Goal: Task Accomplishment & Management: Use online tool/utility

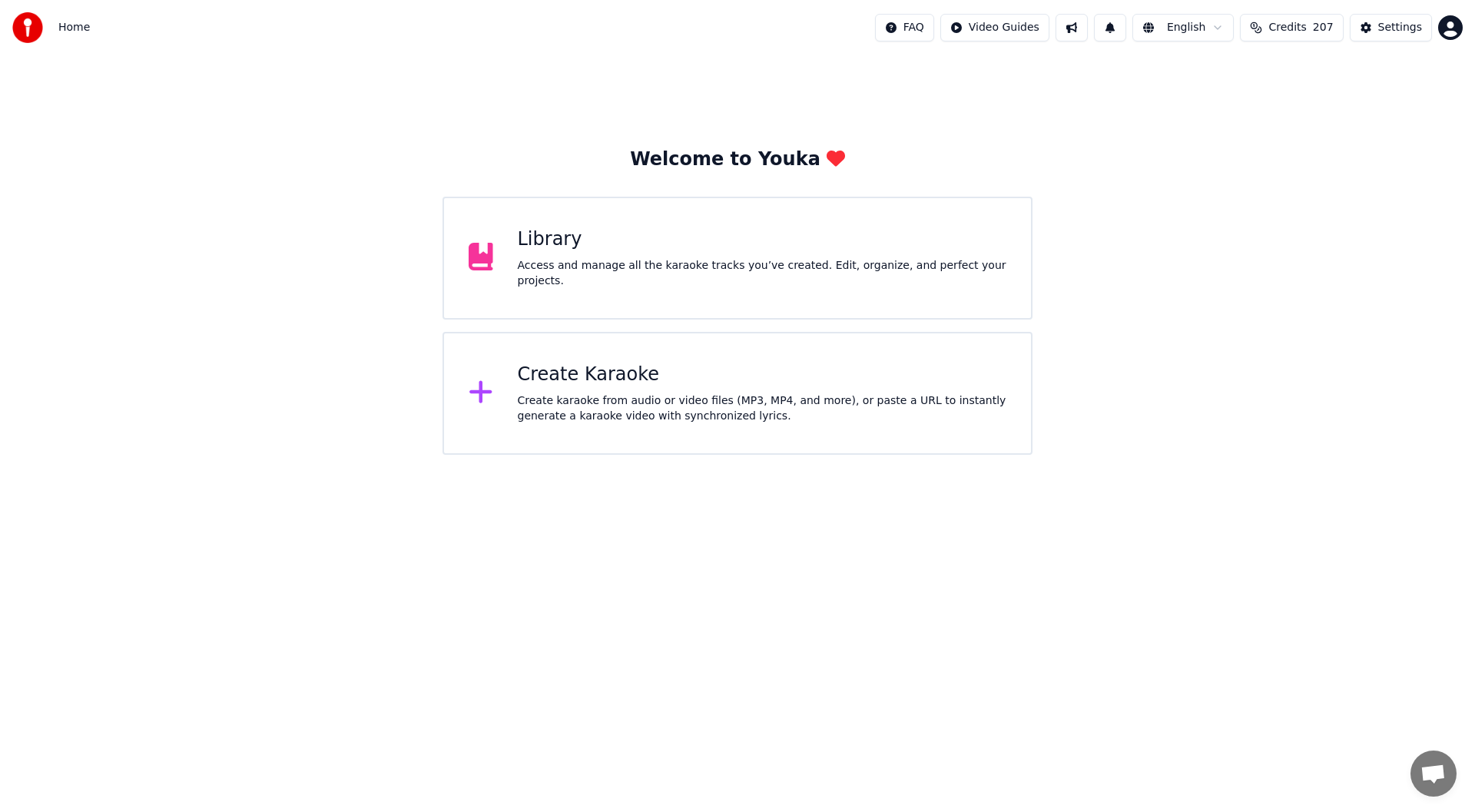
click at [672, 359] on div "Create Karaoke Create karaoke from audio or video files (MP3, MP4, and more), o…" at bounding box center [738, 393] width 590 height 123
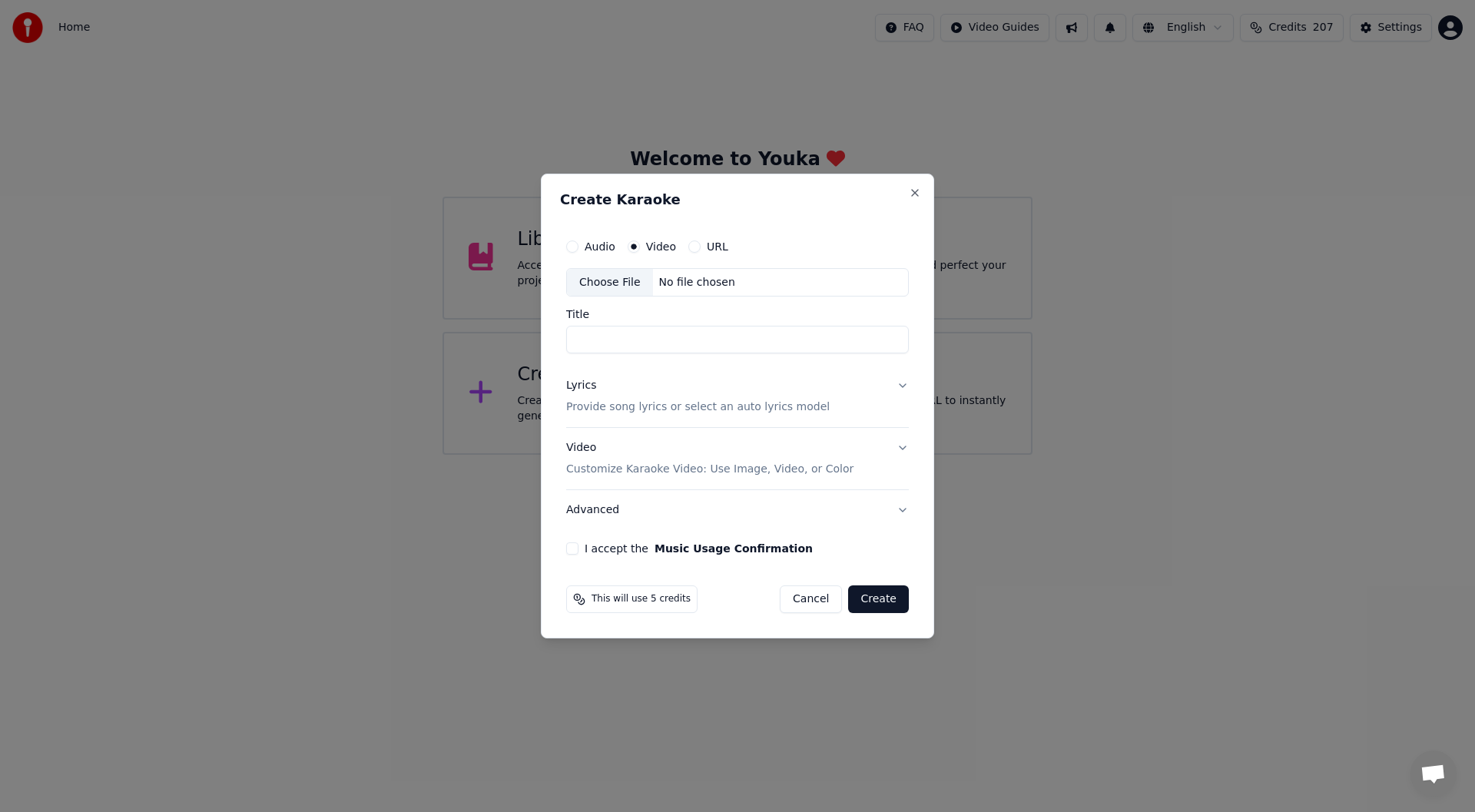
click at [610, 279] on div "Choose File" at bounding box center [610, 283] width 86 height 27
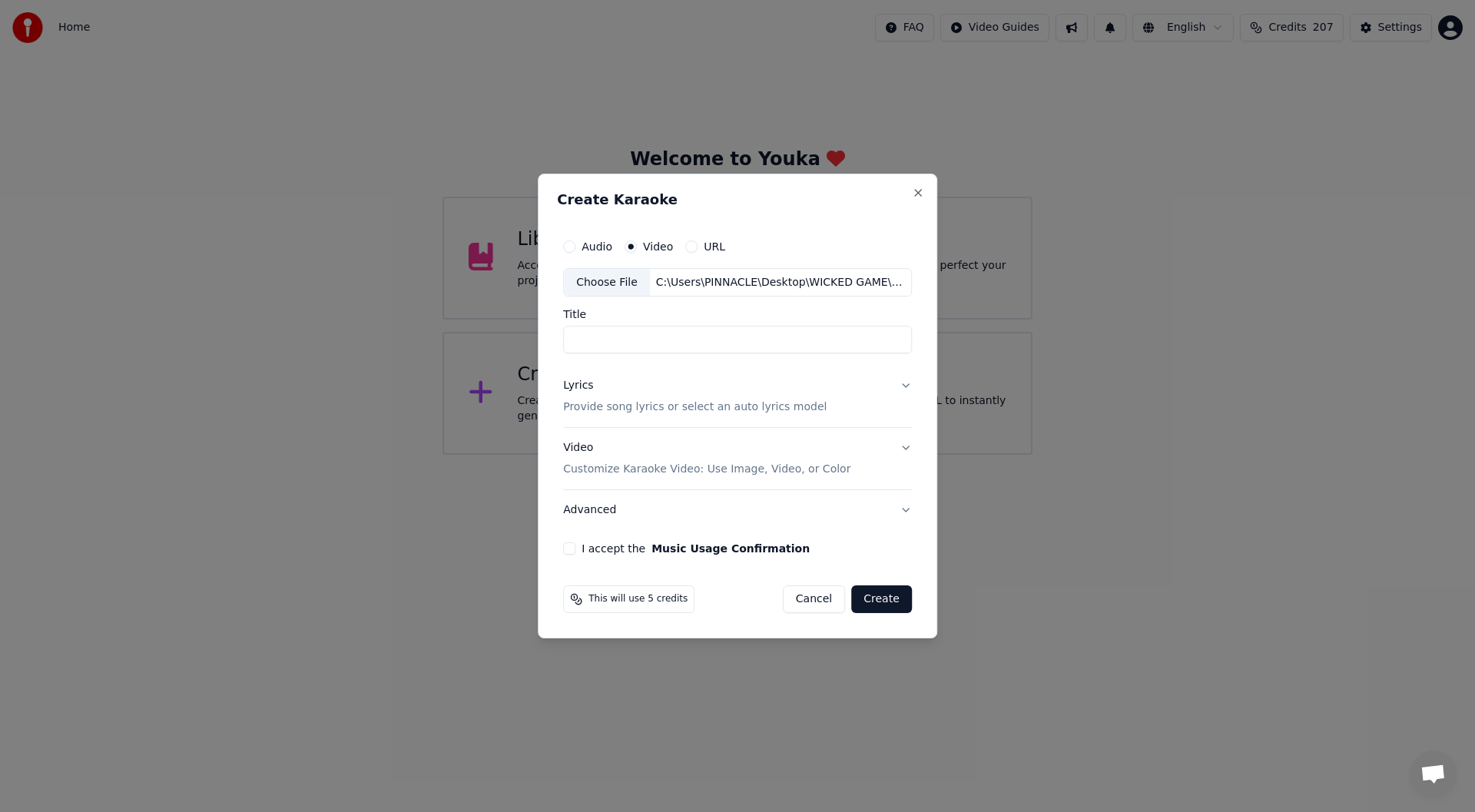
type input "**********"
click at [581, 380] on div "Lyrics" at bounding box center [578, 386] width 30 height 16
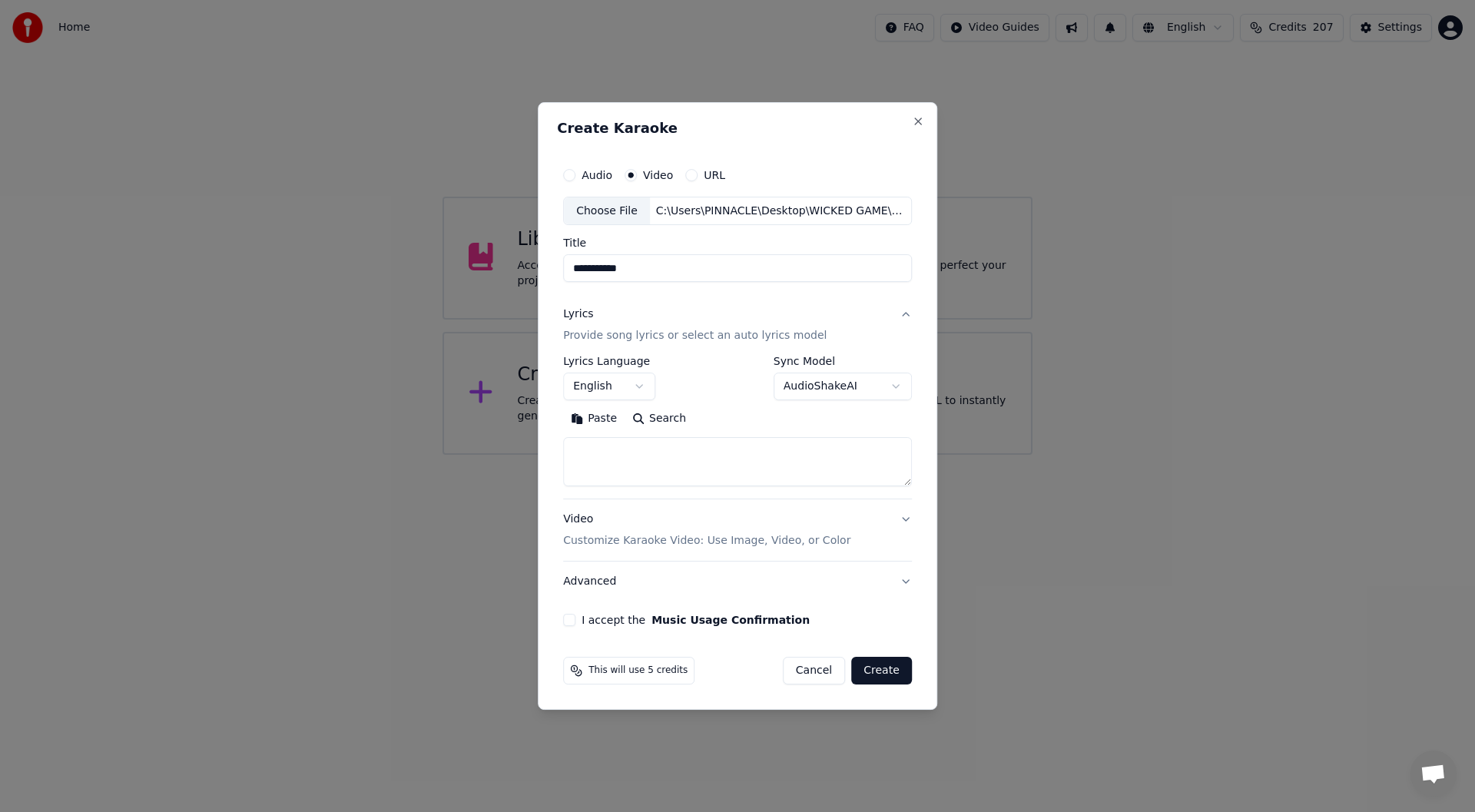
click at [594, 410] on button "Paste" at bounding box center [593, 419] width 61 height 25
click at [884, 667] on button "Create" at bounding box center [882, 671] width 60 height 27
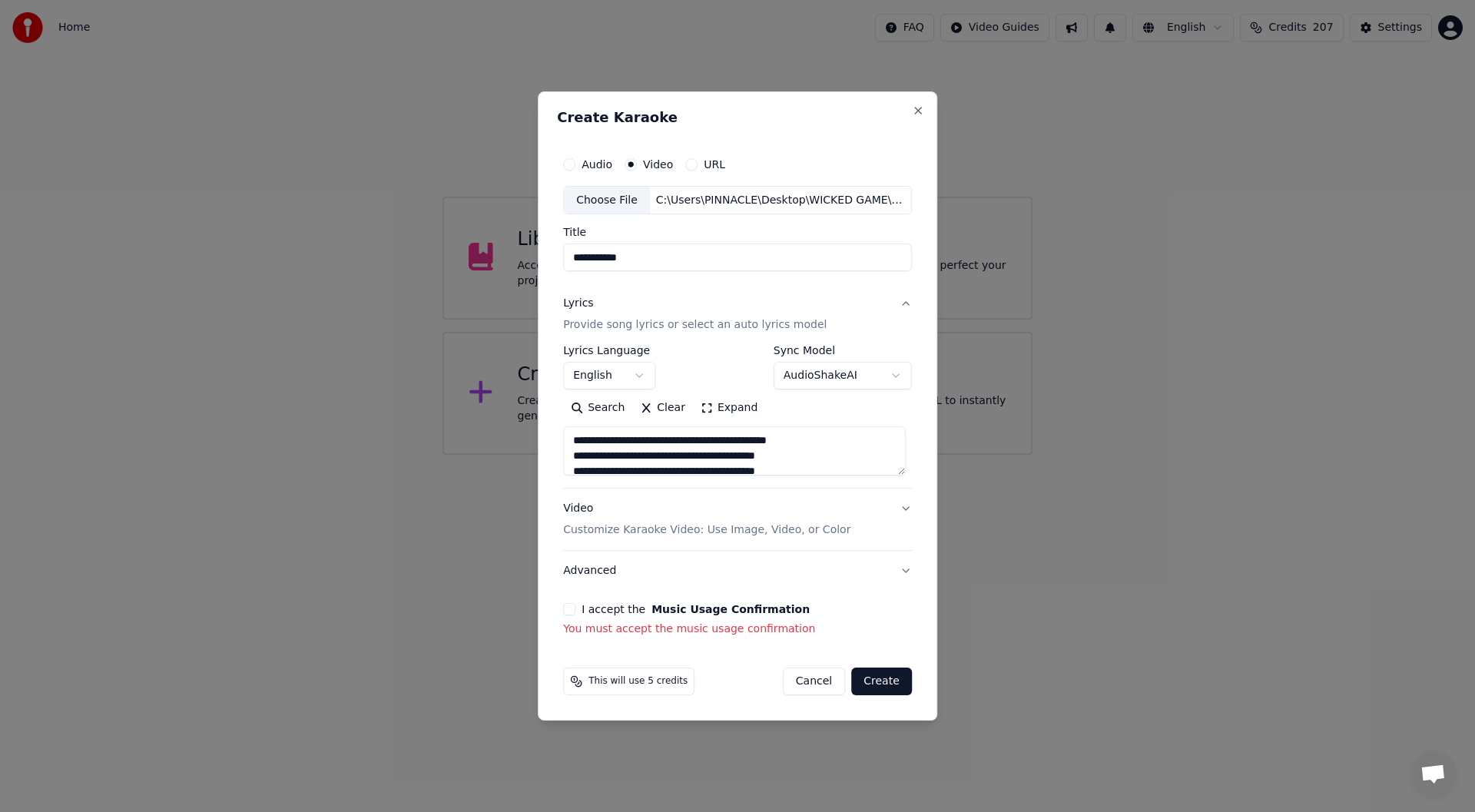
click at [570, 612] on button "I accept the Music Usage Confirmation" at bounding box center [569, 609] width 12 height 12
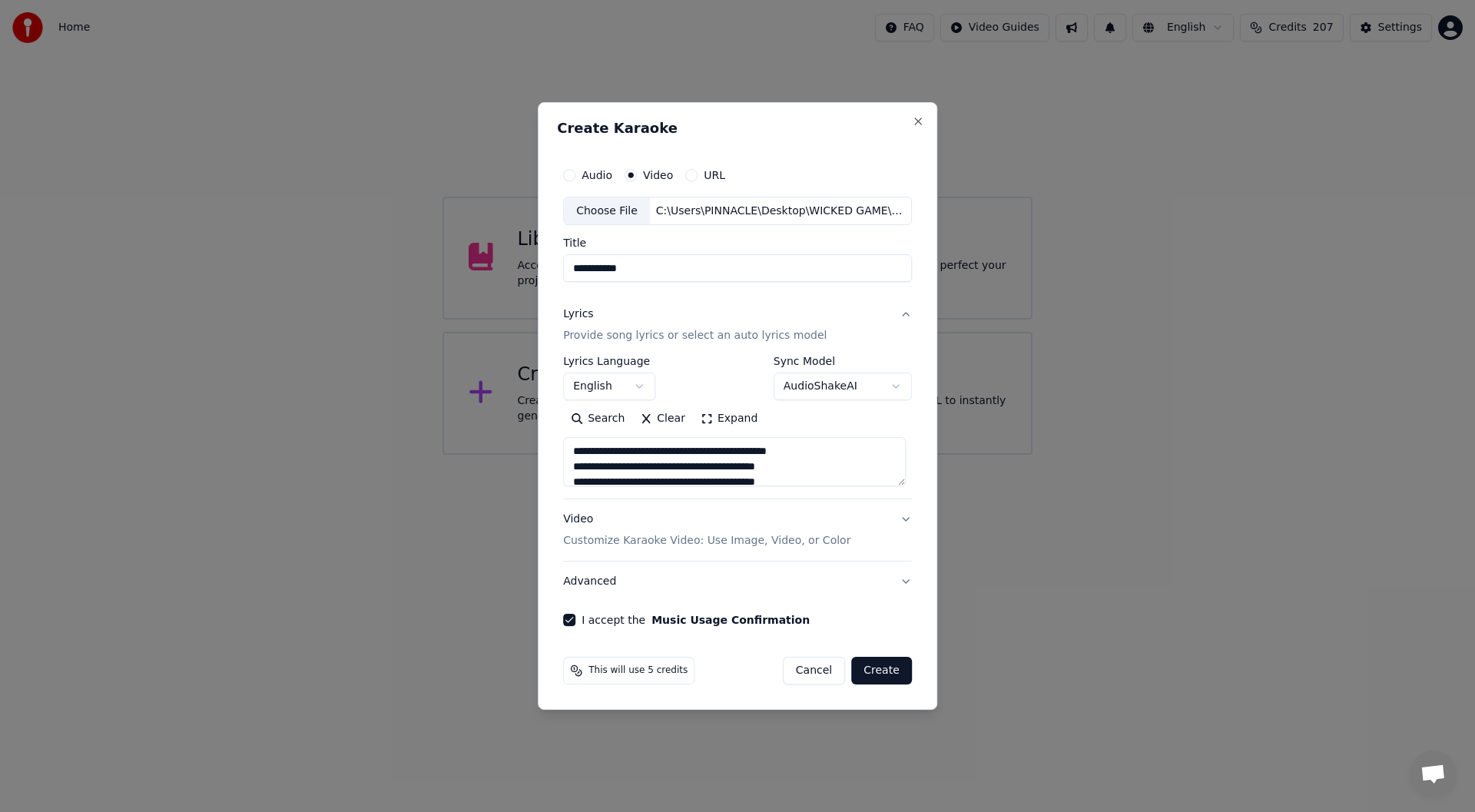
click at [870, 668] on button "Create" at bounding box center [882, 671] width 60 height 27
type textarea "**********"
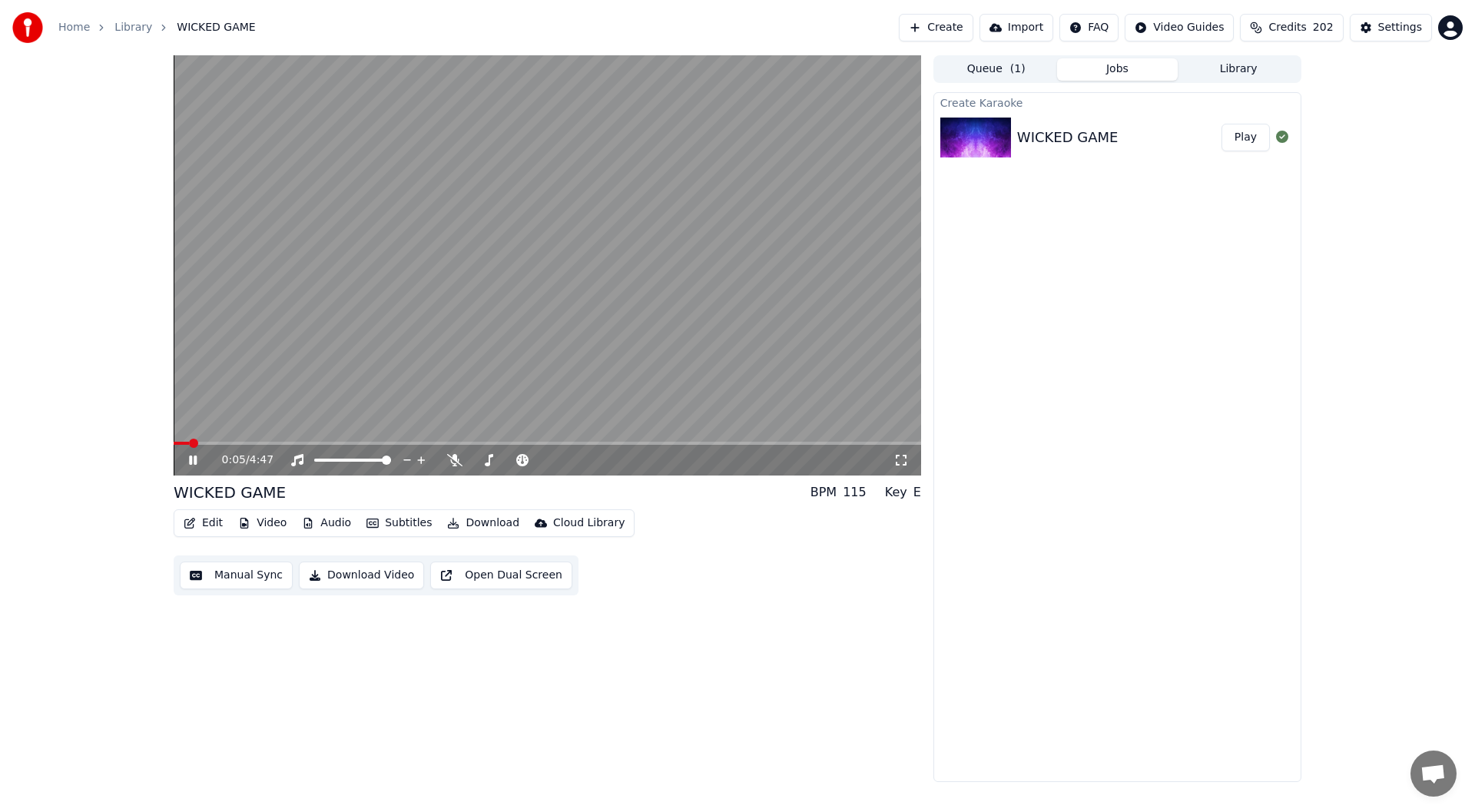
click at [900, 455] on icon at bounding box center [901, 459] width 16 height 12
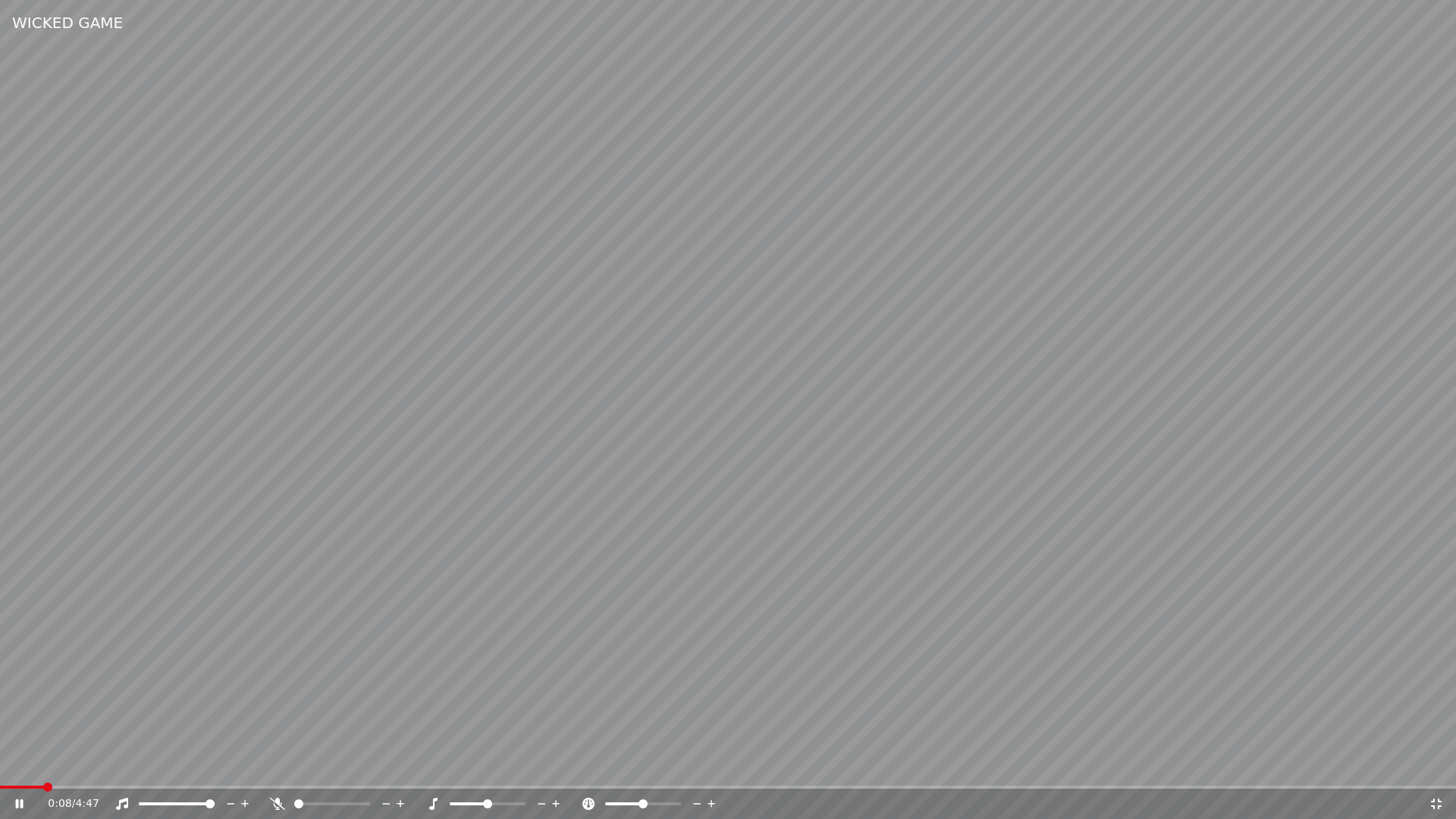
click at [21, 799] on icon at bounding box center [30, 803] width 36 height 12
click at [1439, 801] on icon at bounding box center [1436, 803] width 15 height 12
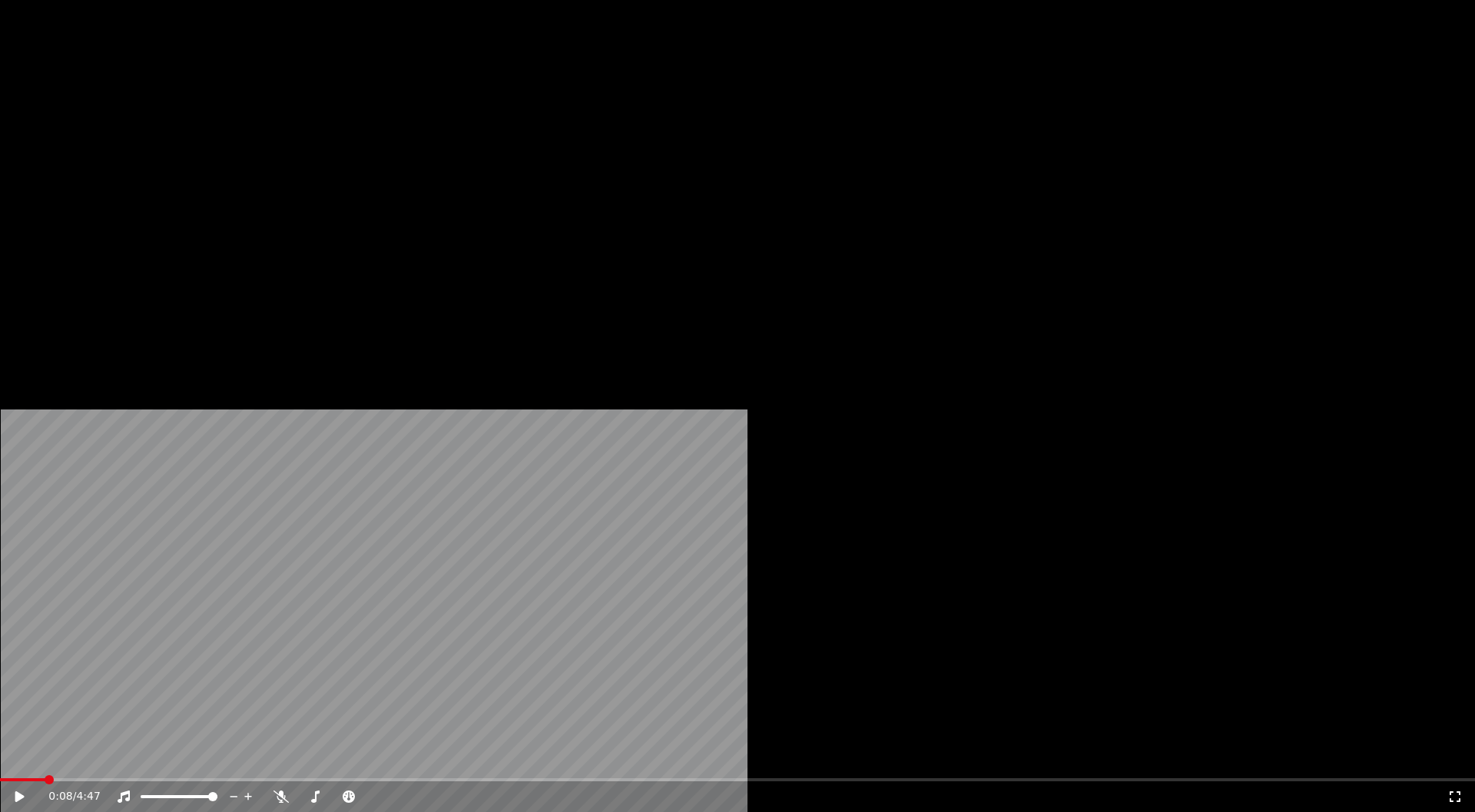
click at [203, 114] on button "Edit" at bounding box center [203, 103] width 51 height 22
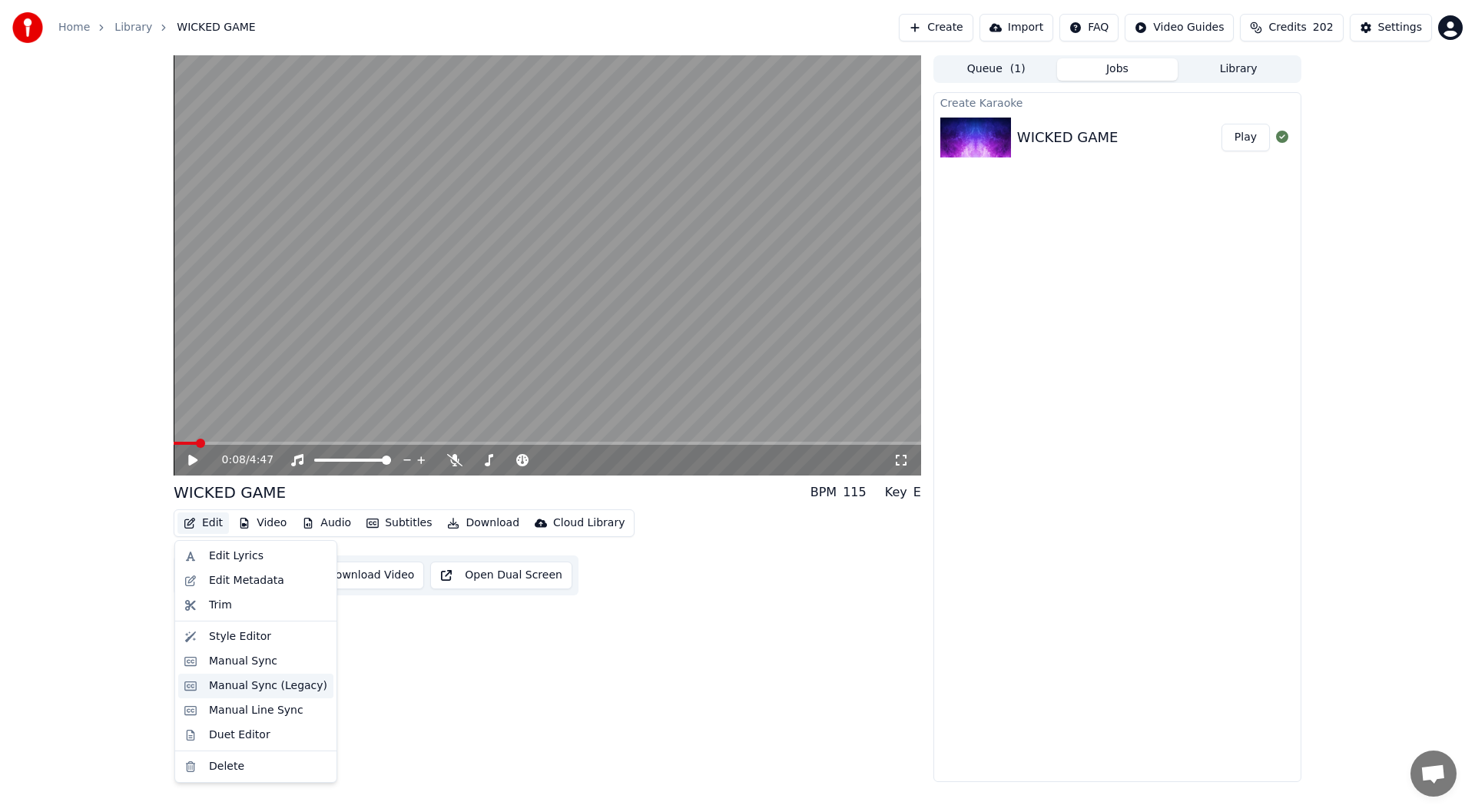
click at [247, 681] on div "Manual Sync (Legacy)" at bounding box center [268, 685] width 119 height 16
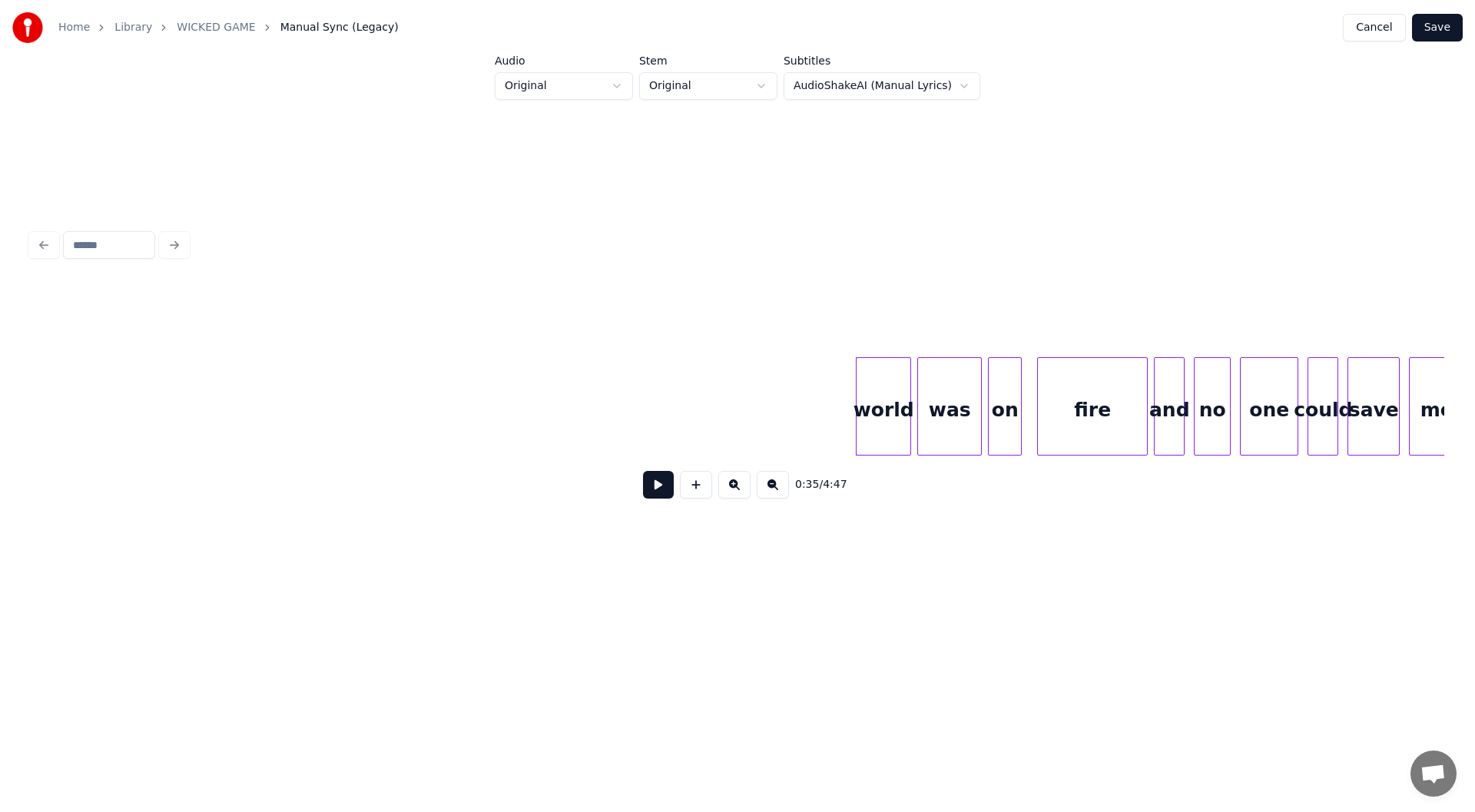
scroll to position [0, 4546]
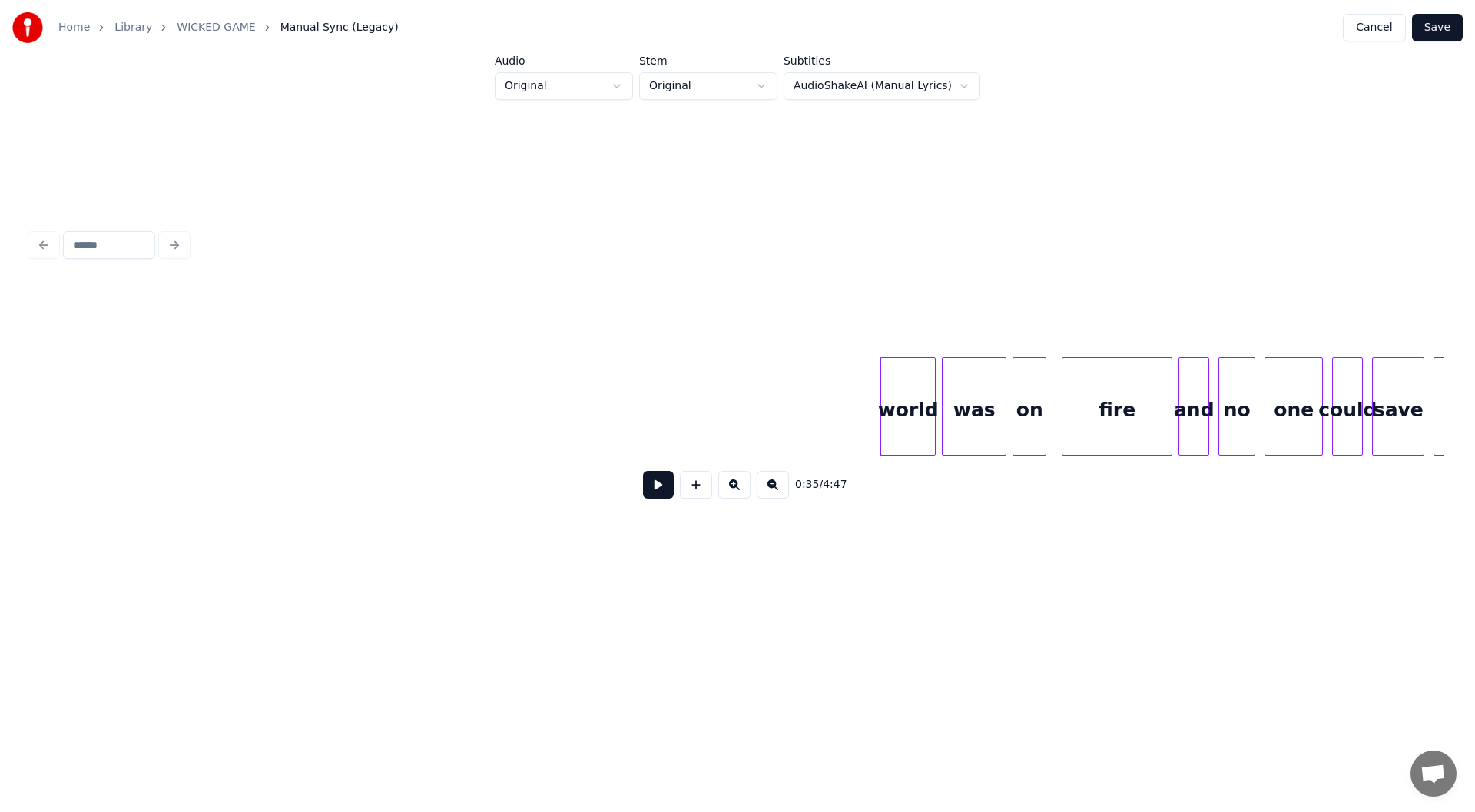
click at [654, 490] on button at bounding box center [659, 484] width 31 height 27
click at [654, 488] on button at bounding box center [659, 484] width 31 height 27
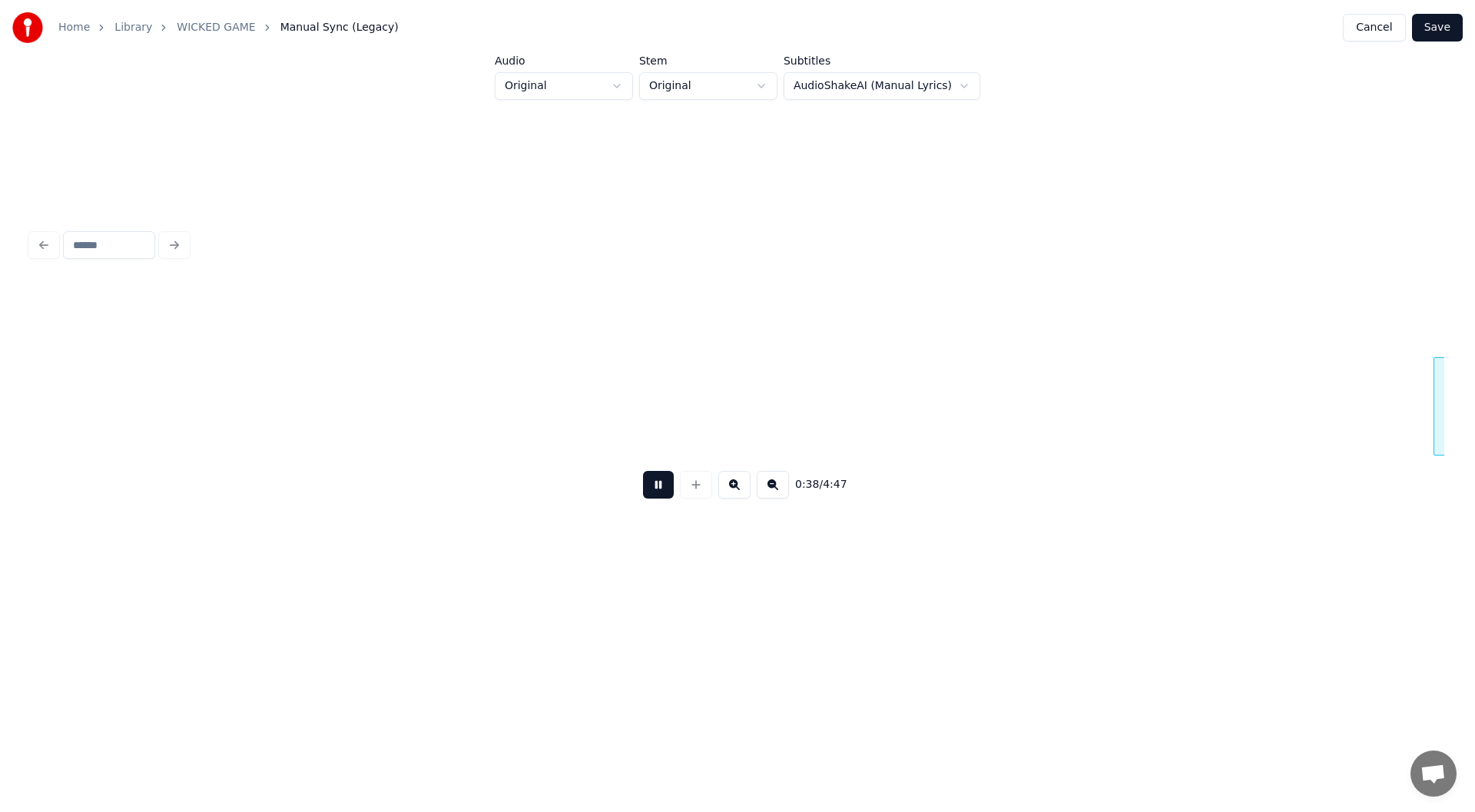
scroll to position [0, 5962]
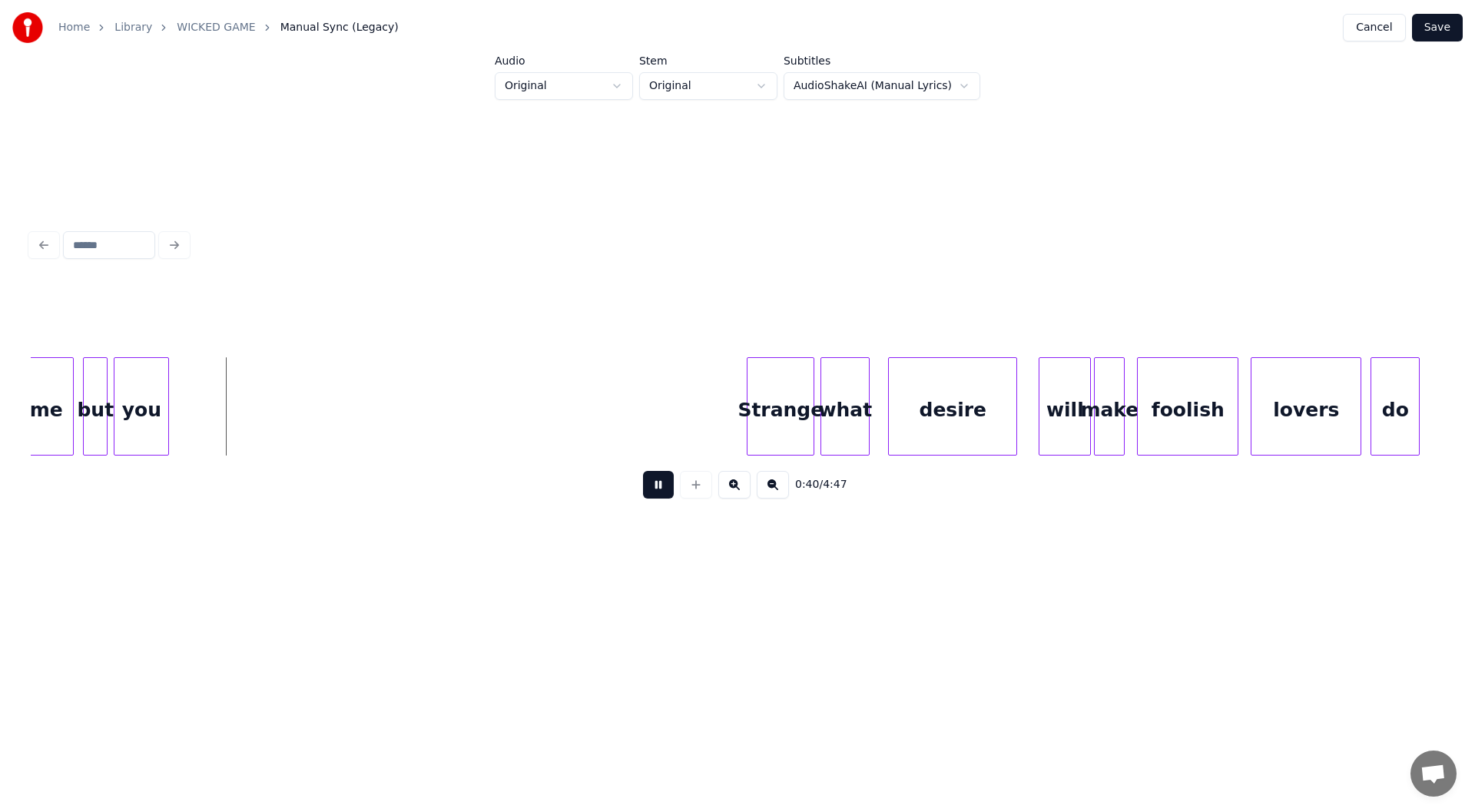
click at [654, 488] on button at bounding box center [659, 484] width 31 height 27
click at [225, 401] on div at bounding box center [225, 406] width 5 height 97
click at [658, 486] on button at bounding box center [659, 484] width 31 height 27
click at [654, 488] on button at bounding box center [659, 484] width 31 height 27
click at [725, 413] on div at bounding box center [726, 406] width 5 height 97
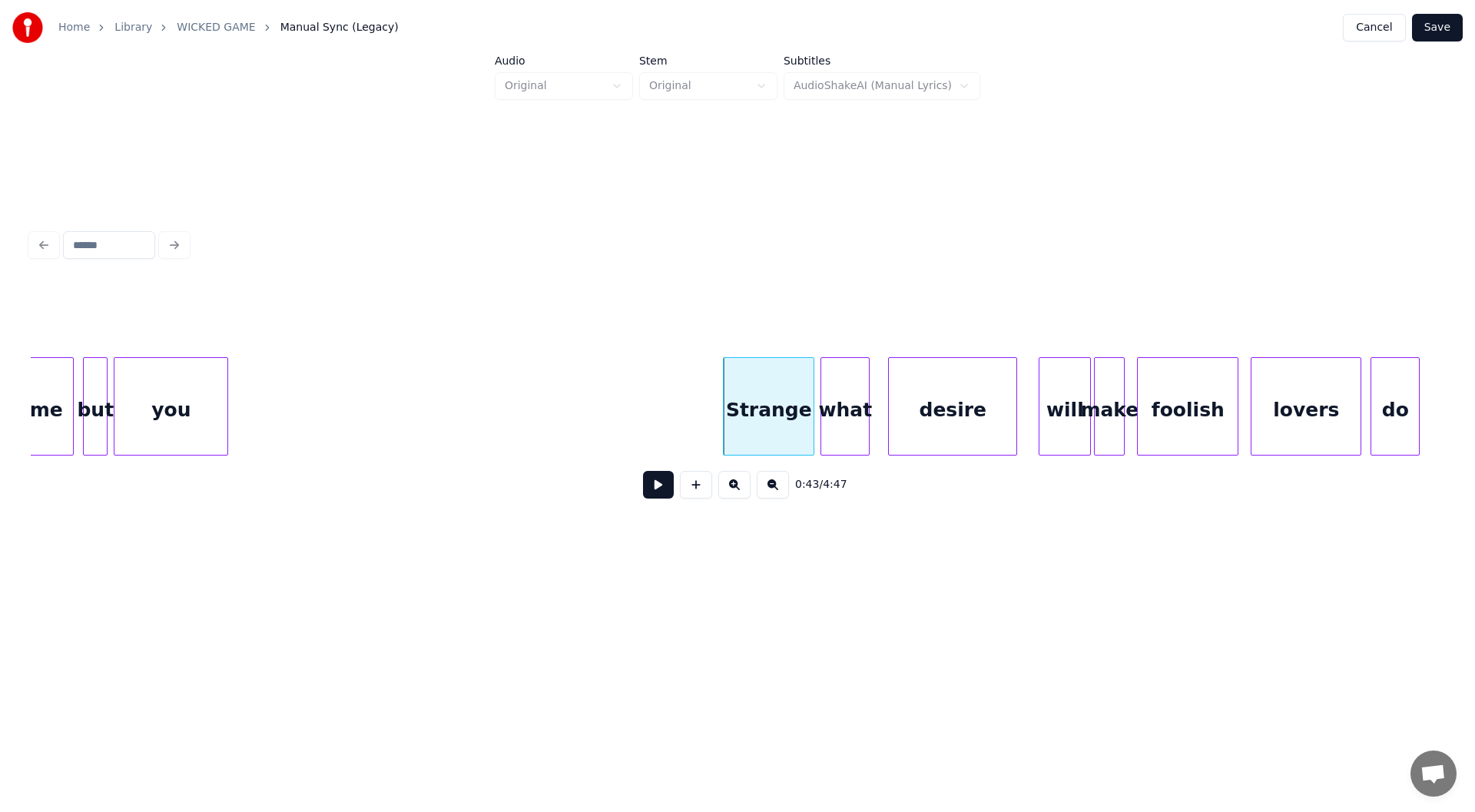
click at [653, 485] on button at bounding box center [659, 484] width 31 height 27
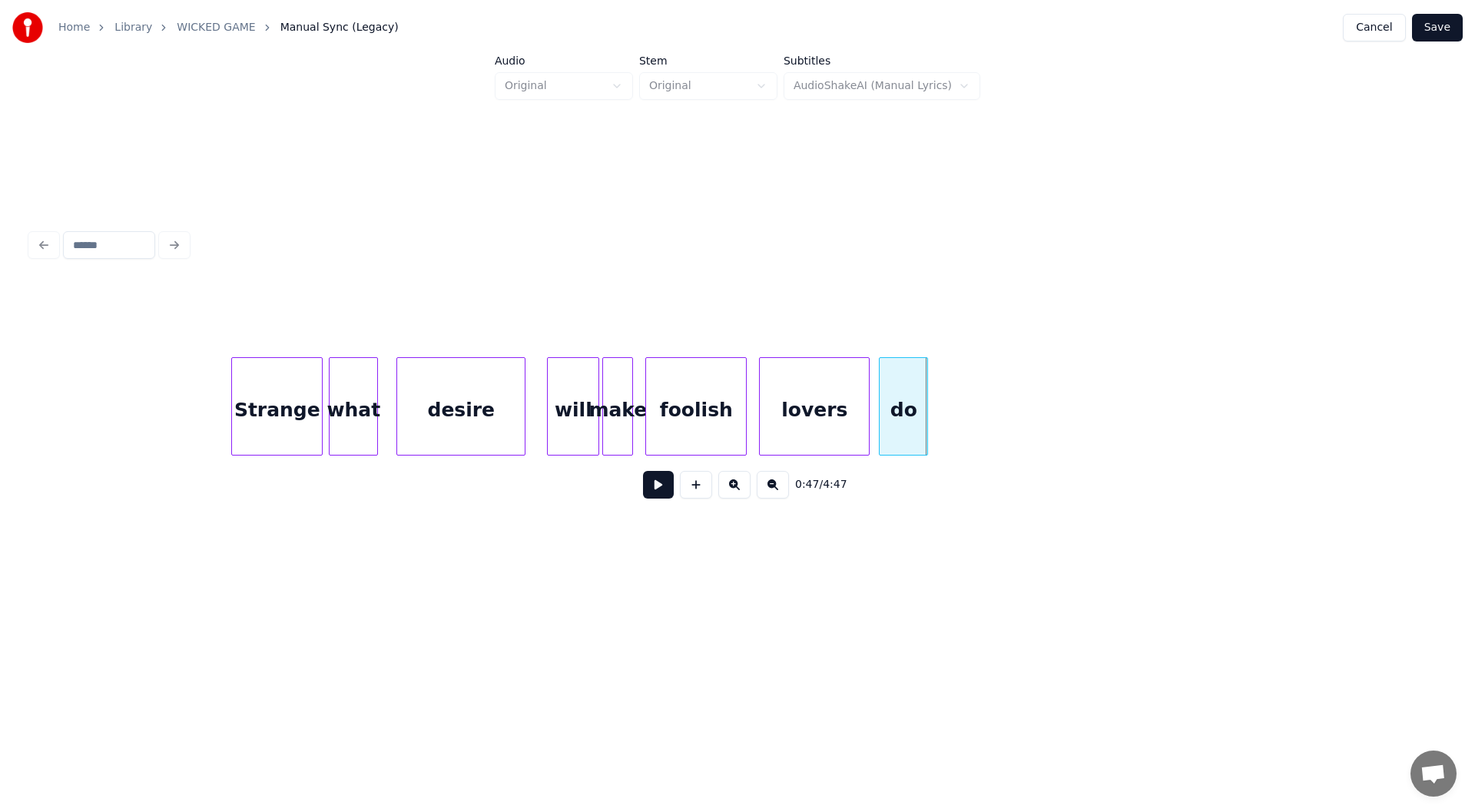
scroll to position [0, 6600]
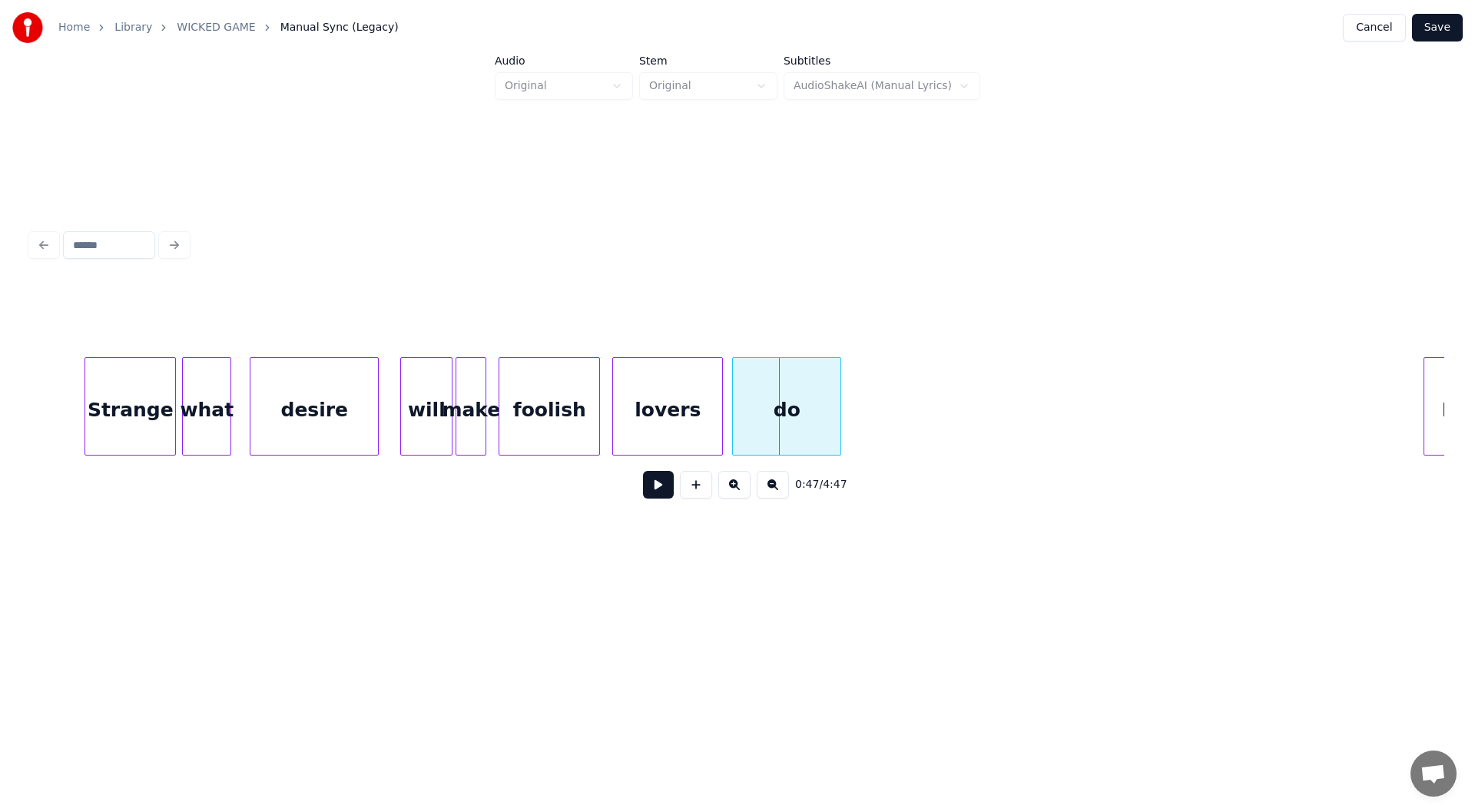
click at [840, 409] on div at bounding box center [838, 406] width 5 height 97
click at [660, 487] on button at bounding box center [659, 484] width 31 height 27
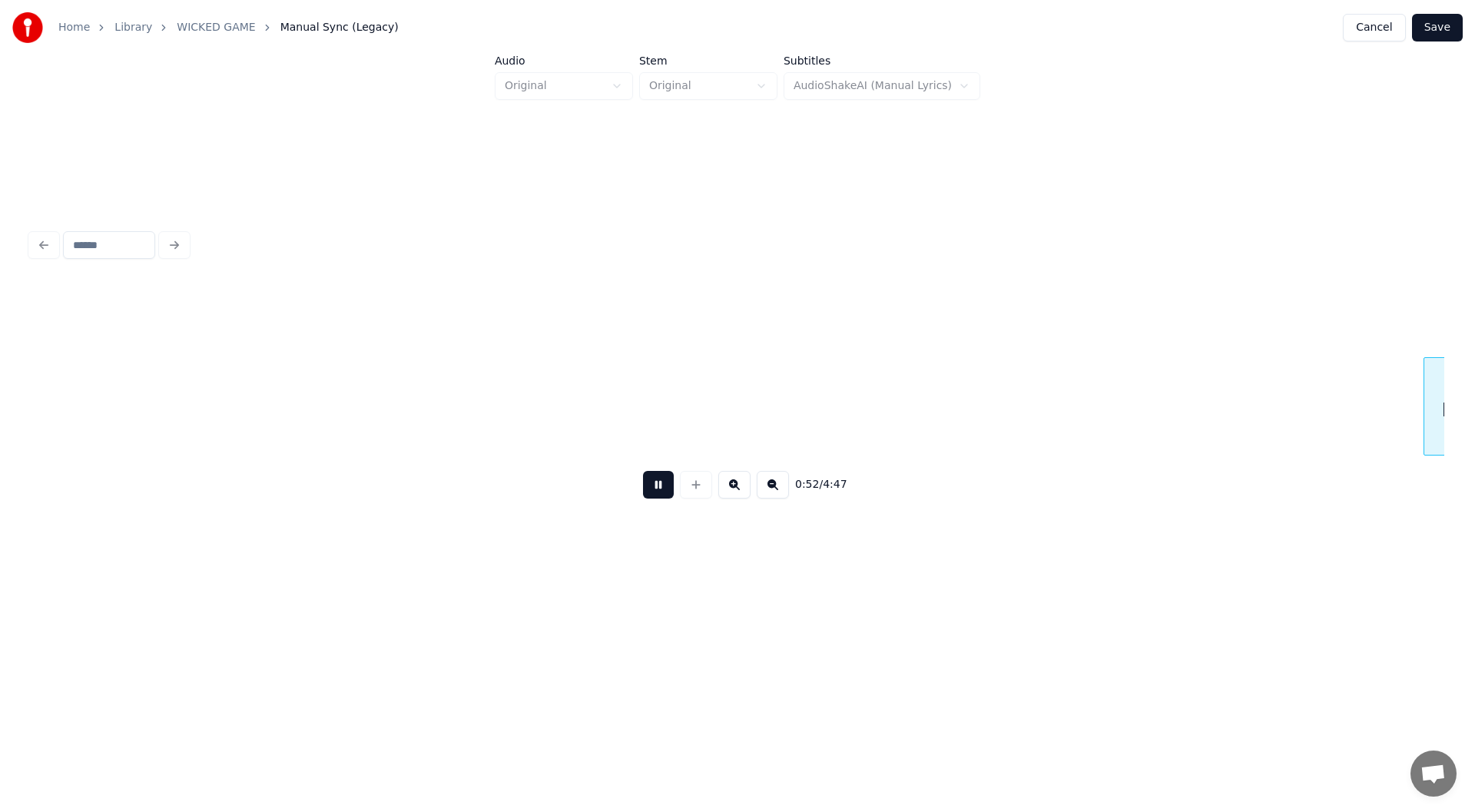
scroll to position [0, 8016]
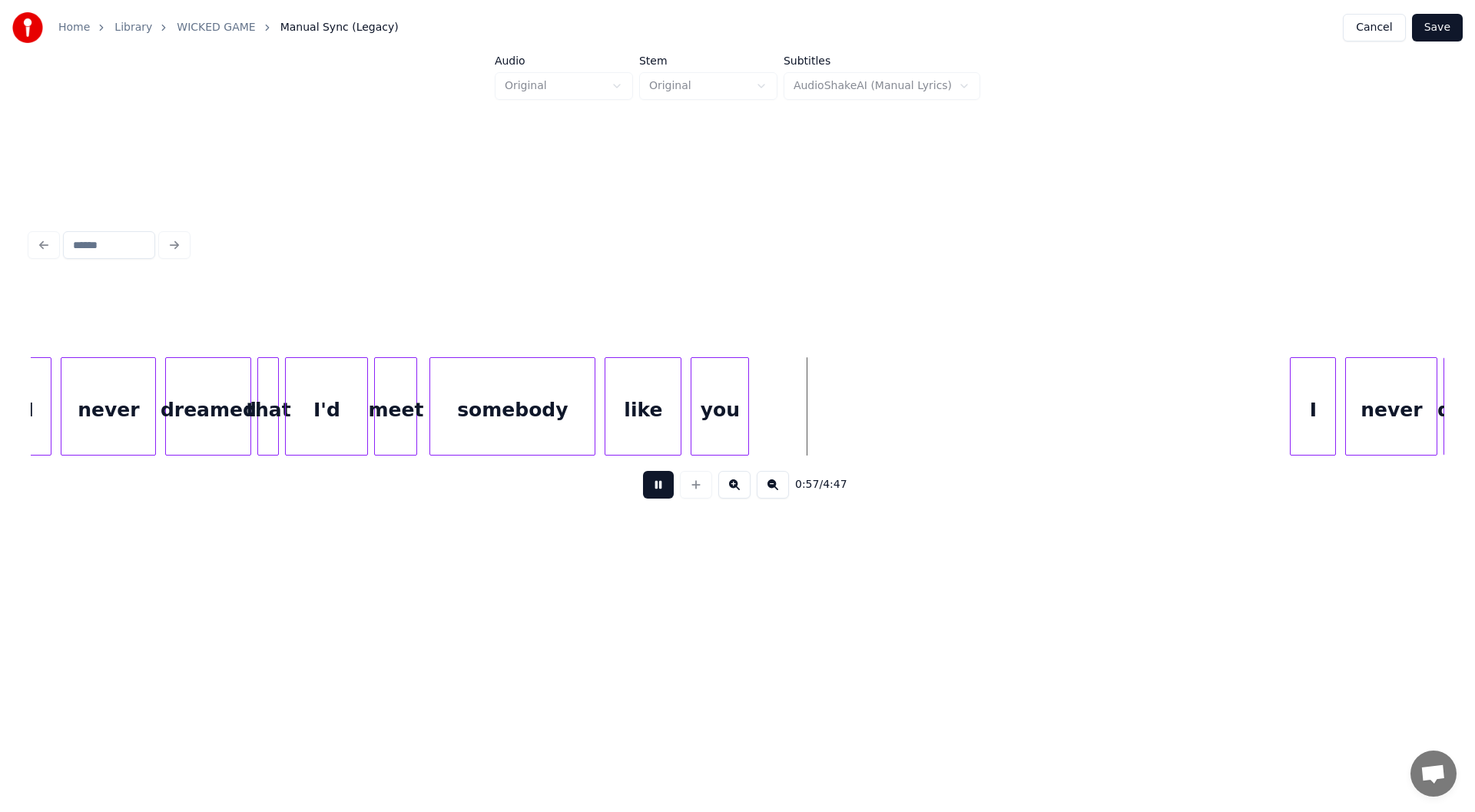
click at [655, 485] on button at bounding box center [659, 484] width 31 height 27
click at [777, 406] on div at bounding box center [775, 406] width 5 height 97
click at [662, 495] on button at bounding box center [659, 484] width 31 height 27
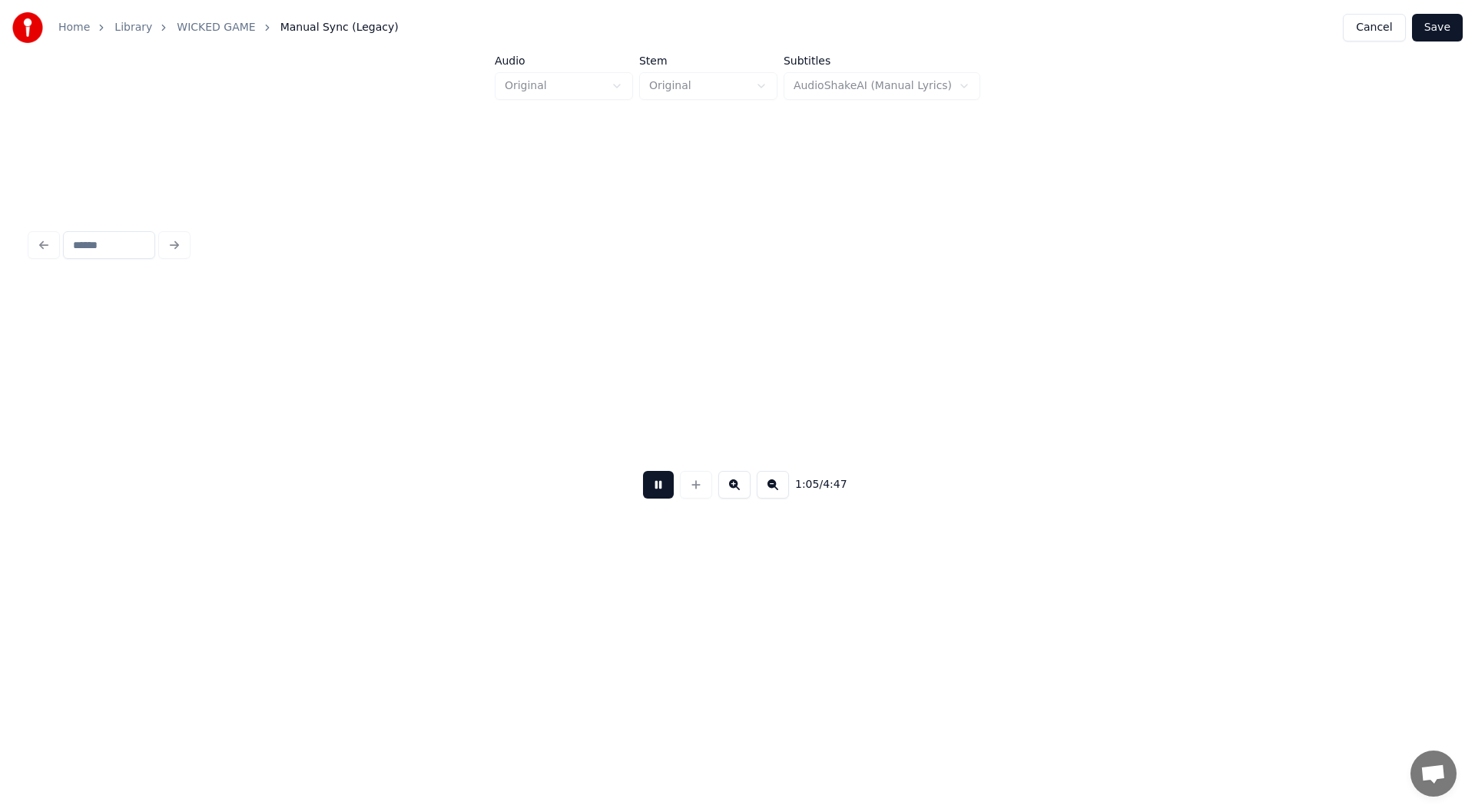
scroll to position [0, 10019]
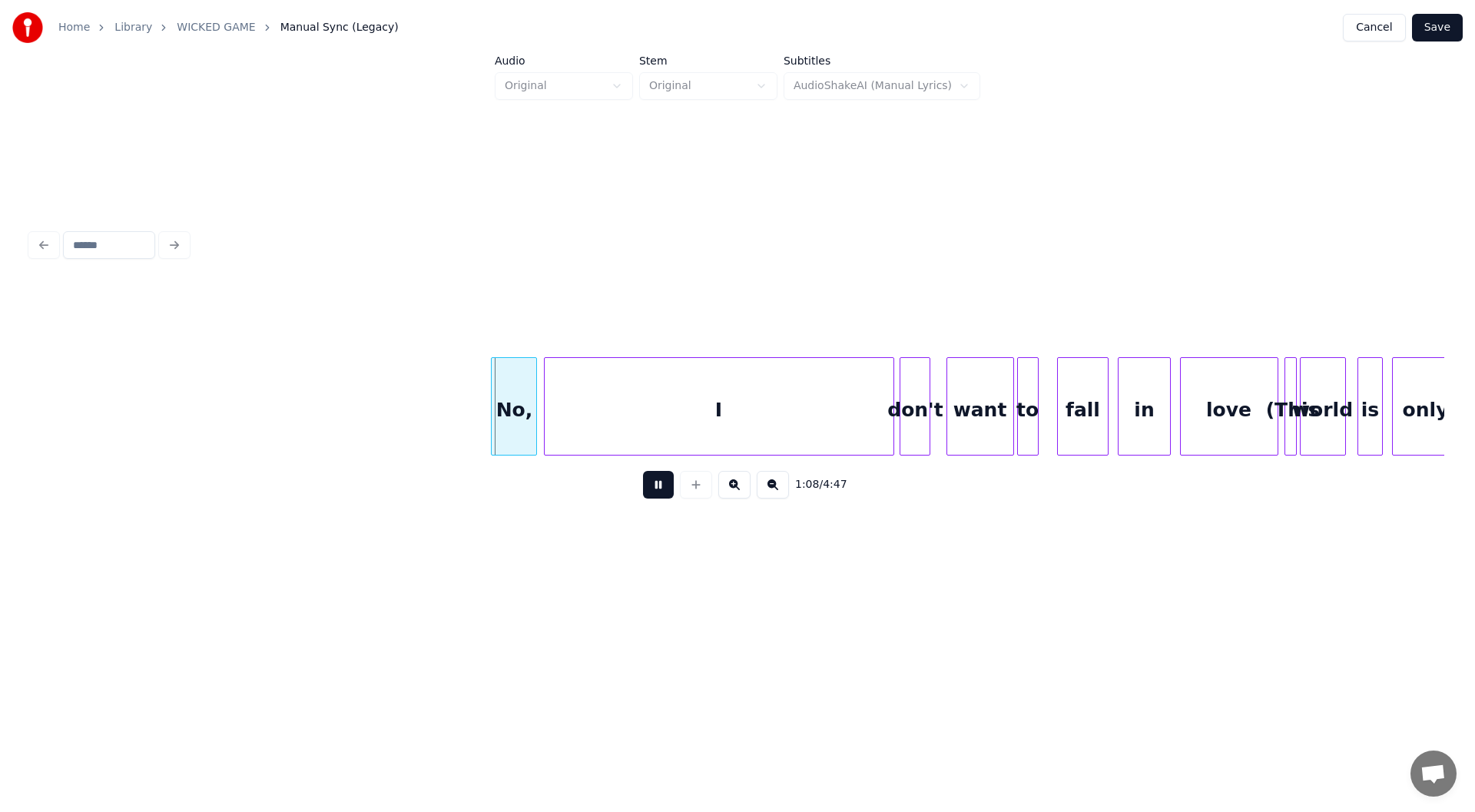
click at [657, 487] on button at bounding box center [659, 484] width 31 height 27
click at [452, 414] on div at bounding box center [452, 406] width 5 height 97
click at [648, 489] on button at bounding box center [659, 484] width 31 height 27
click at [654, 487] on button at bounding box center [659, 484] width 31 height 27
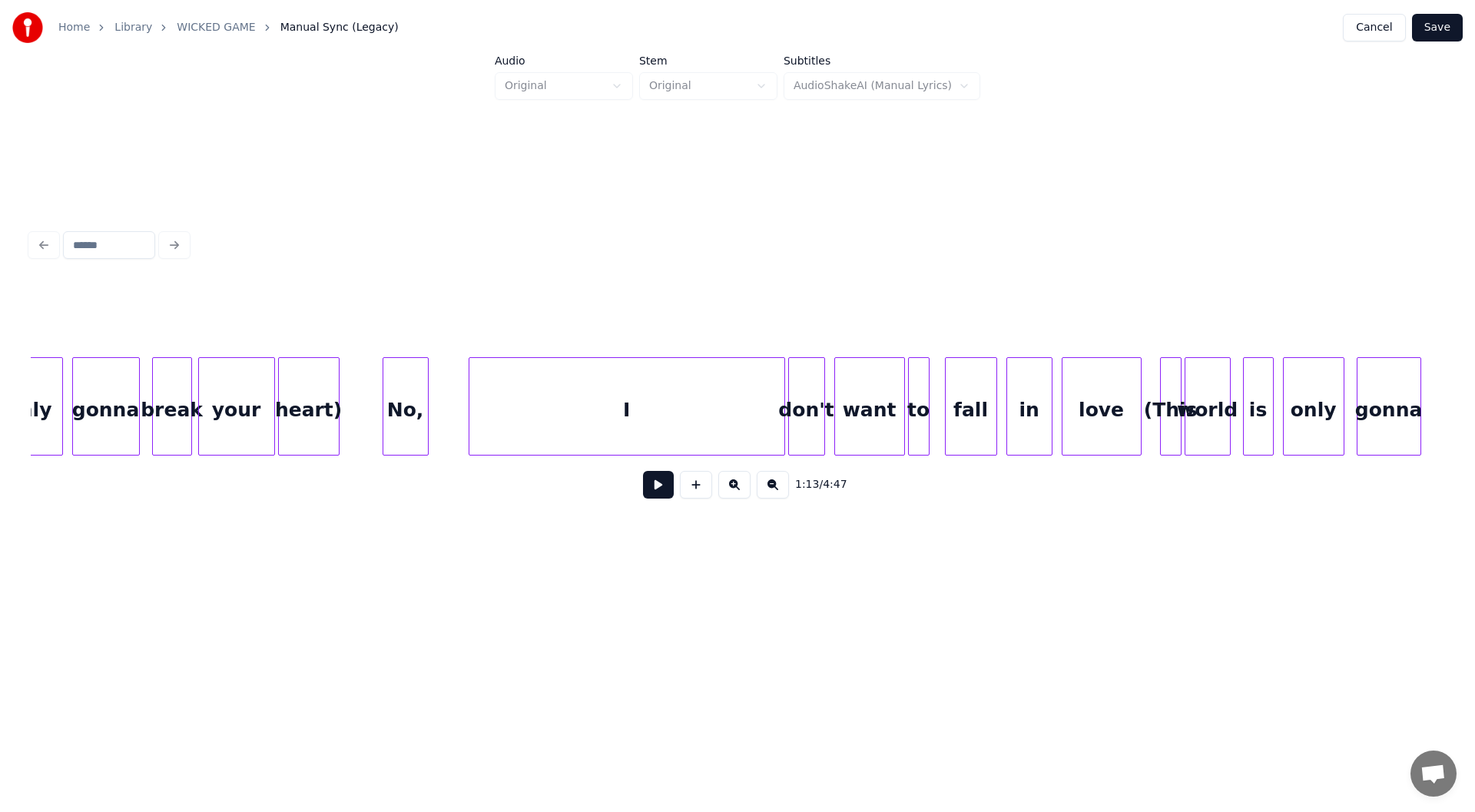
scroll to position [0, 10829]
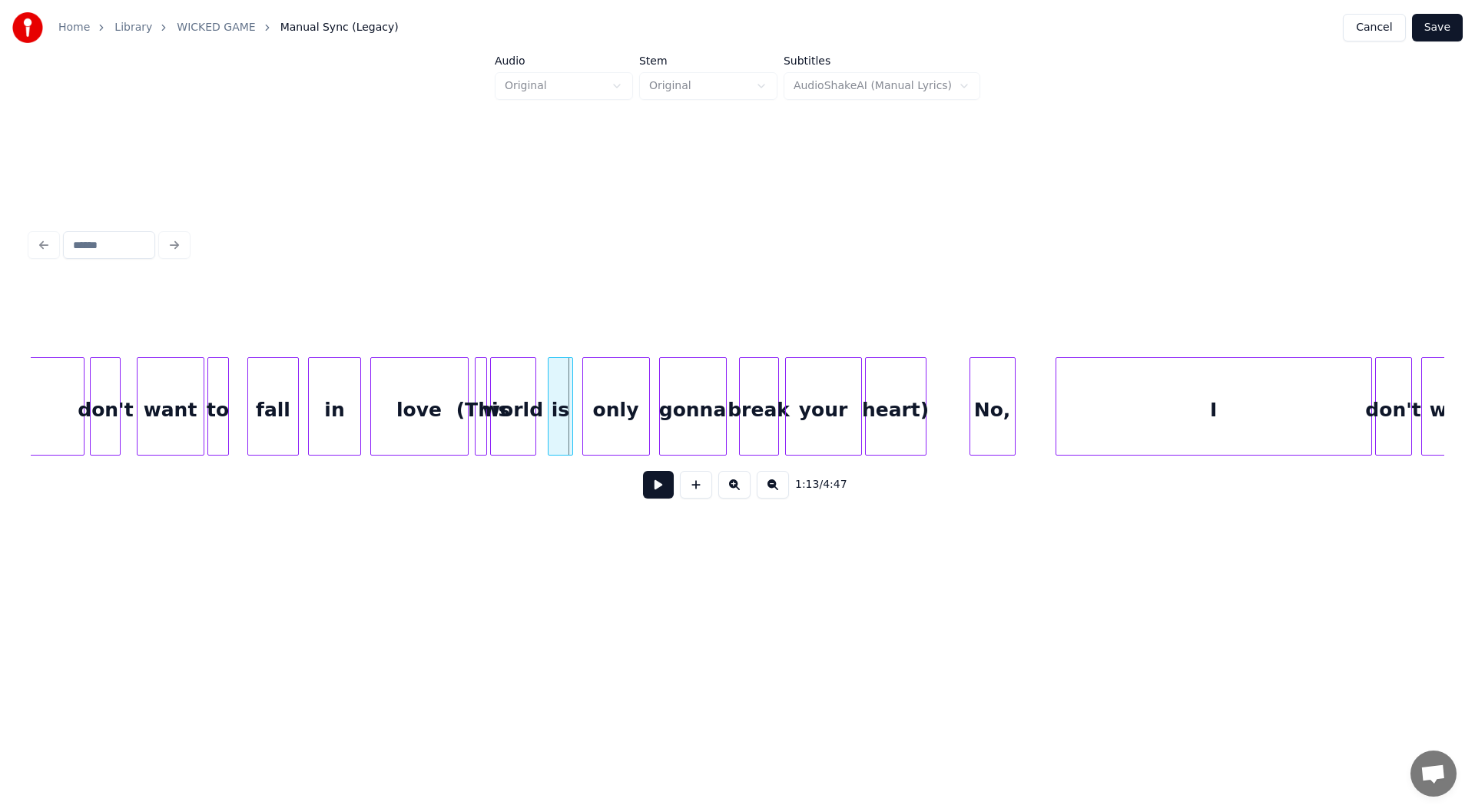
click at [894, 413] on div "heart)" at bounding box center [896, 410] width 60 height 104
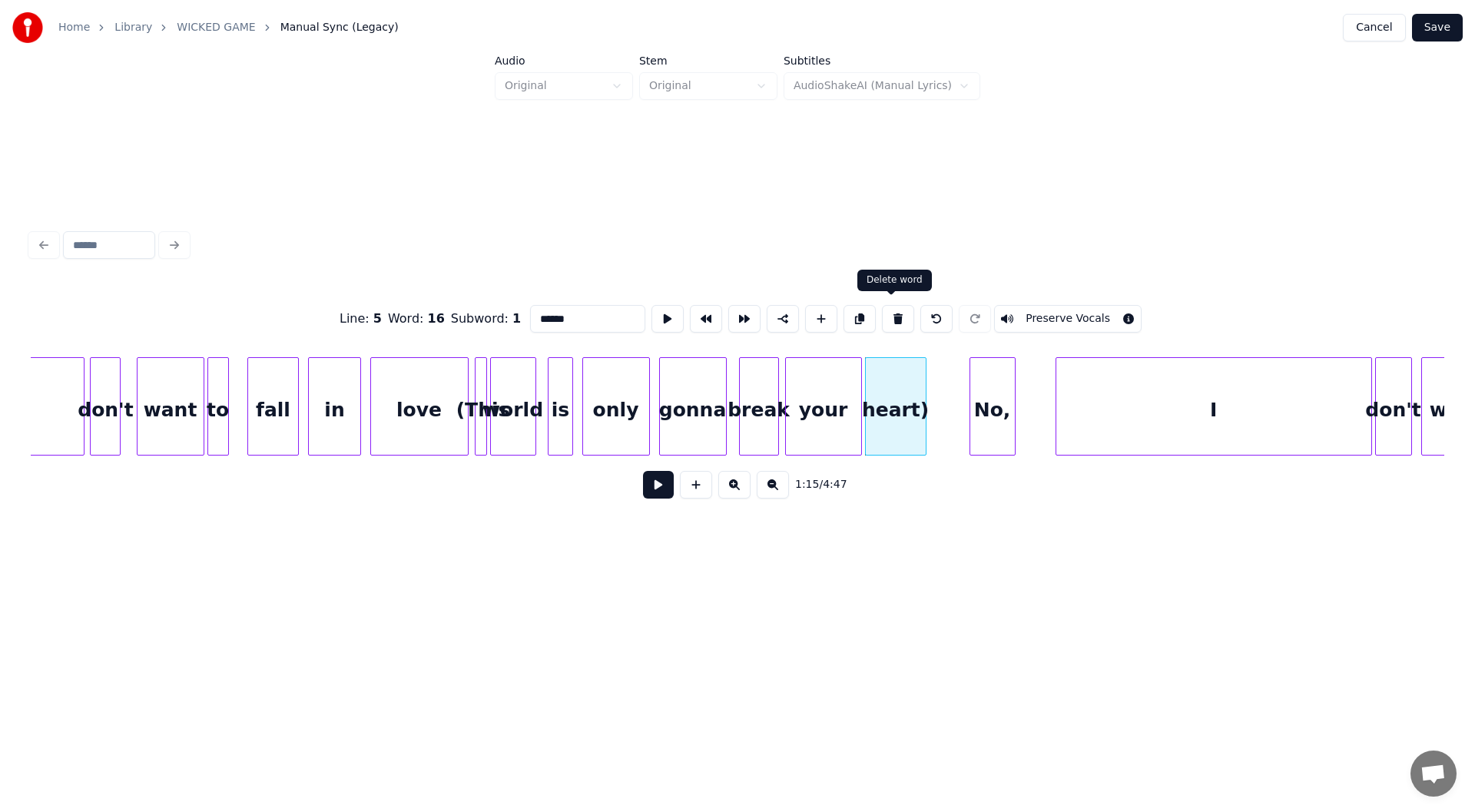
click at [891, 310] on button at bounding box center [897, 318] width 32 height 27
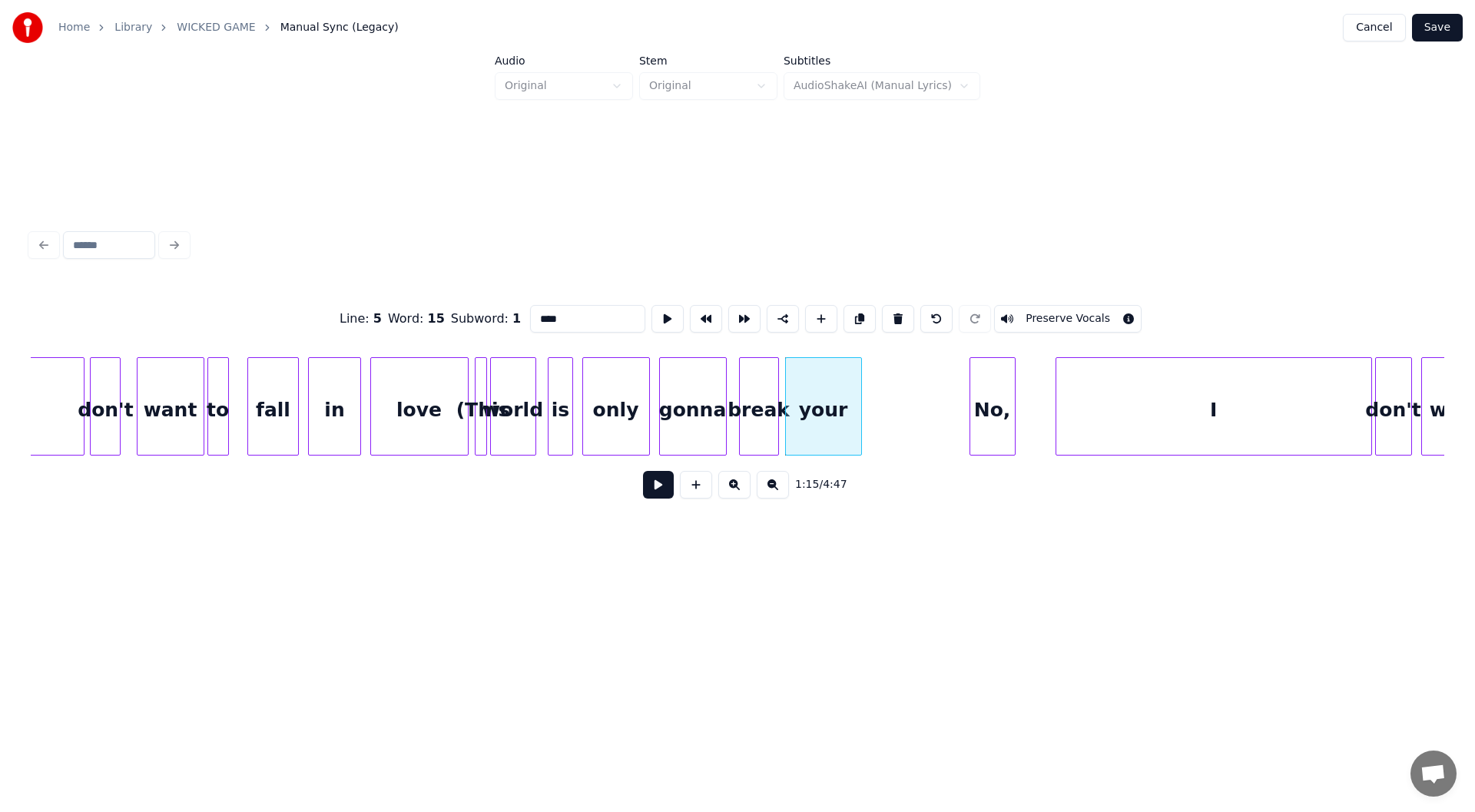
click at [891, 310] on button at bounding box center [897, 318] width 32 height 27
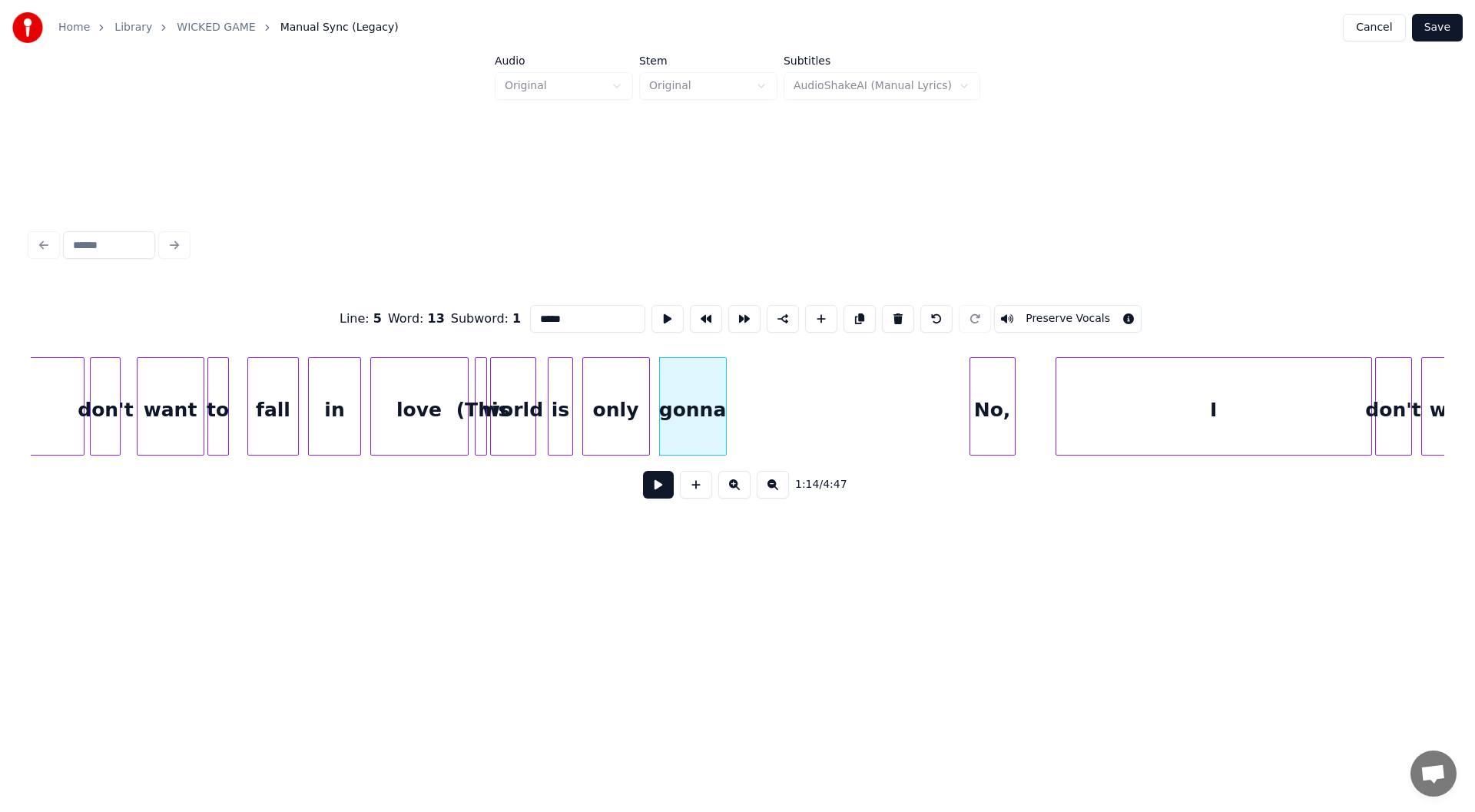
click at [891, 310] on button at bounding box center [897, 318] width 32 height 27
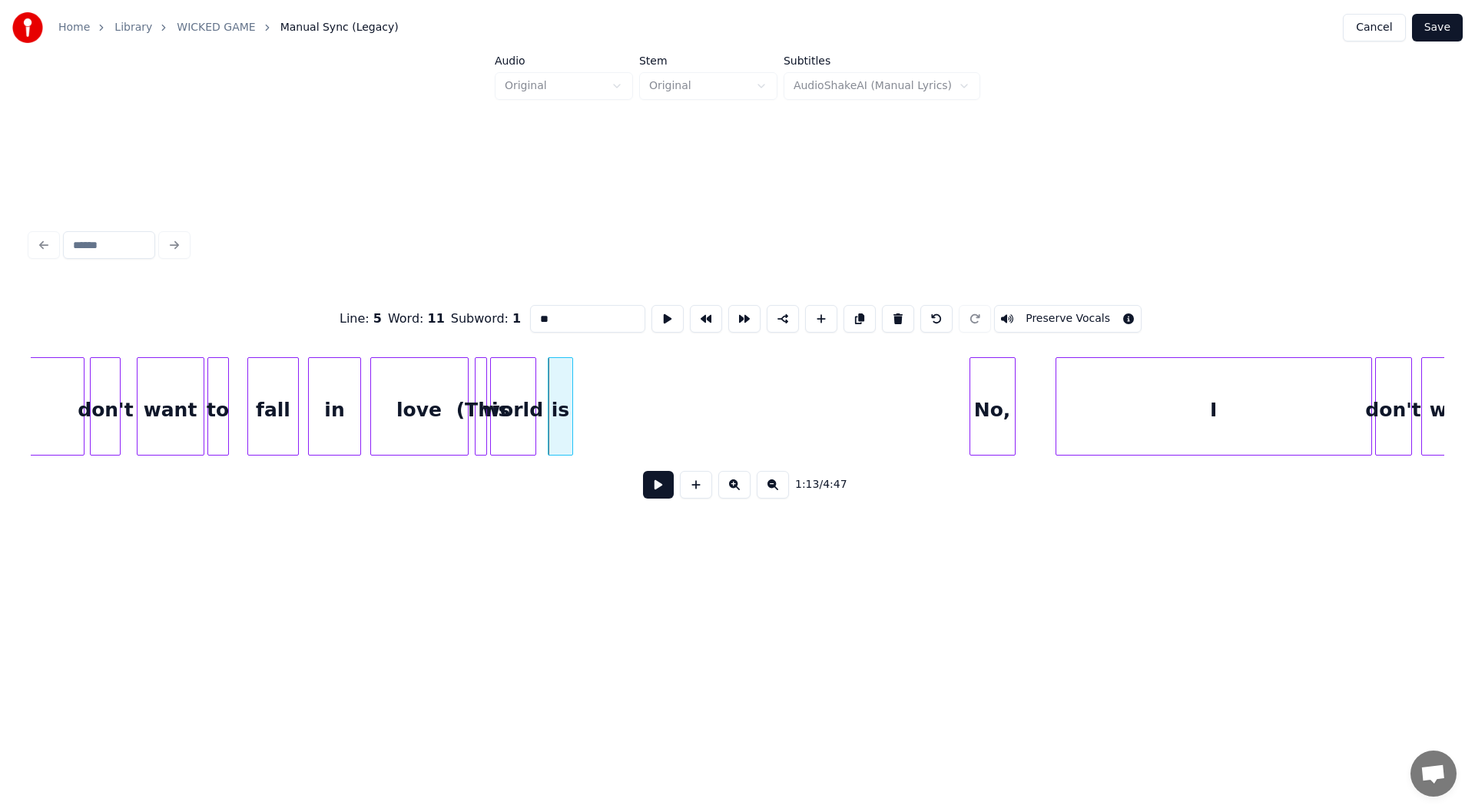
click at [891, 310] on button at bounding box center [897, 318] width 32 height 27
click at [891, 310] on button at bounding box center [894, 318] width 32 height 27
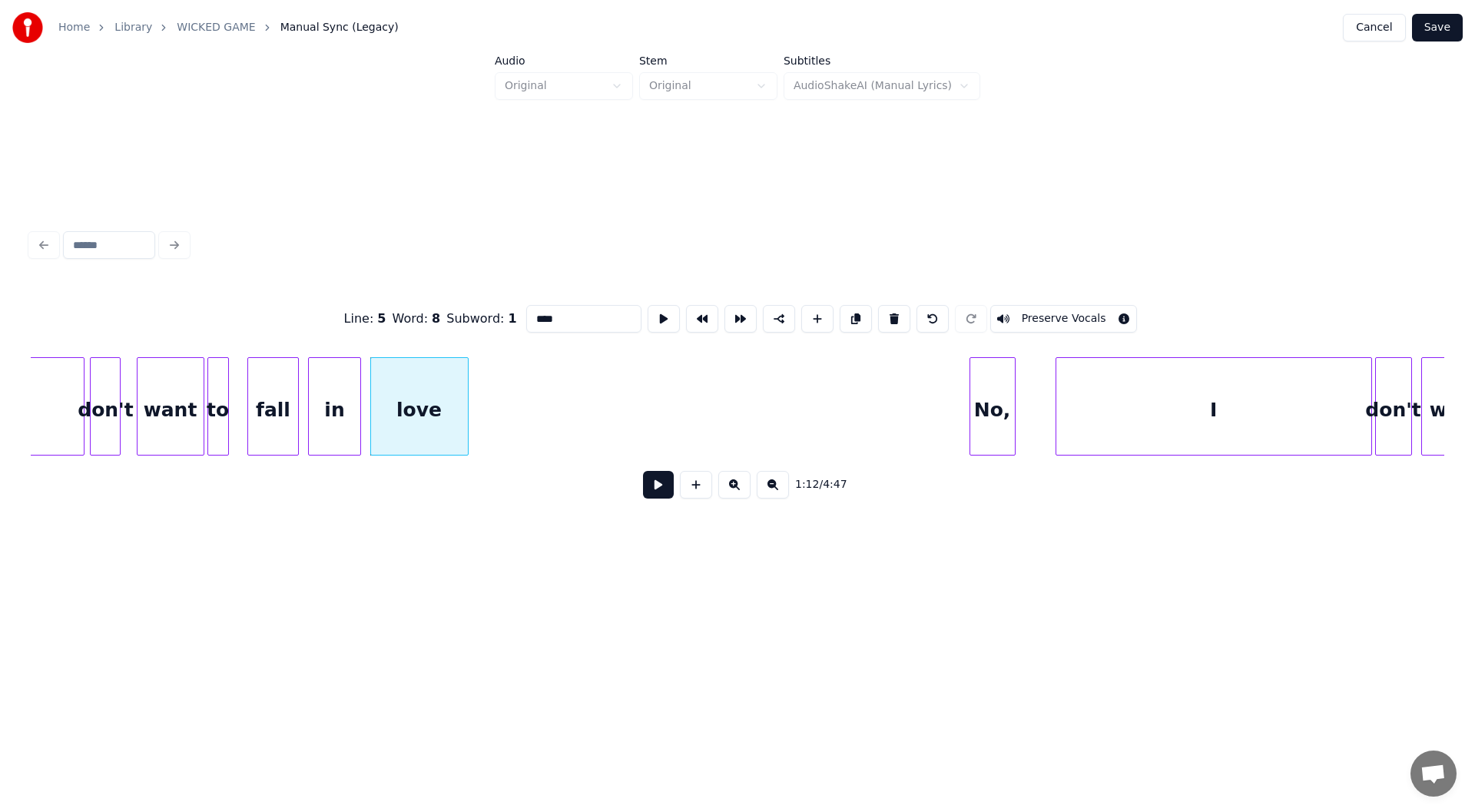
type input "*"
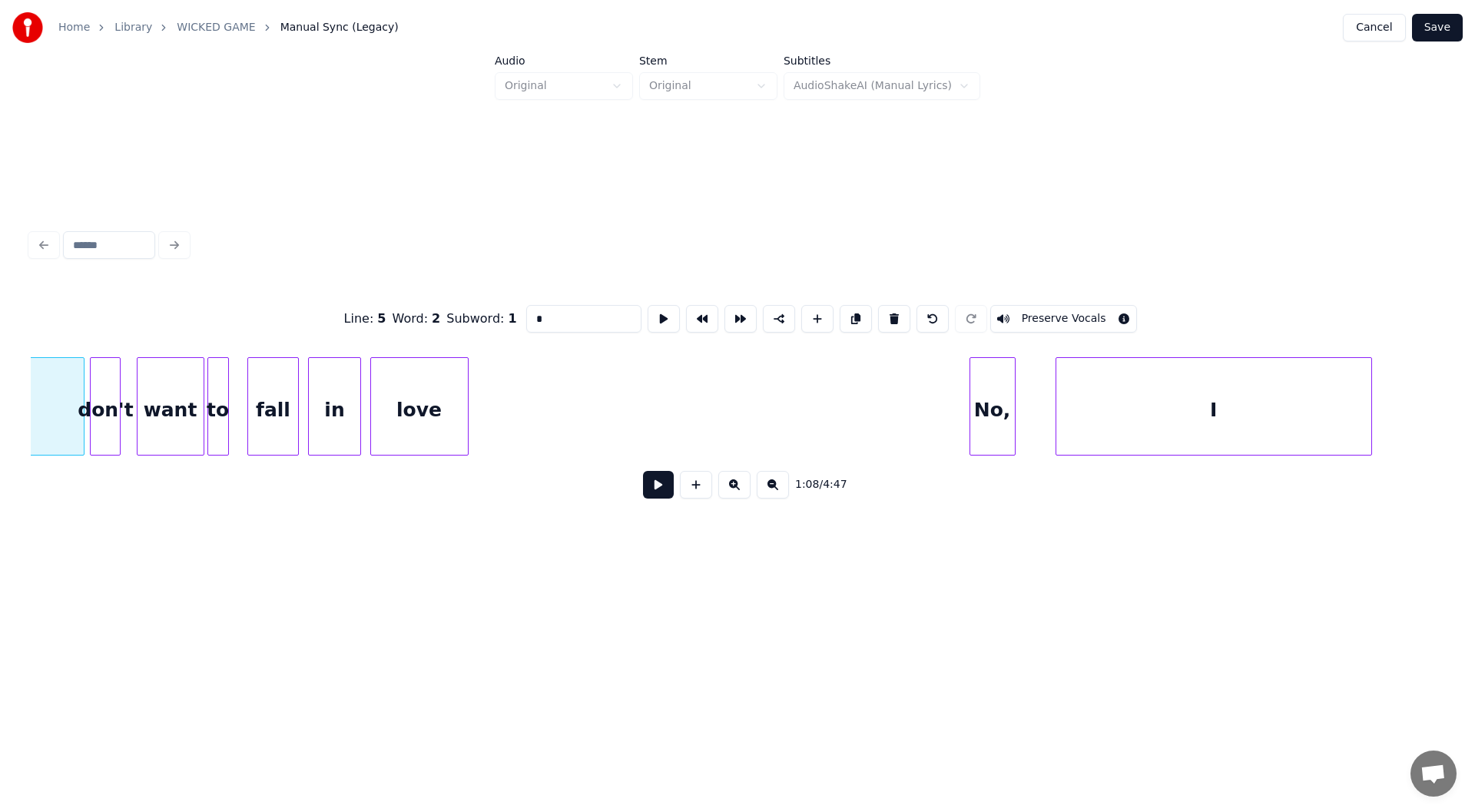
scroll to position [0, 10531]
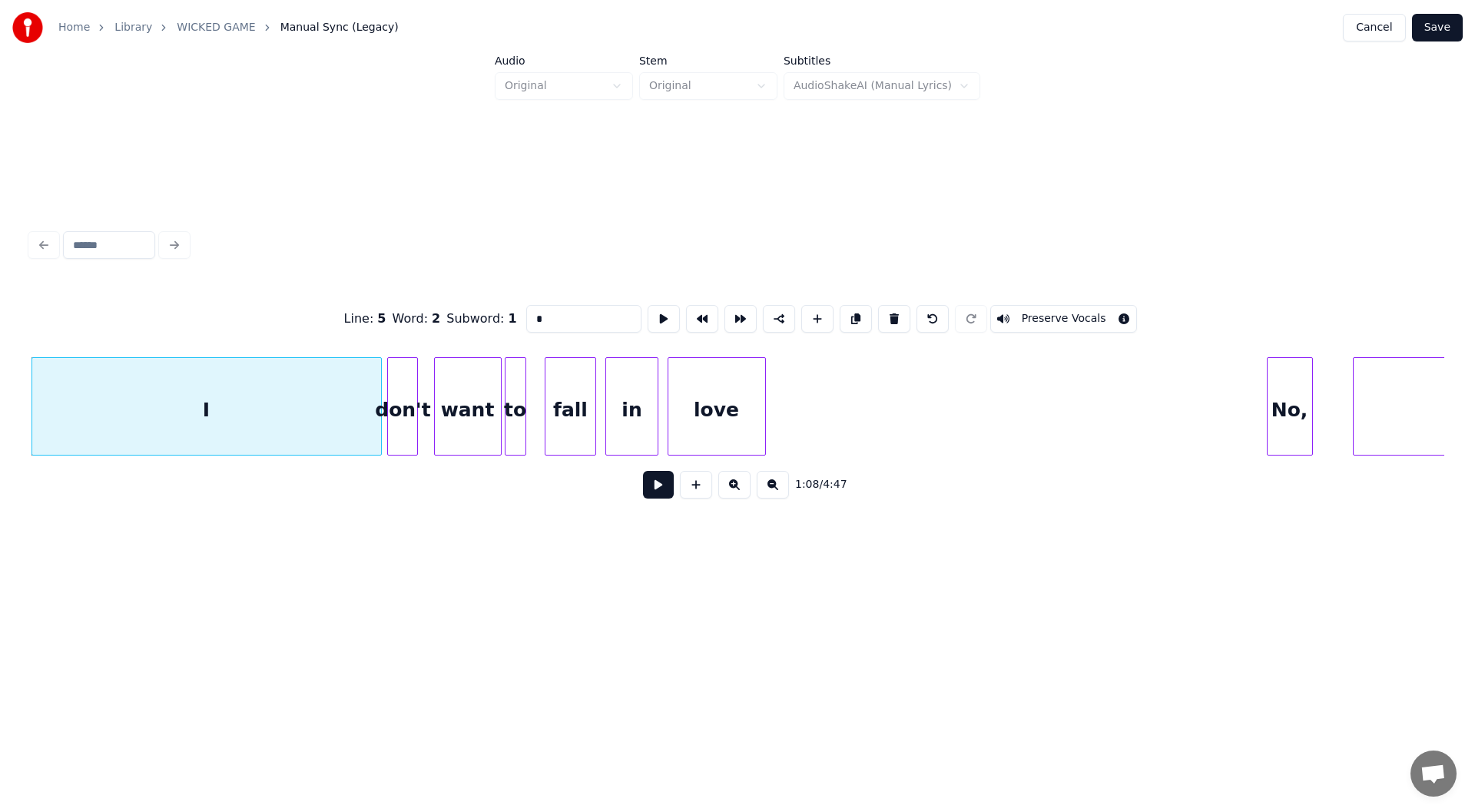
click at [653, 486] on button at bounding box center [659, 484] width 31 height 27
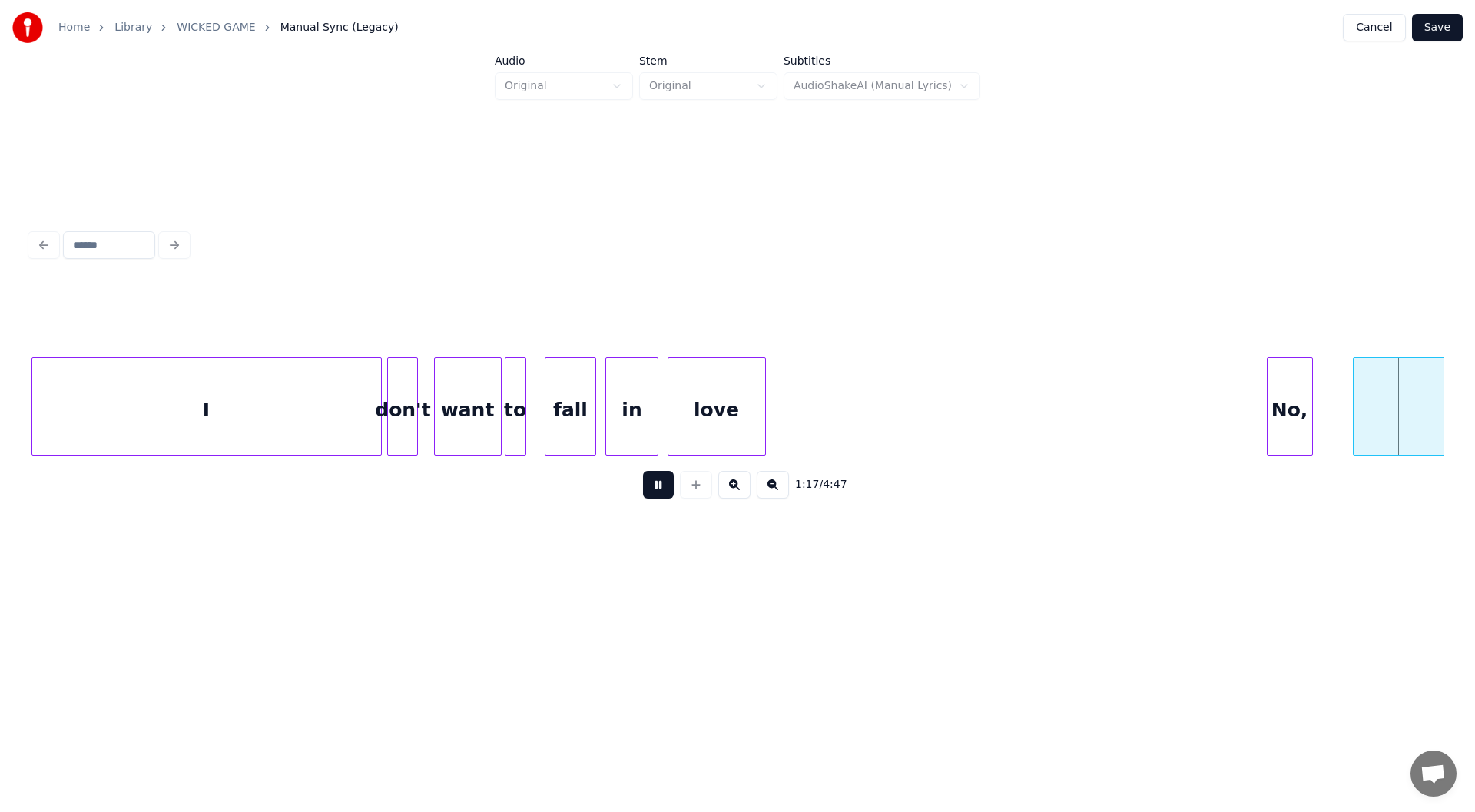
click at [653, 488] on button at bounding box center [659, 484] width 31 height 27
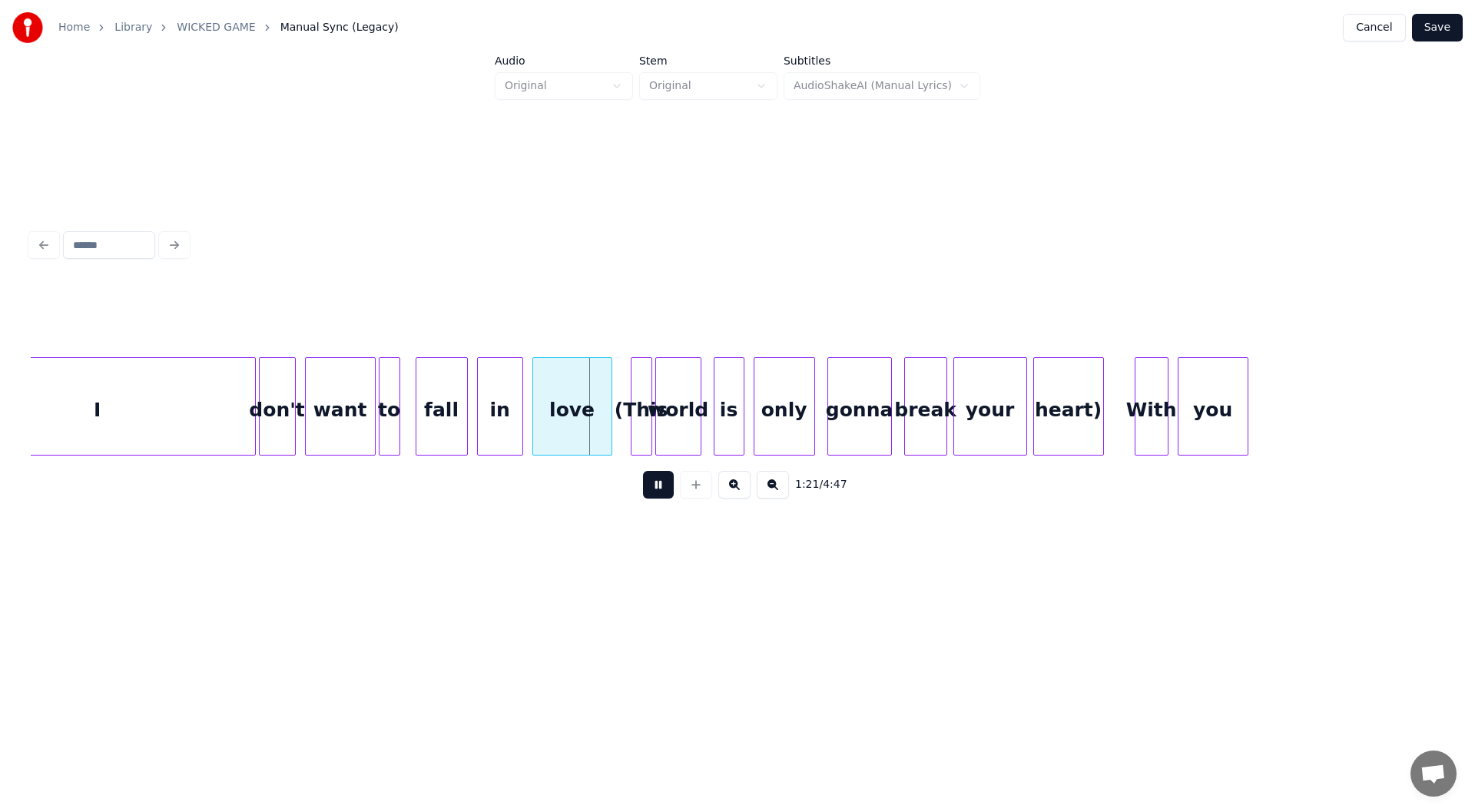
click at [653, 488] on button at bounding box center [659, 484] width 31 height 27
click at [1065, 386] on div "heart)" at bounding box center [1069, 410] width 69 height 104
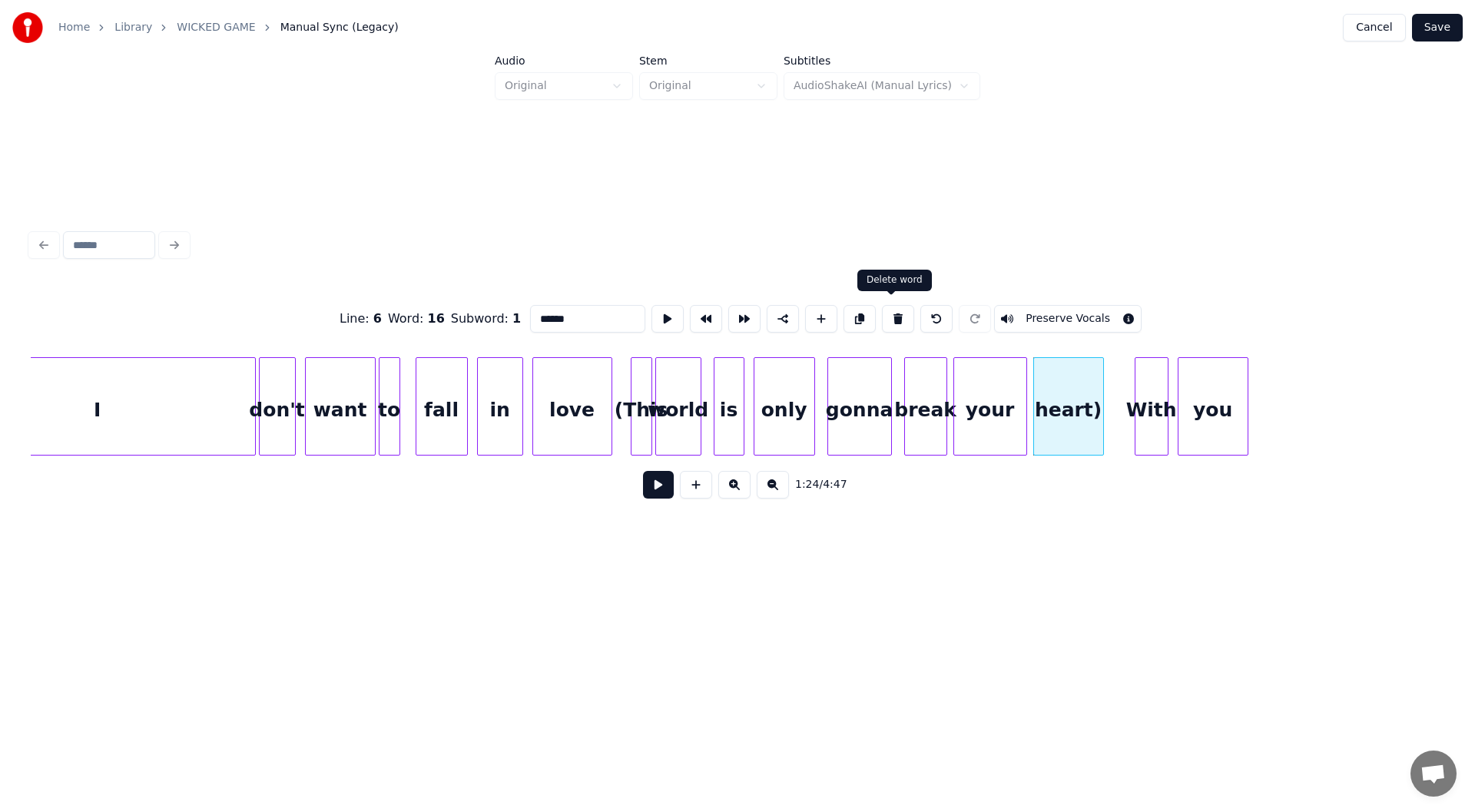
click at [891, 312] on button at bounding box center [897, 318] width 32 height 27
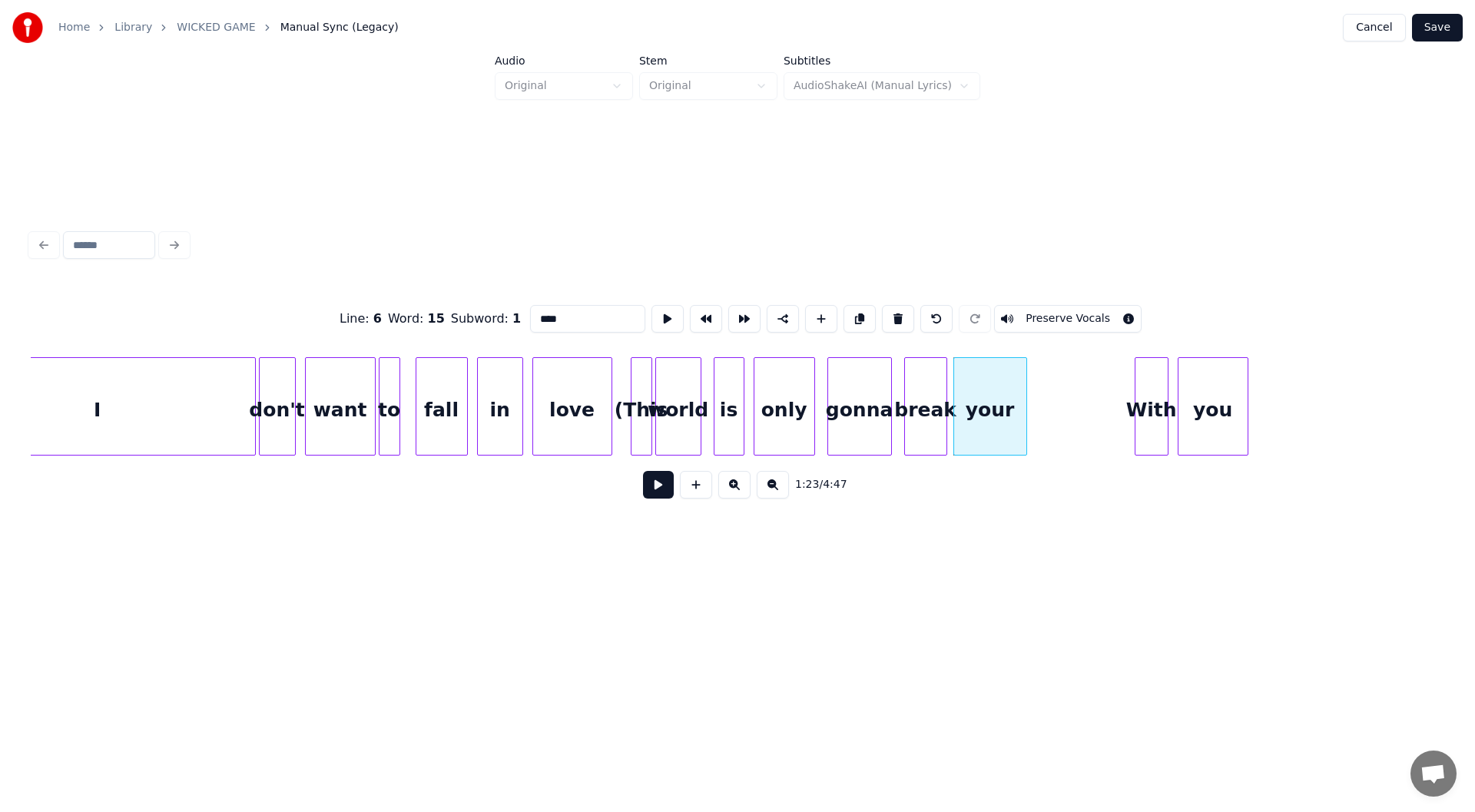
click at [891, 312] on button at bounding box center [897, 318] width 32 height 27
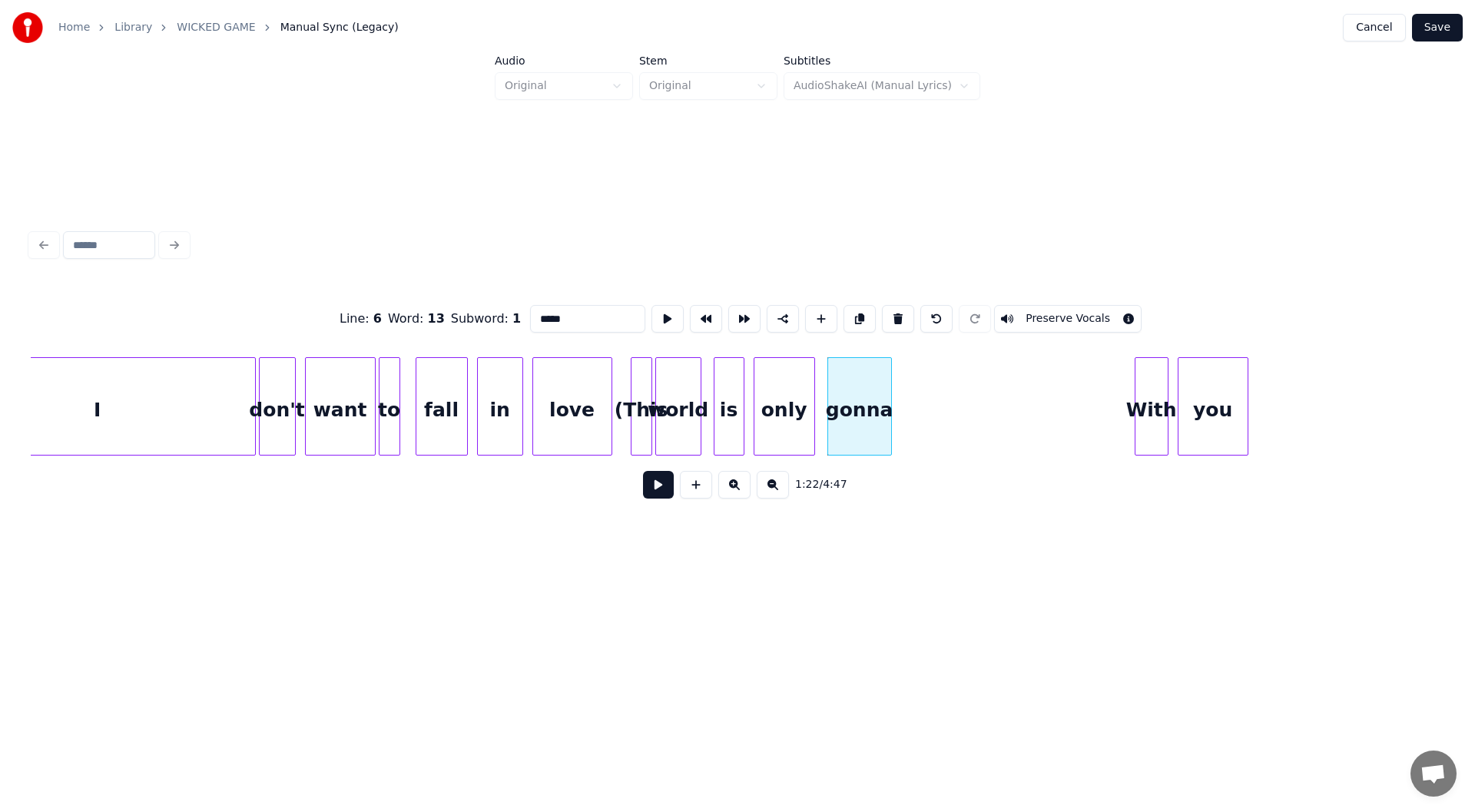
click at [891, 312] on button at bounding box center [897, 318] width 32 height 27
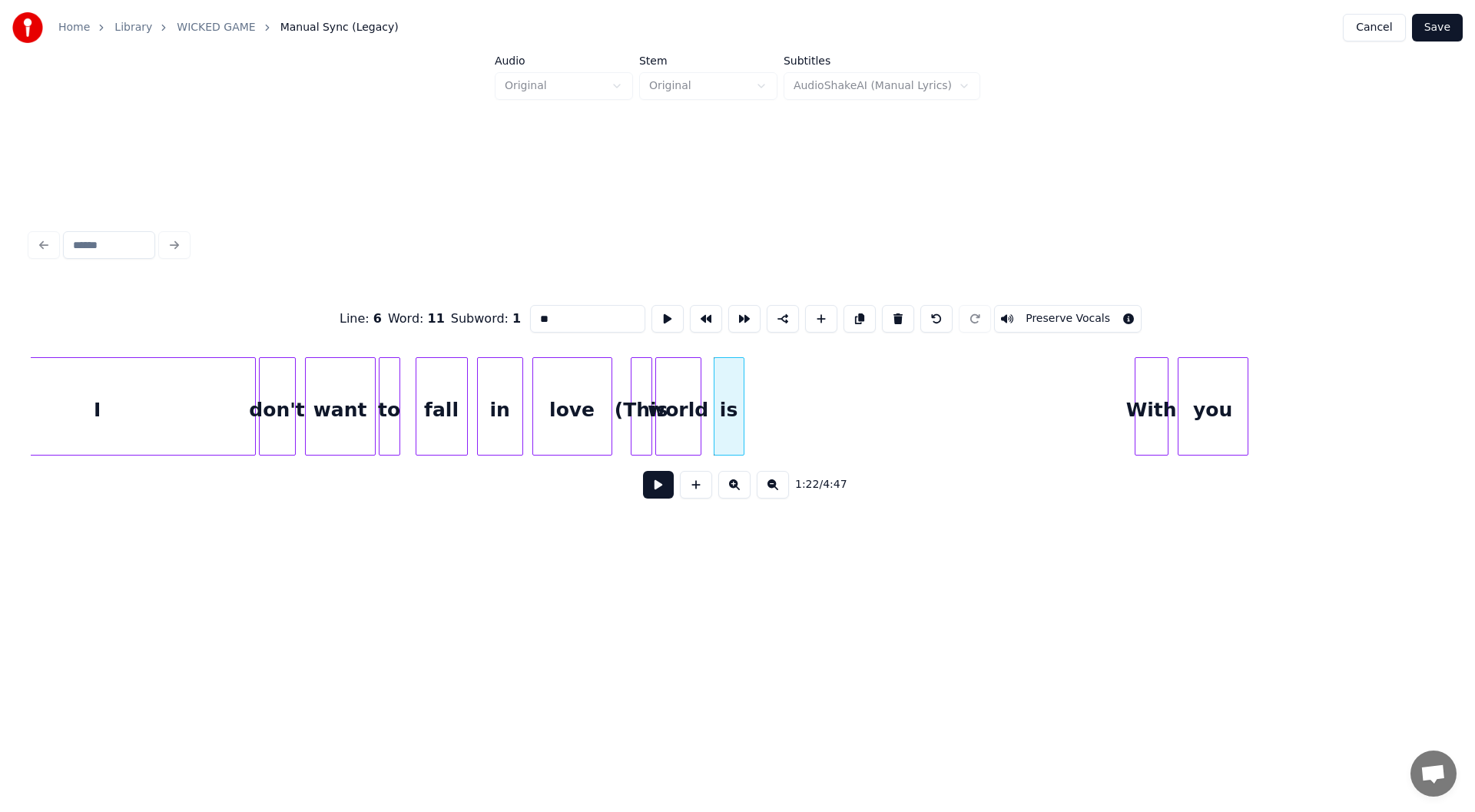
click at [891, 312] on button at bounding box center [897, 318] width 32 height 27
click at [891, 312] on button at bounding box center [894, 318] width 32 height 27
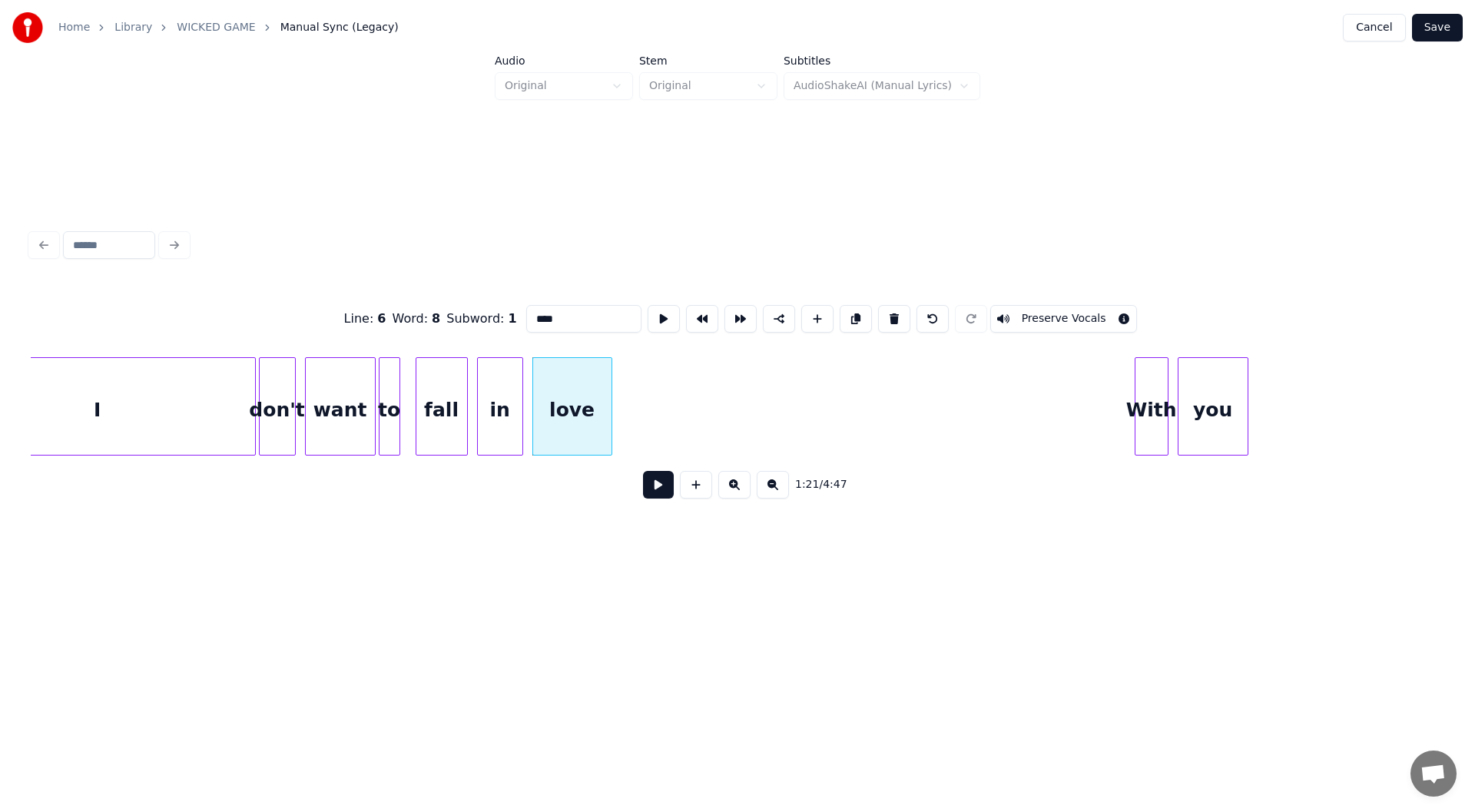
click at [141, 410] on div "I" at bounding box center [97, 410] width 315 height 104
type input "*"
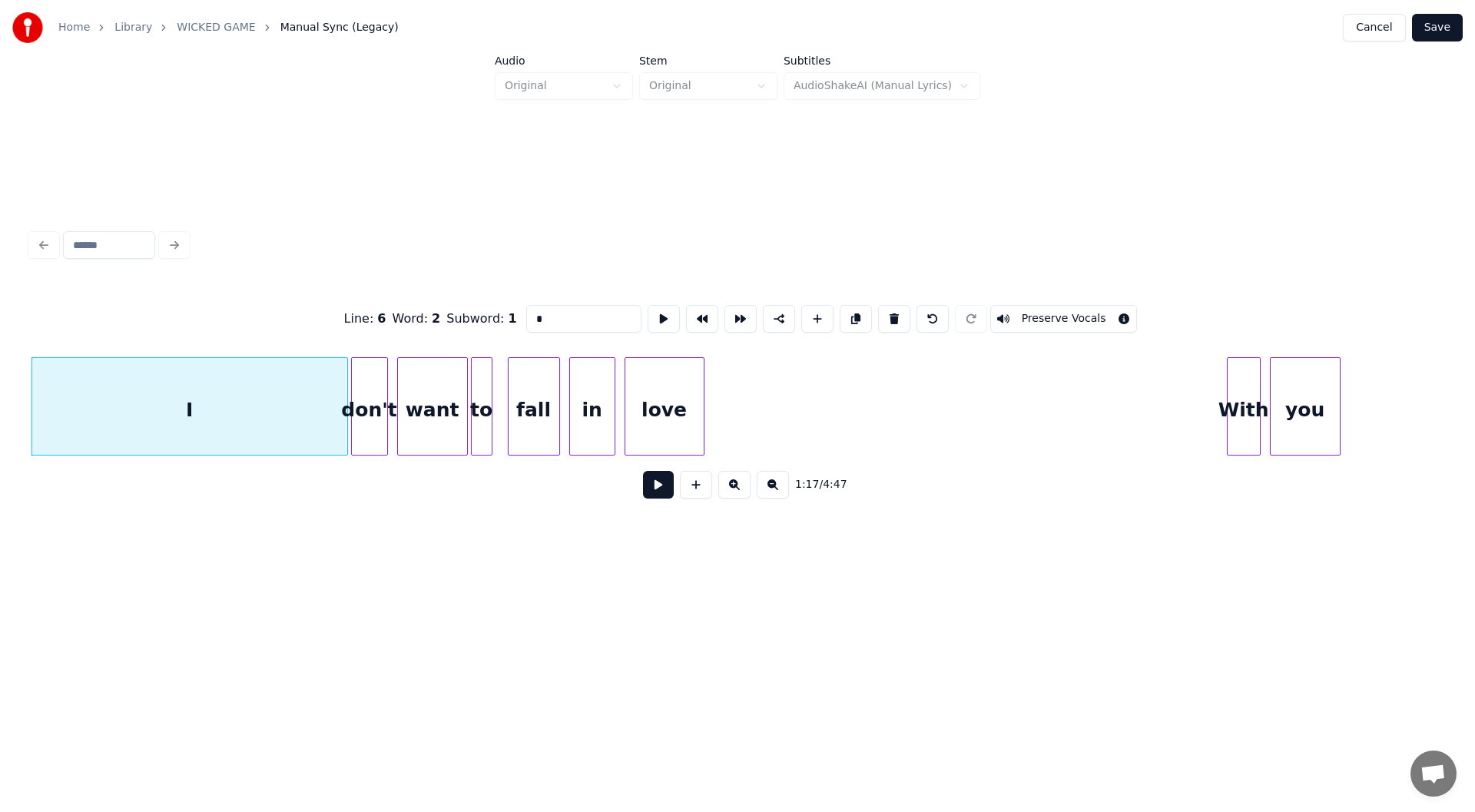
click at [662, 490] on button at bounding box center [659, 484] width 31 height 27
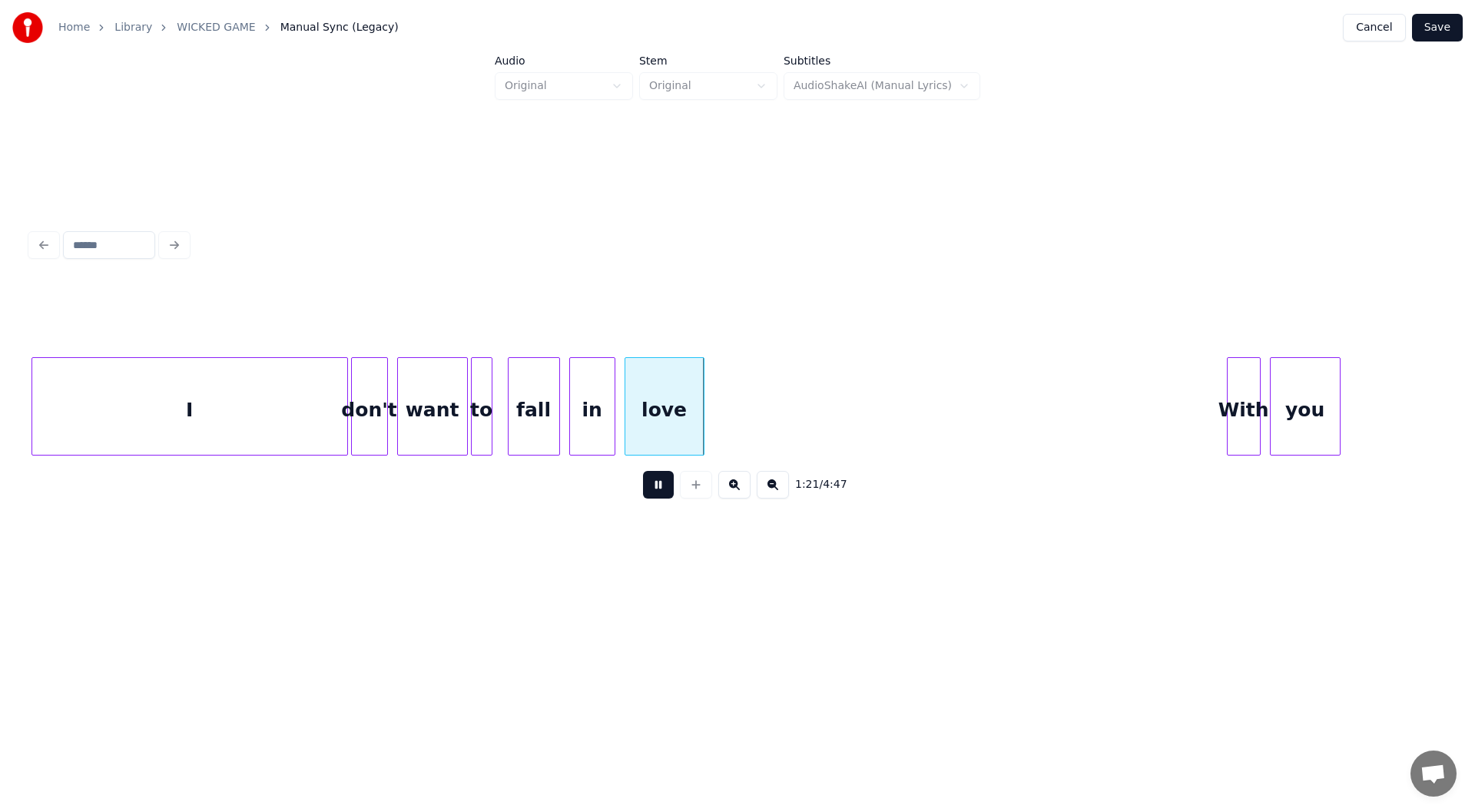
click at [648, 490] on button at bounding box center [659, 484] width 31 height 27
click at [727, 421] on div at bounding box center [727, 406] width 5 height 97
click at [654, 483] on button at bounding box center [659, 484] width 31 height 27
click at [647, 488] on button at bounding box center [659, 484] width 31 height 27
click at [1371, 400] on div at bounding box center [1373, 406] width 5 height 97
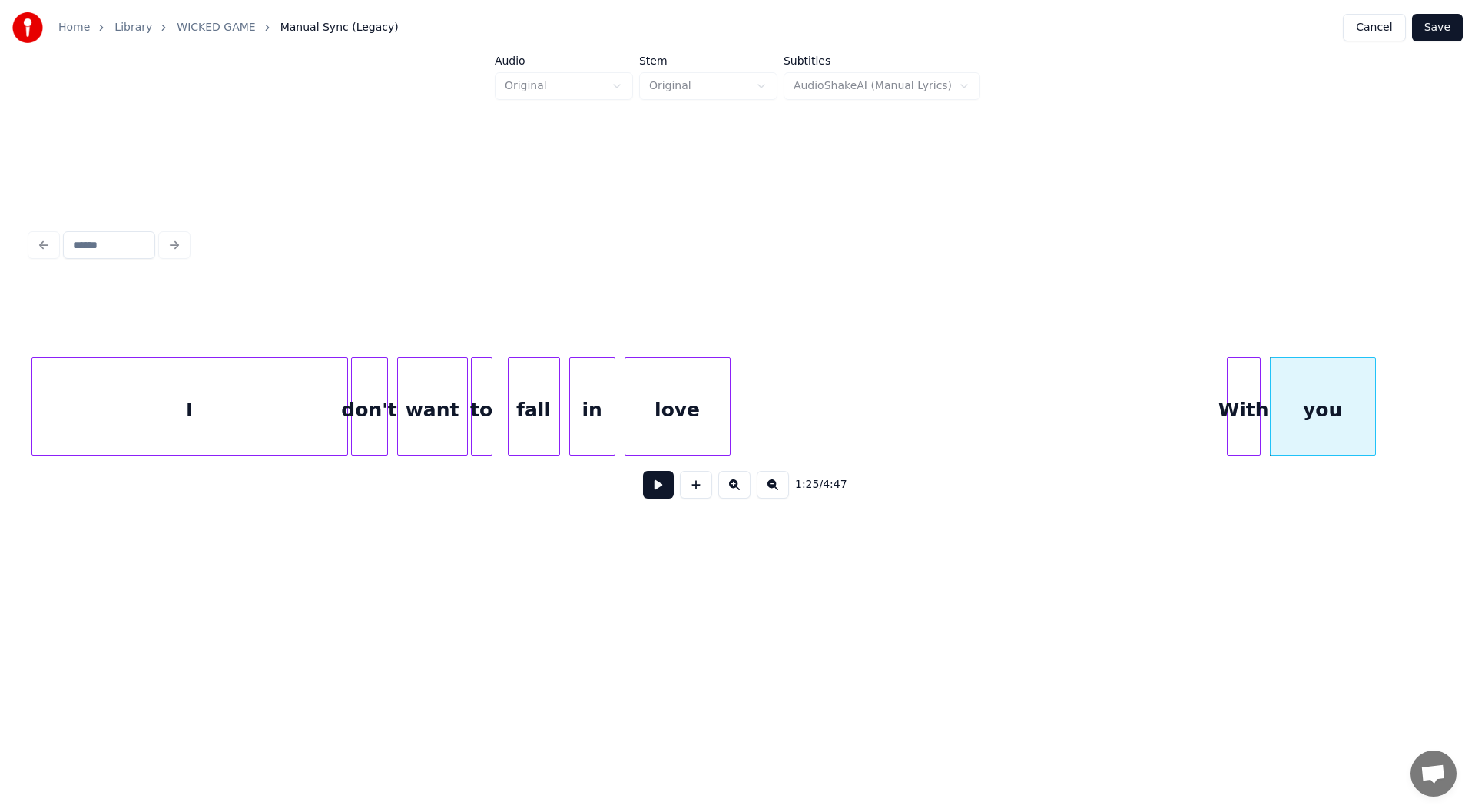
click at [658, 485] on button at bounding box center [659, 484] width 31 height 27
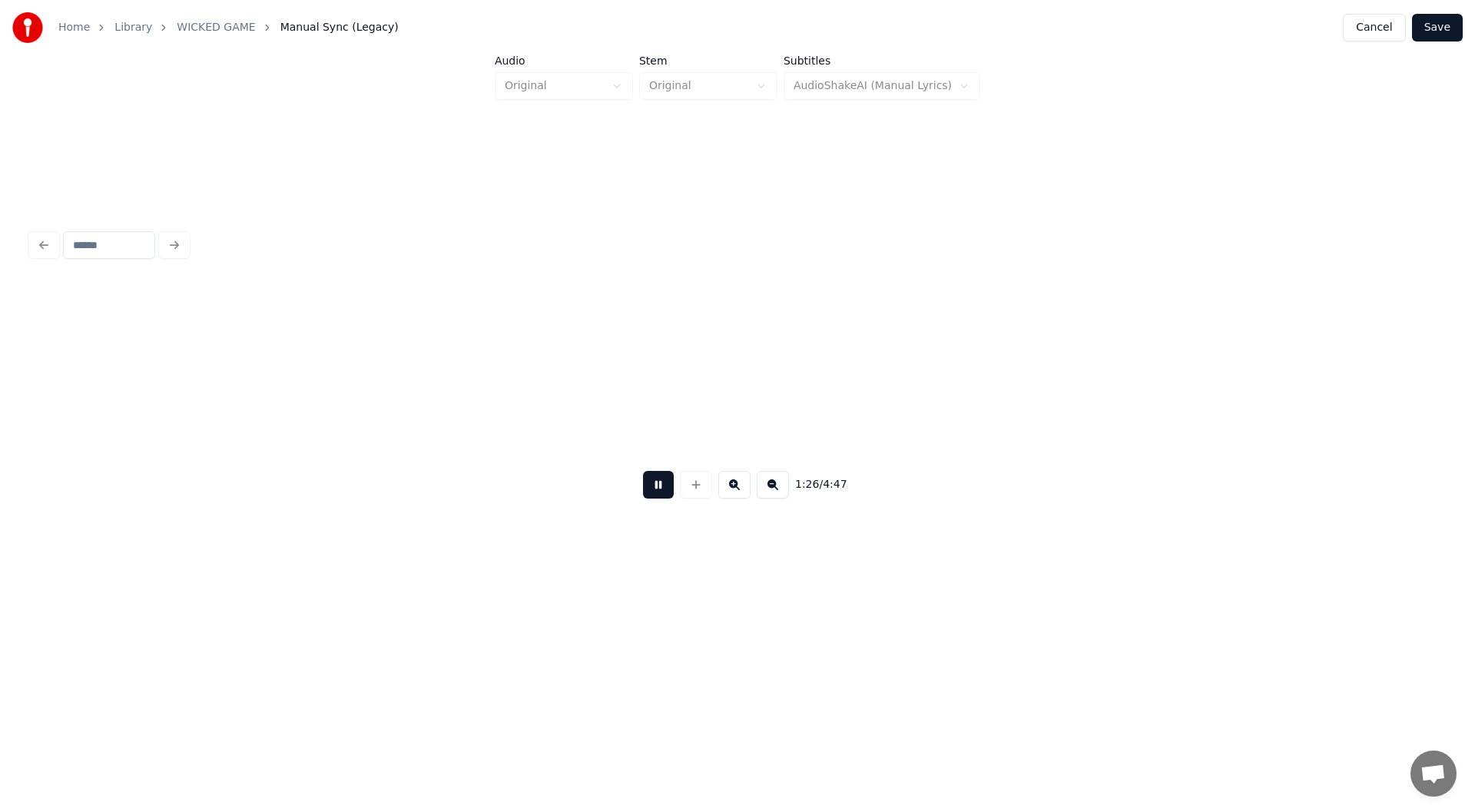
scroll to position [0, 13269]
click at [638, 486] on div "1:29 / 4:47" at bounding box center [738, 484] width 1389 height 34
click at [653, 487] on button at bounding box center [659, 484] width 31 height 27
click at [1080, 423] on div at bounding box center [1080, 406] width 5 height 97
click at [657, 491] on button at bounding box center [659, 484] width 31 height 27
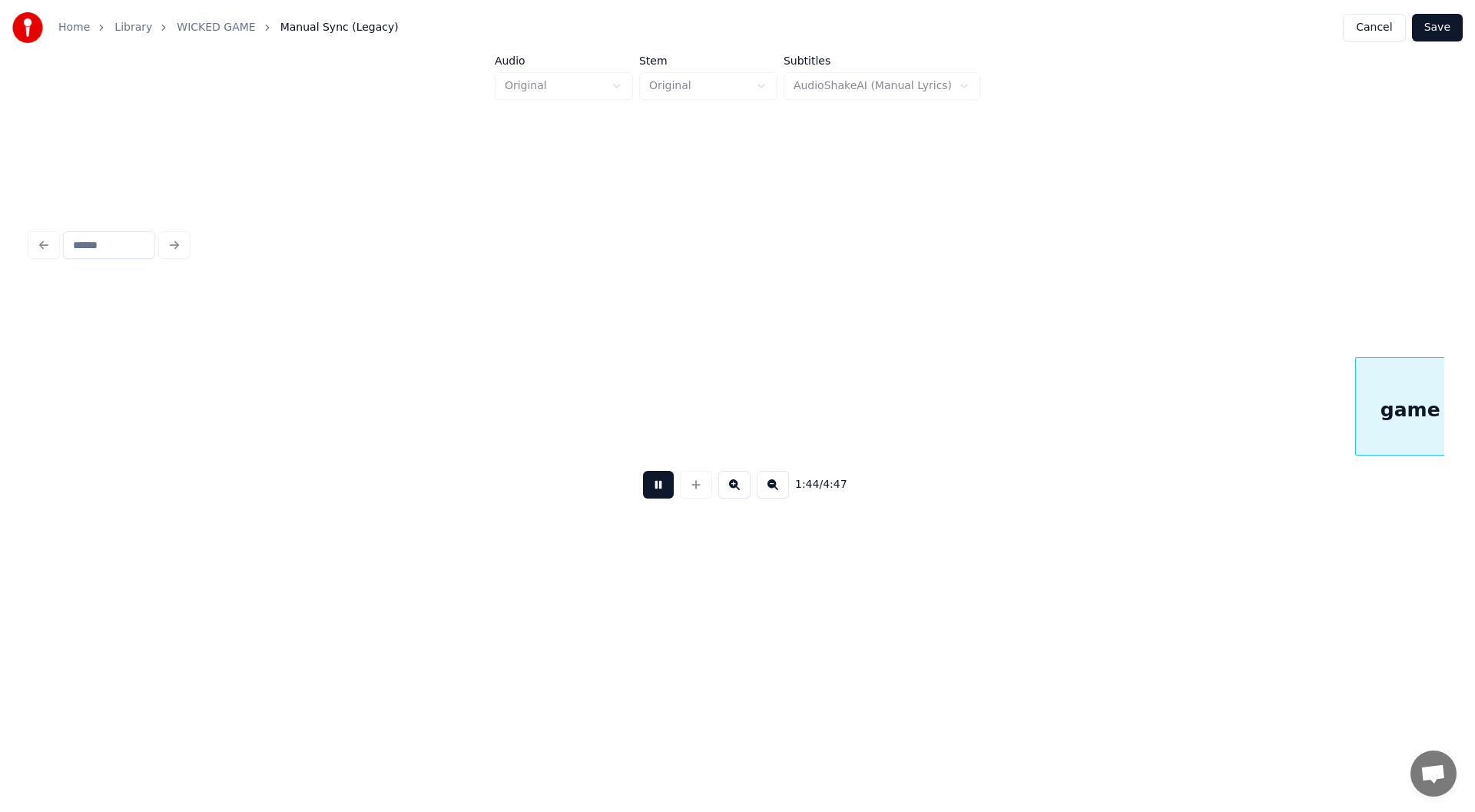
scroll to position [0, 16100]
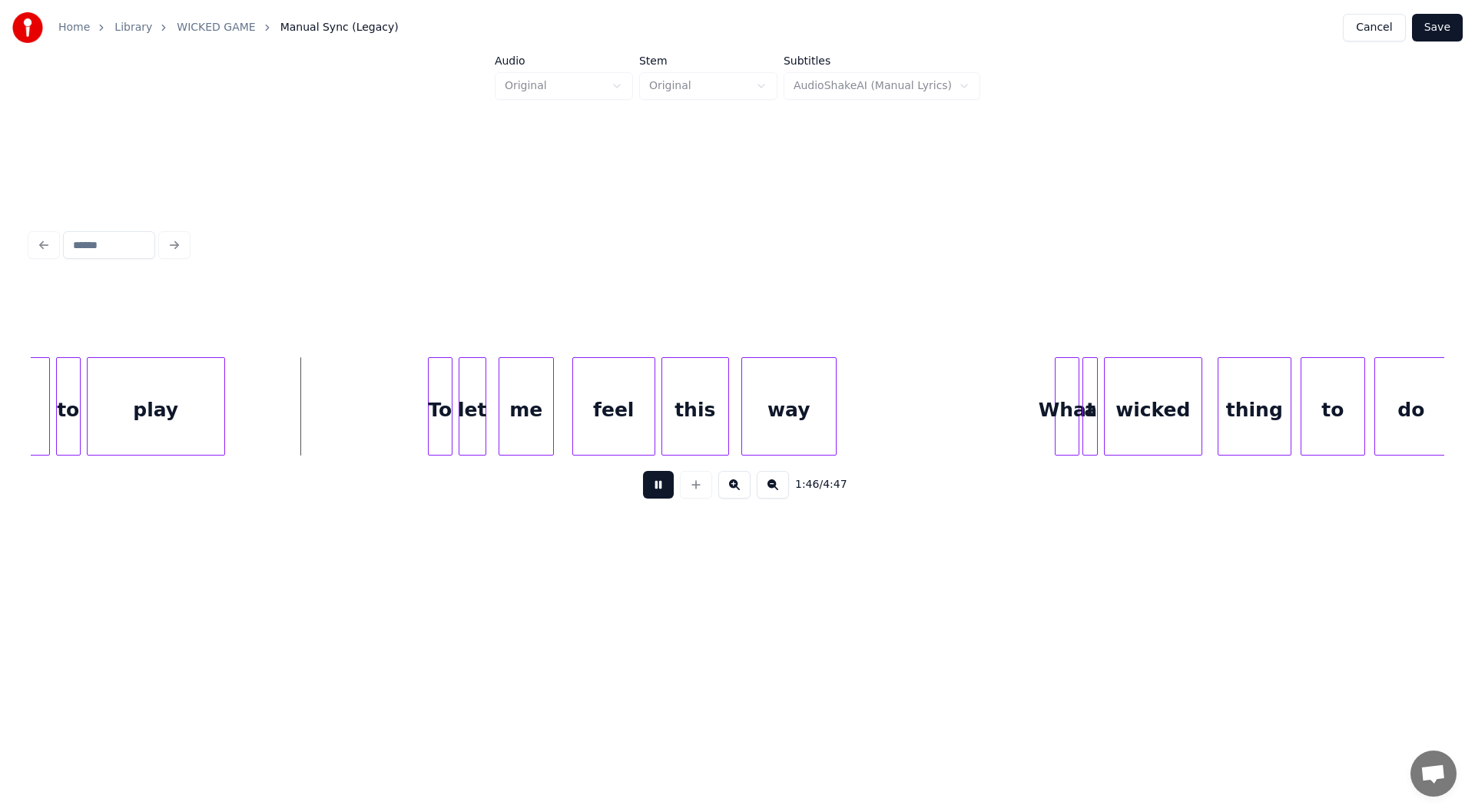
click at [660, 483] on button at bounding box center [659, 484] width 31 height 27
click at [273, 419] on div at bounding box center [271, 406] width 5 height 97
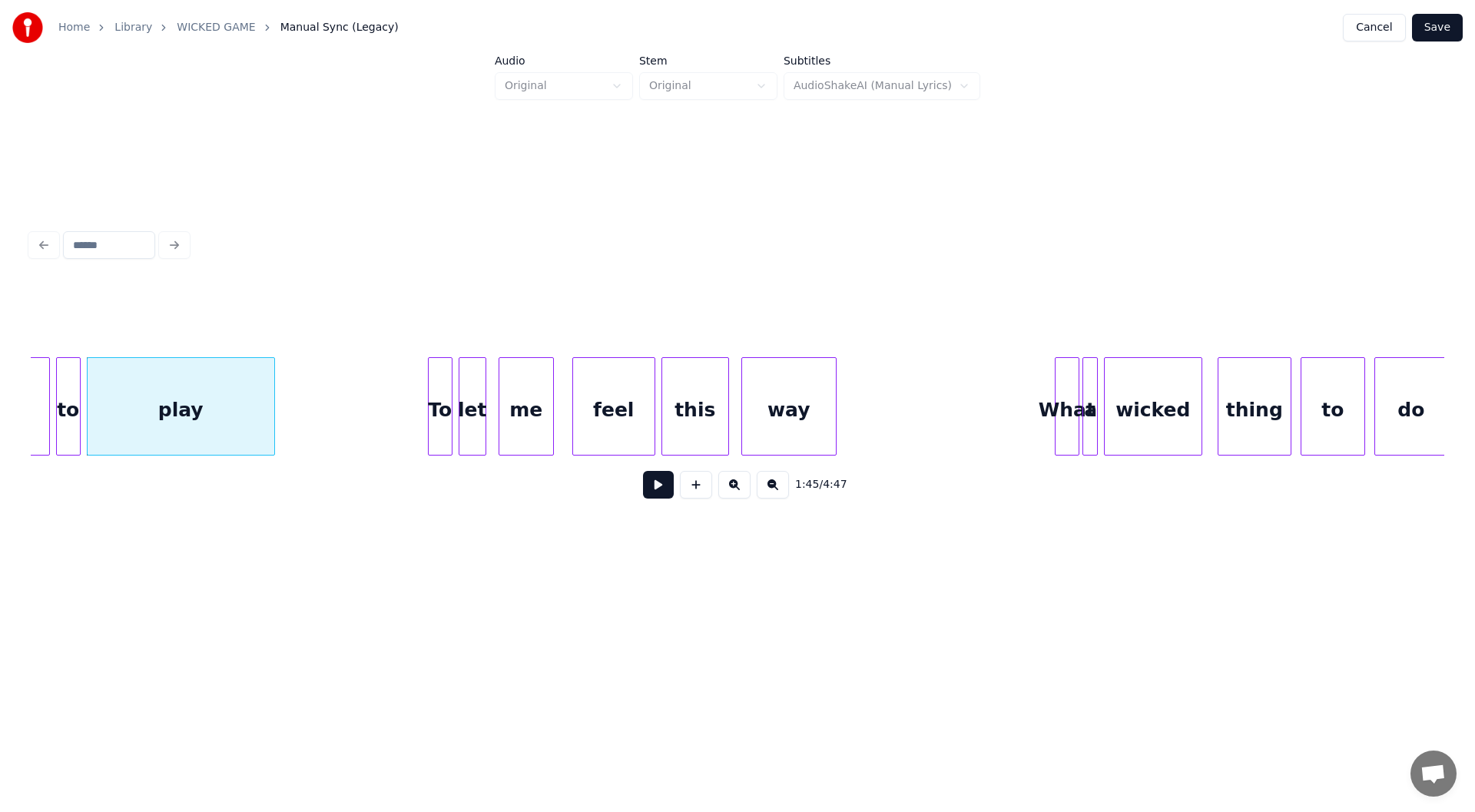
click at [648, 485] on button at bounding box center [659, 484] width 31 height 27
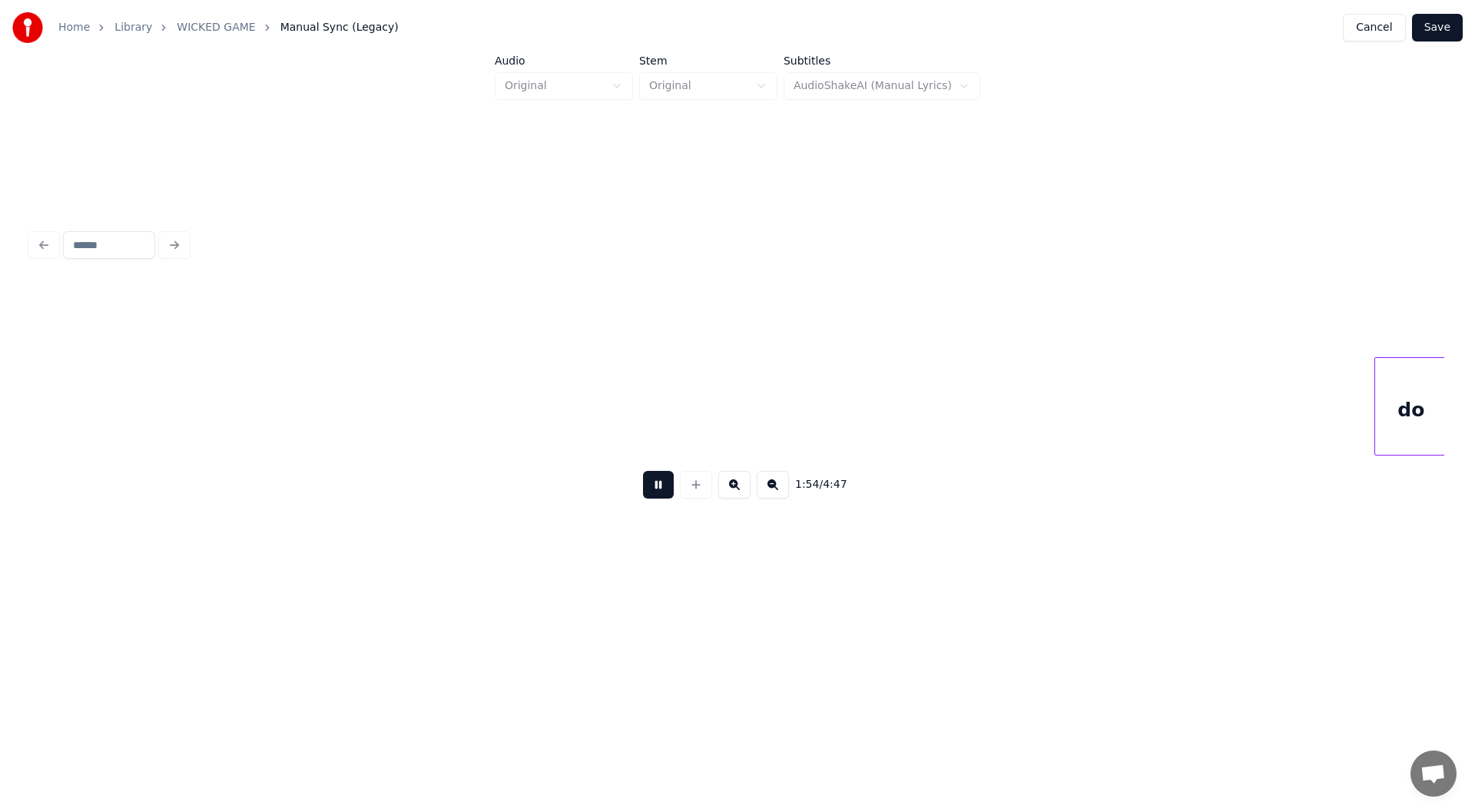
scroll to position [0, 17516]
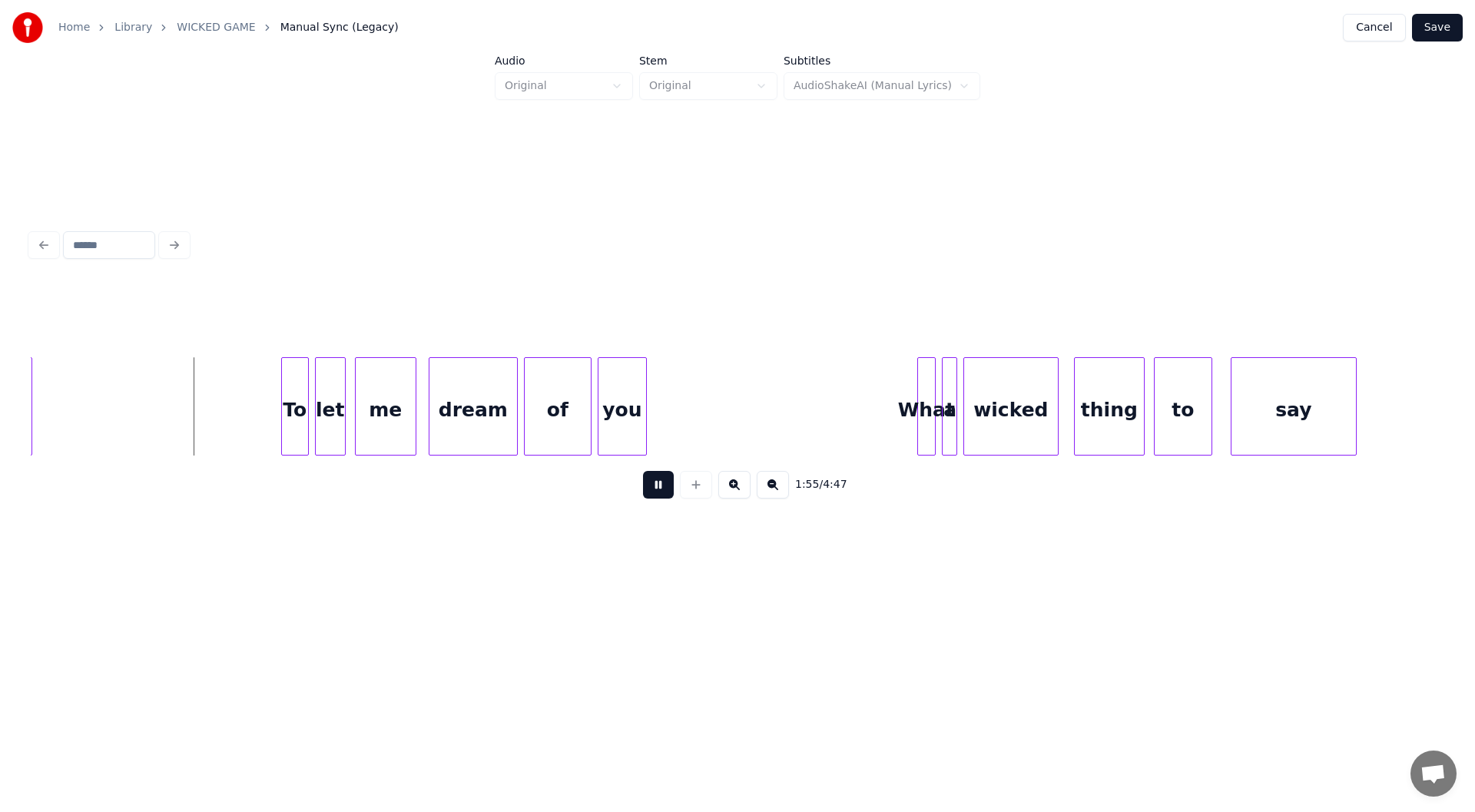
click at [657, 484] on button at bounding box center [659, 484] width 31 height 27
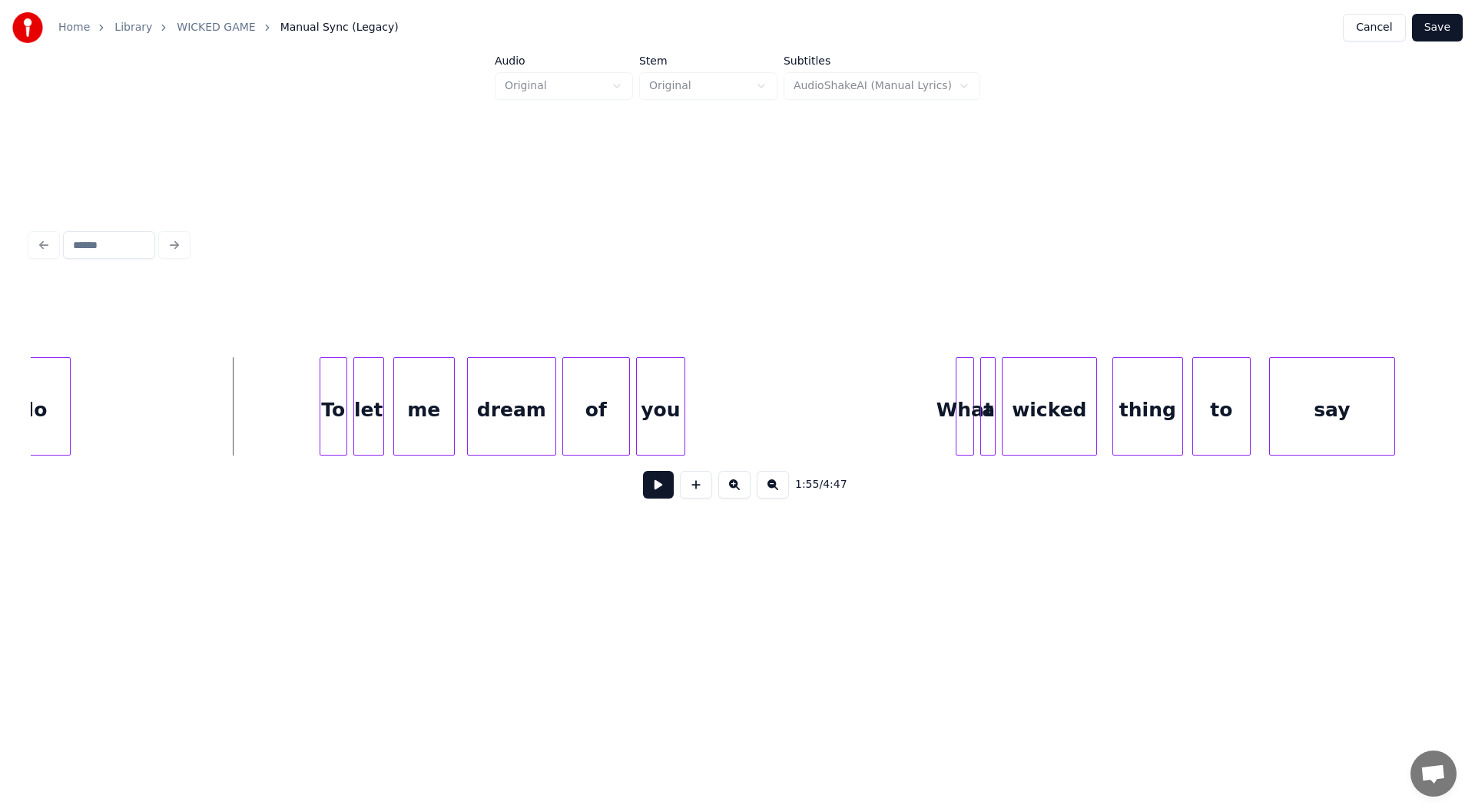
scroll to position [0, 17307]
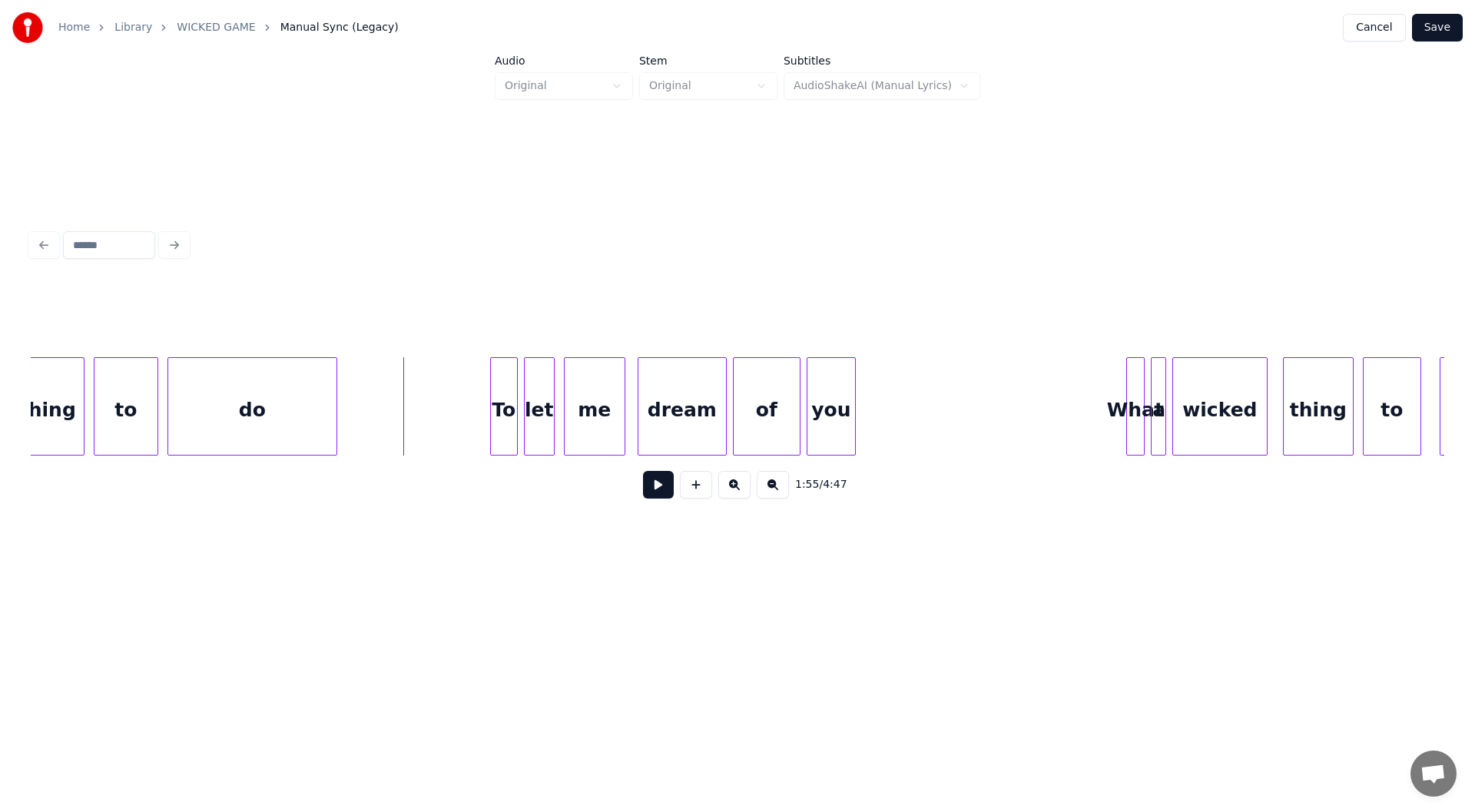
click at [335, 410] on div at bounding box center [334, 406] width 5 height 97
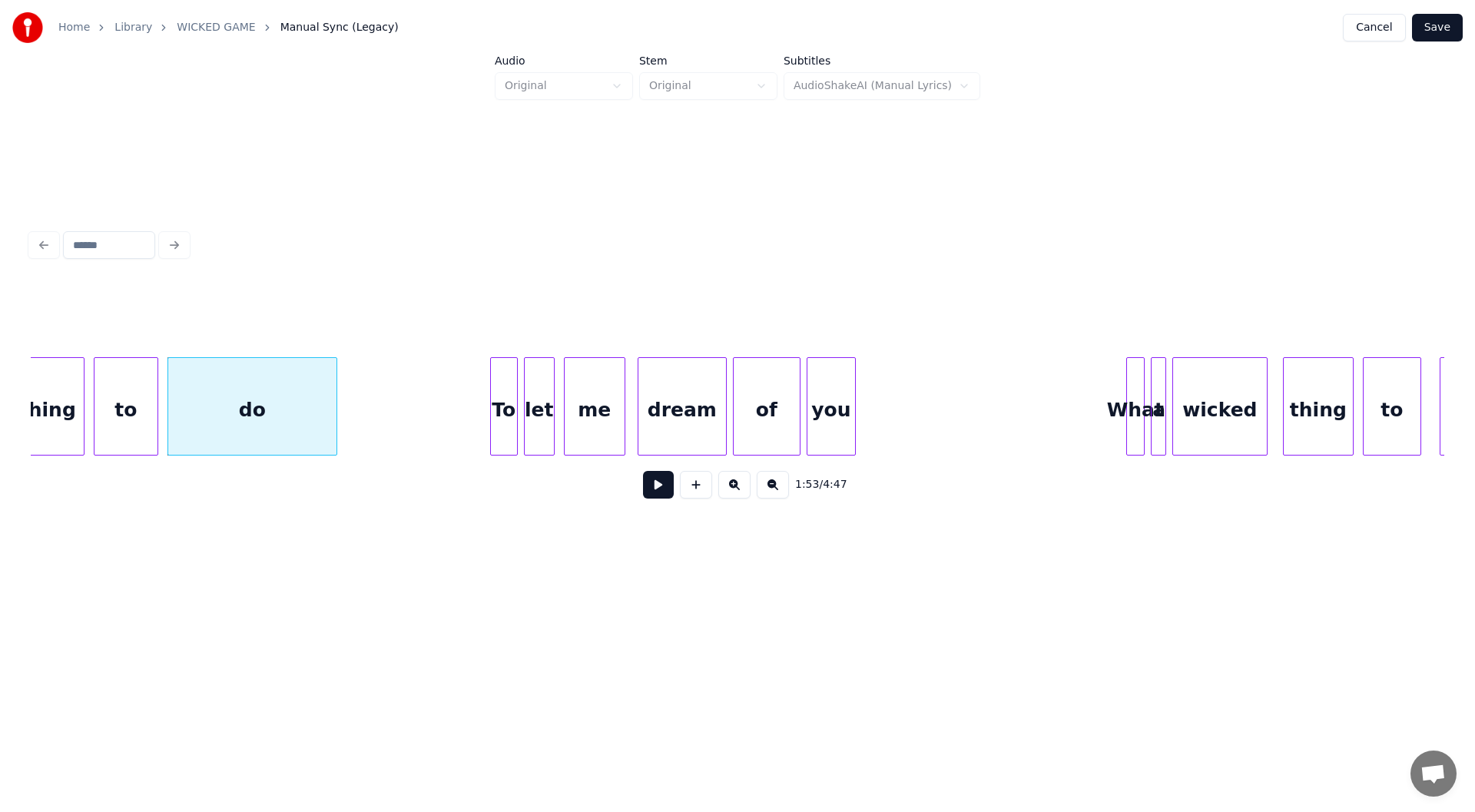
click at [653, 484] on button at bounding box center [659, 484] width 31 height 27
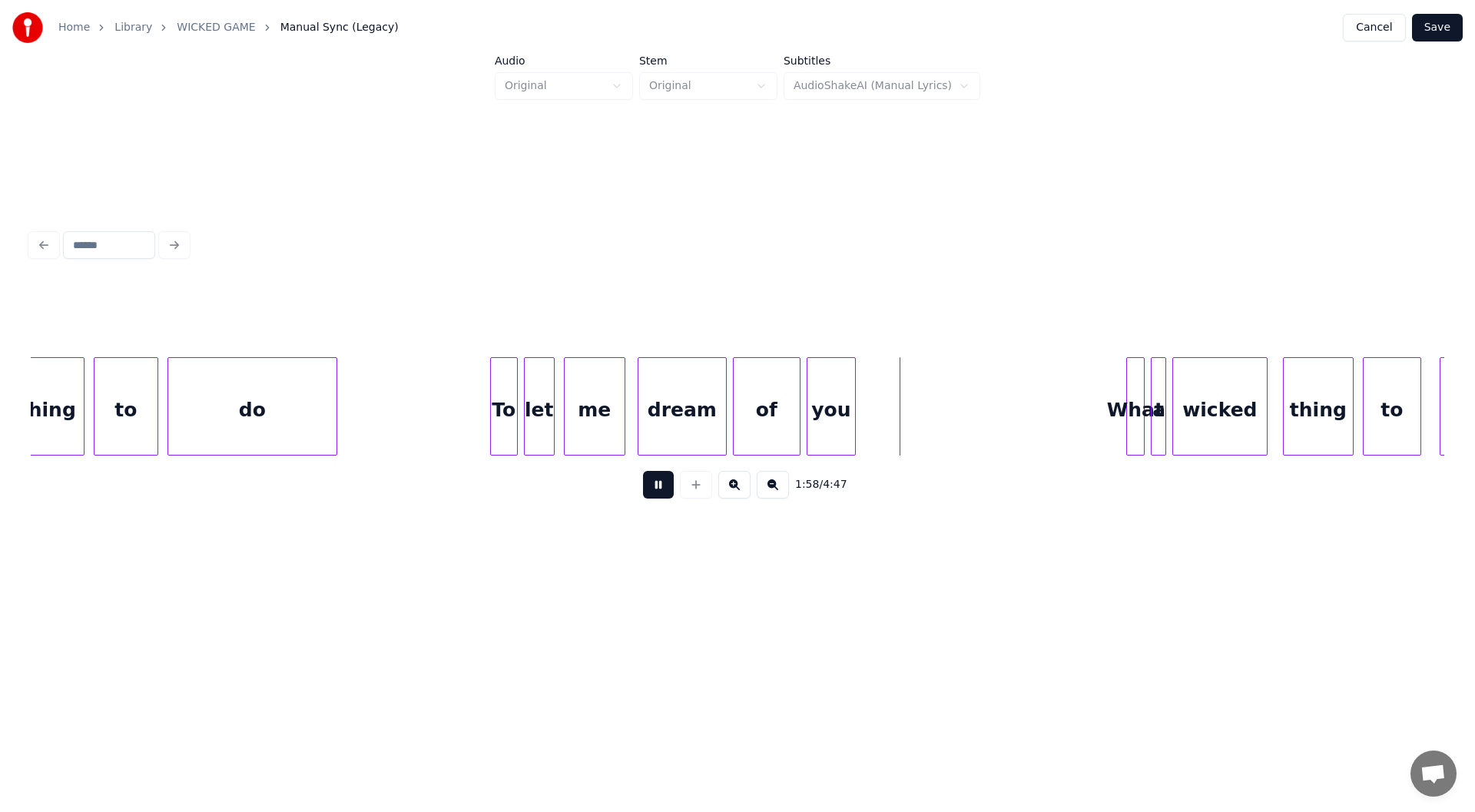
click at [661, 487] on button at bounding box center [659, 484] width 31 height 27
click at [909, 412] on div at bounding box center [911, 406] width 5 height 97
click at [669, 487] on button at bounding box center [659, 484] width 31 height 27
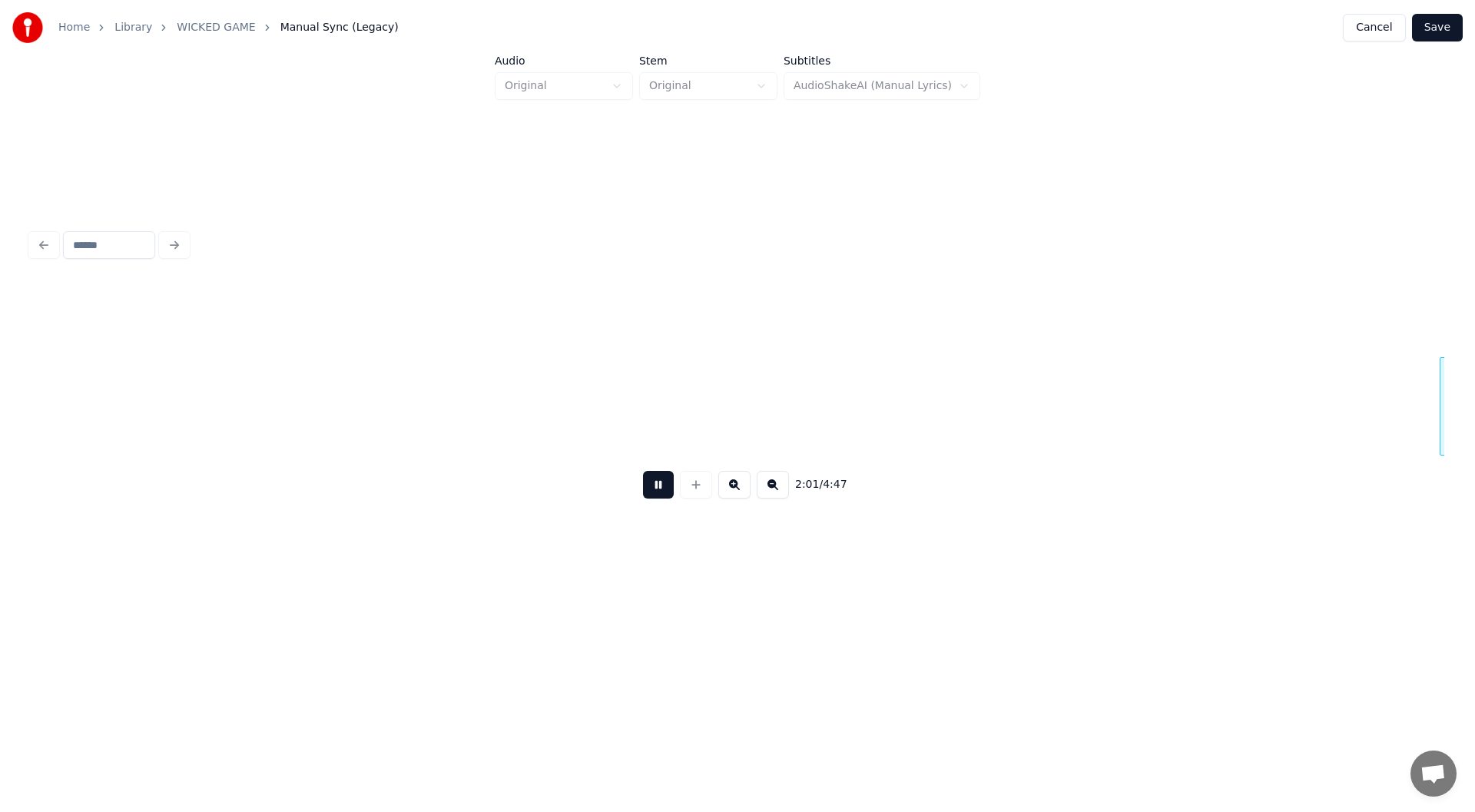
scroll to position [0, 18720]
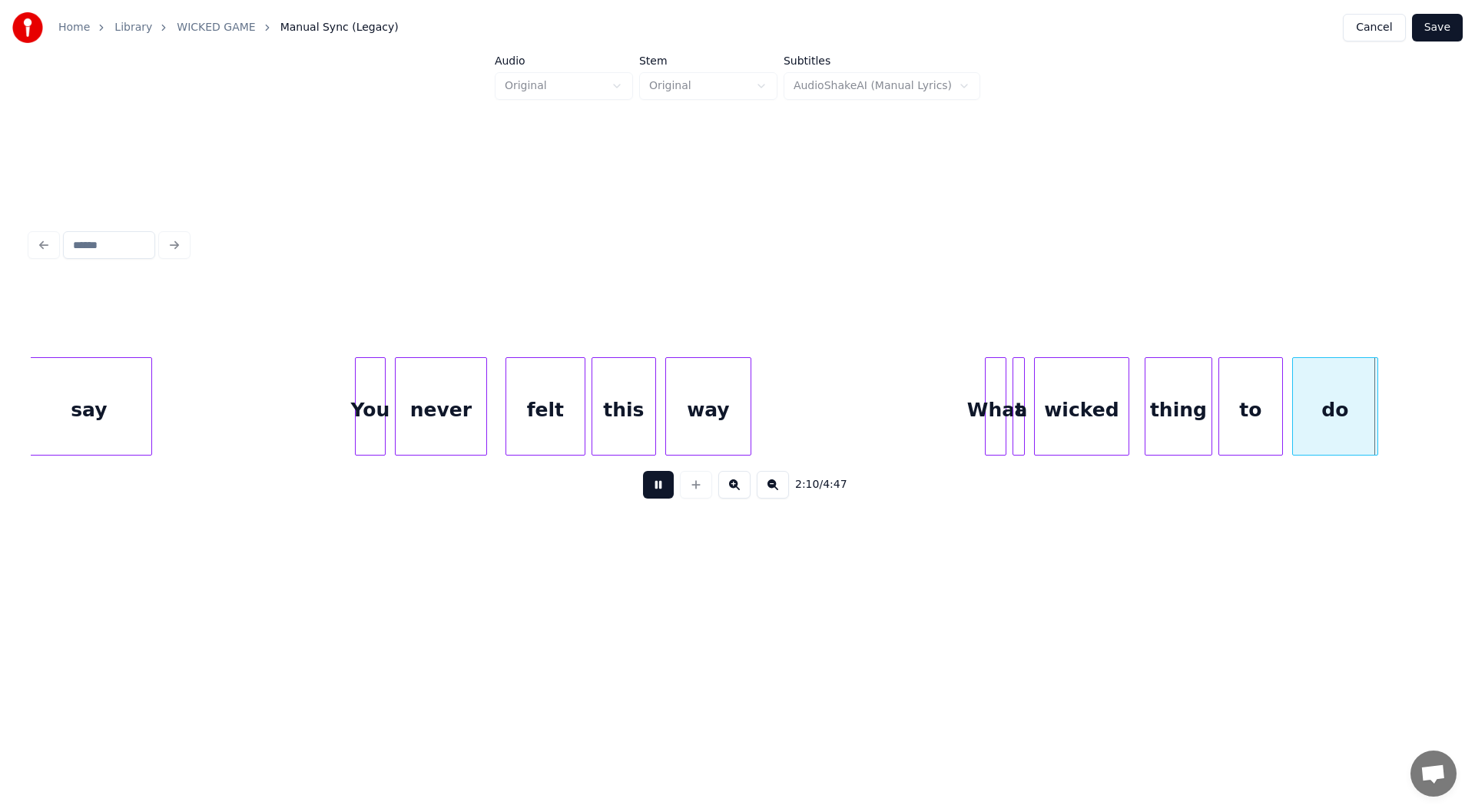
click at [650, 487] on button at bounding box center [659, 484] width 31 height 27
click at [1416, 407] on div at bounding box center [1415, 406] width 5 height 97
click at [651, 482] on button at bounding box center [659, 484] width 31 height 27
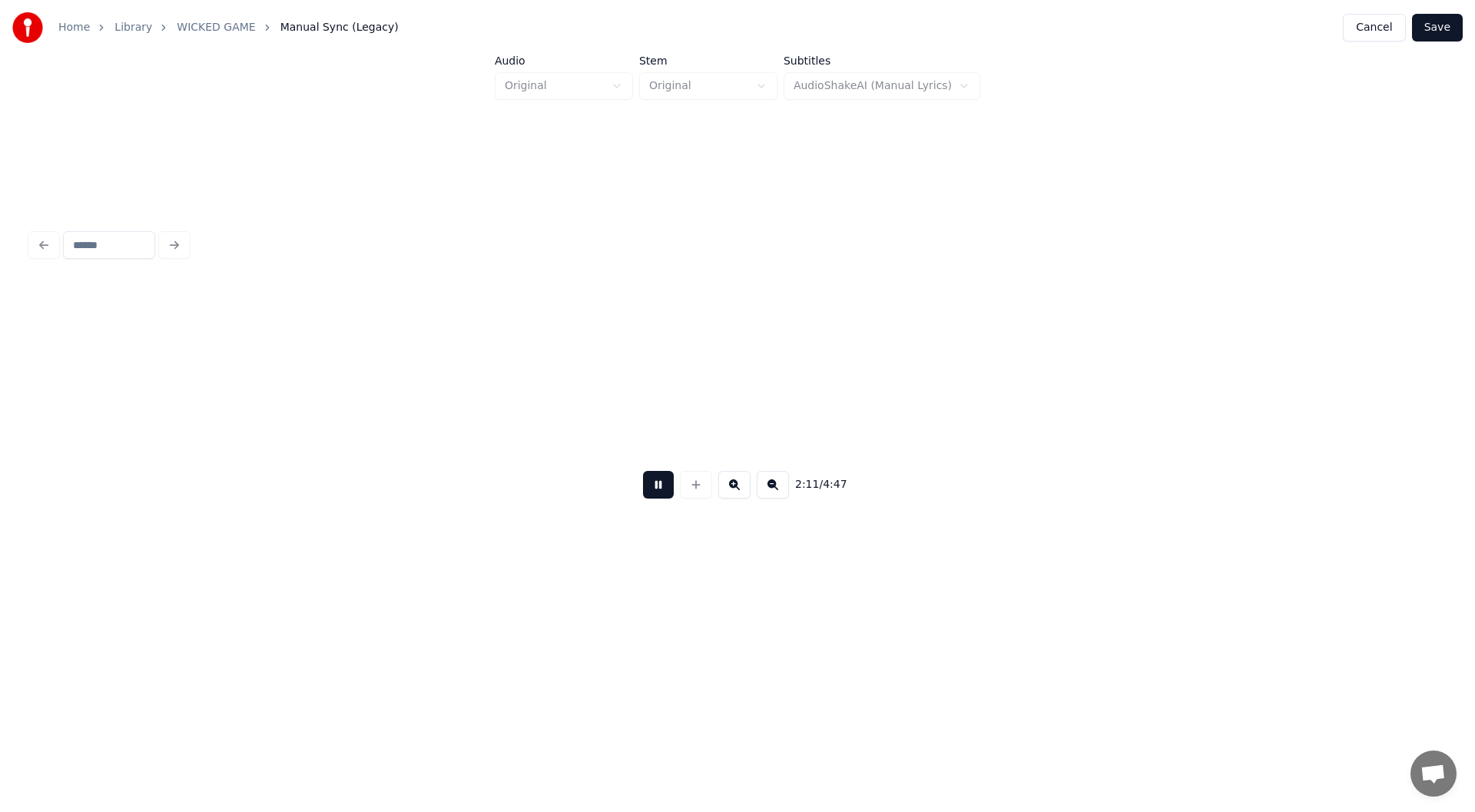
scroll to position [0, 20134]
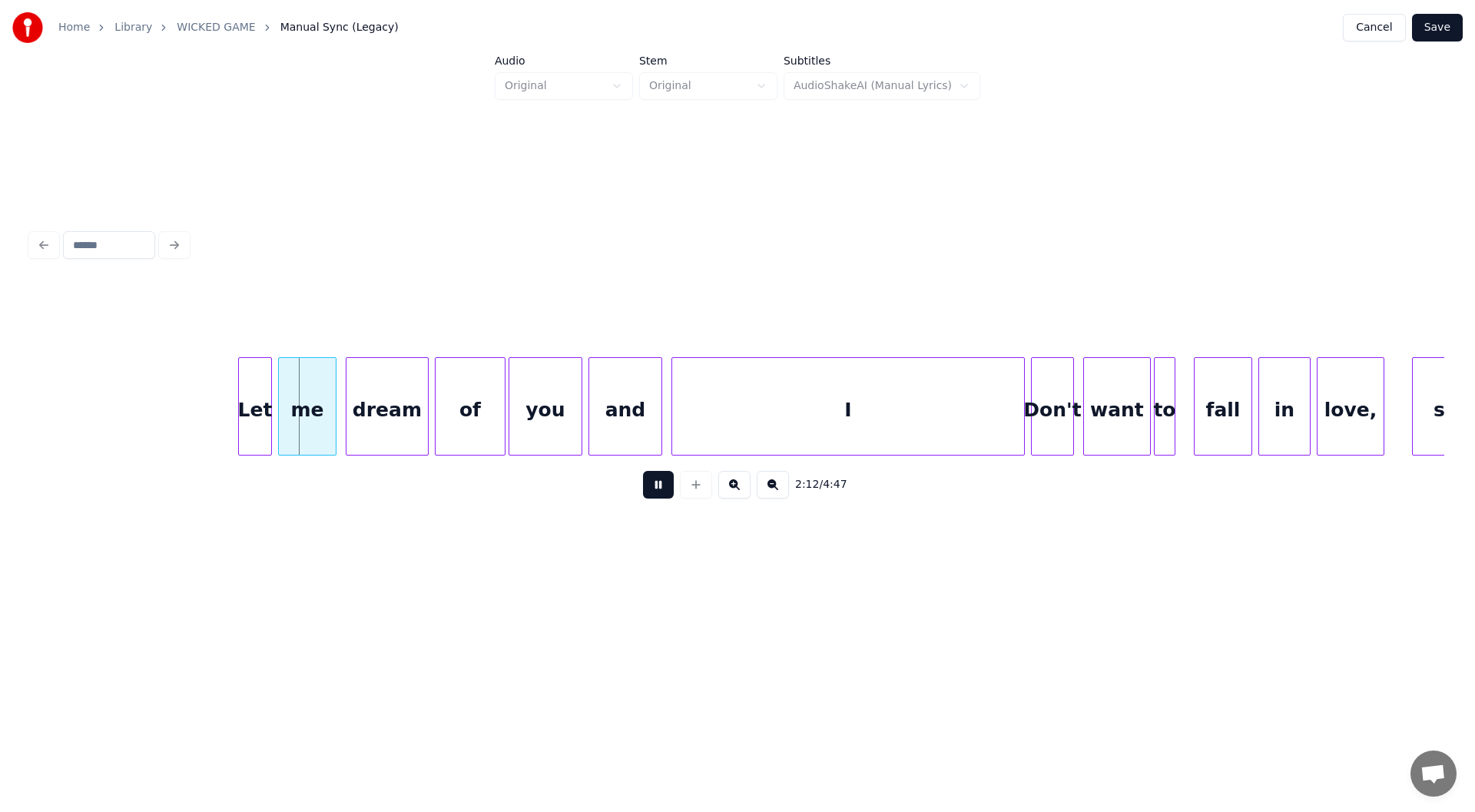
click at [653, 487] on button at bounding box center [659, 484] width 31 height 27
click at [204, 420] on div at bounding box center [204, 406] width 5 height 97
click at [663, 486] on button at bounding box center [659, 484] width 31 height 27
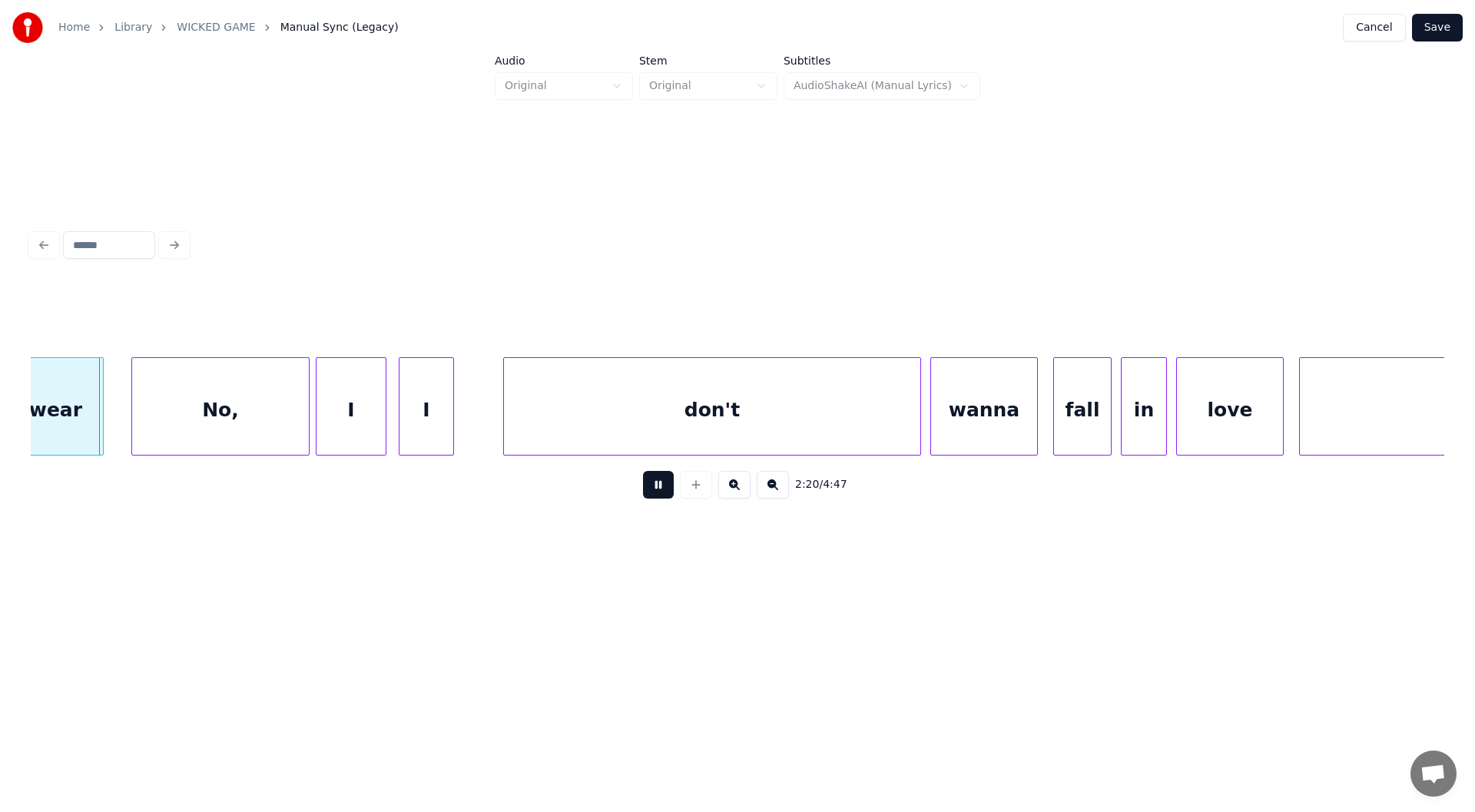
click at [652, 488] on button at bounding box center [659, 484] width 31 height 27
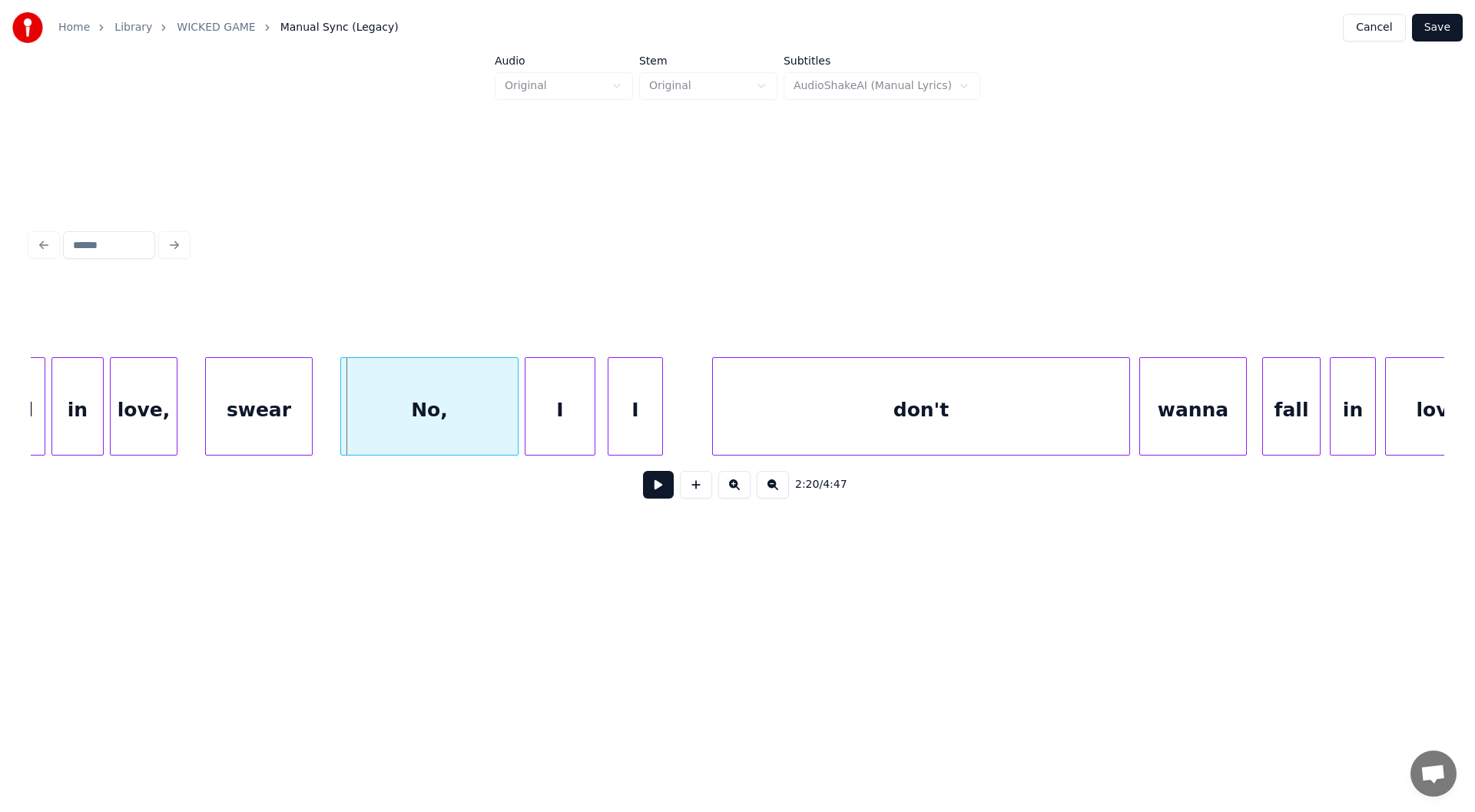
scroll to position [0, 20974]
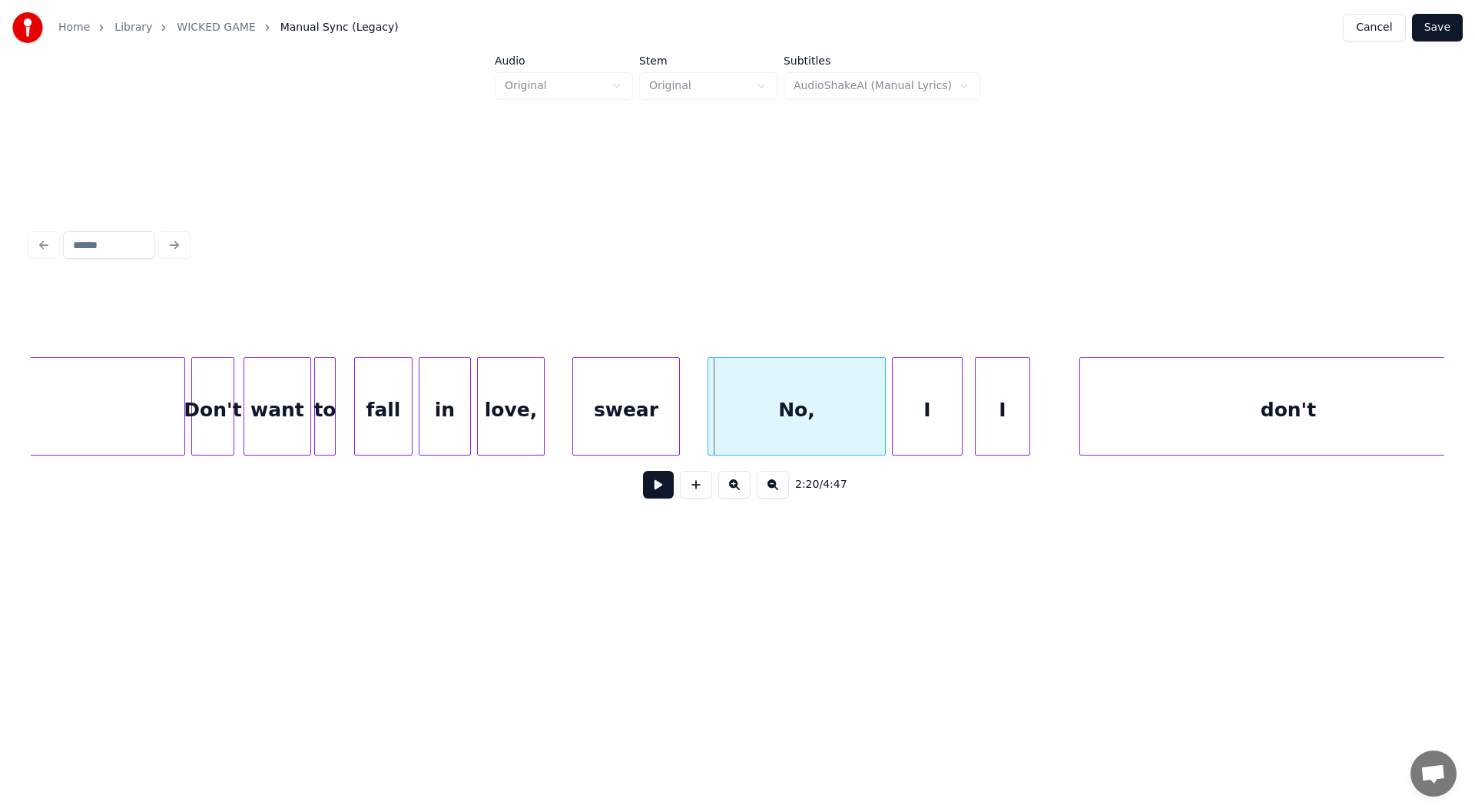
click at [640, 401] on div "swear" at bounding box center [626, 410] width 106 height 104
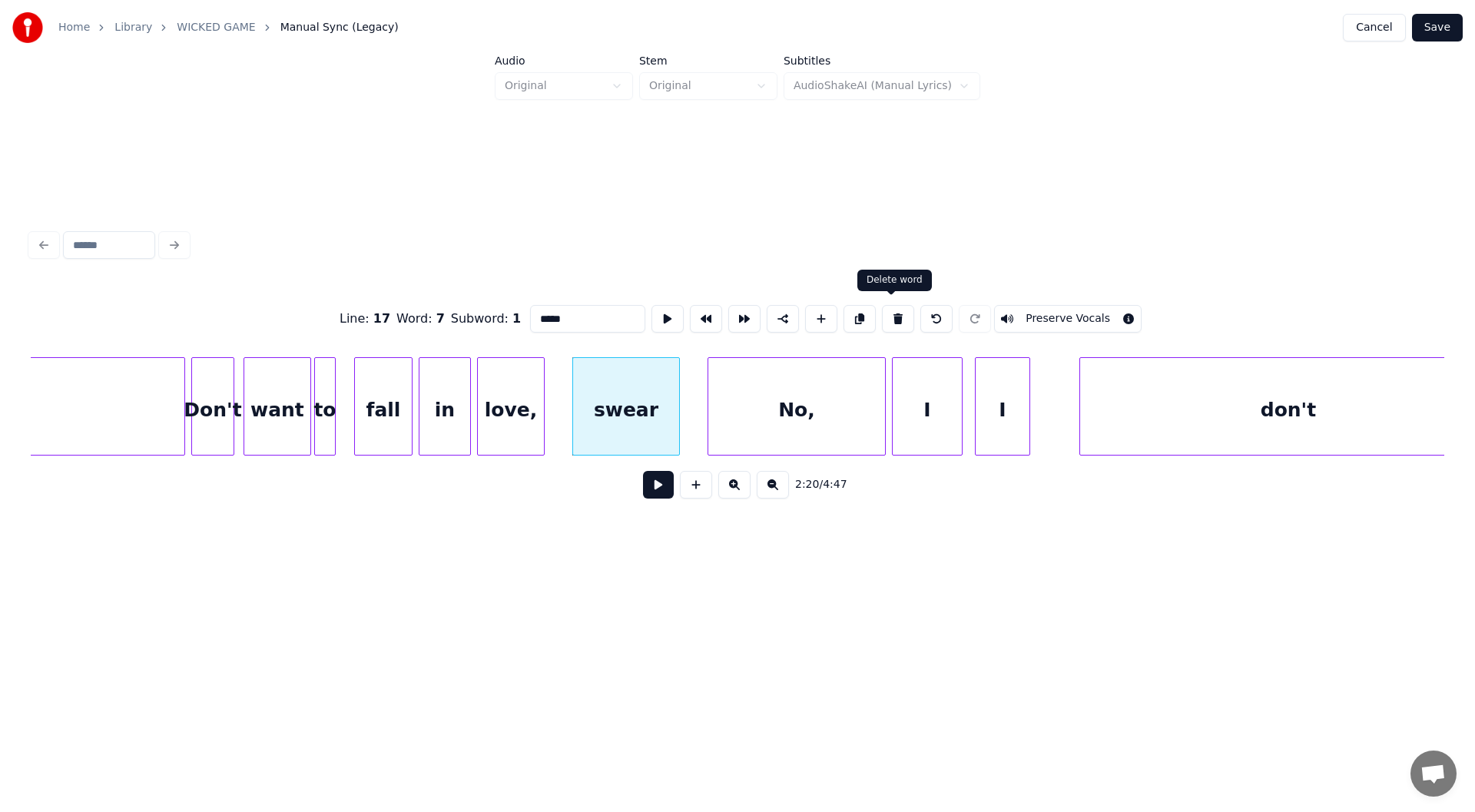
click at [891, 311] on button at bounding box center [897, 318] width 32 height 27
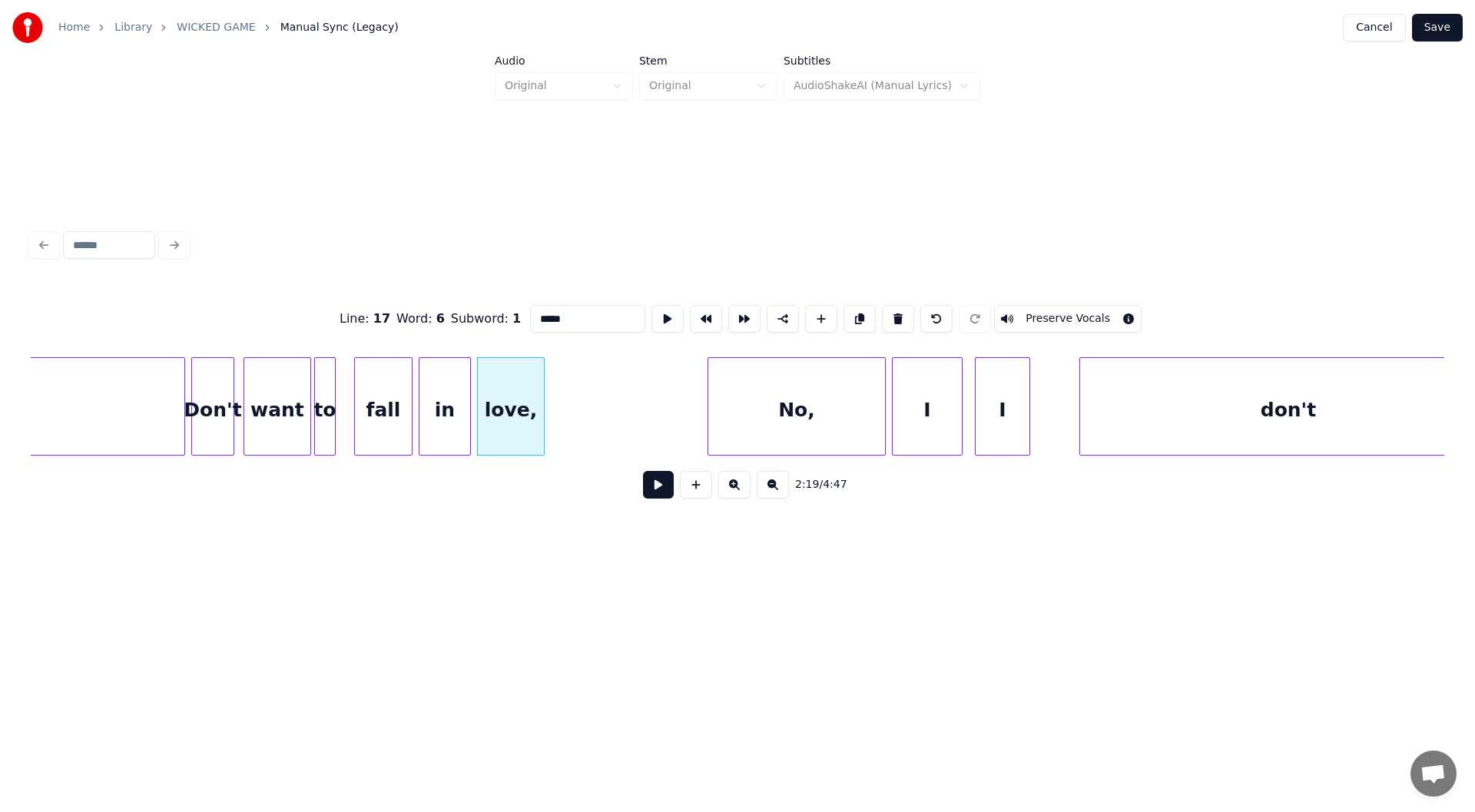
click at [217, 411] on div "Don't" at bounding box center [212, 410] width 41 height 104
type input "*****"
click at [653, 486] on button at bounding box center [659, 484] width 31 height 27
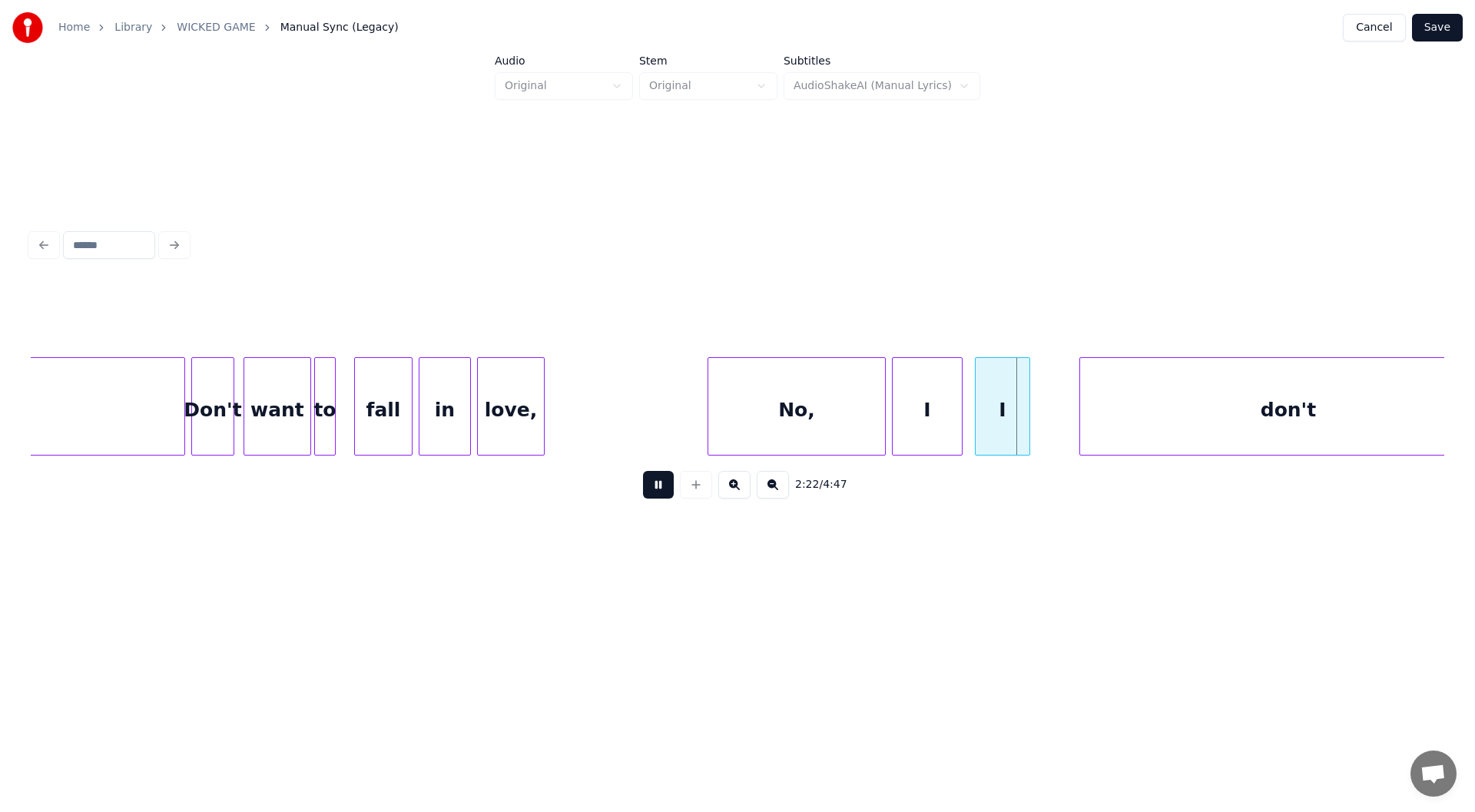
click at [654, 487] on button at bounding box center [659, 484] width 31 height 27
click at [1002, 411] on div "I" at bounding box center [1002, 410] width 54 height 104
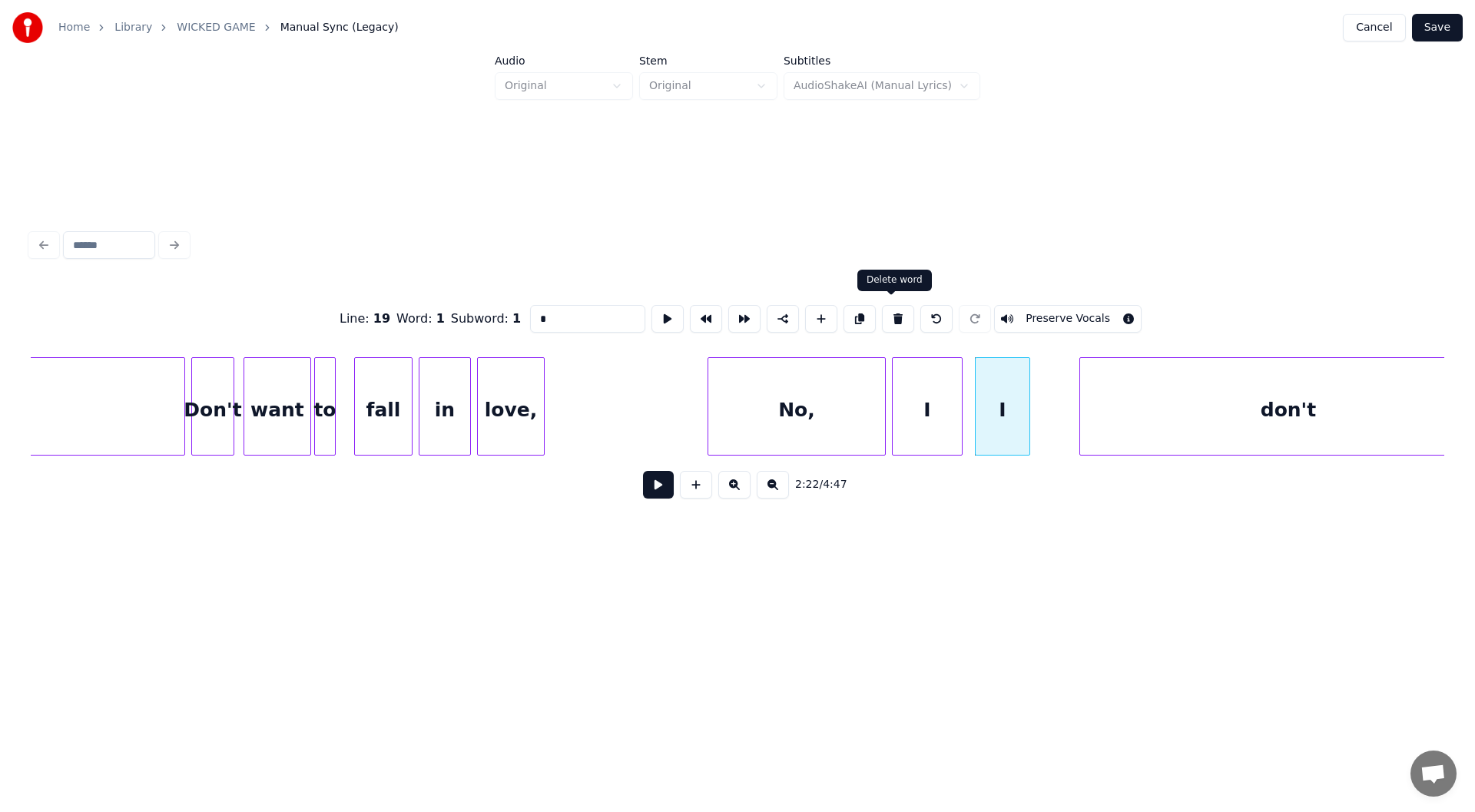
click at [885, 308] on button at bounding box center [897, 318] width 32 height 27
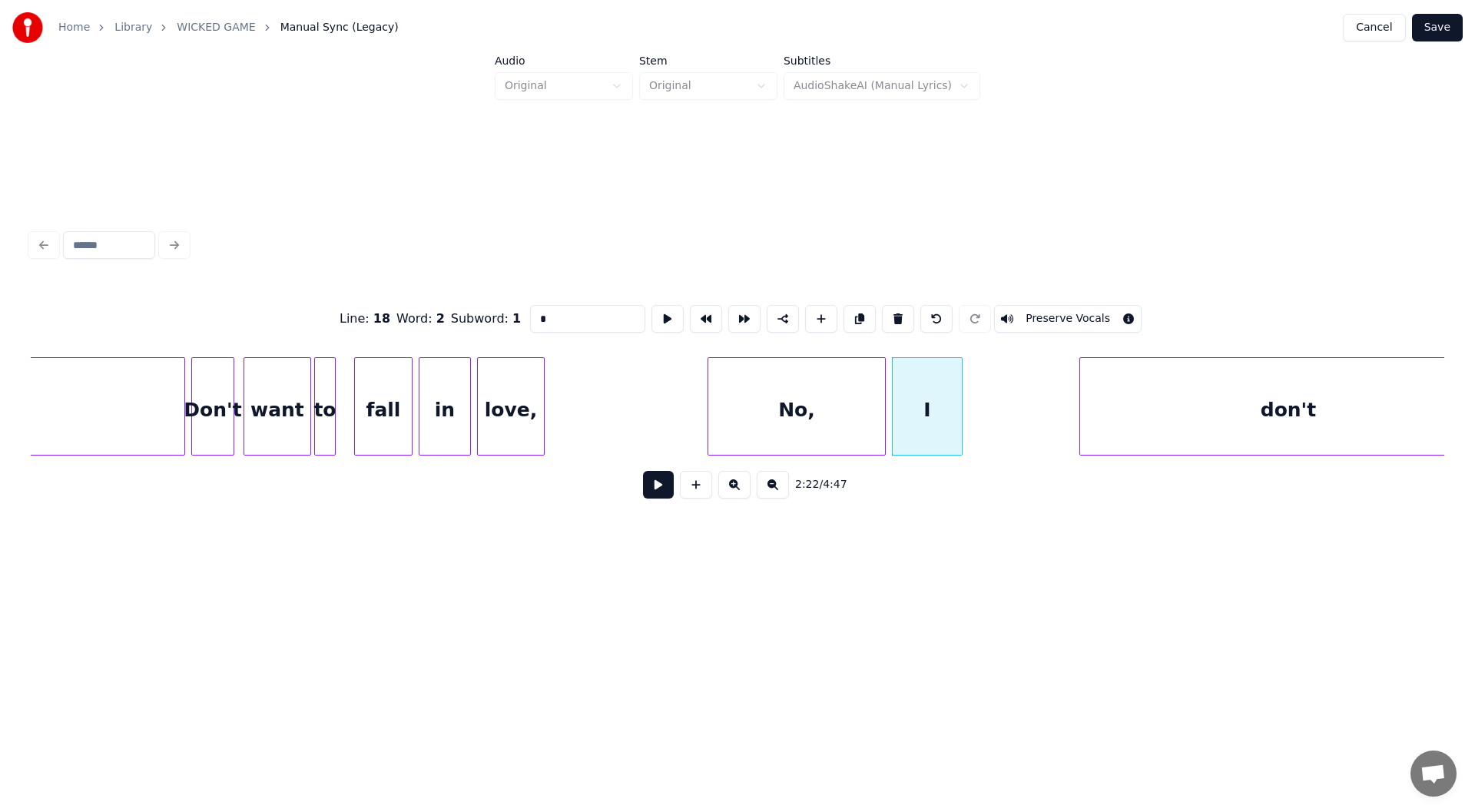
click at [885, 308] on button at bounding box center [897, 318] width 32 height 27
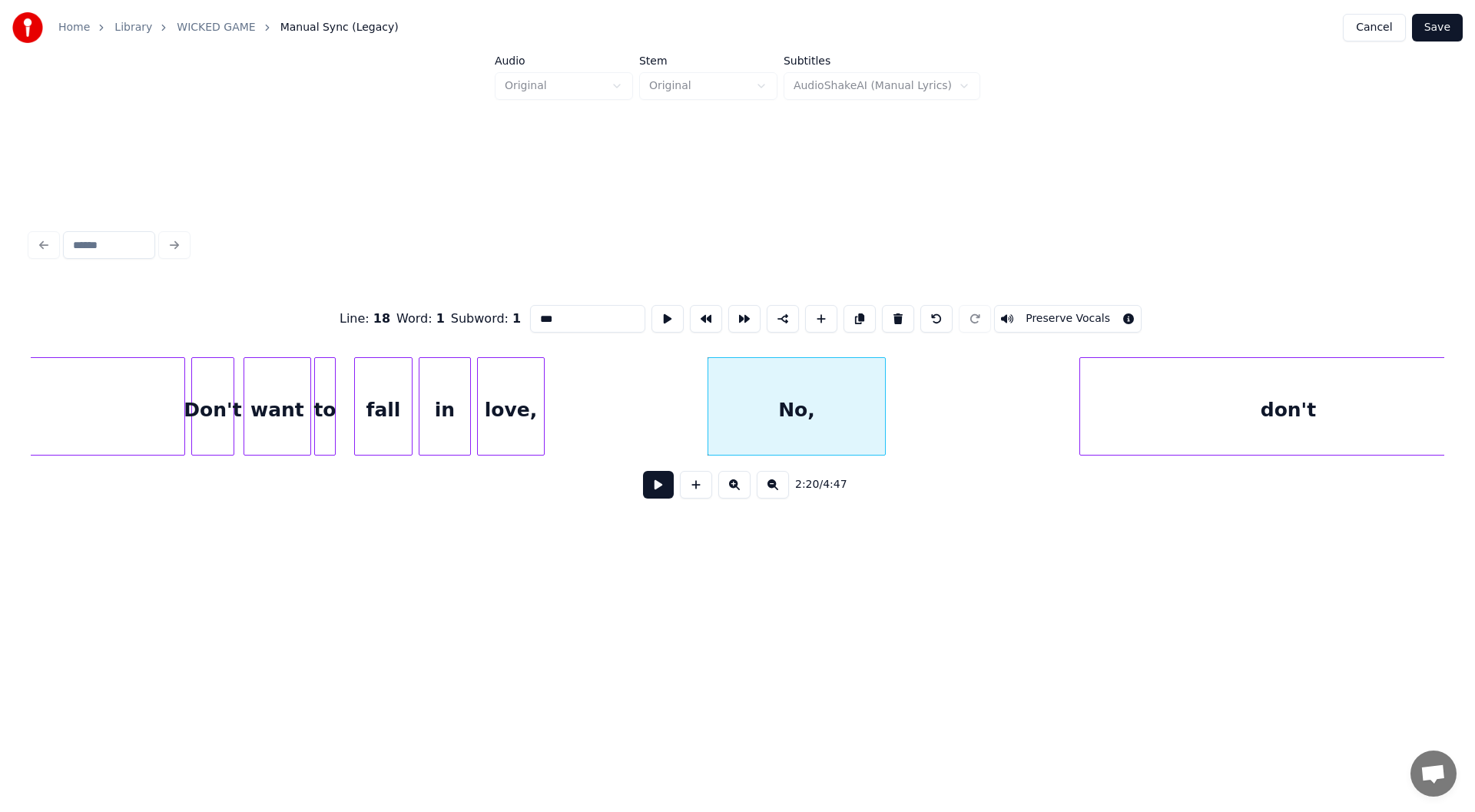
click at [885, 308] on button at bounding box center [897, 318] width 32 height 27
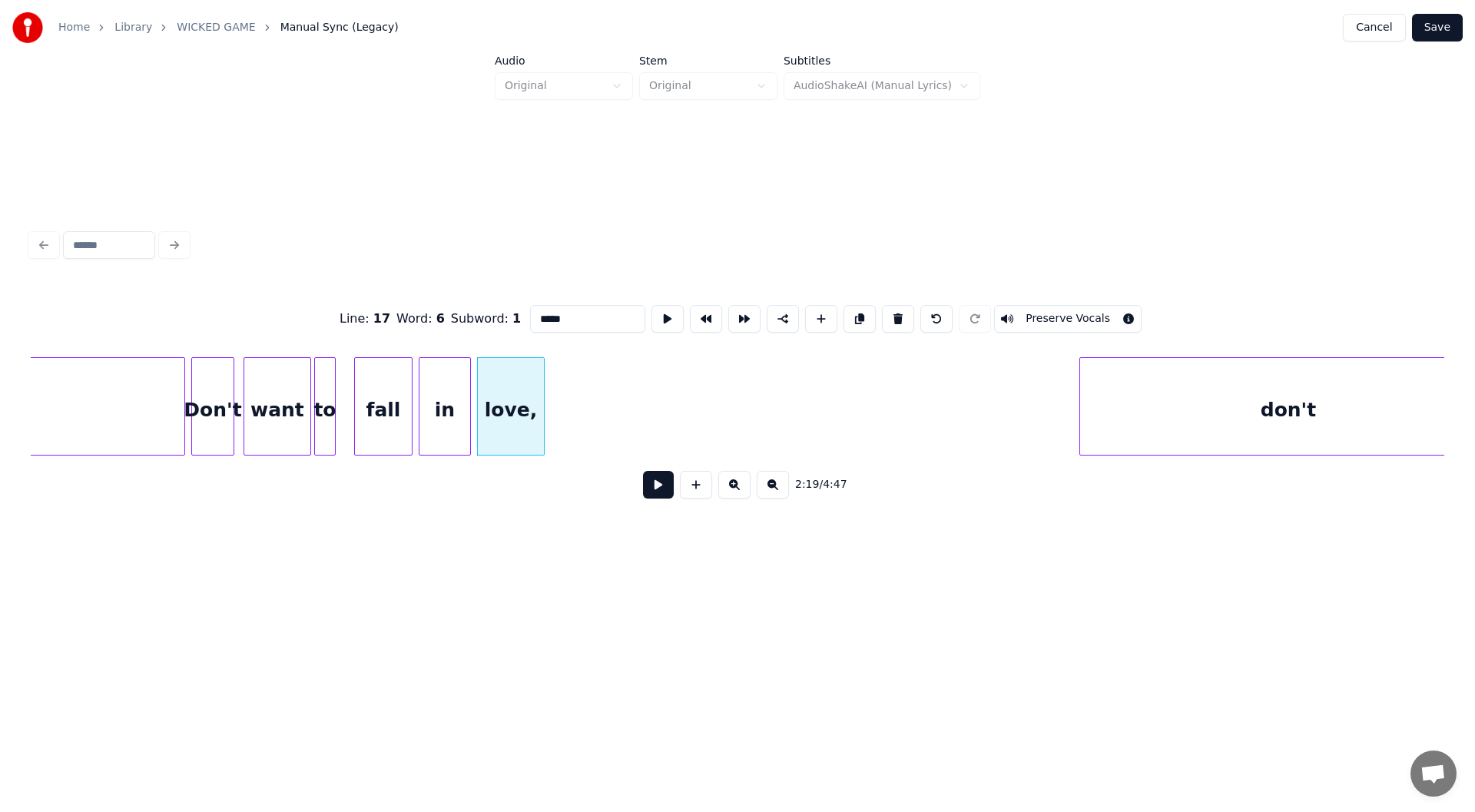
click at [392, 422] on div "fall" at bounding box center [383, 410] width 57 height 104
type input "****"
click at [660, 490] on button at bounding box center [659, 484] width 31 height 27
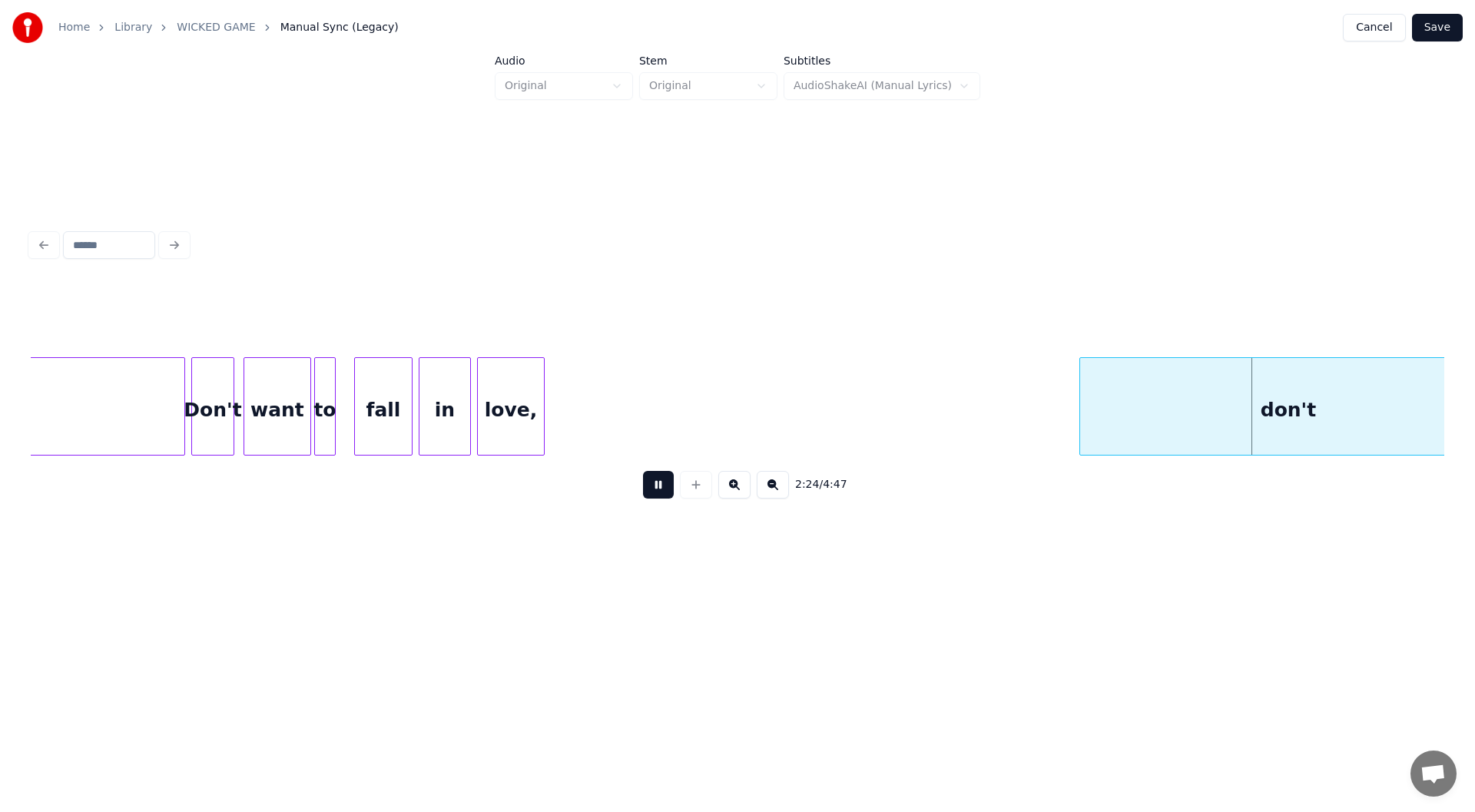
click at [654, 488] on button at bounding box center [659, 484] width 31 height 27
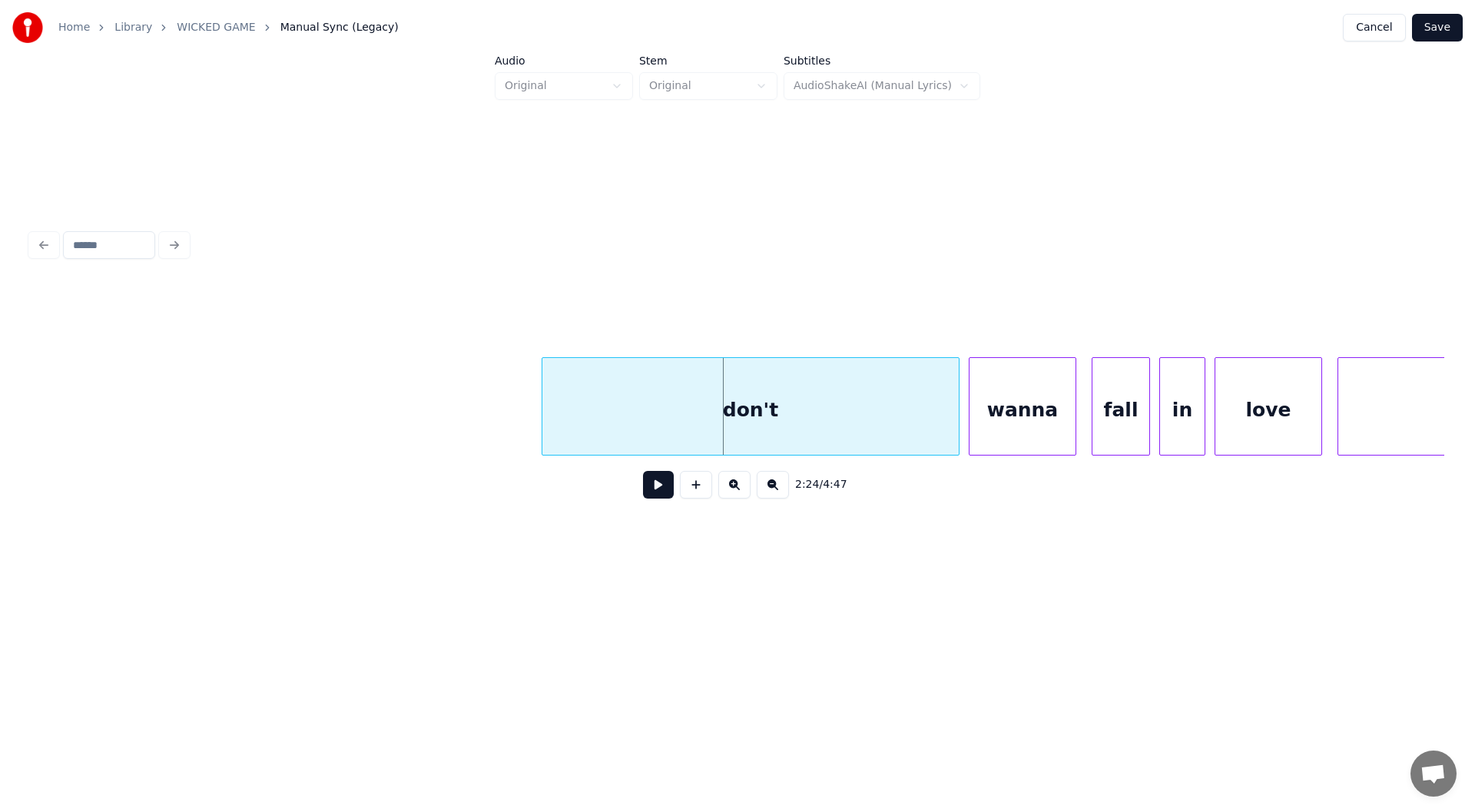
scroll to position [0, 21878]
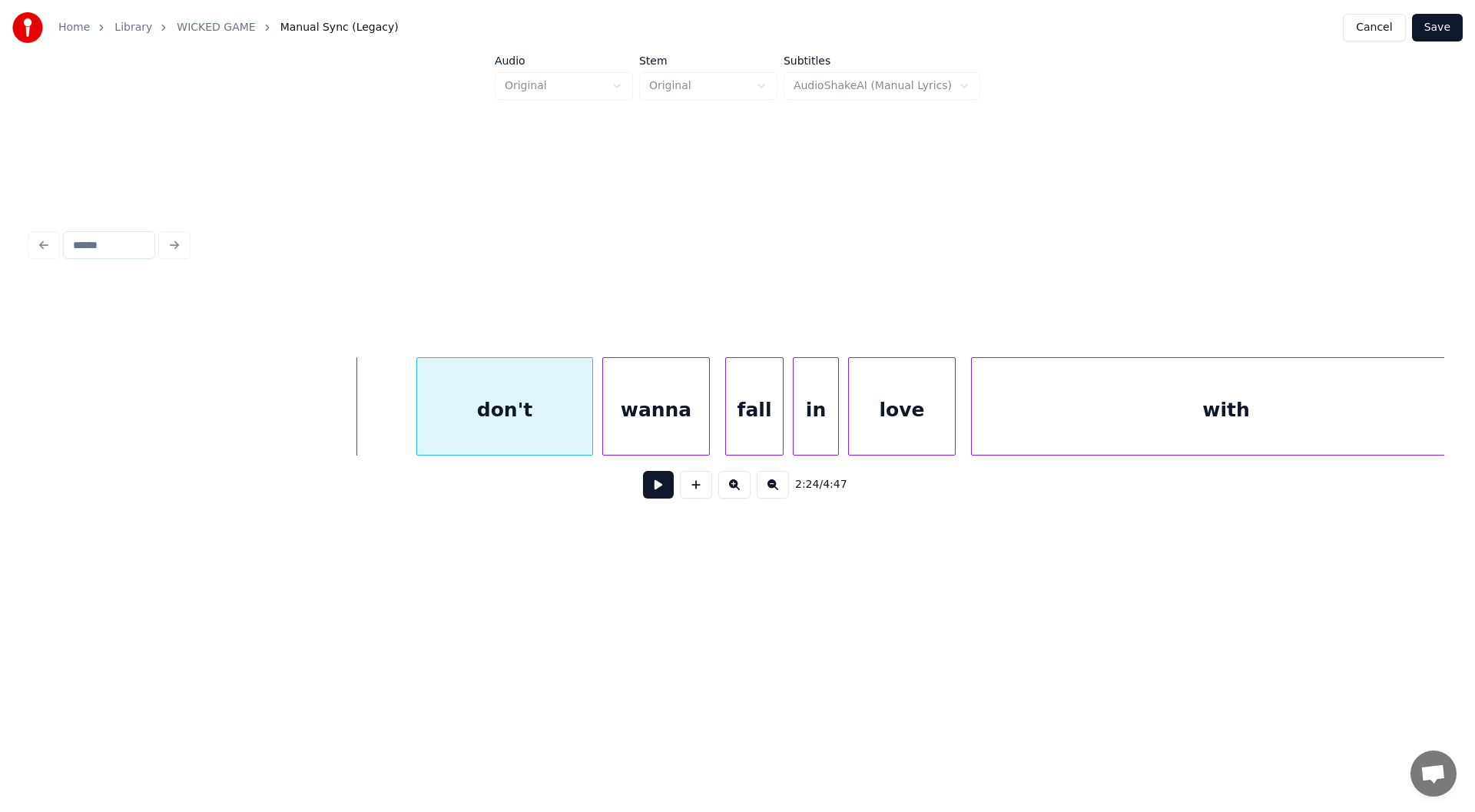
click at [420, 414] on div at bounding box center [419, 406] width 5 height 97
click at [657, 485] on button at bounding box center [659, 484] width 31 height 27
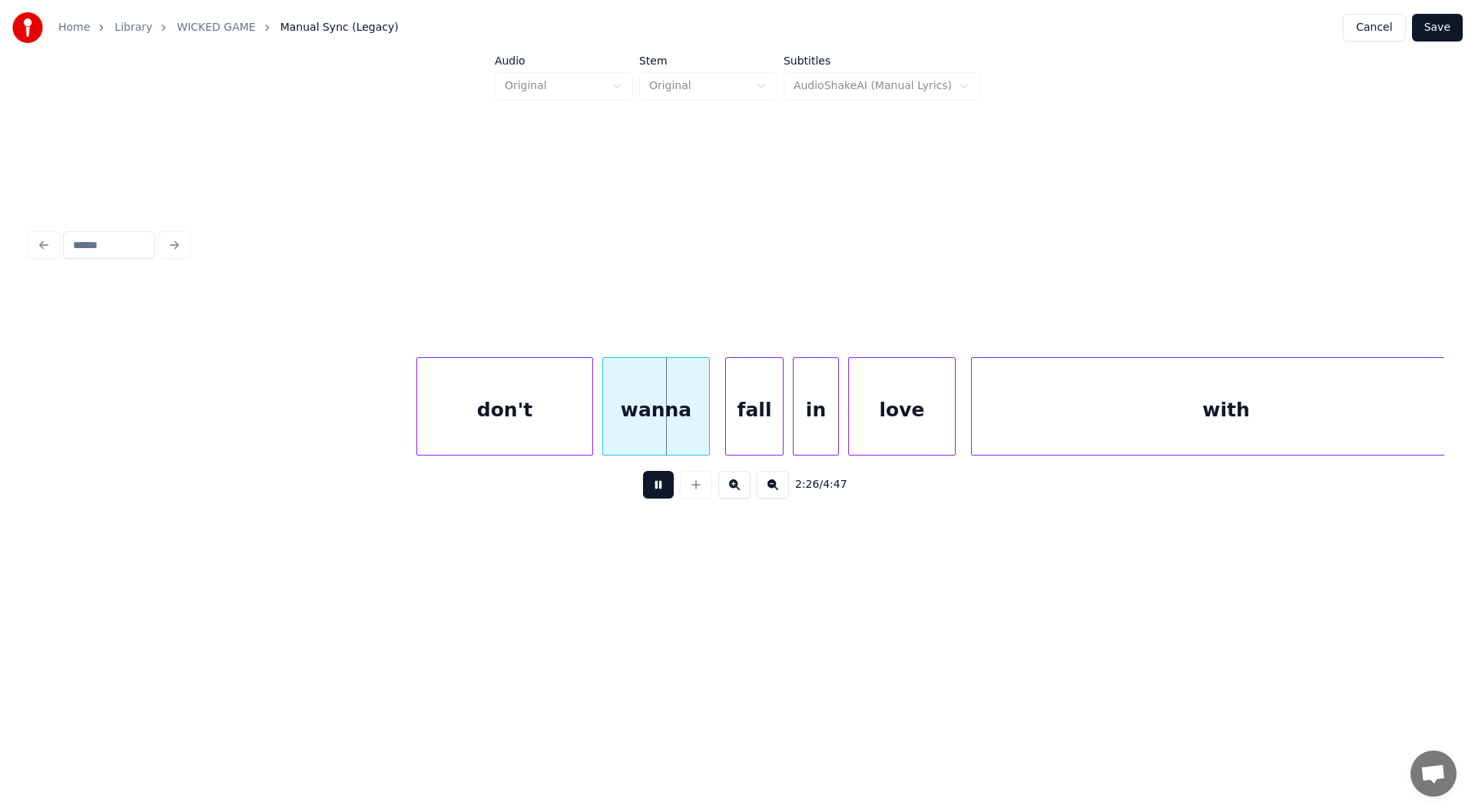
click at [657, 485] on button at bounding box center [659, 484] width 31 height 27
click at [660, 421] on div "wanna" at bounding box center [671, 410] width 106 height 104
click at [553, 405] on div at bounding box center [553, 406] width 5 height 97
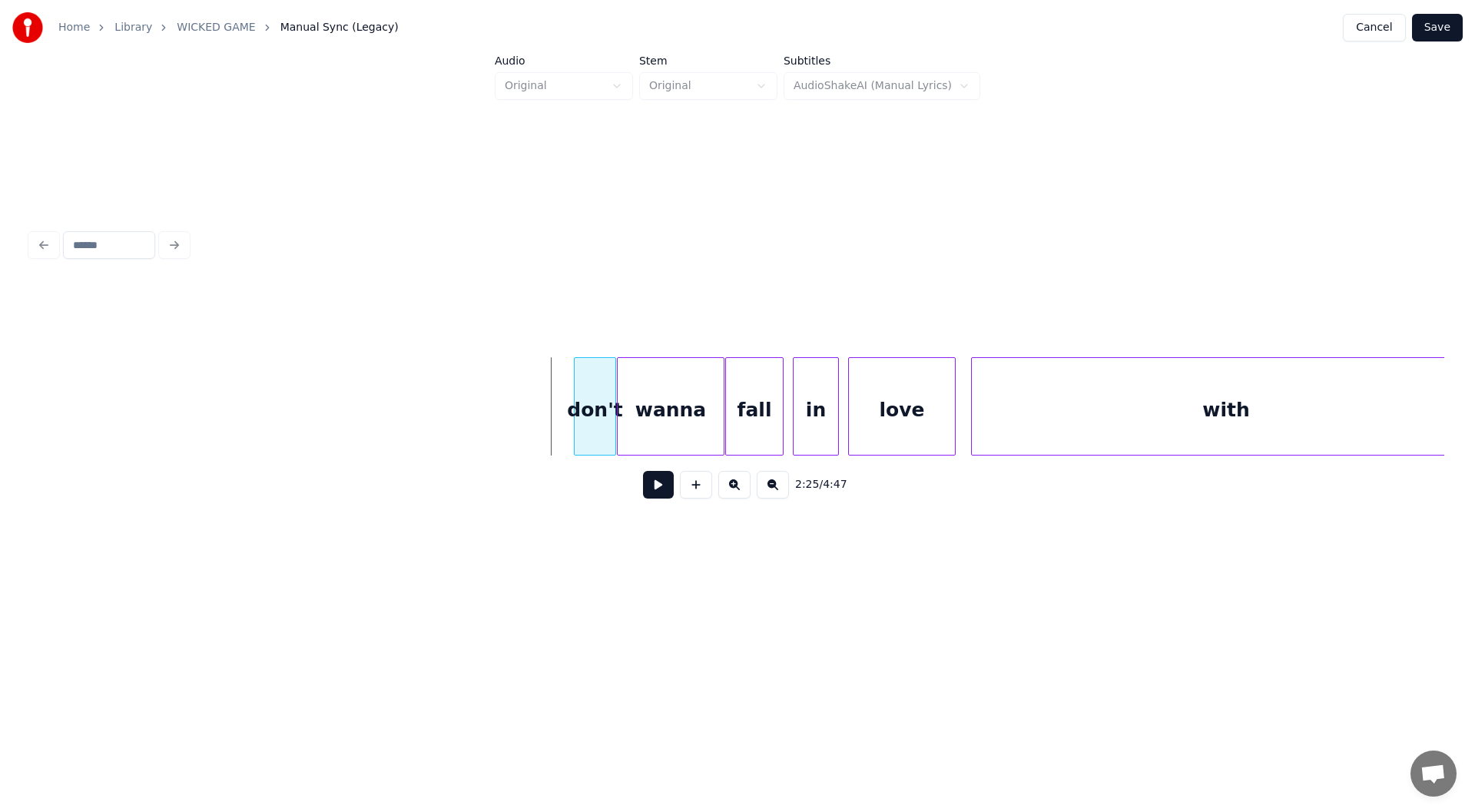
click at [591, 423] on div "don't" at bounding box center [595, 410] width 41 height 104
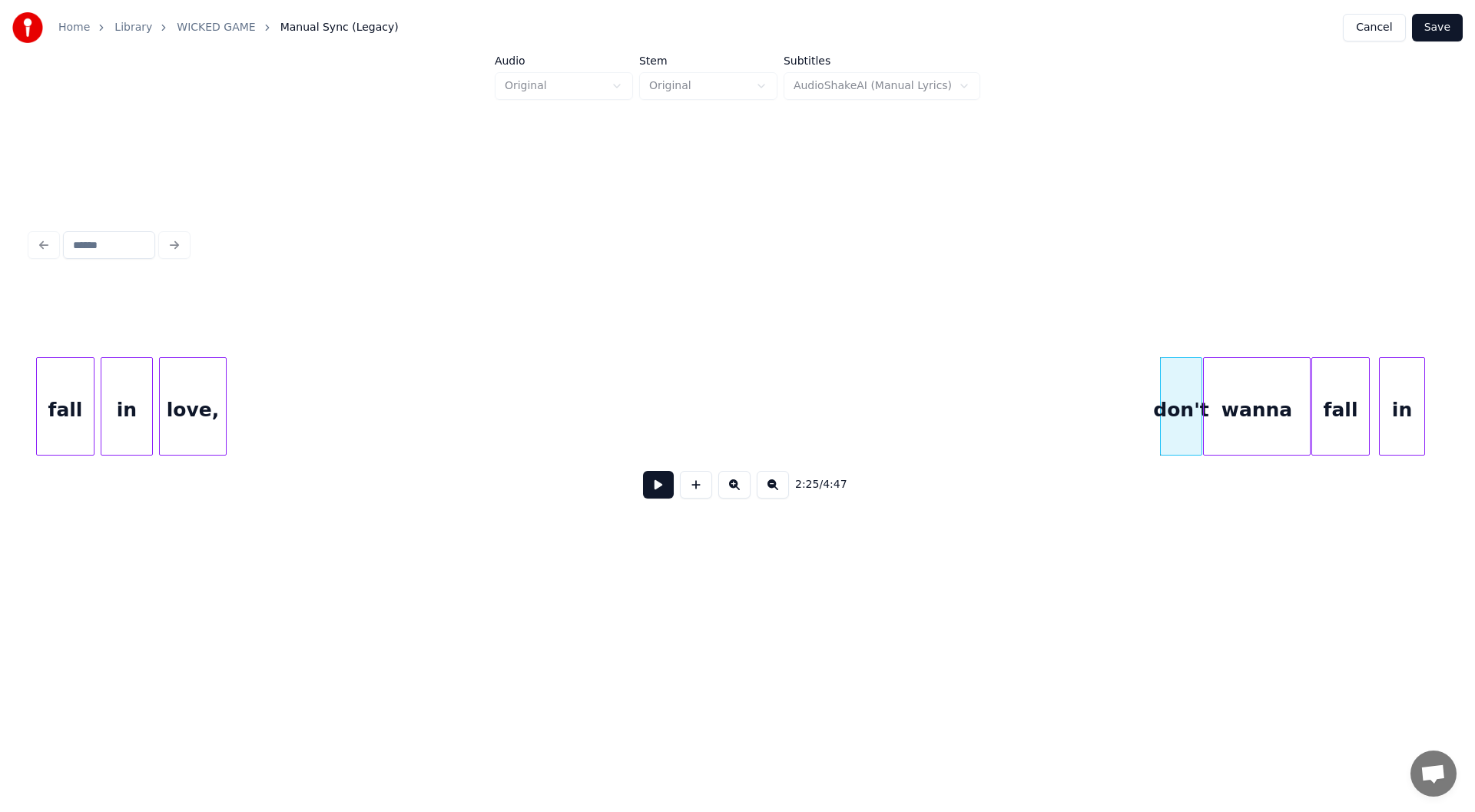
scroll to position [0, 21242]
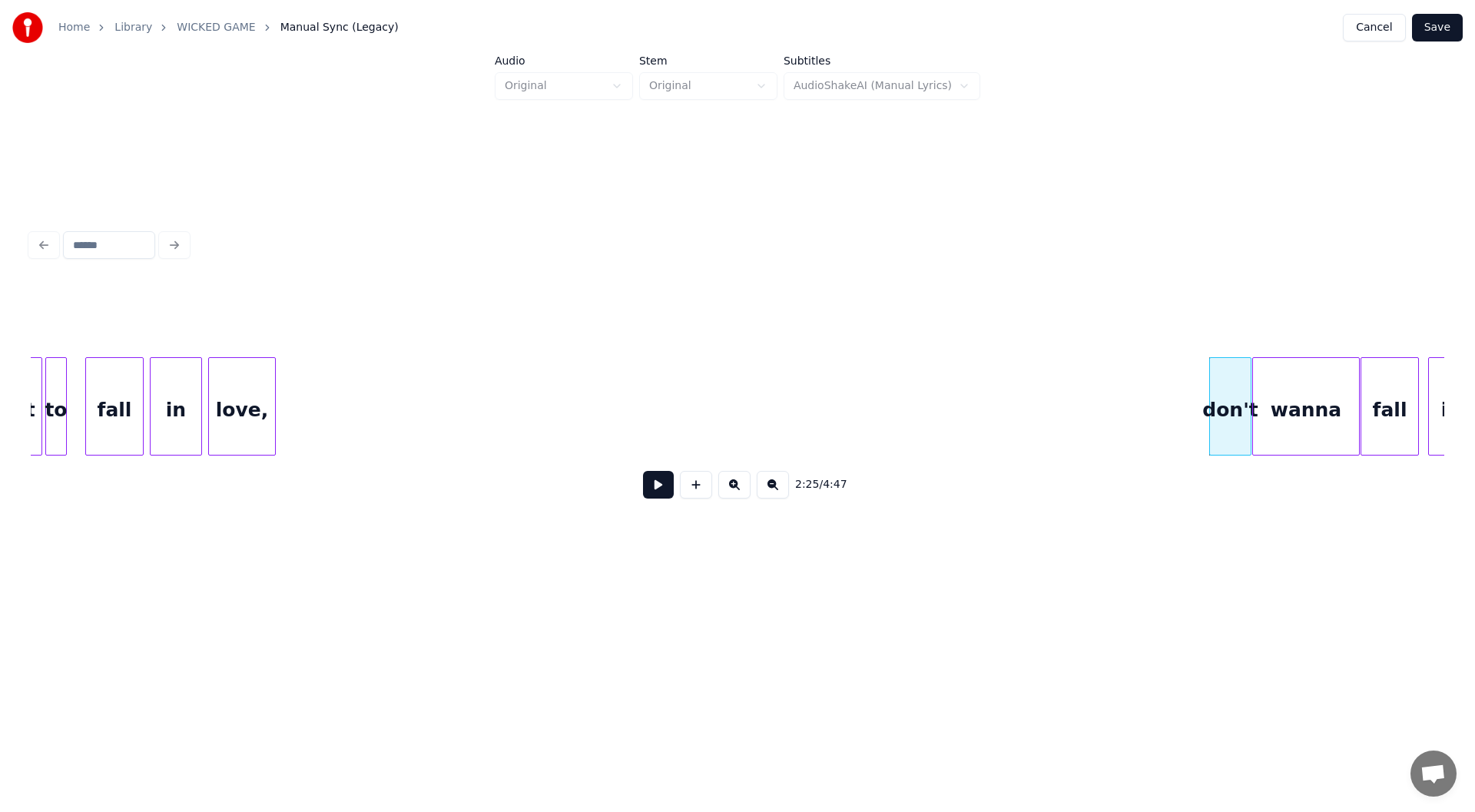
click at [643, 399] on div "don't wanna fall in love, in fall to want" at bounding box center [859, 406] width 44143 height 99
click at [654, 484] on button at bounding box center [659, 484] width 31 height 27
click at [797, 395] on div "don't wanna fall in love, in fall to want" at bounding box center [859, 406] width 44143 height 99
click at [692, 489] on button at bounding box center [696, 484] width 32 height 27
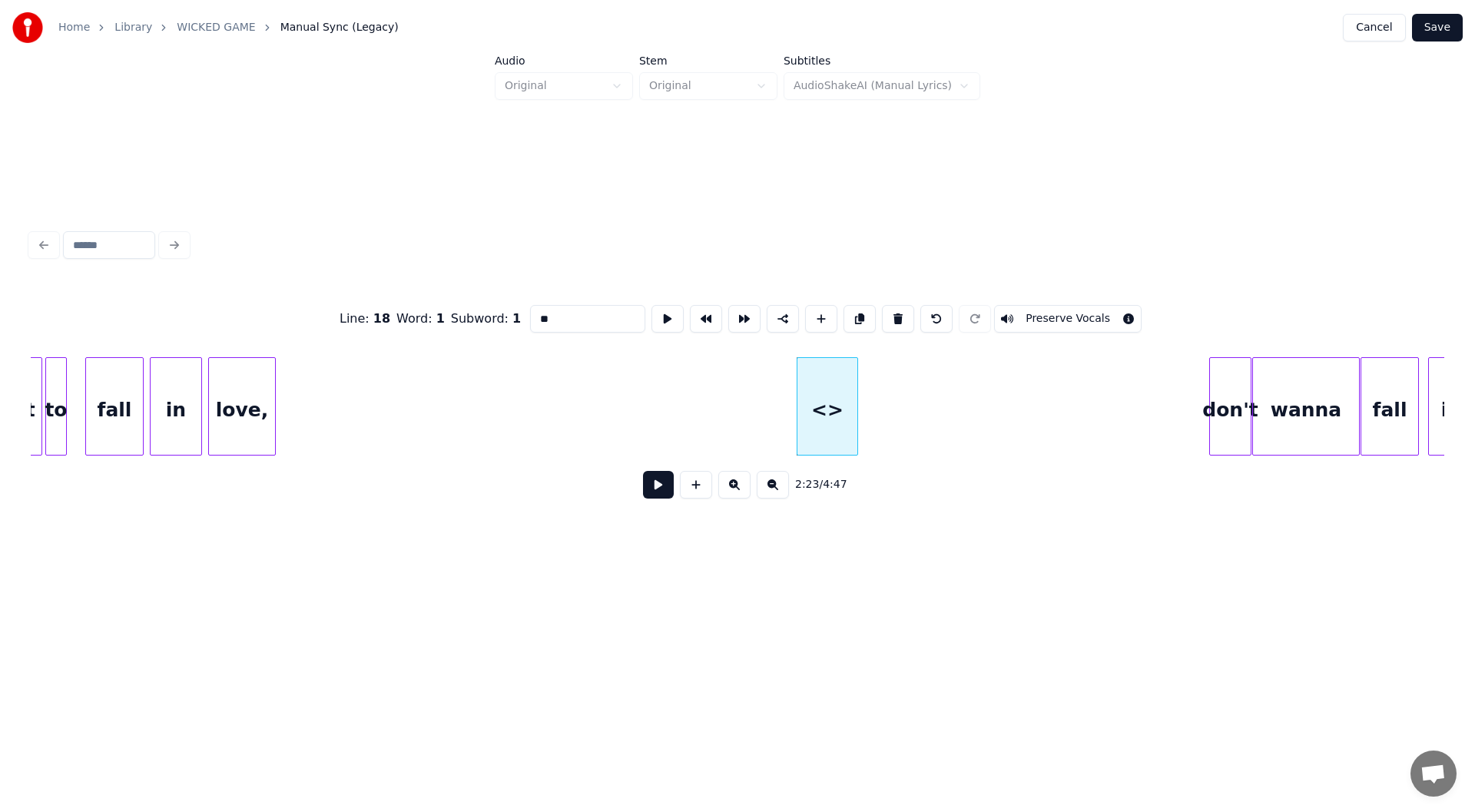
drag, startPoint x: 572, startPoint y: 310, endPoint x: 514, endPoint y: 307, distance: 58.1
click at [514, 307] on div "Line : 18 Word : 1 Subword : 1 ** Preserve Vocals" at bounding box center [738, 318] width 1414 height 77
type input "**"
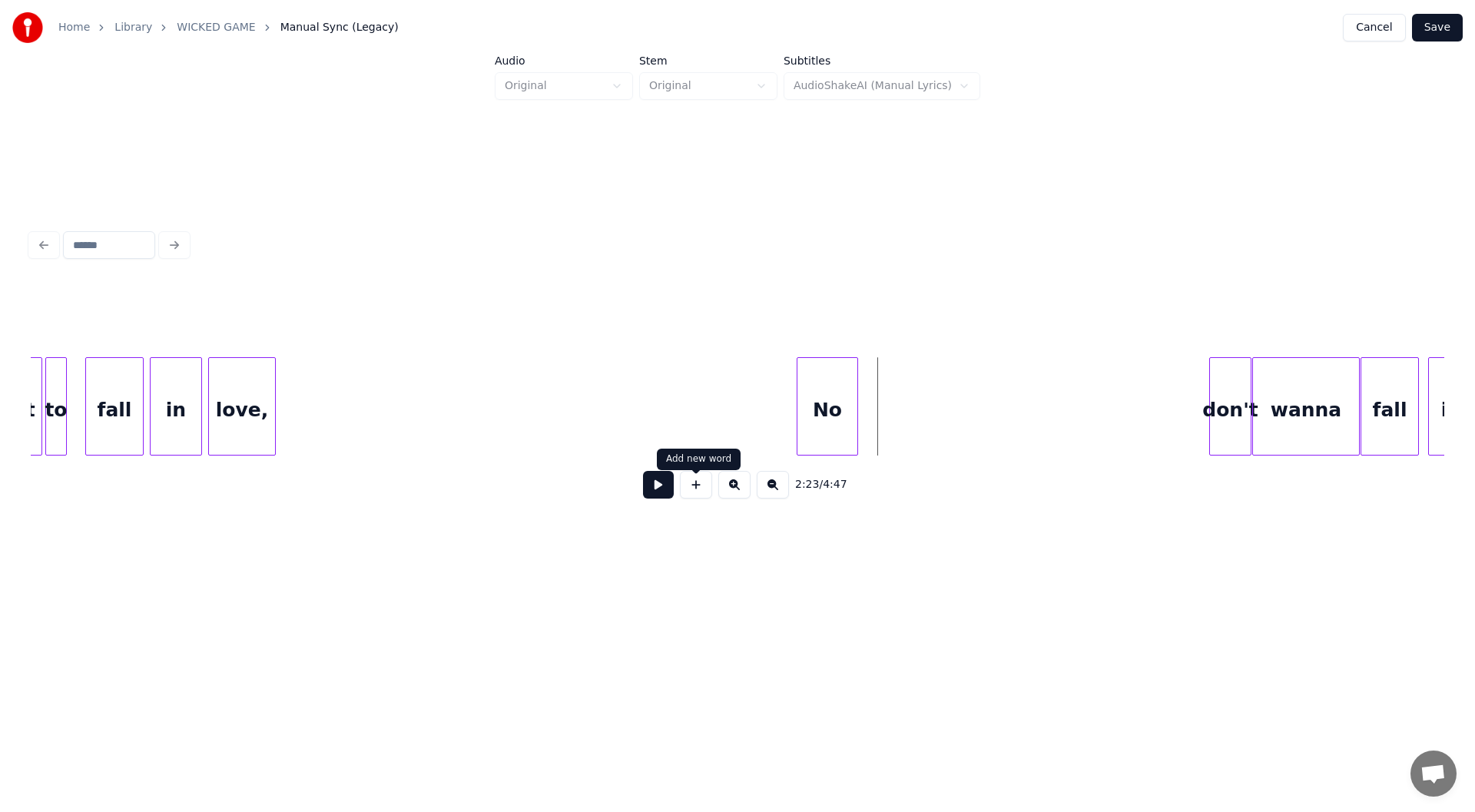
click at [696, 487] on button at bounding box center [696, 484] width 32 height 27
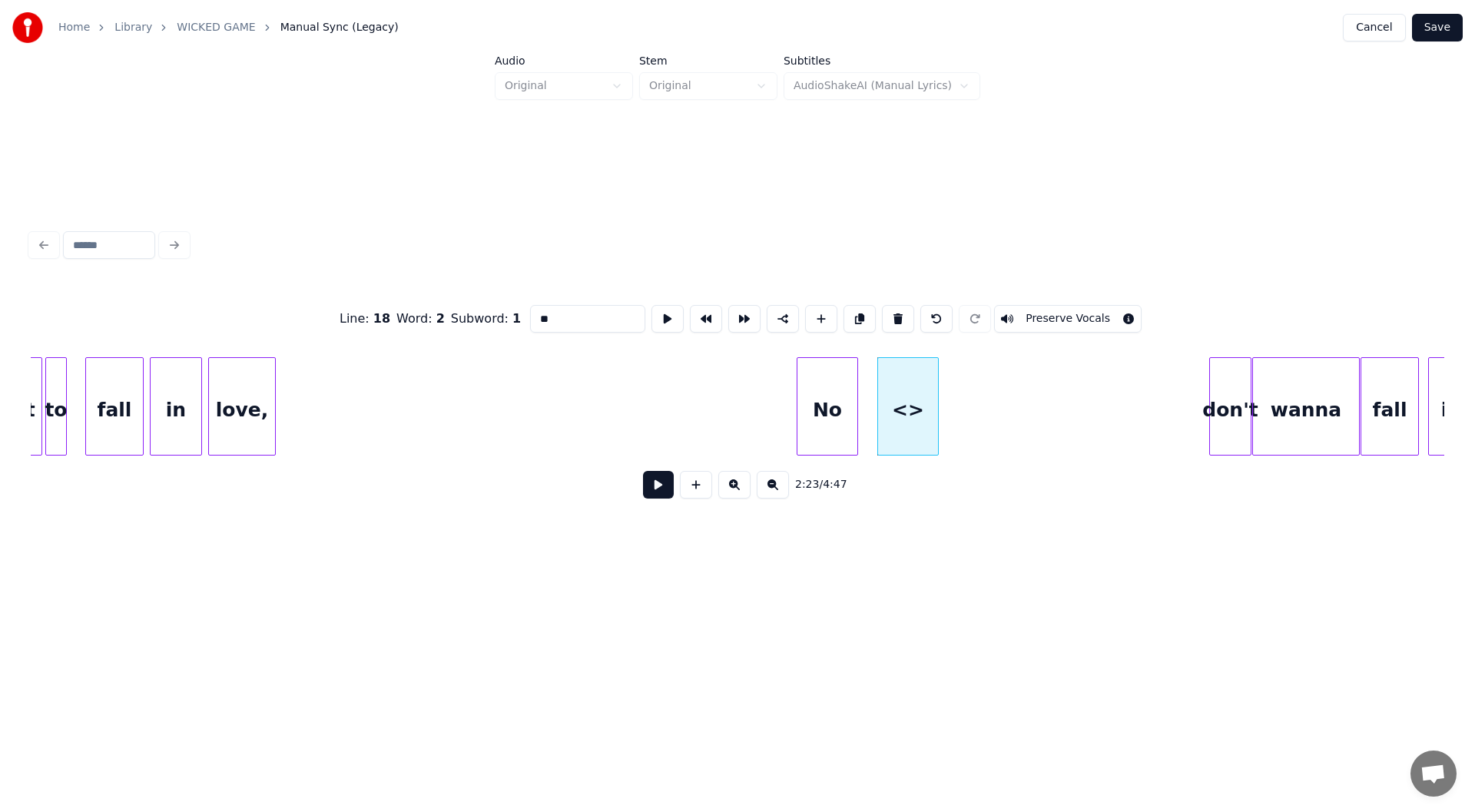
click at [490, 311] on div "Line : 18 Word : 2 Subword : 1 ** Preserve Vocals" at bounding box center [738, 318] width 1414 height 77
type input "*"
click at [647, 409] on div "don't wanna fall in love, in fall to want No I" at bounding box center [859, 406] width 44143 height 99
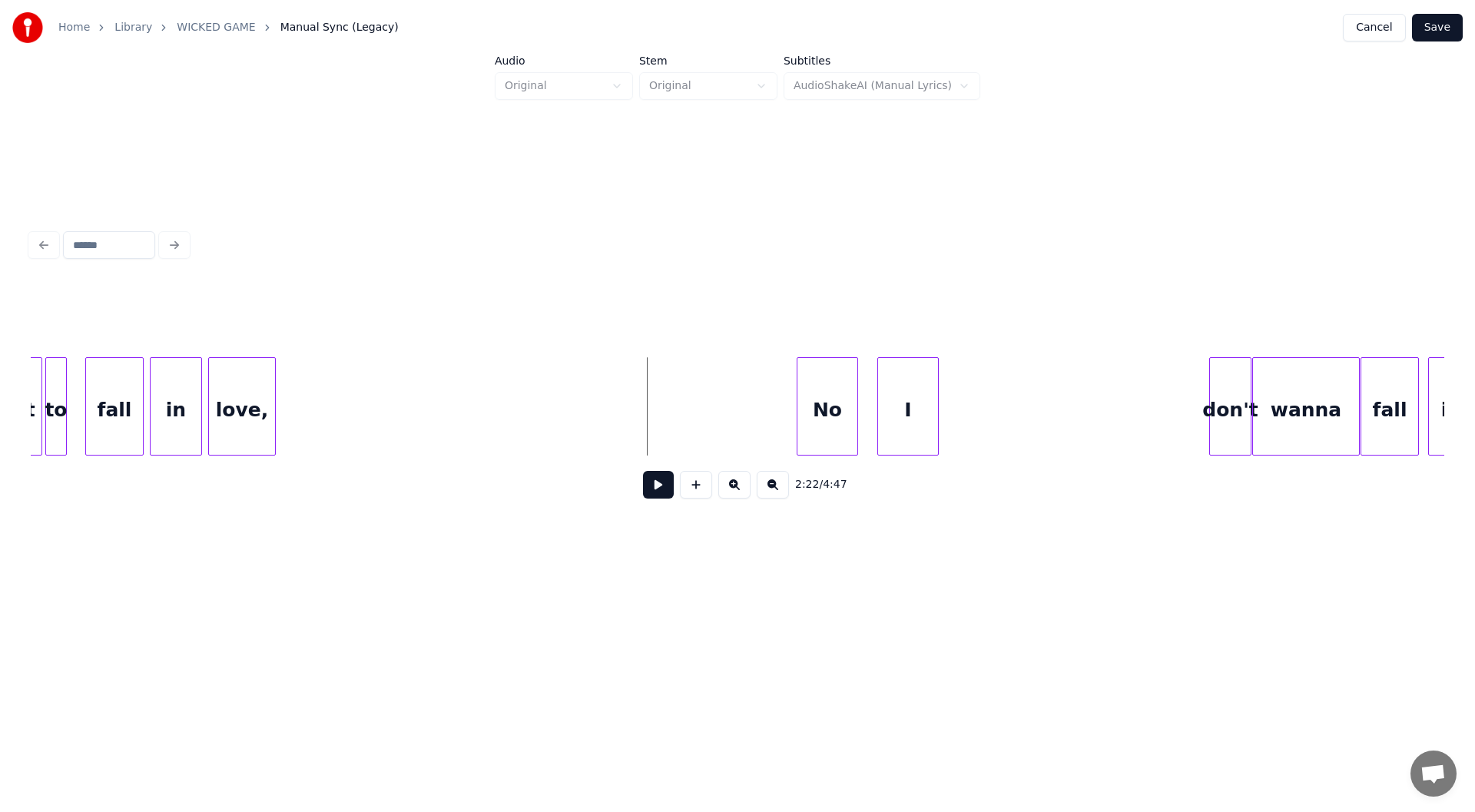
click at [654, 483] on button at bounding box center [659, 484] width 31 height 27
click at [657, 492] on button at bounding box center [659, 484] width 31 height 27
click at [1203, 421] on div at bounding box center [1203, 406] width 5 height 97
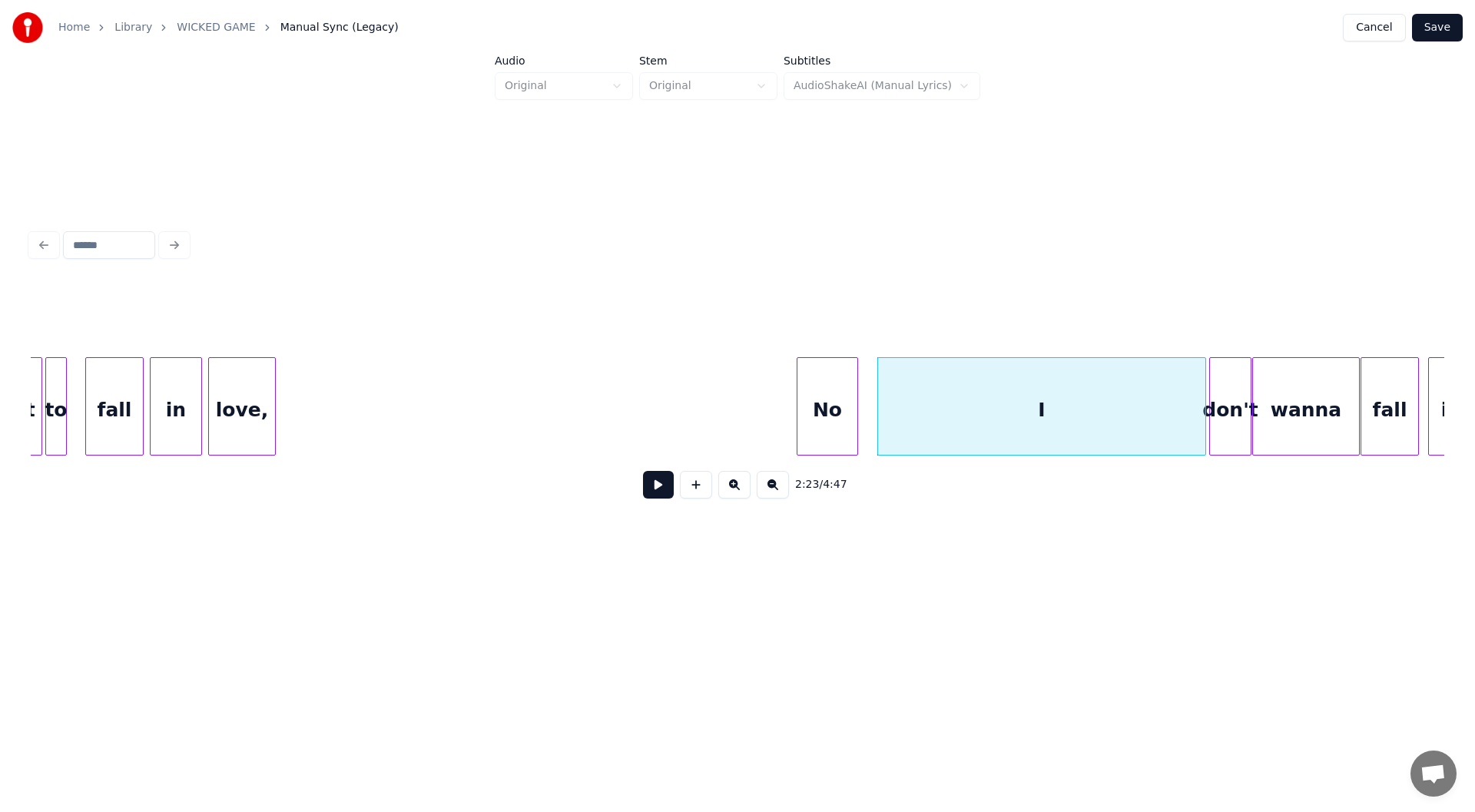
click at [839, 408] on div "No" at bounding box center [828, 410] width 60 height 104
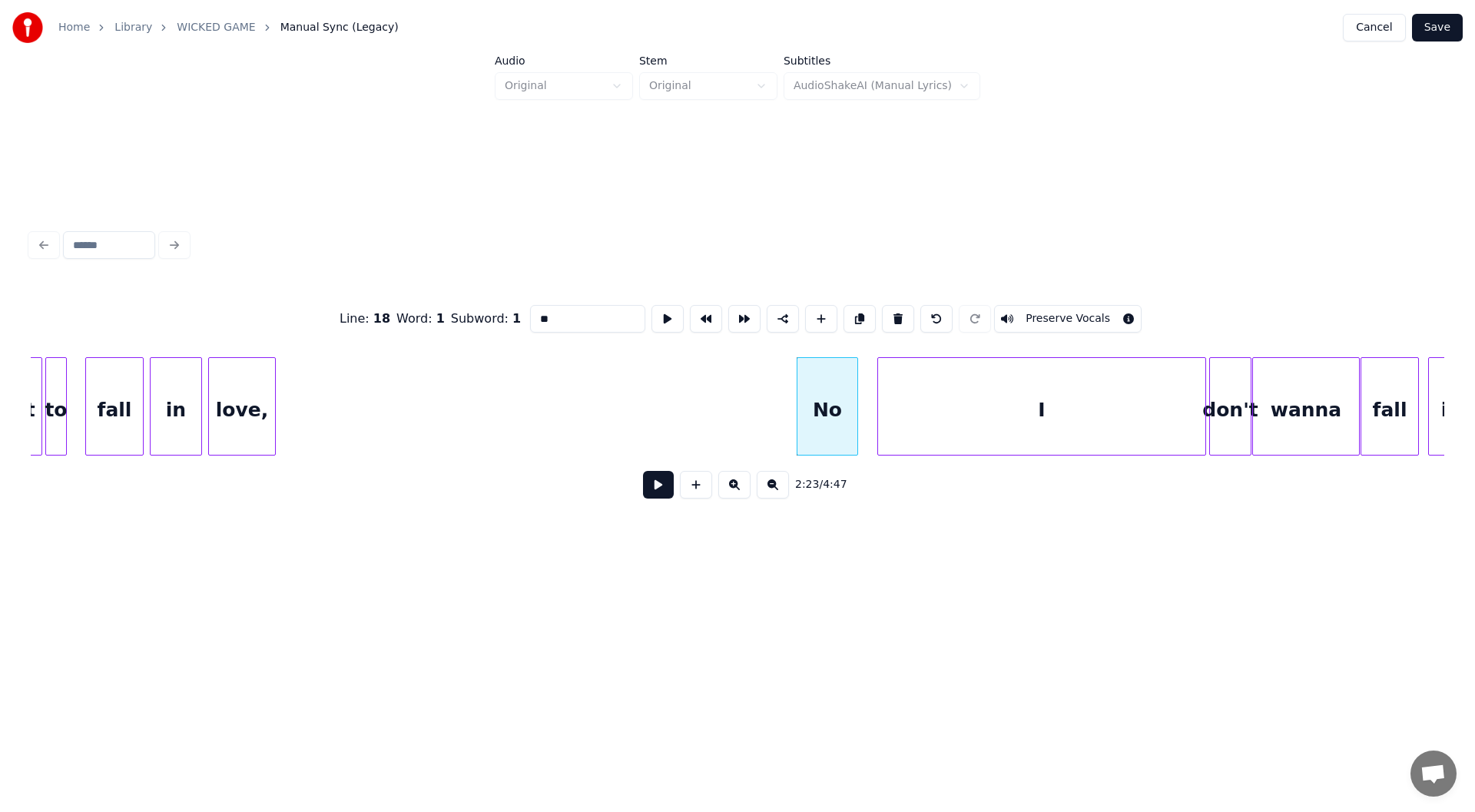
click at [655, 486] on button at bounding box center [659, 484] width 31 height 27
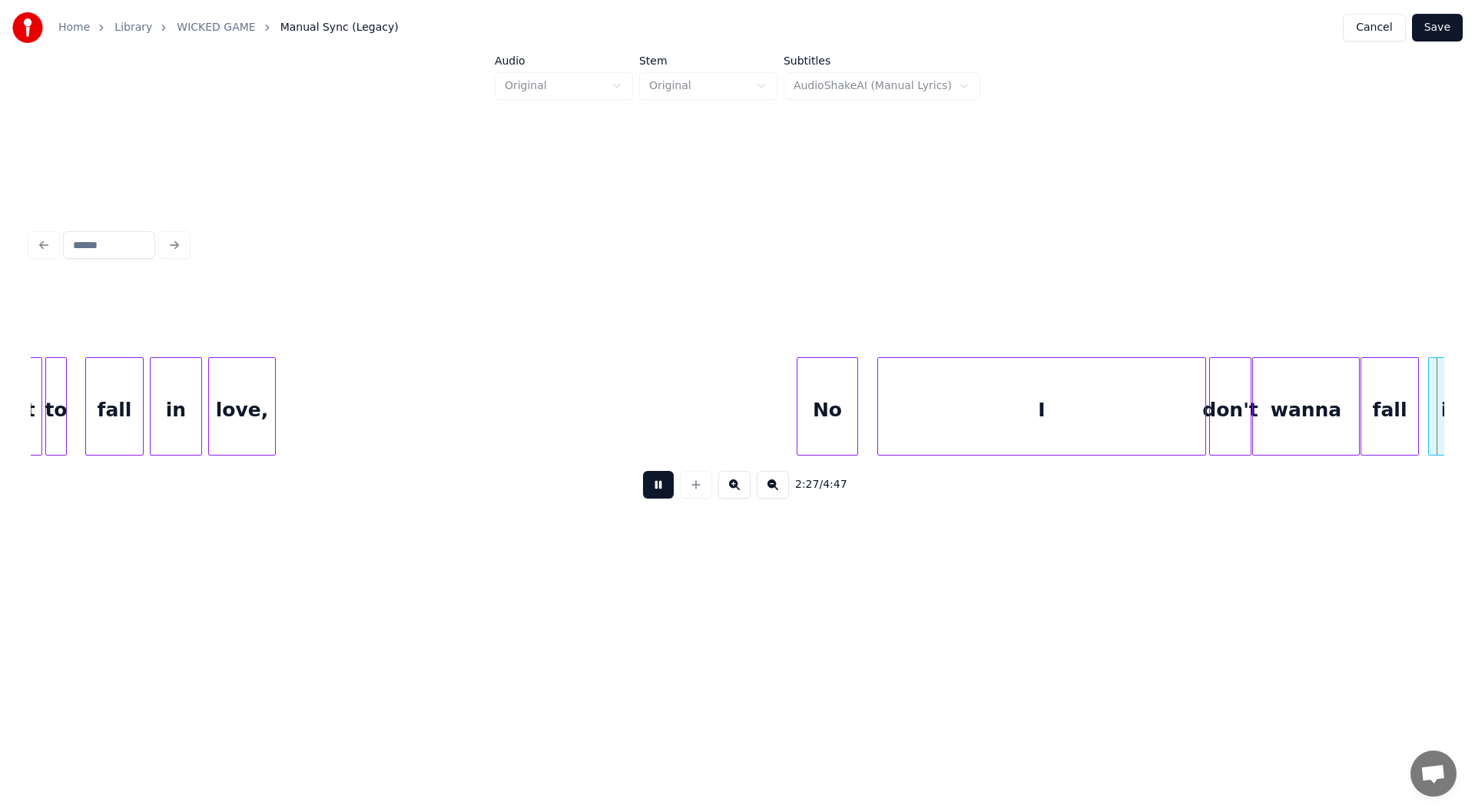
scroll to position [0, 22659]
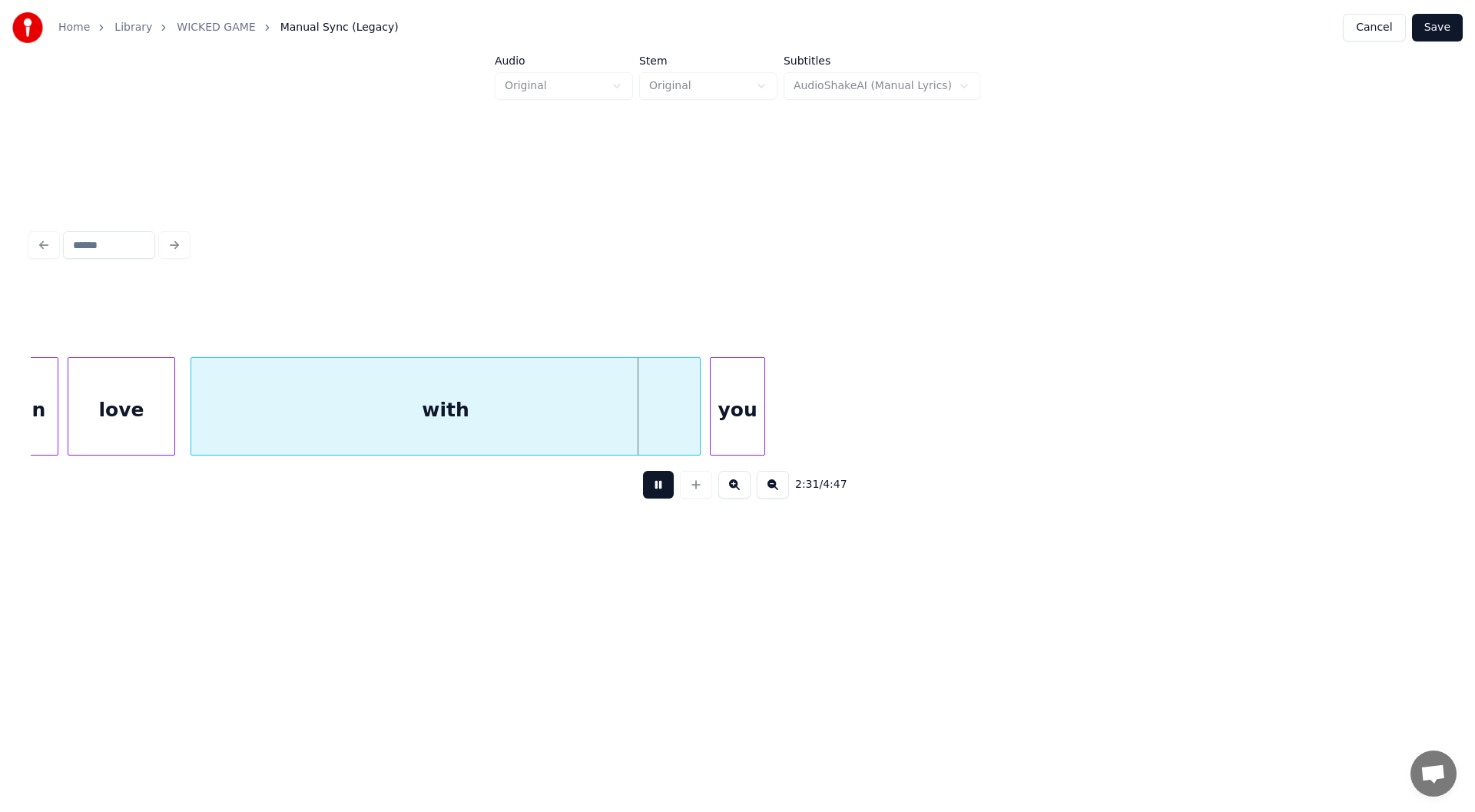
click at [656, 485] on button at bounding box center [659, 484] width 31 height 27
click at [965, 390] on div "you" at bounding box center [955, 410] width 54 height 104
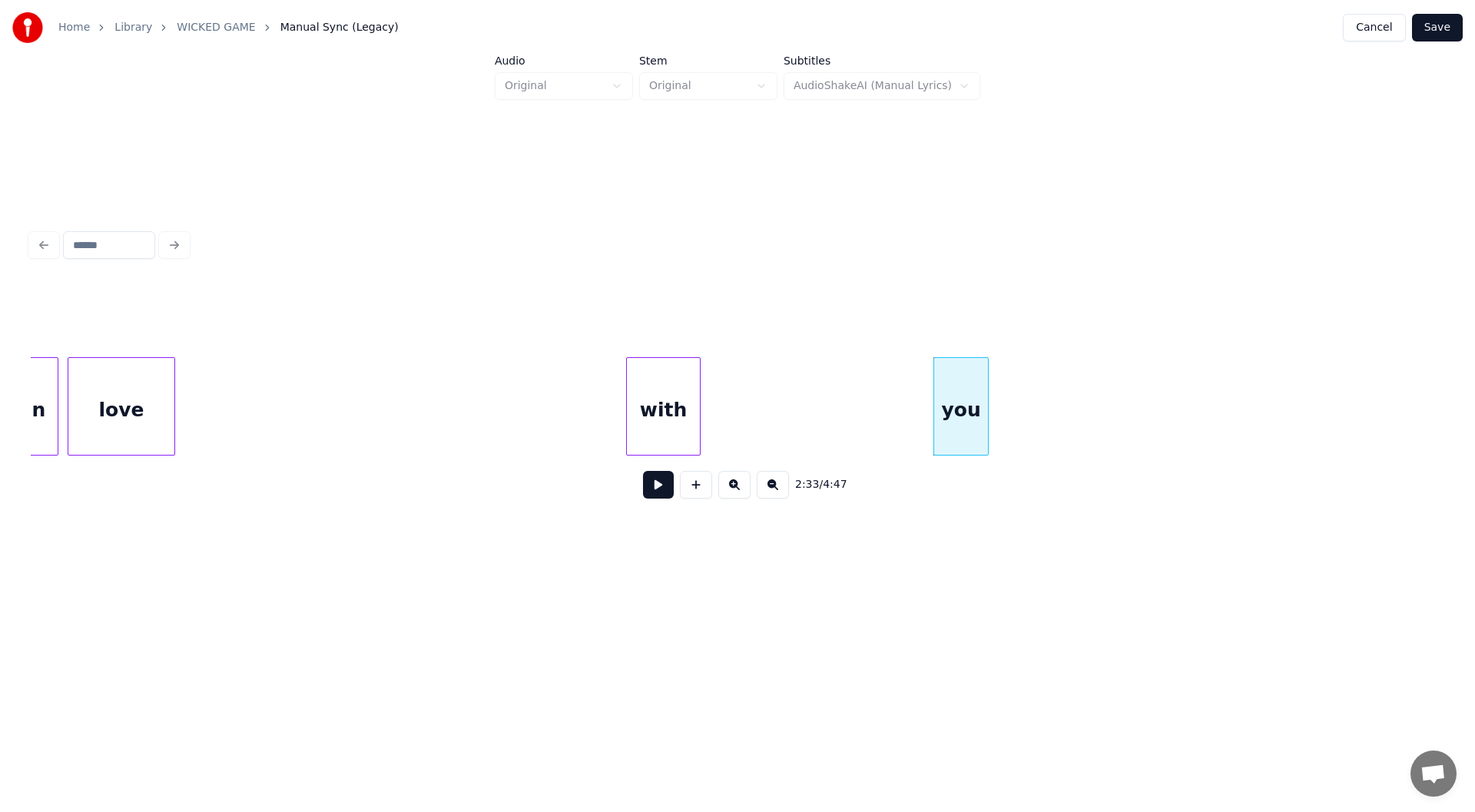
click at [627, 399] on div at bounding box center [629, 406] width 5 height 97
click at [682, 415] on div "with" at bounding box center [685, 410] width 73 height 104
click at [691, 410] on div at bounding box center [689, 406] width 5 height 97
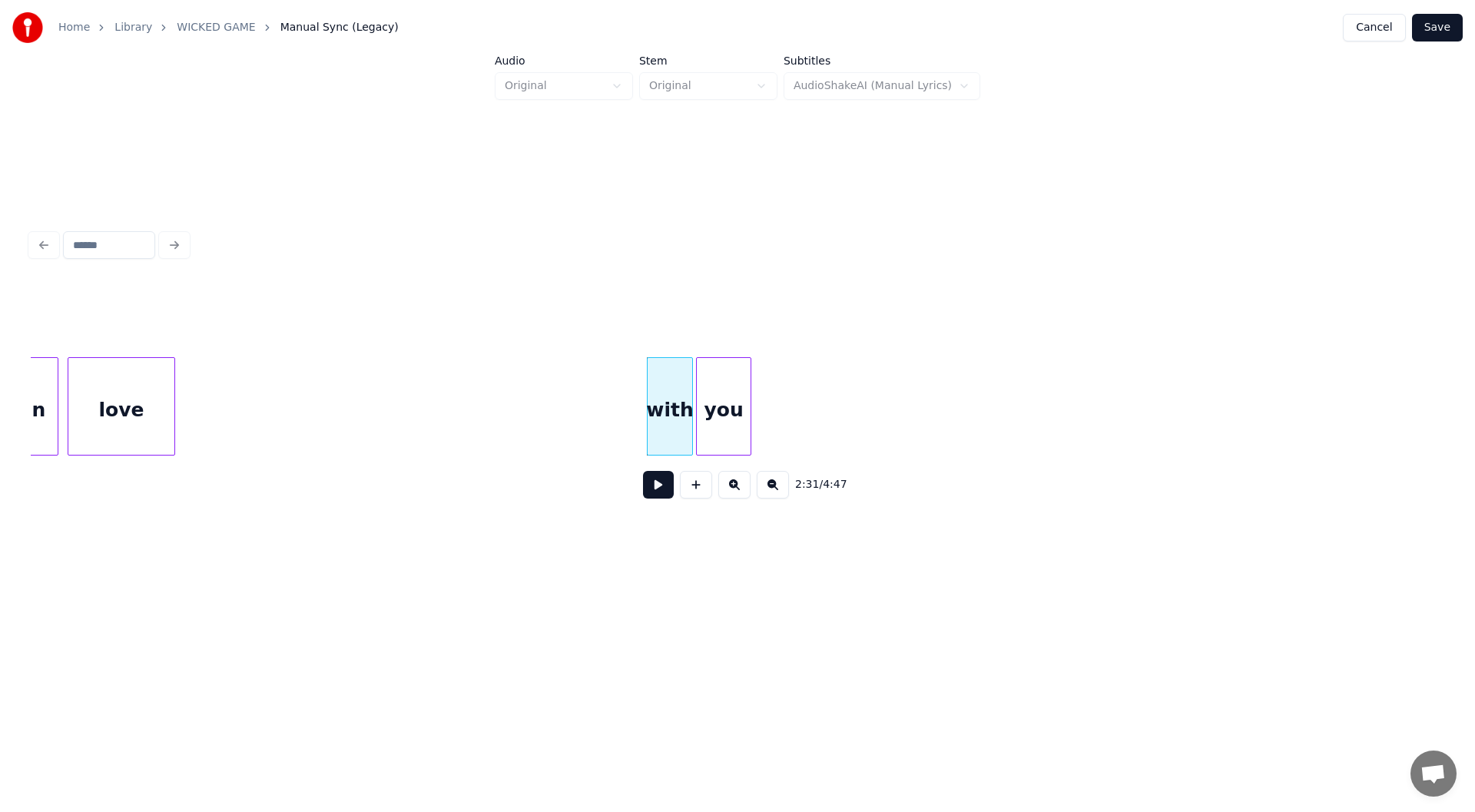
click at [720, 405] on div "you" at bounding box center [723, 410] width 54 height 104
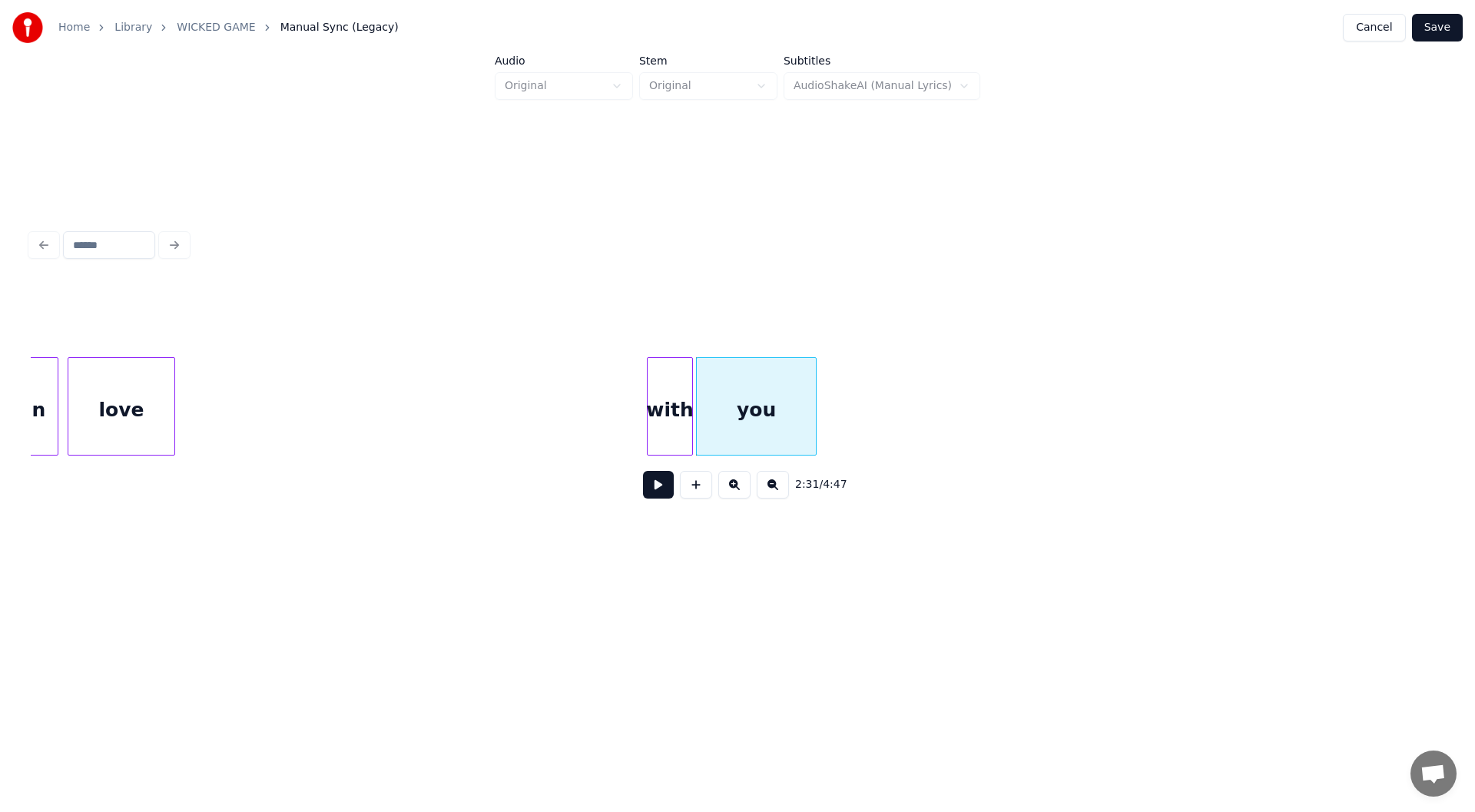
click at [814, 403] on div at bounding box center [813, 406] width 5 height 97
click at [99, 404] on div "love" at bounding box center [121, 410] width 106 height 104
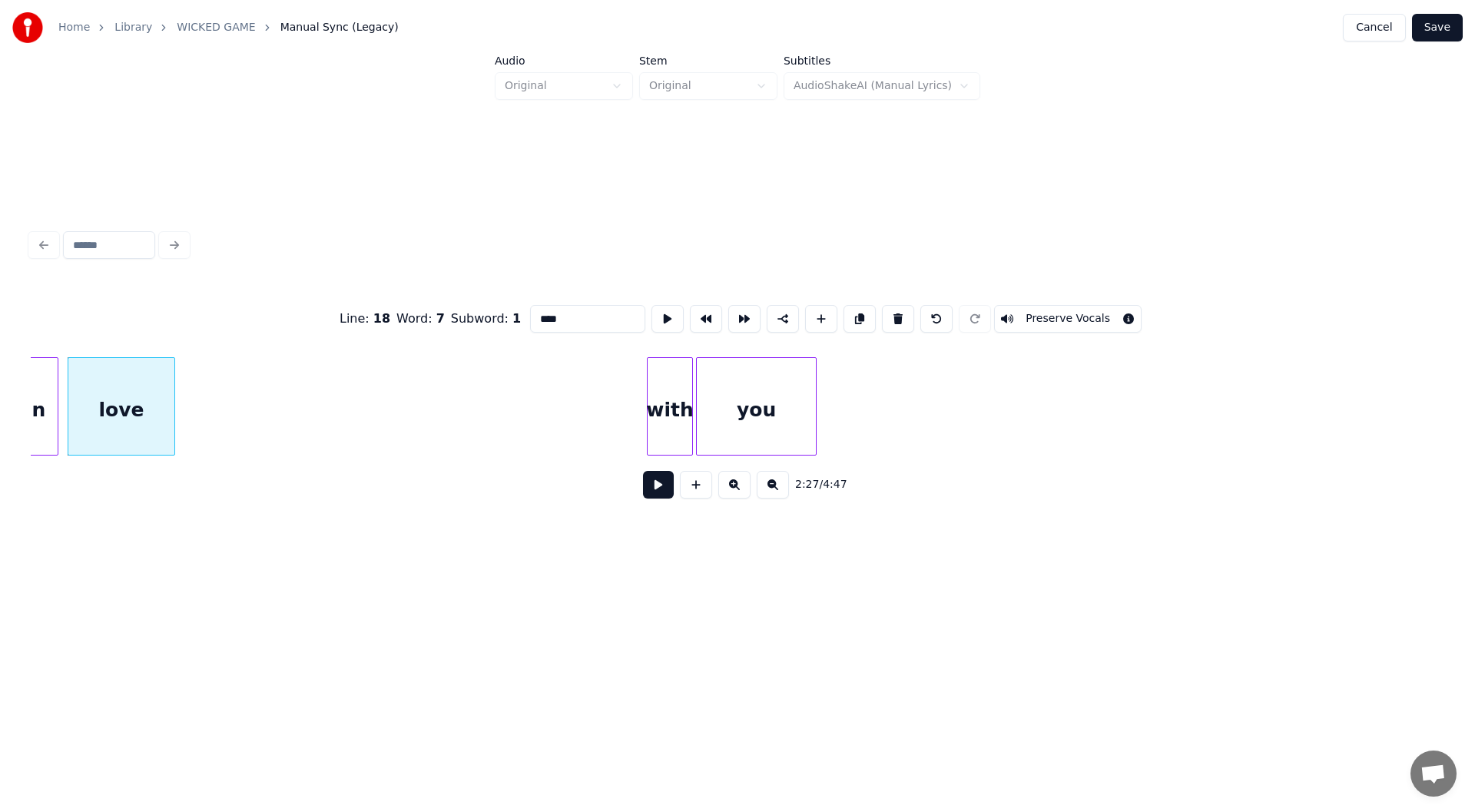
click at [654, 486] on button at bounding box center [659, 484] width 31 height 27
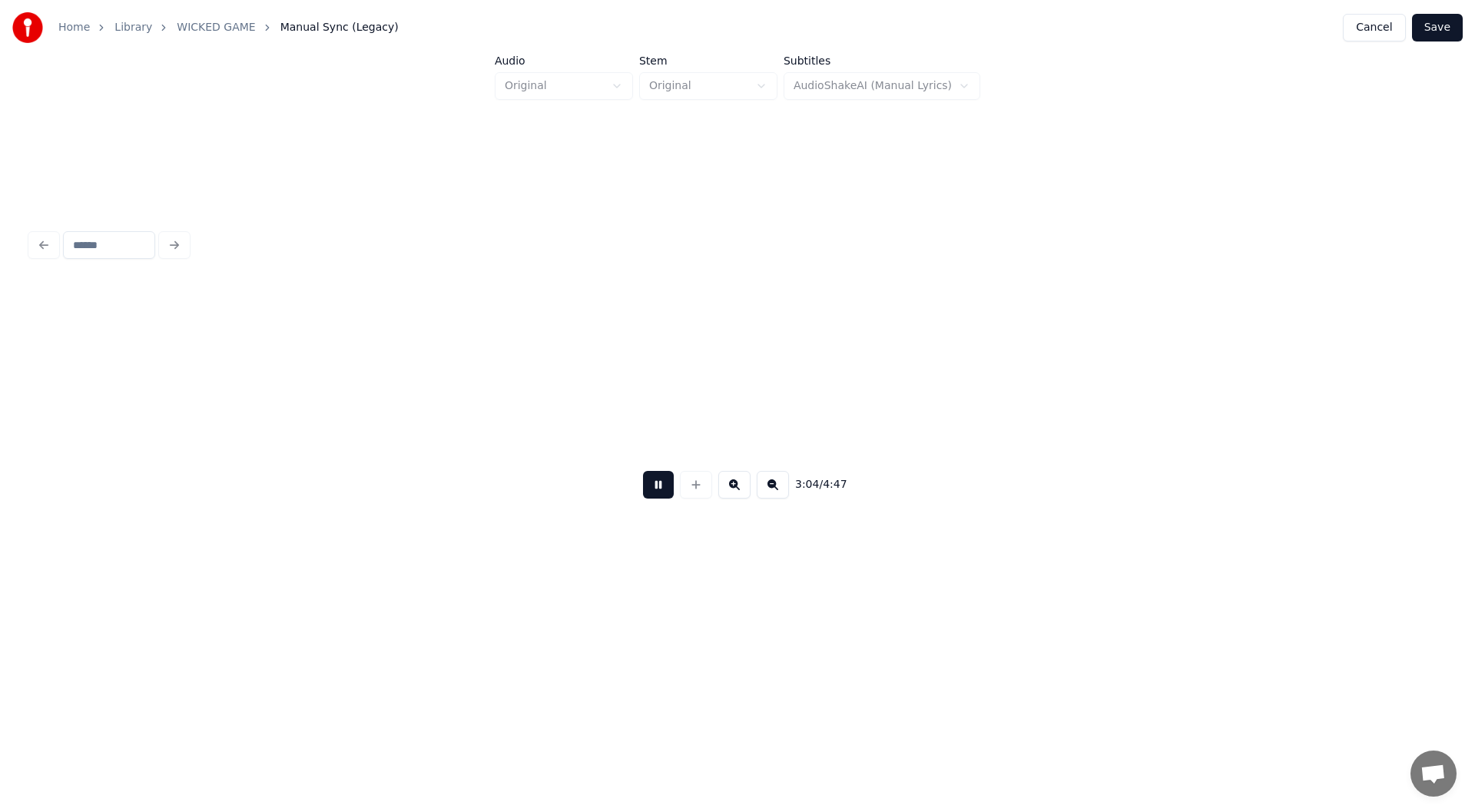
scroll to position [0, 28316]
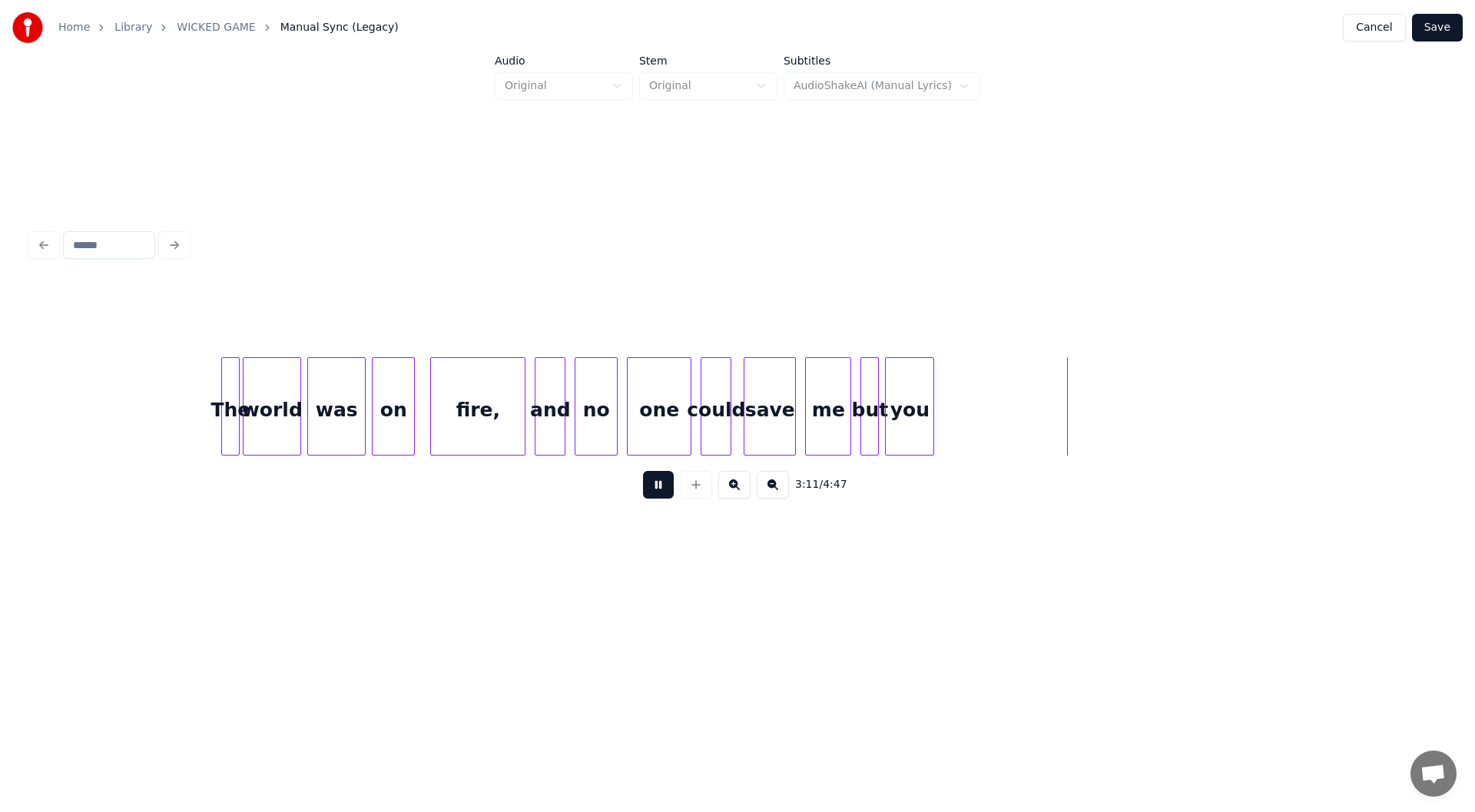
click at [654, 486] on button at bounding box center [659, 484] width 31 height 27
click at [956, 415] on div at bounding box center [956, 406] width 5 height 97
click at [662, 489] on button at bounding box center [659, 484] width 31 height 27
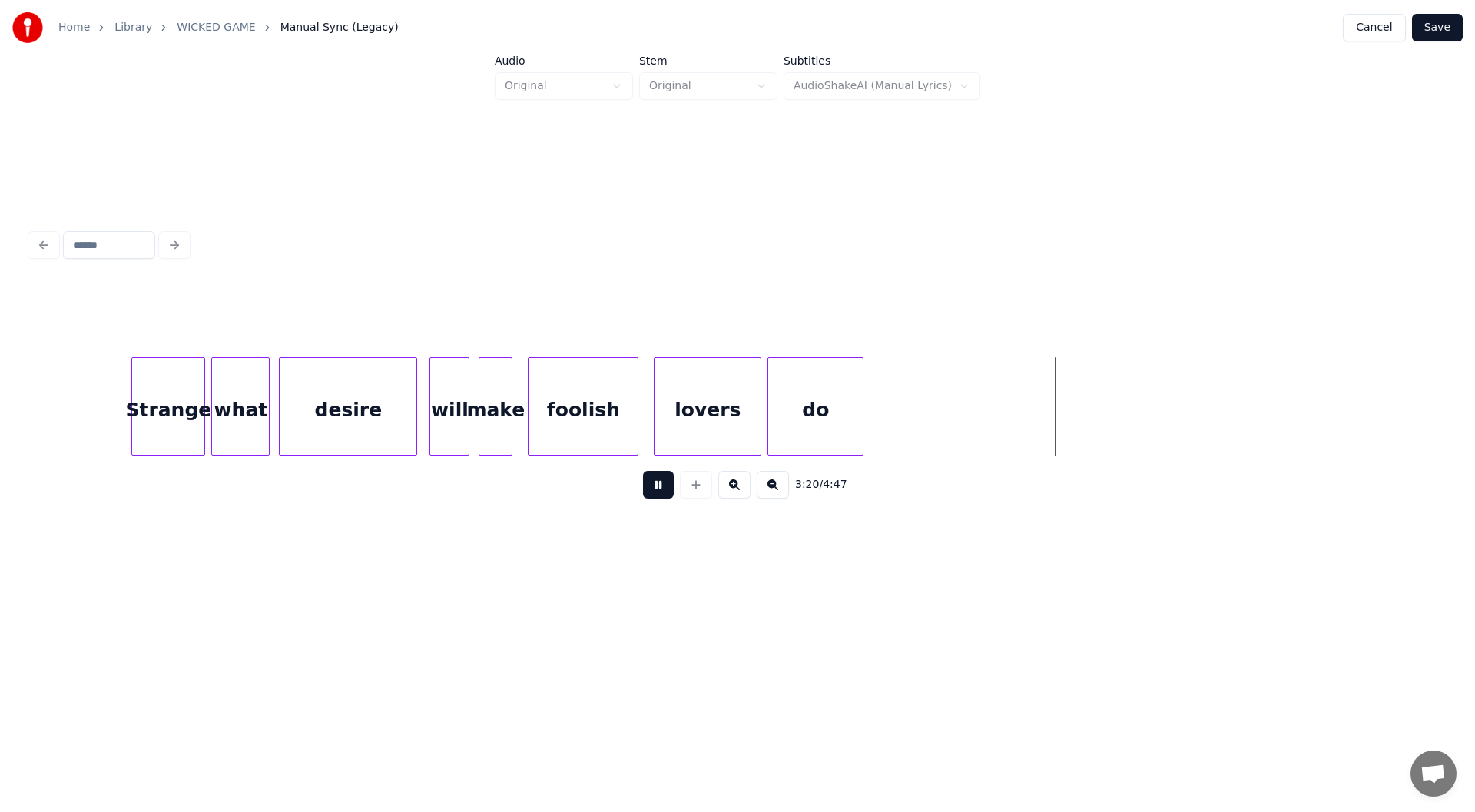
click at [863, 412] on div at bounding box center [860, 406] width 5 height 97
click at [348, 408] on div "desire" at bounding box center [348, 410] width 137 height 104
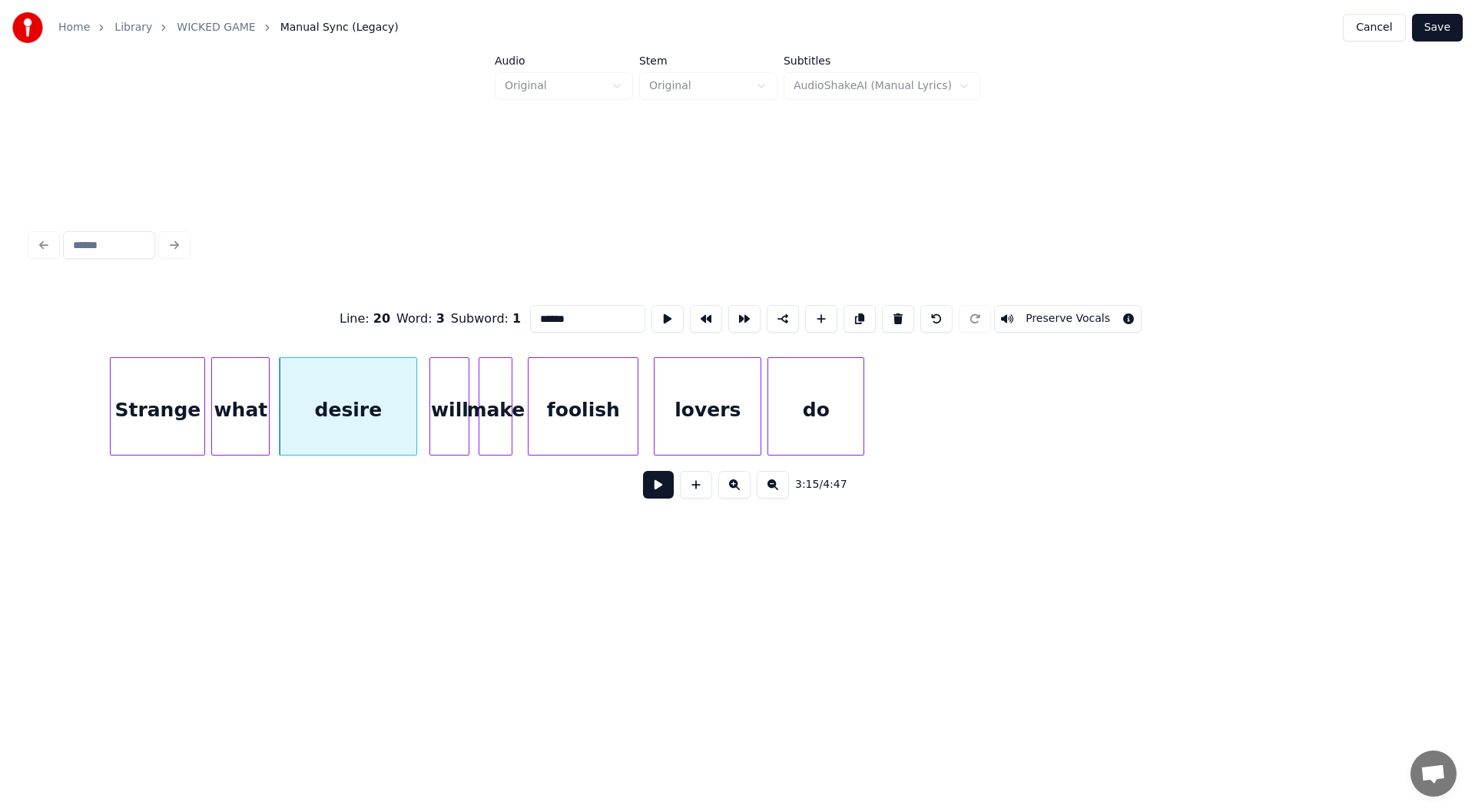
click at [114, 417] on div at bounding box center [112, 406] width 5 height 97
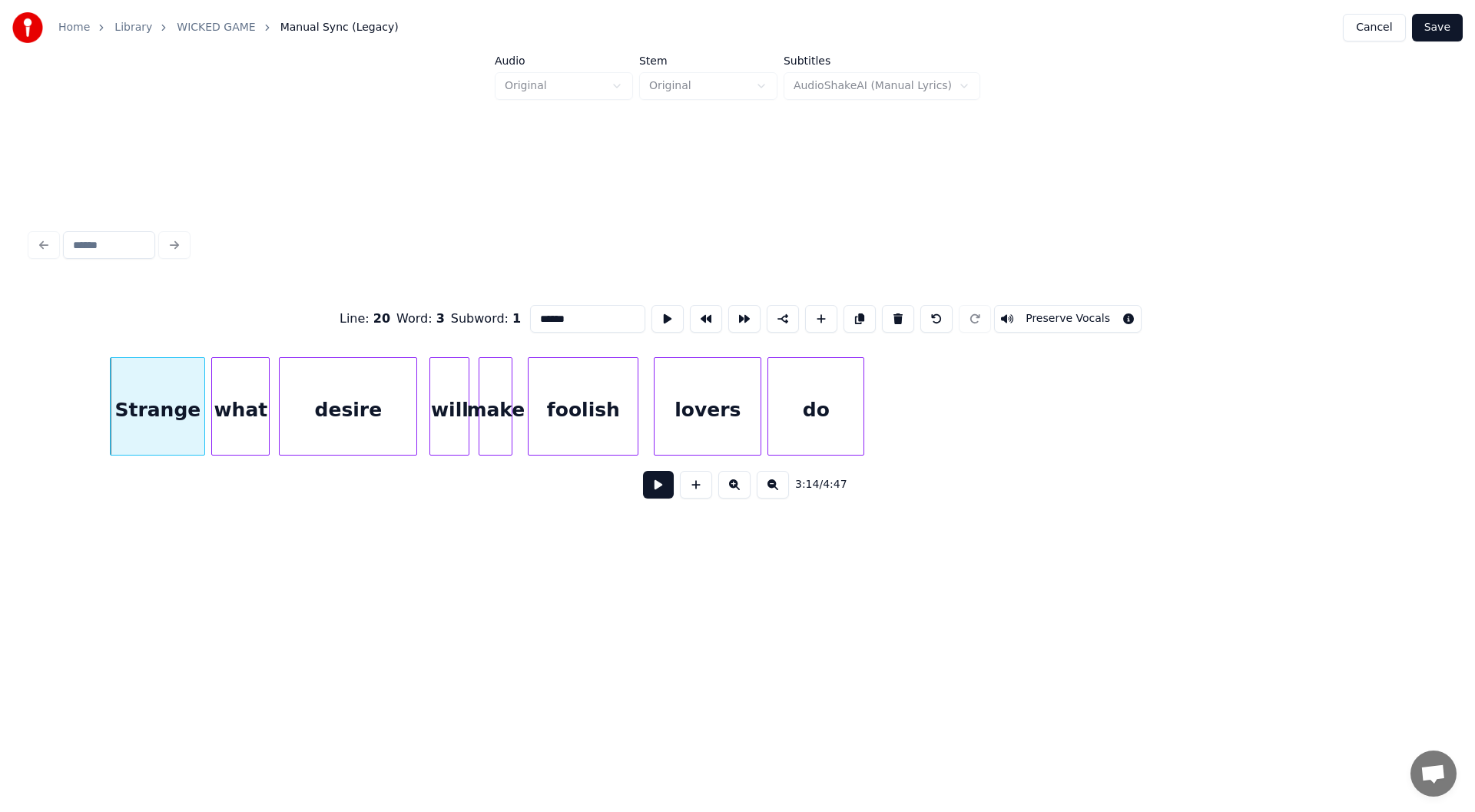
click at [654, 493] on button at bounding box center [659, 484] width 31 height 27
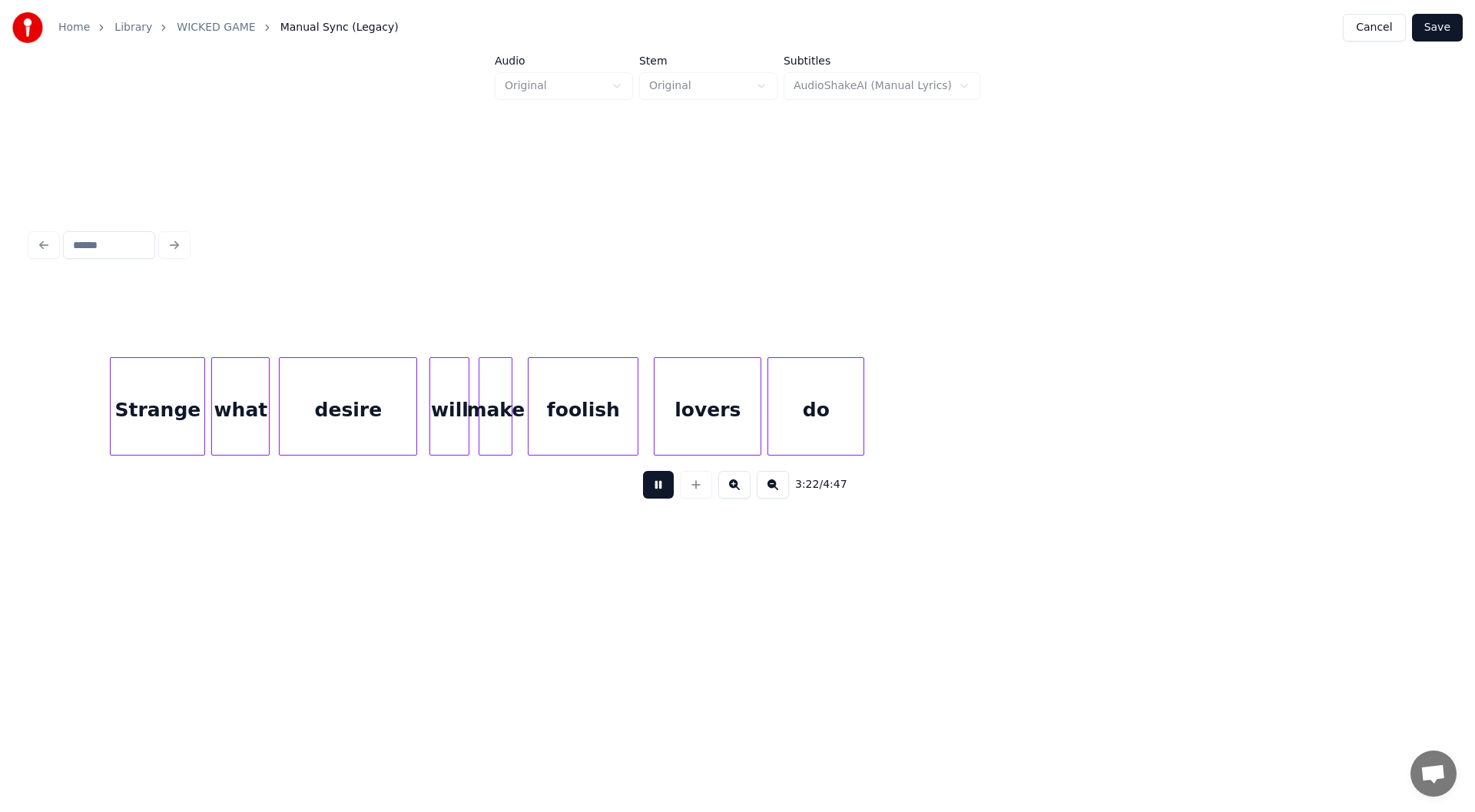
scroll to position [0, 31145]
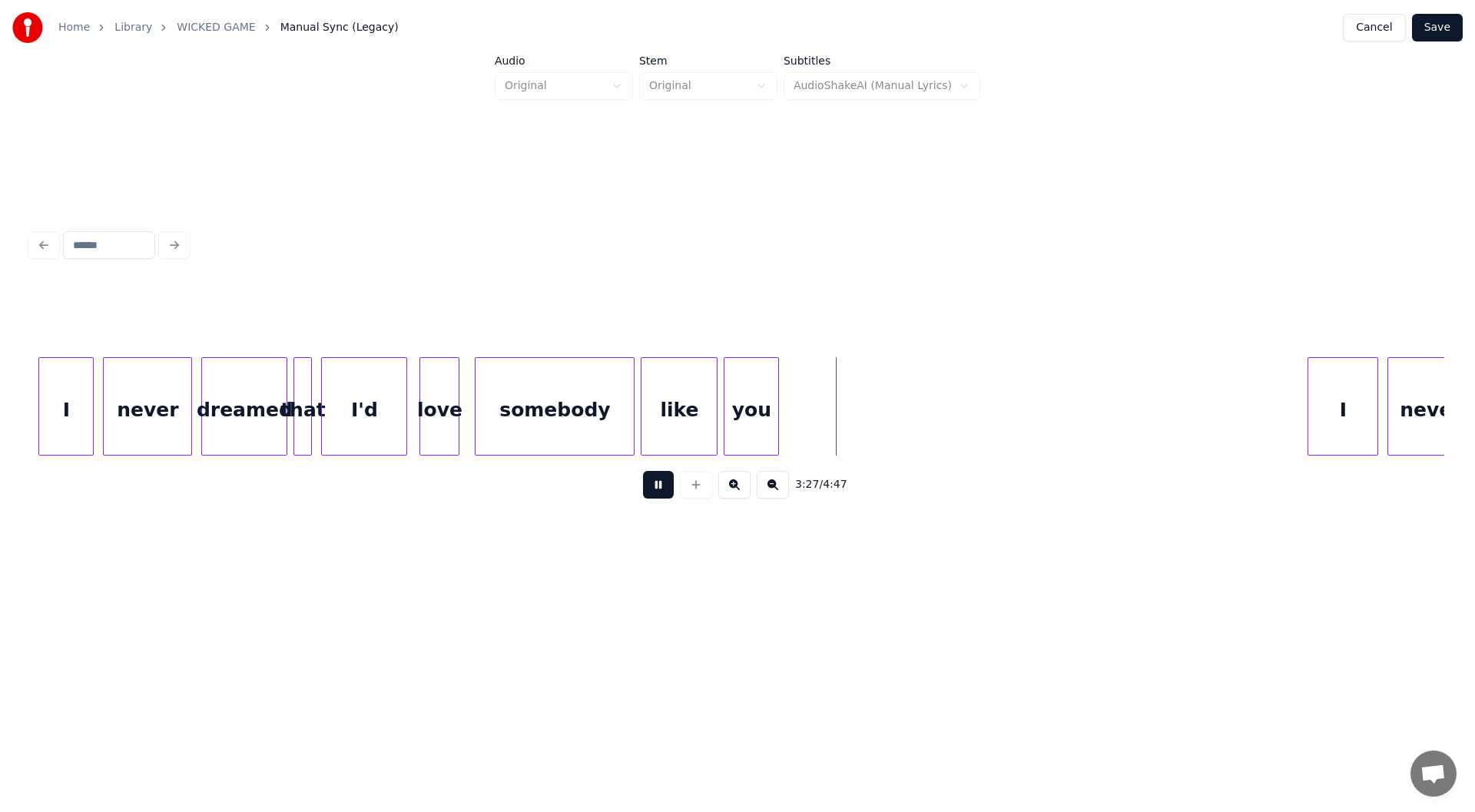
click at [656, 488] on button at bounding box center [659, 484] width 31 height 27
click at [845, 410] on div at bounding box center [844, 406] width 5 height 97
click at [658, 487] on button at bounding box center [659, 484] width 31 height 27
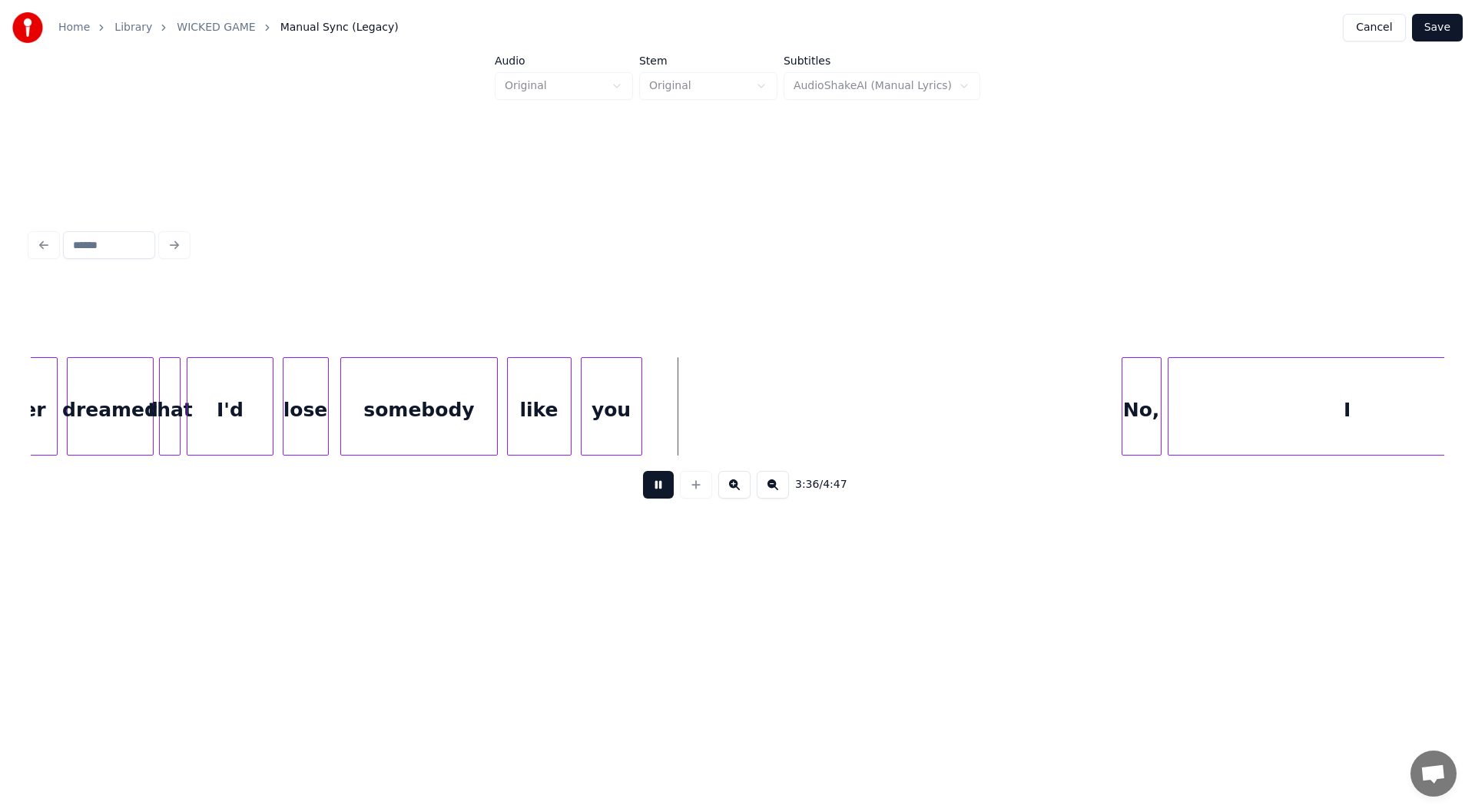
click at [658, 485] on button at bounding box center [659, 484] width 31 height 27
click at [701, 417] on div at bounding box center [699, 406] width 5 height 97
click at [653, 489] on button at bounding box center [659, 484] width 31 height 27
click at [1092, 424] on div at bounding box center [1092, 406] width 5 height 97
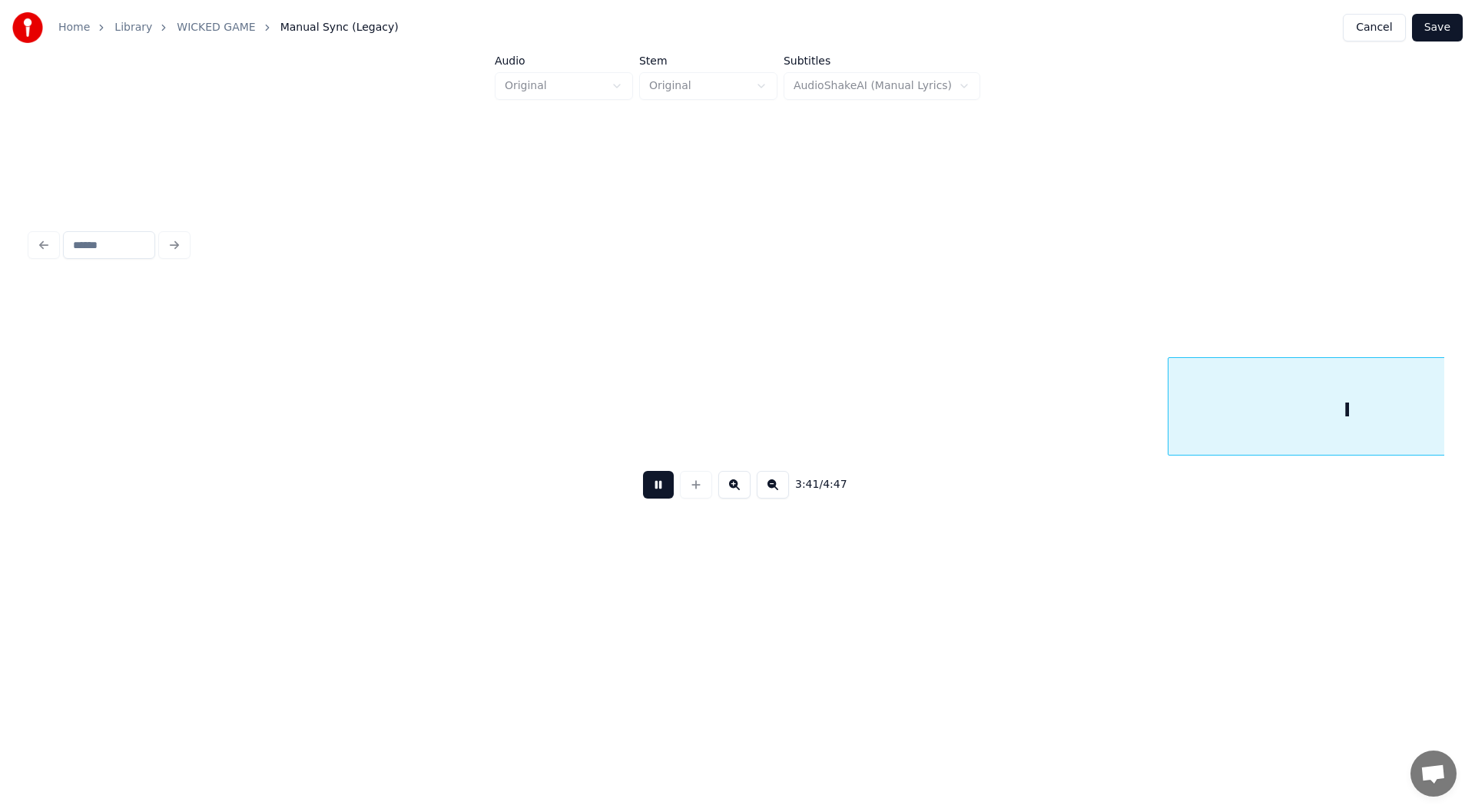
scroll to position [0, 33974]
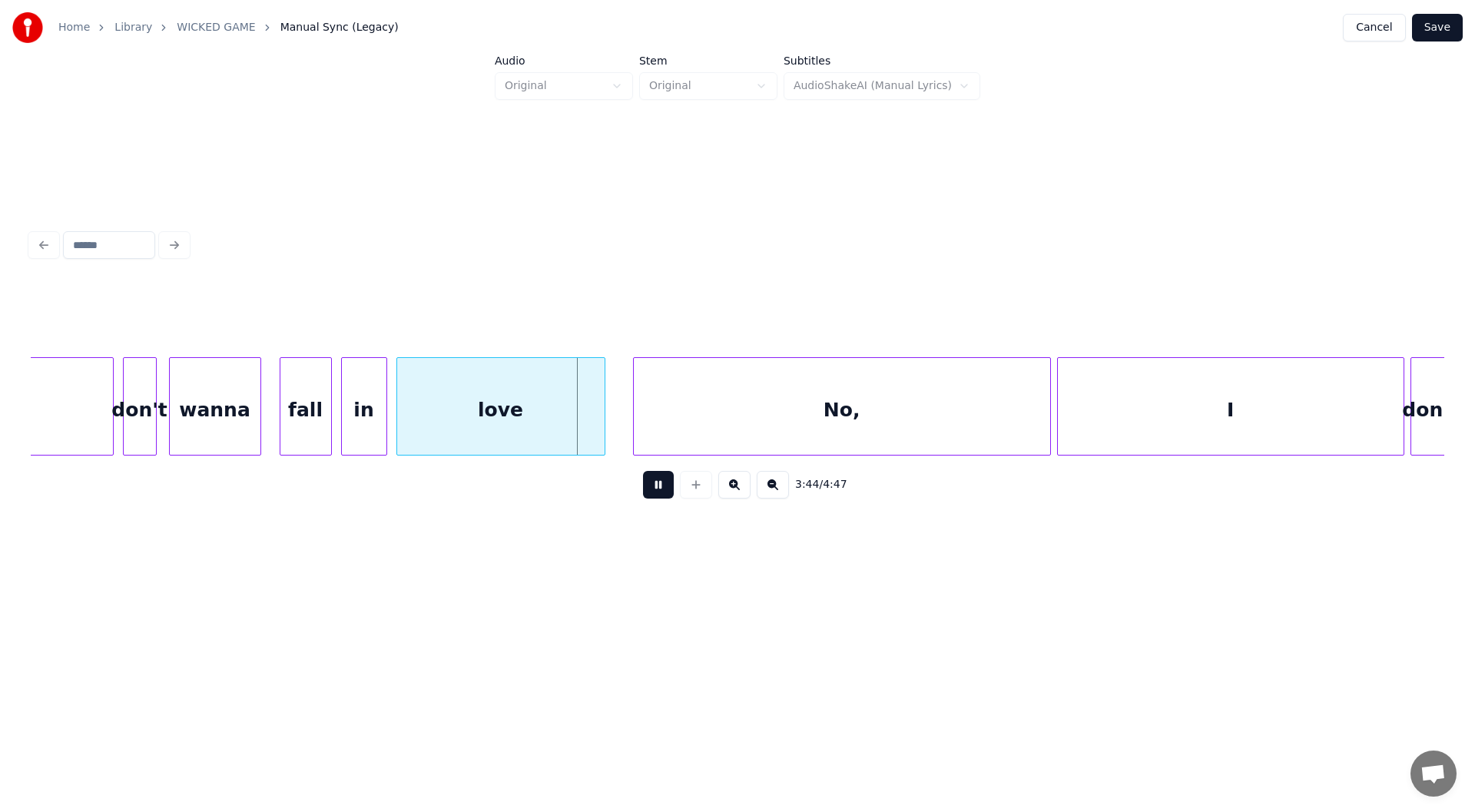
click at [656, 484] on button at bounding box center [659, 484] width 31 height 27
click at [481, 403] on div at bounding box center [480, 406] width 5 height 97
click at [653, 486] on button at bounding box center [659, 484] width 31 height 27
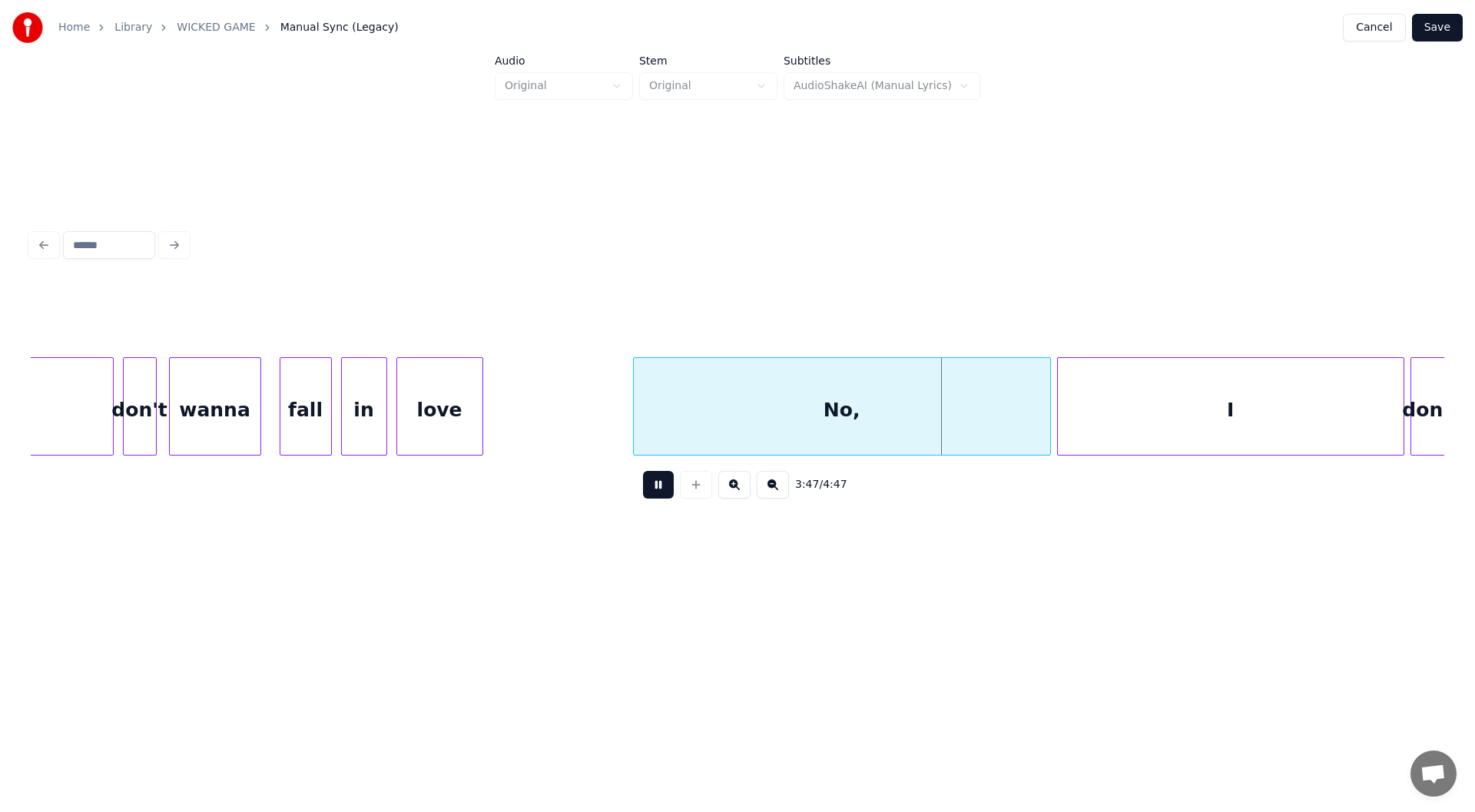
click at [655, 486] on button at bounding box center [659, 484] width 31 height 27
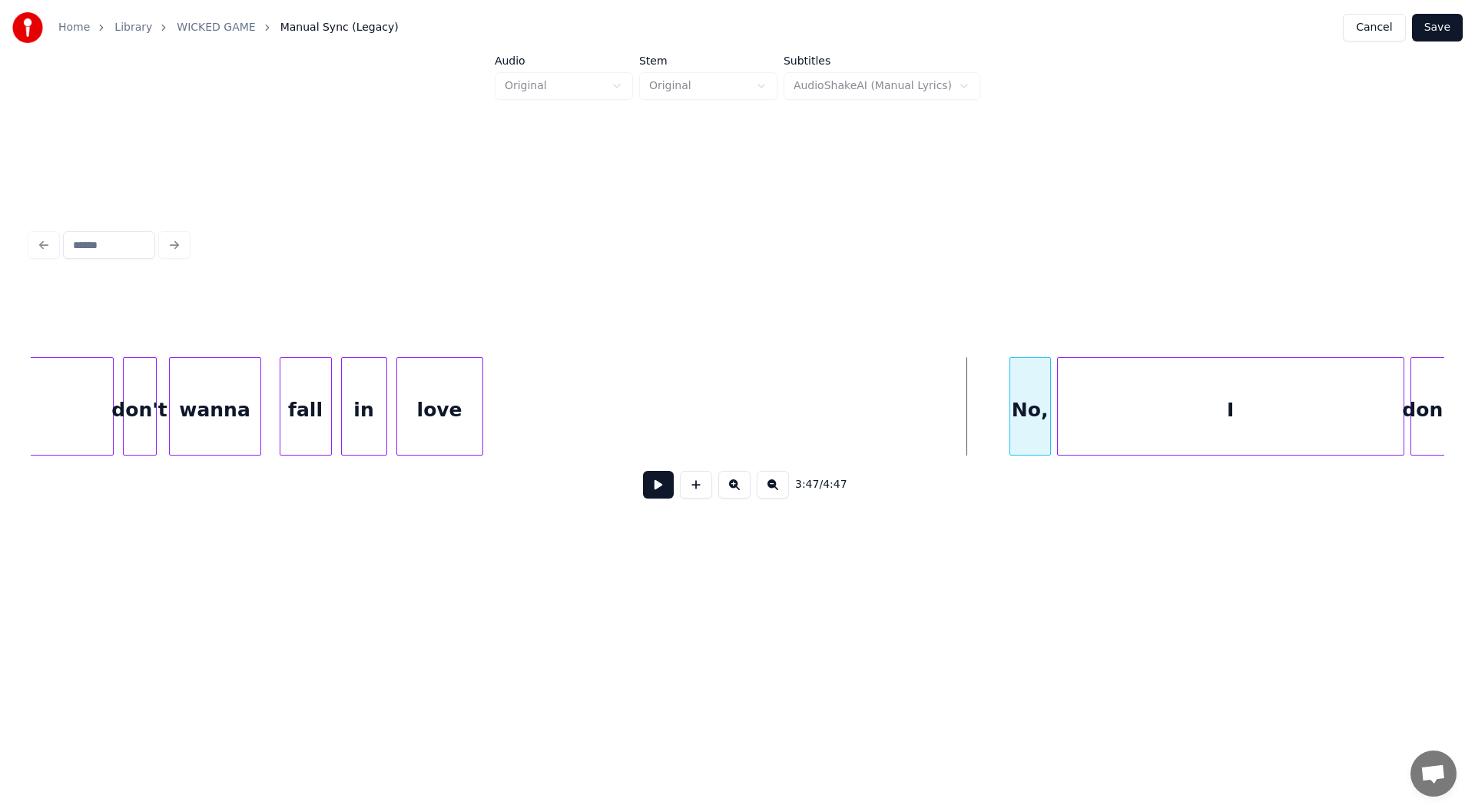
click at [1011, 426] on div at bounding box center [1012, 406] width 5 height 97
click at [450, 410] on div "love" at bounding box center [439, 410] width 85 height 104
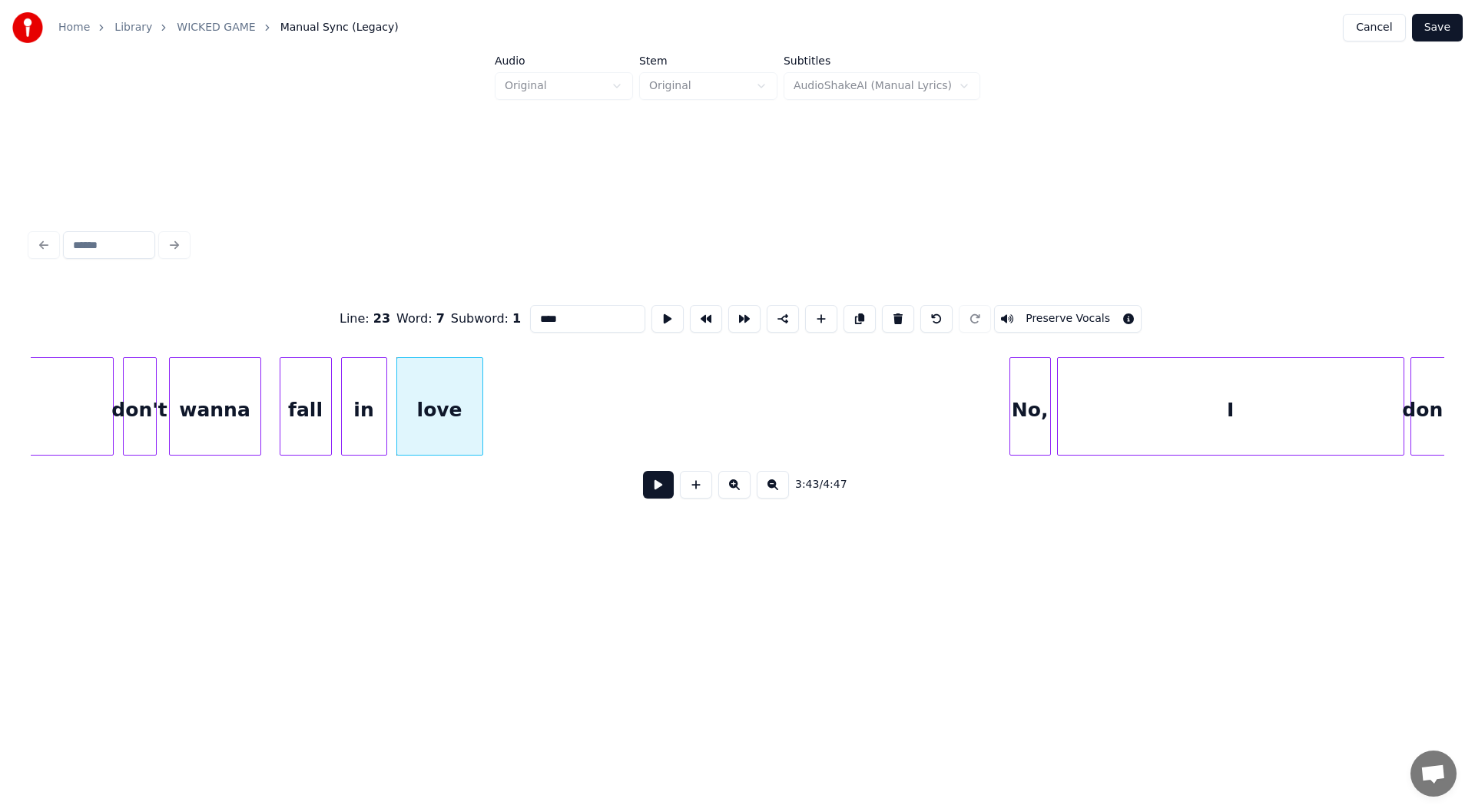
click at [653, 485] on button at bounding box center [659, 484] width 31 height 27
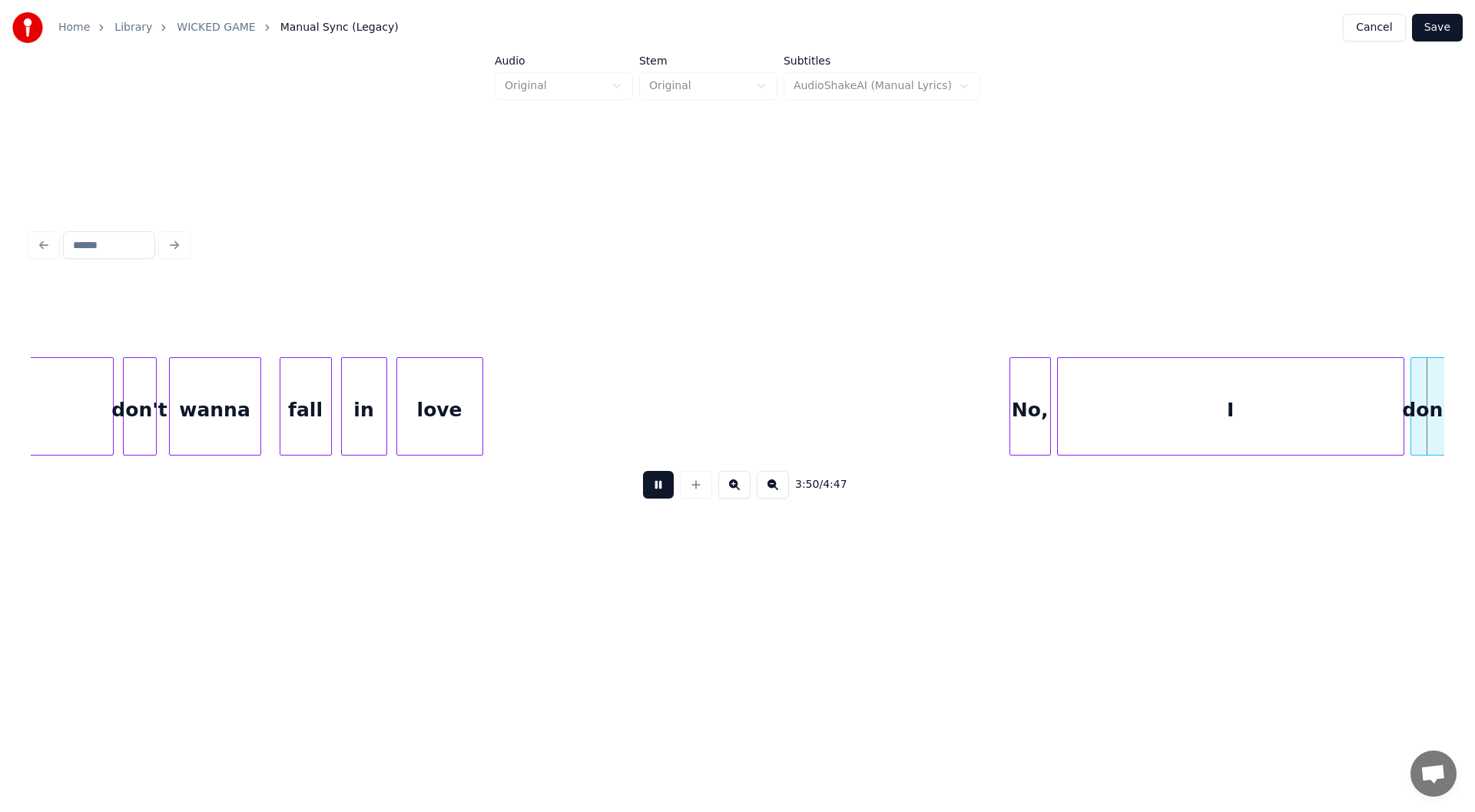
scroll to position [0, 35390]
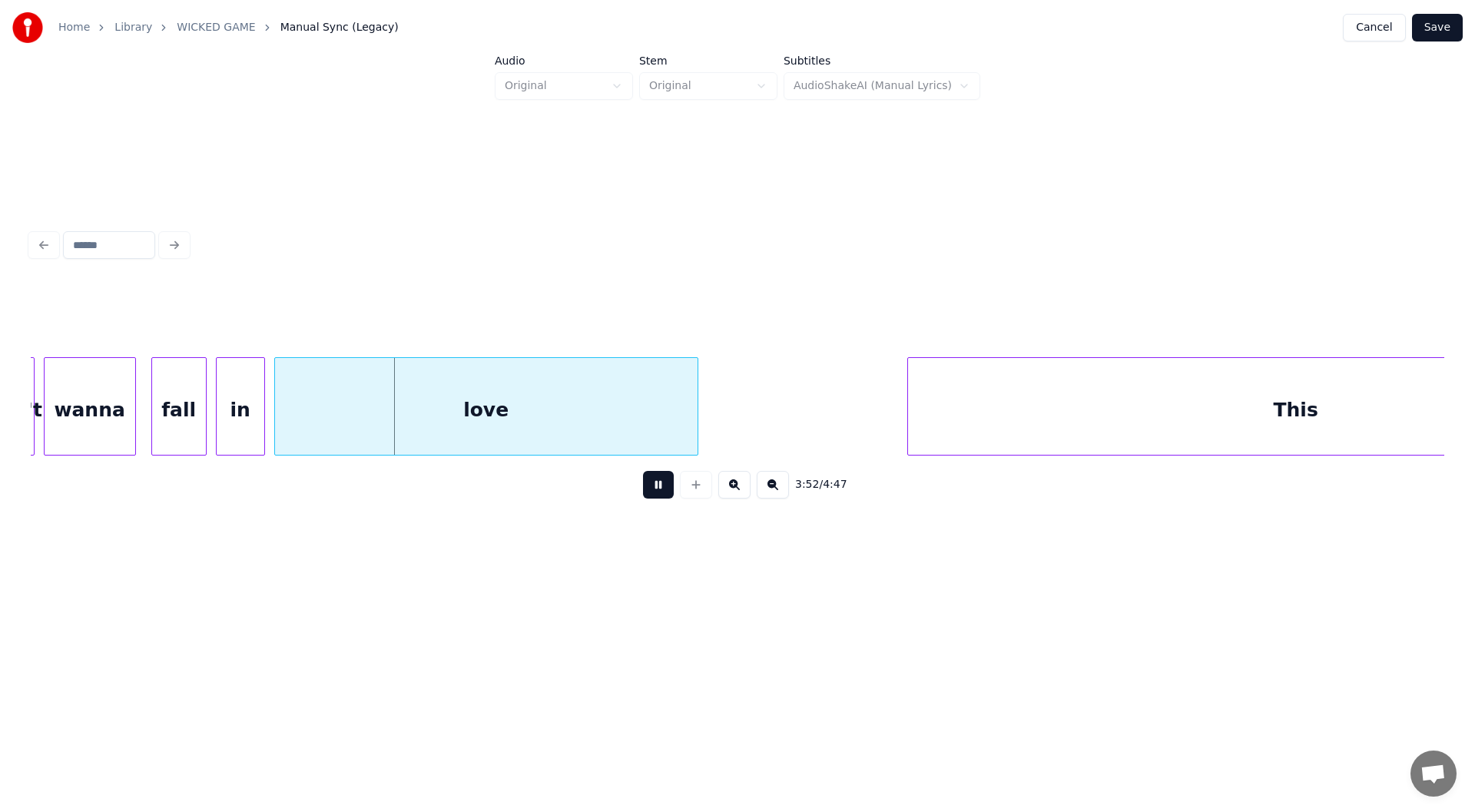
click at [656, 487] on button at bounding box center [659, 484] width 31 height 27
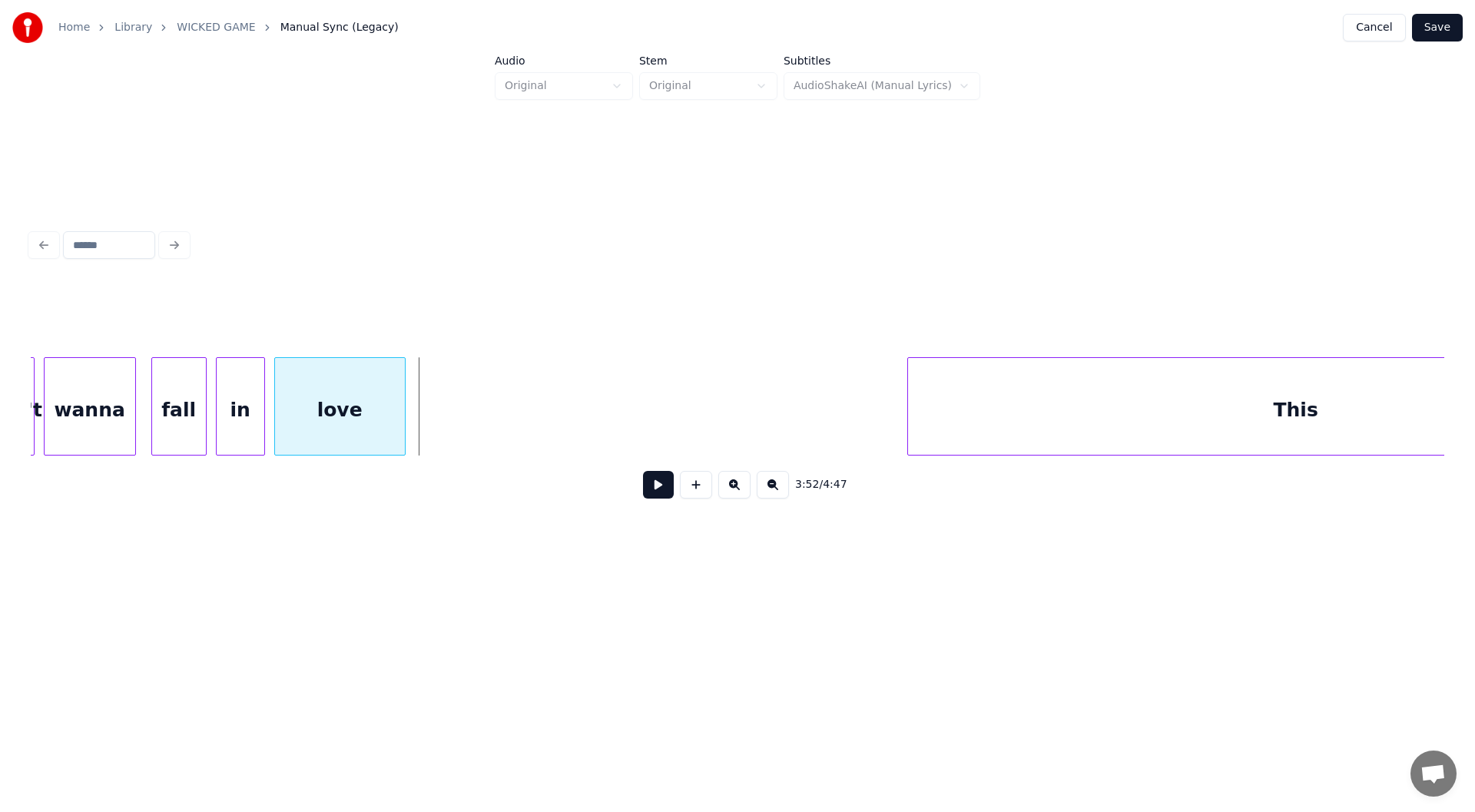
click at [403, 407] on div at bounding box center [403, 406] width 5 height 97
click at [332, 390] on div "love" at bounding box center [340, 410] width 130 height 104
click at [650, 489] on button at bounding box center [659, 484] width 31 height 27
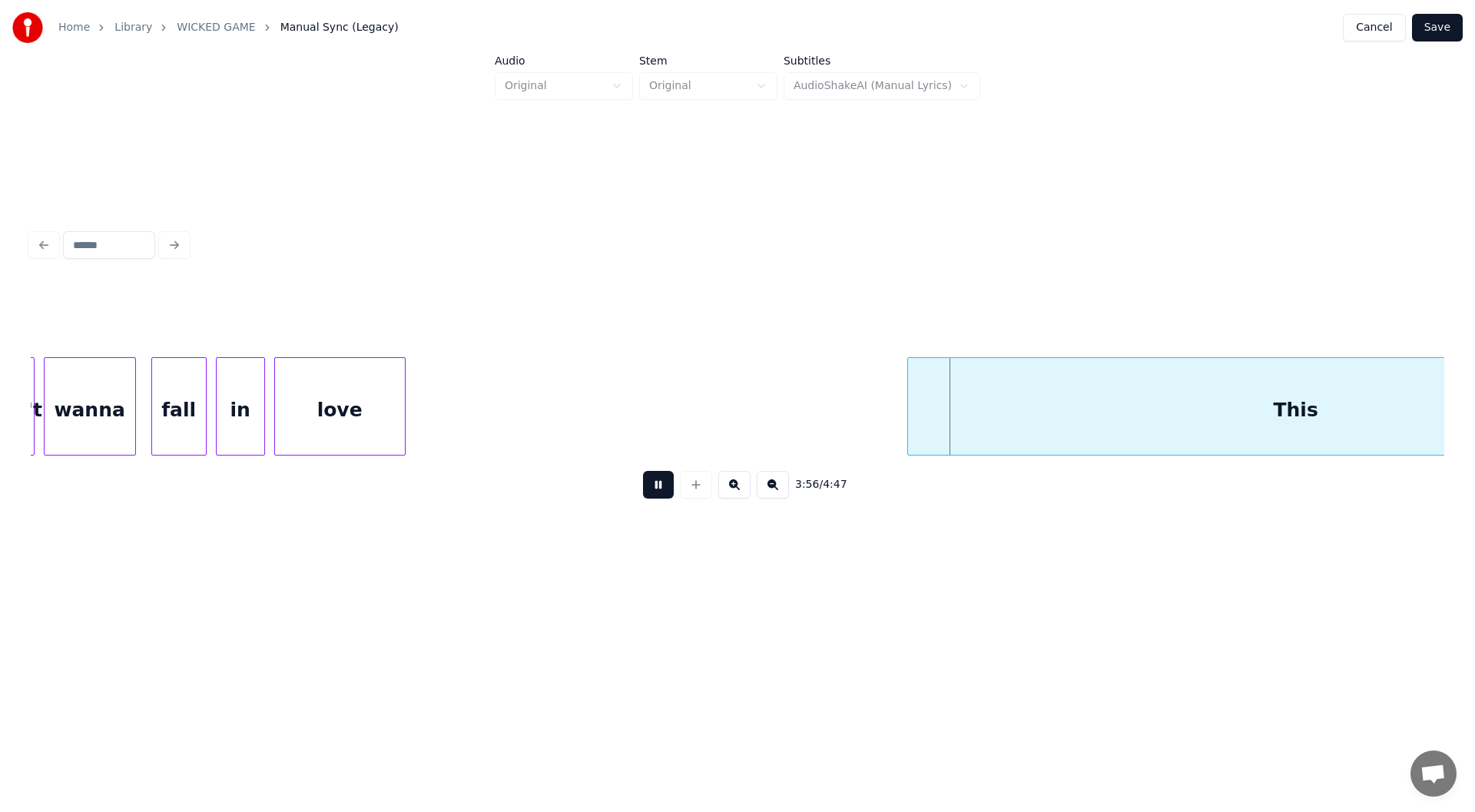
click at [659, 487] on button at bounding box center [659, 484] width 31 height 27
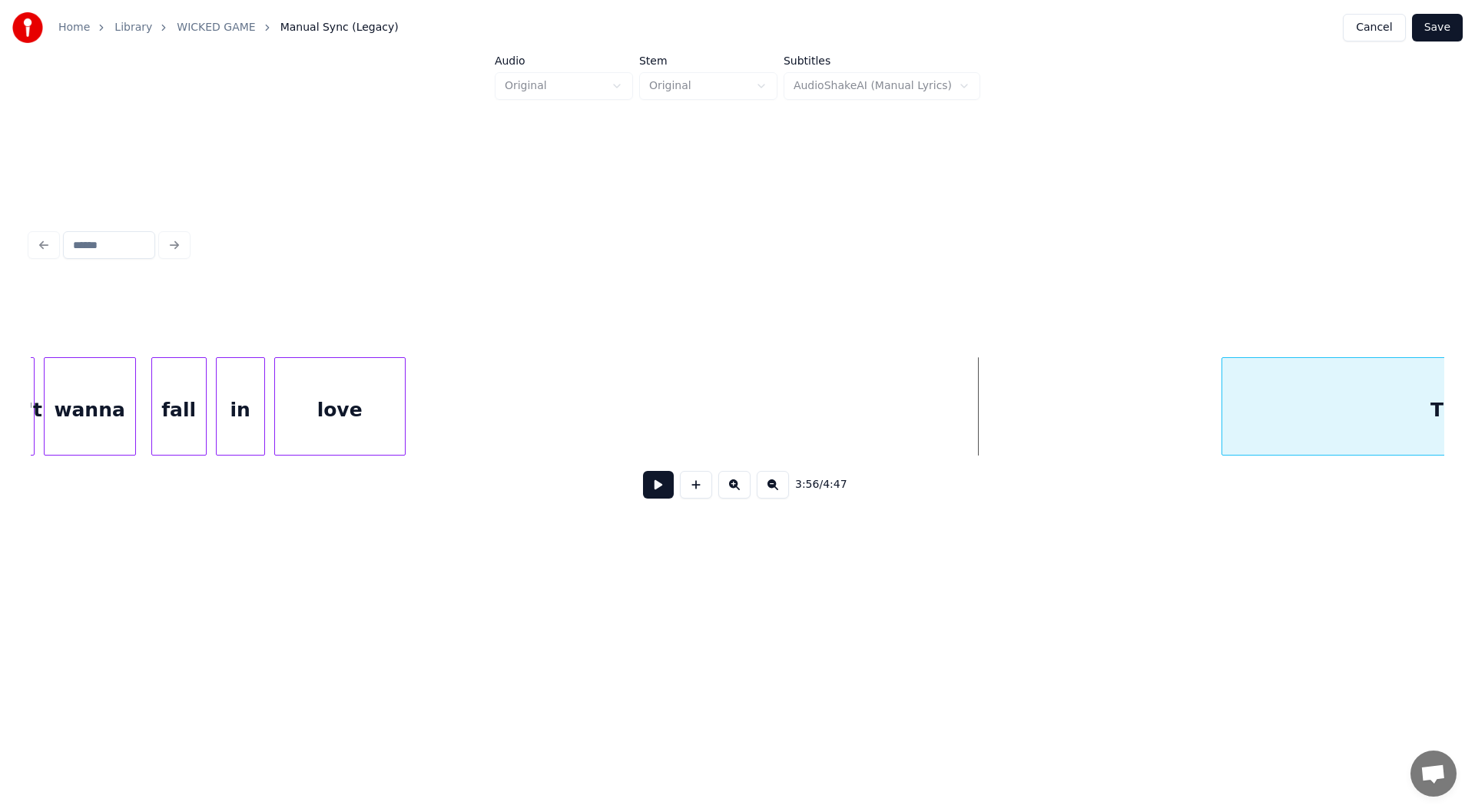
click at [1222, 410] on div at bounding box center [1224, 406] width 5 height 97
click at [654, 490] on button at bounding box center [659, 484] width 31 height 27
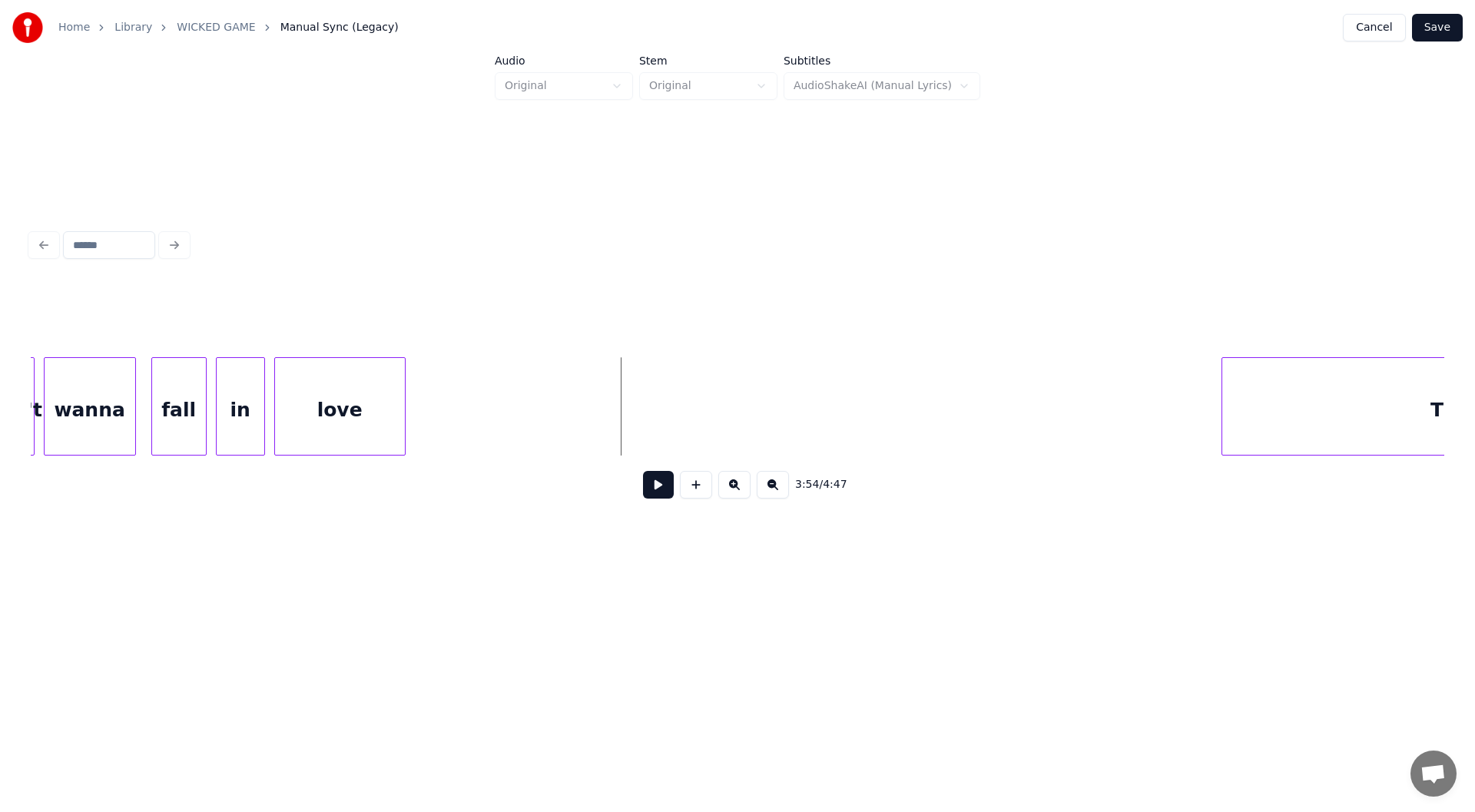
click at [658, 483] on button at bounding box center [659, 484] width 31 height 27
click at [653, 487] on button at bounding box center [659, 484] width 31 height 27
click at [694, 486] on button at bounding box center [696, 484] width 32 height 27
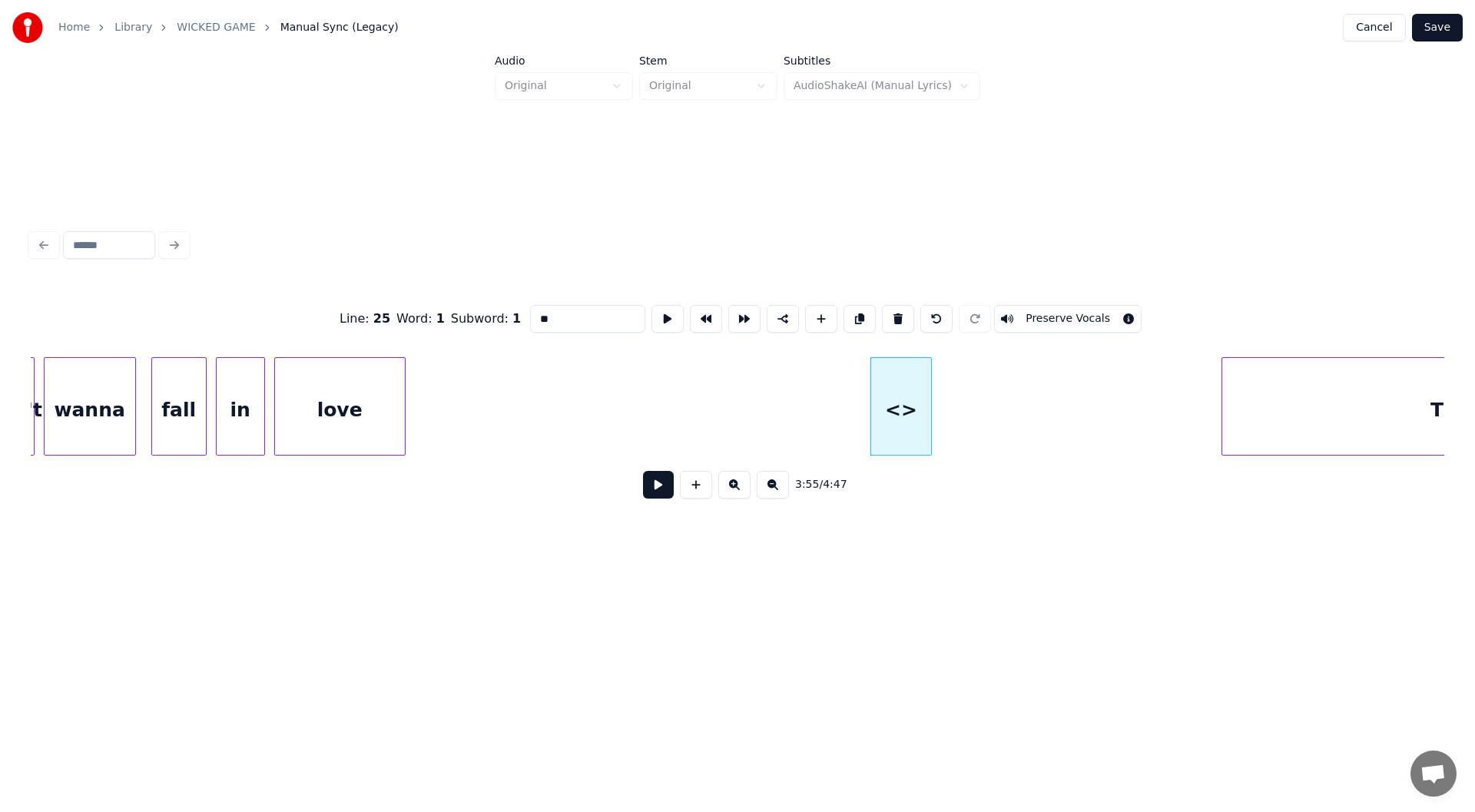
drag, startPoint x: 559, startPoint y: 312, endPoint x: 486, endPoint y: 312, distance: 73.0
click at [486, 312] on div "Line : 25 Word : 1 Subword : 1 ** Preserve Vocals" at bounding box center [738, 318] width 1414 height 77
drag, startPoint x: 577, startPoint y: 308, endPoint x: 552, endPoint y: 310, distance: 25.1
click at [552, 310] on input "********" at bounding box center [588, 318] width 115 height 27
type input "****"
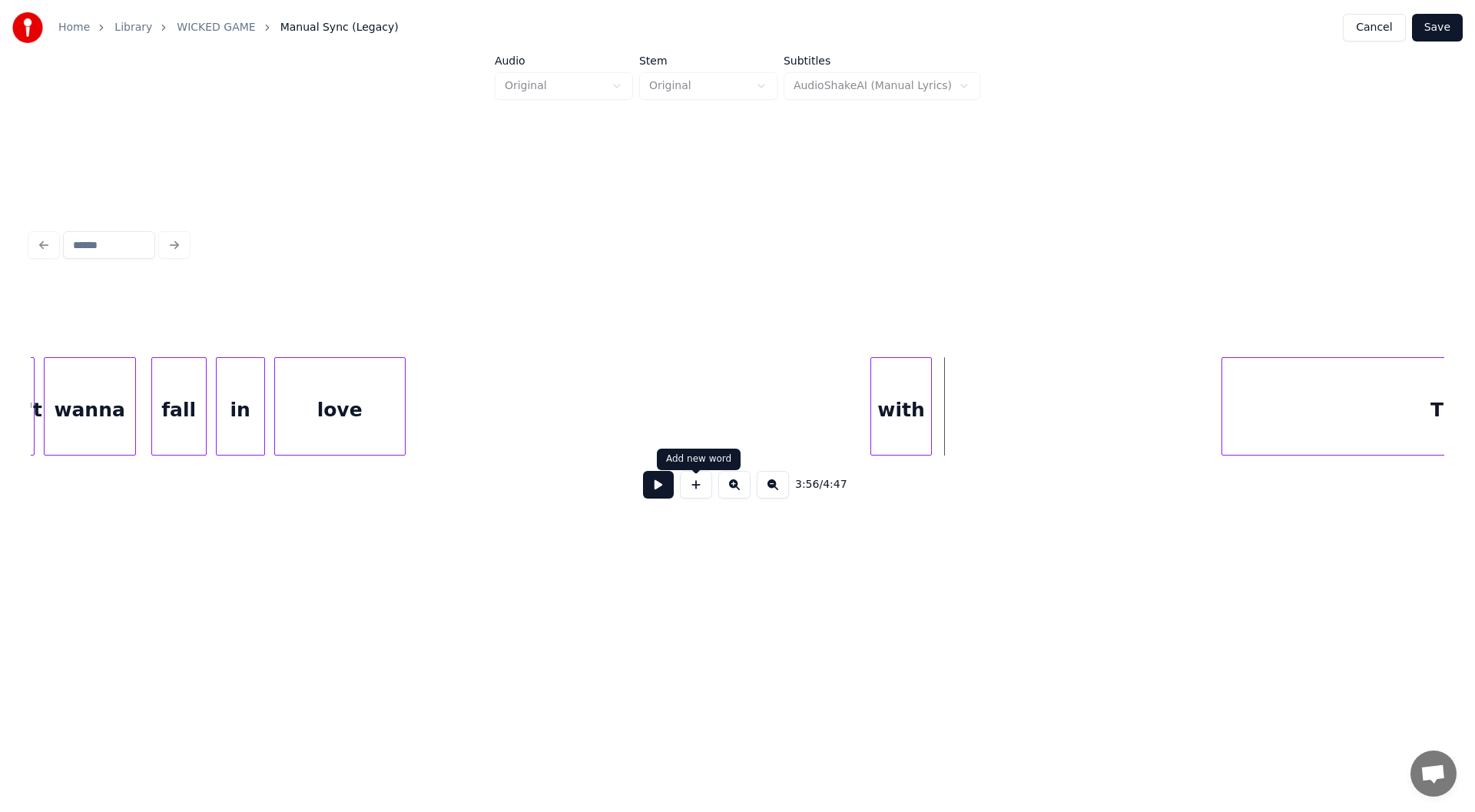
click at [696, 494] on button at bounding box center [696, 484] width 32 height 27
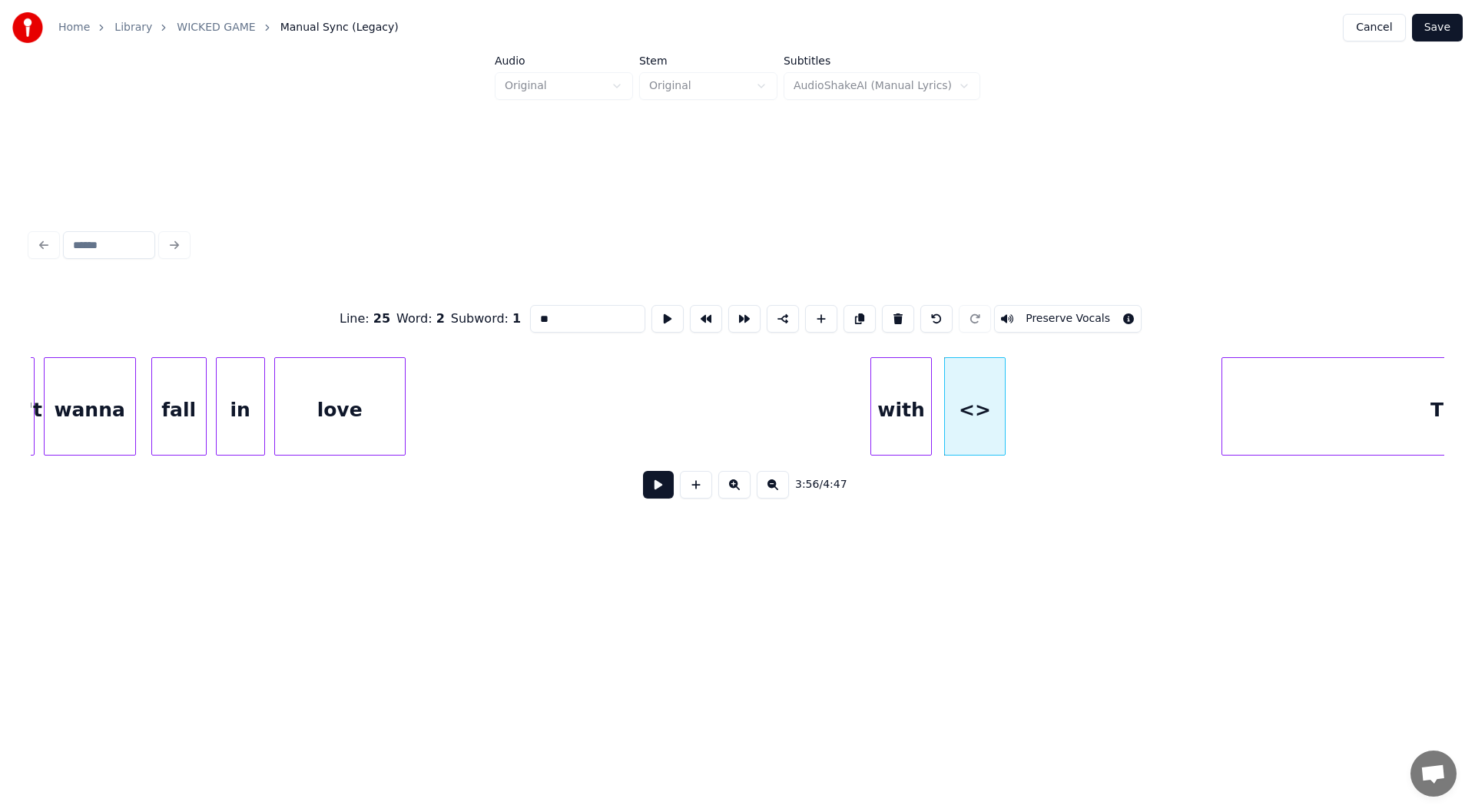
drag, startPoint x: 552, startPoint y: 308, endPoint x: 428, endPoint y: 317, distance: 124.3
click at [428, 317] on div "Line : 25 Word : 2 Subword : 1 ** Preserve Vocals" at bounding box center [738, 318] width 1414 height 77
type input "***"
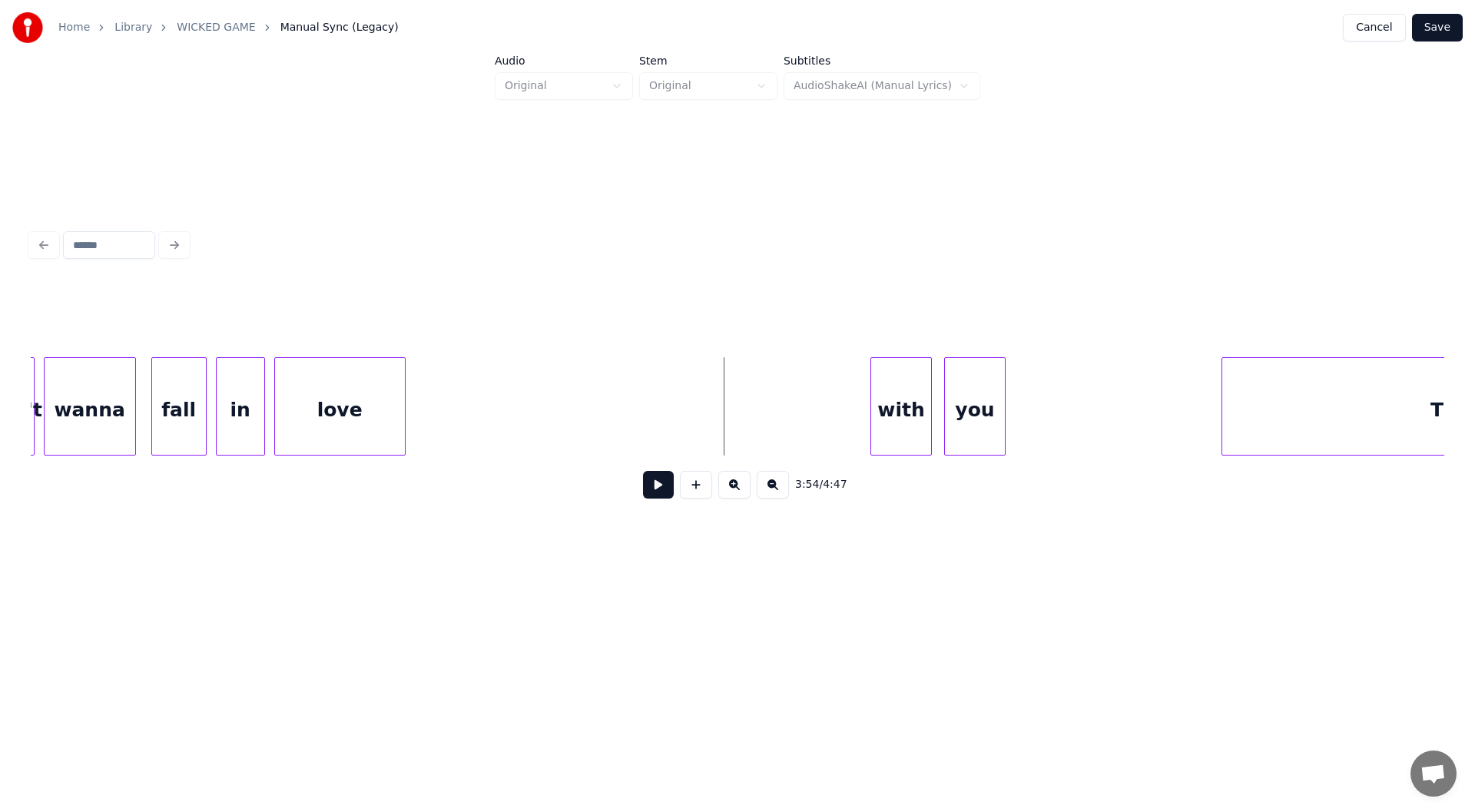
click at [654, 490] on button at bounding box center [659, 484] width 31 height 27
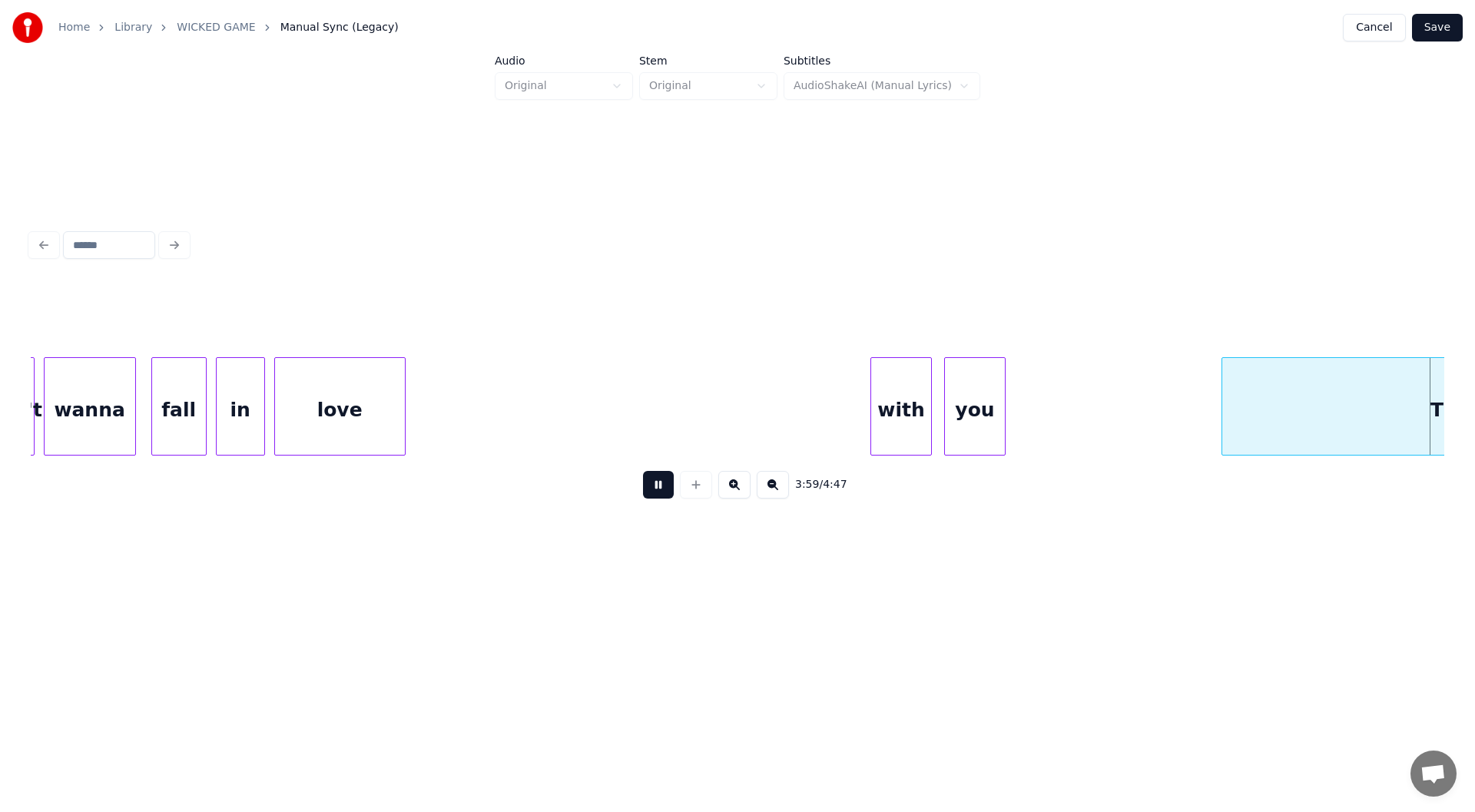
click at [654, 490] on button at bounding box center [659, 484] width 31 height 27
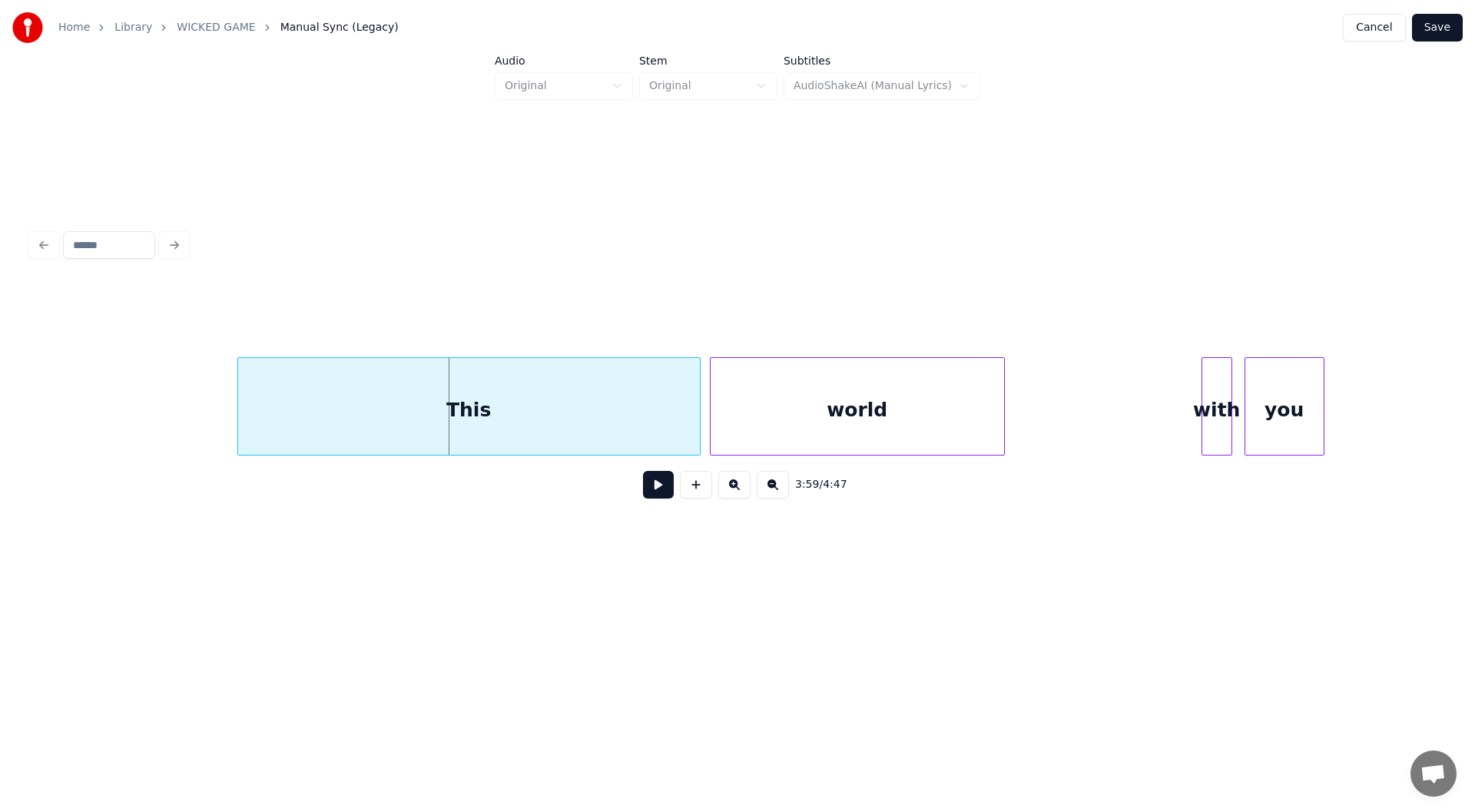
scroll to position [0, 36399]
click at [658, 491] on button at bounding box center [659, 484] width 31 height 27
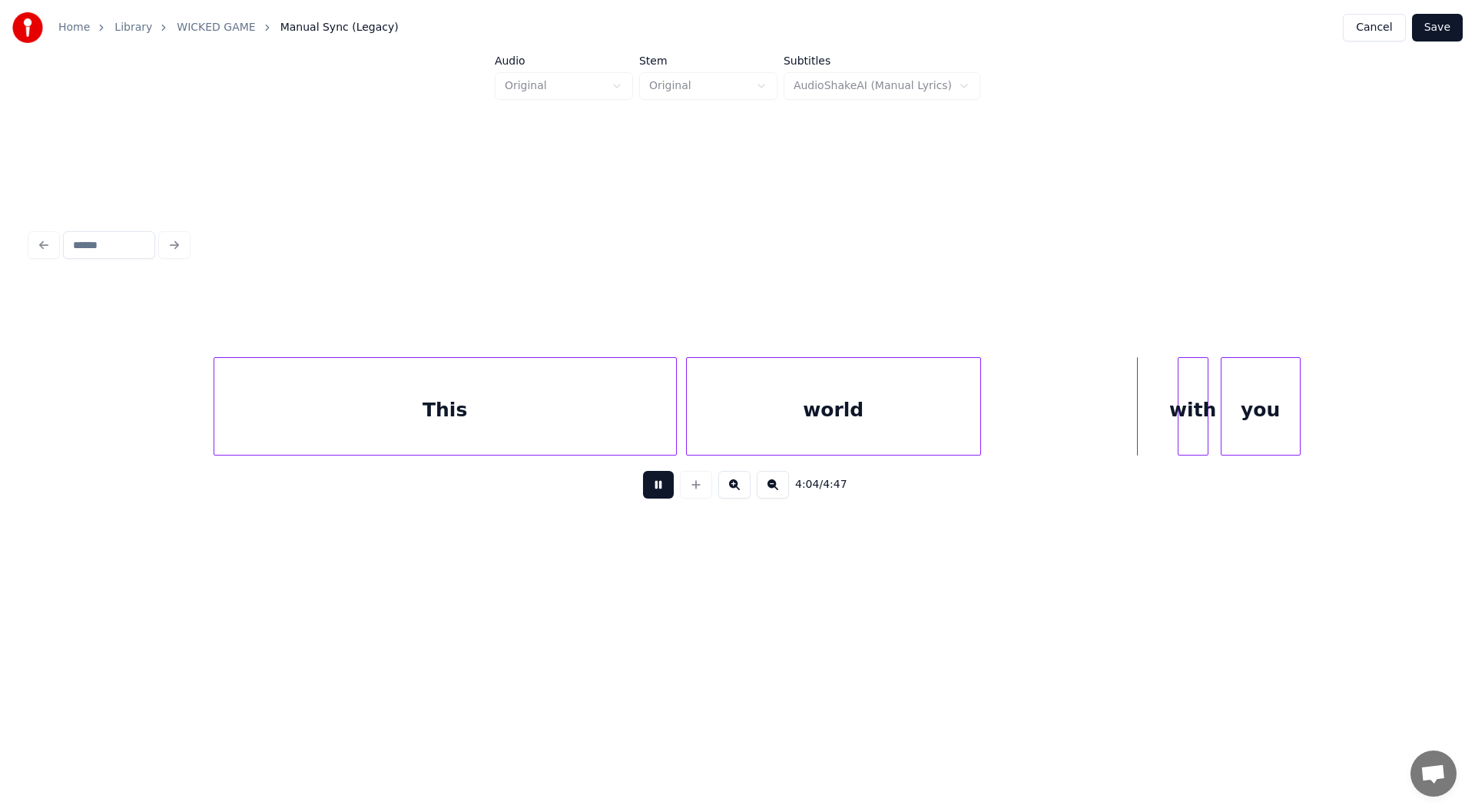
click at [658, 484] on button at bounding box center [659, 484] width 31 height 27
click at [655, 491] on button at bounding box center [659, 484] width 31 height 27
click at [656, 489] on button at bounding box center [659, 484] width 31 height 27
click at [462, 413] on div "This" at bounding box center [445, 410] width 462 height 104
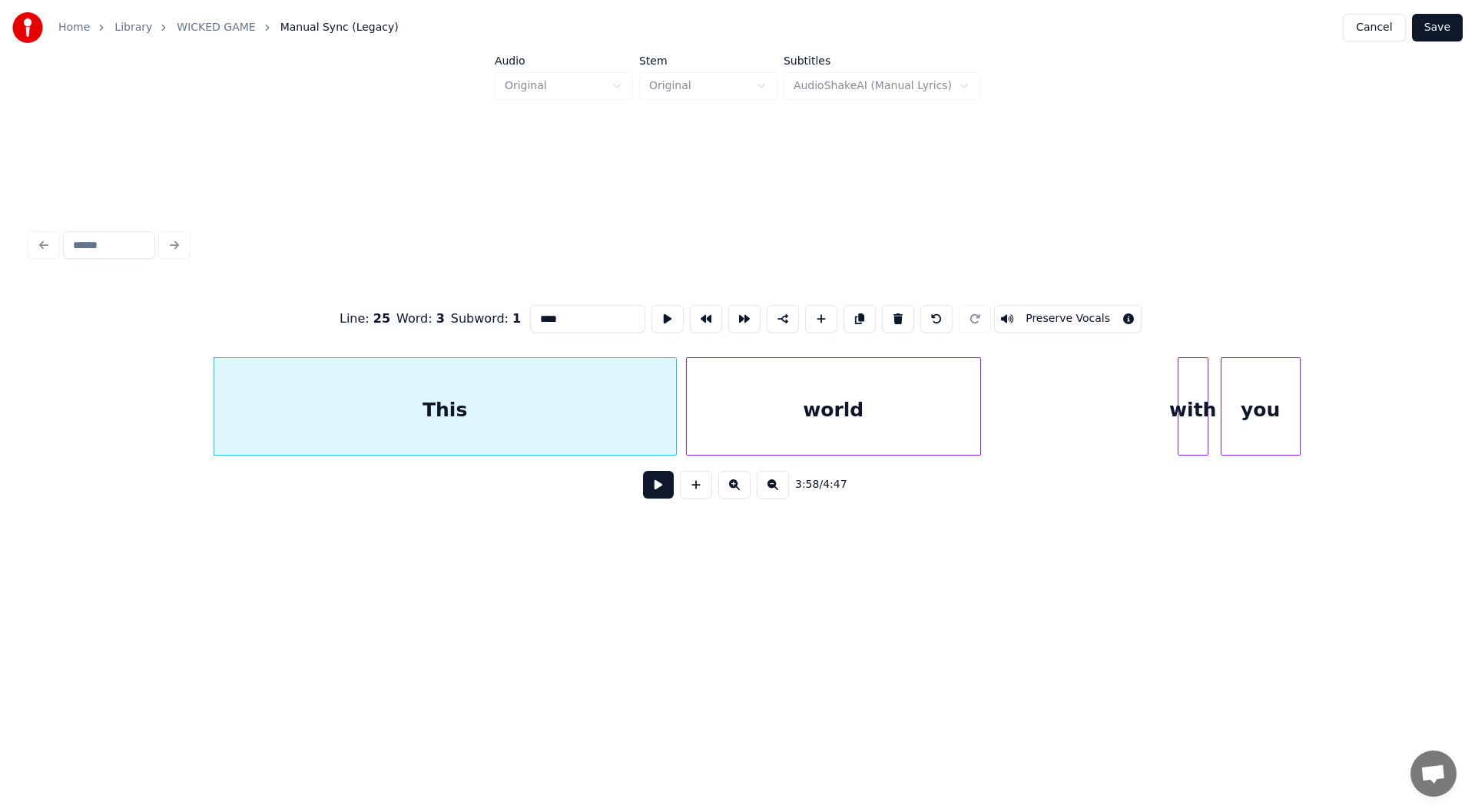
click at [816, 427] on div "world" at bounding box center [833, 410] width 294 height 104
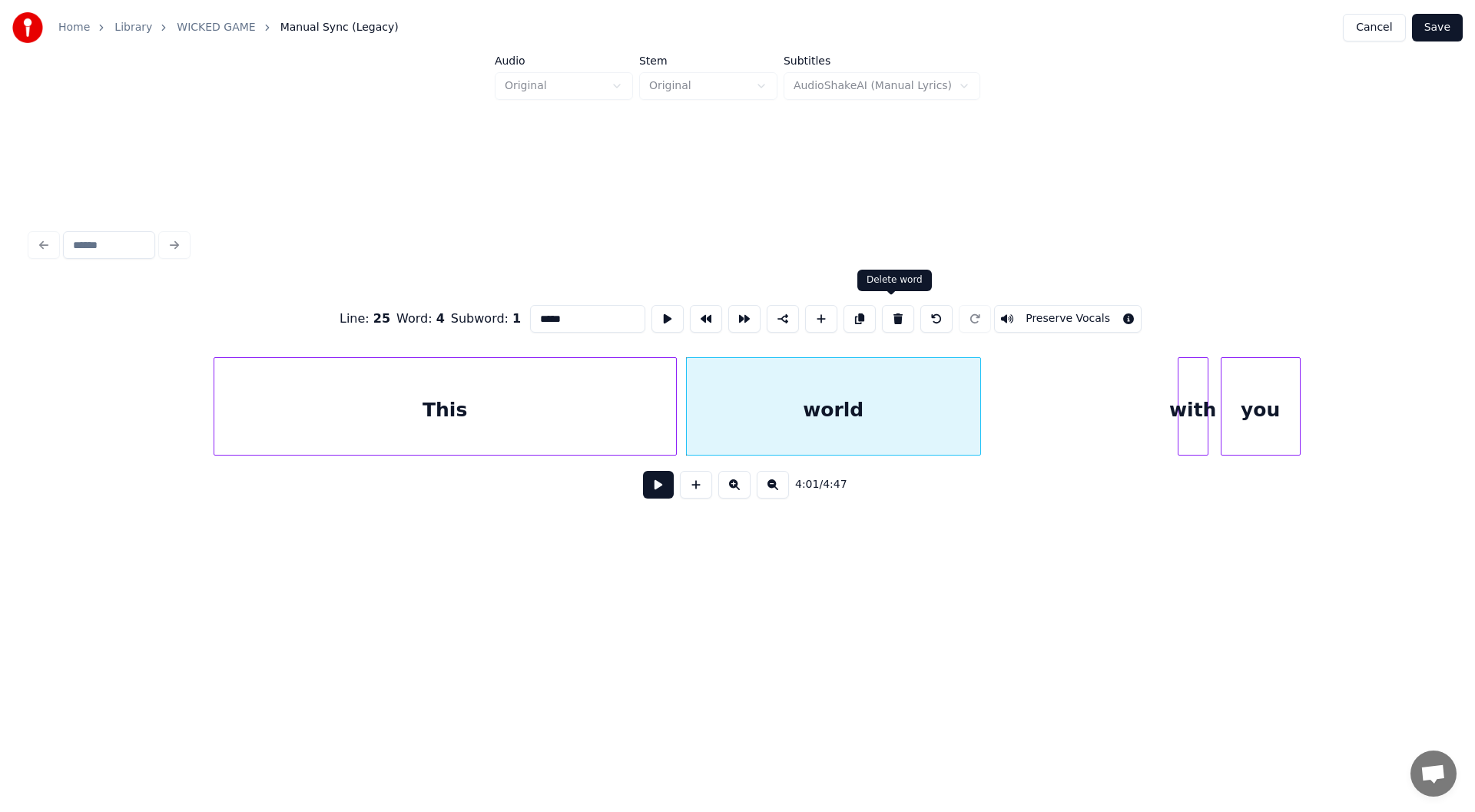
click at [890, 312] on button at bounding box center [897, 318] width 32 height 27
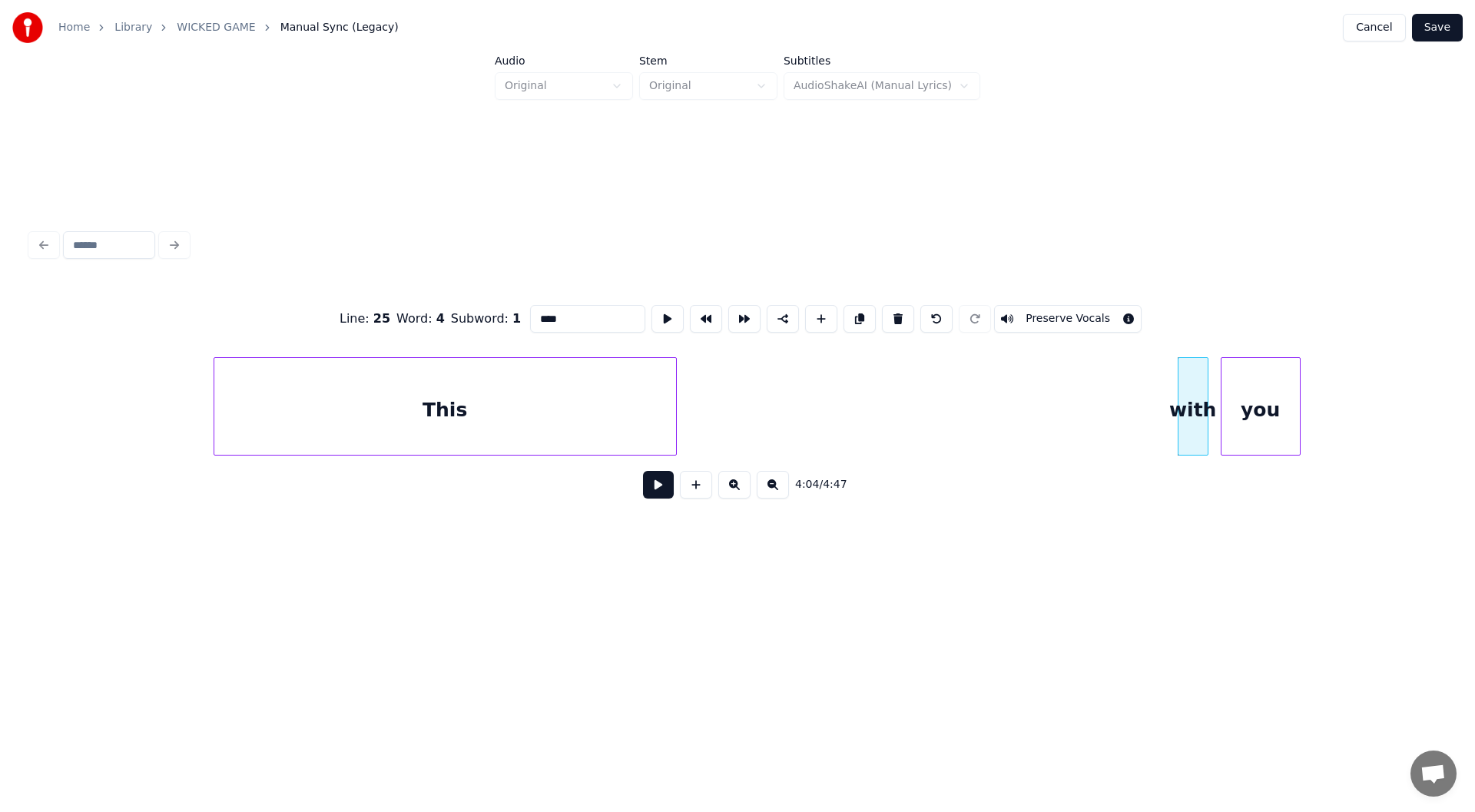
click at [491, 412] on div "This" at bounding box center [445, 410] width 462 height 104
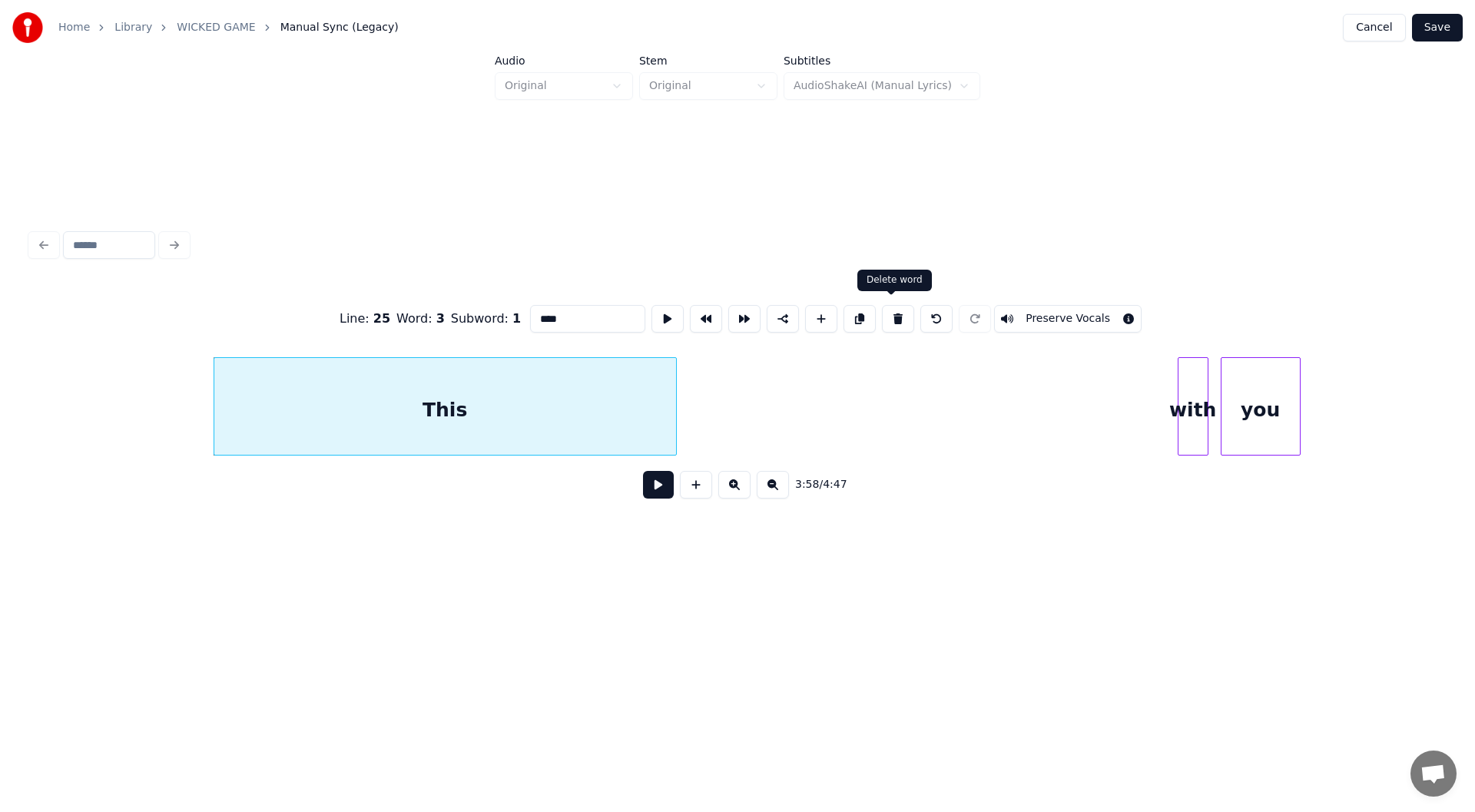
click at [894, 311] on button at bounding box center [897, 318] width 32 height 27
type input "***"
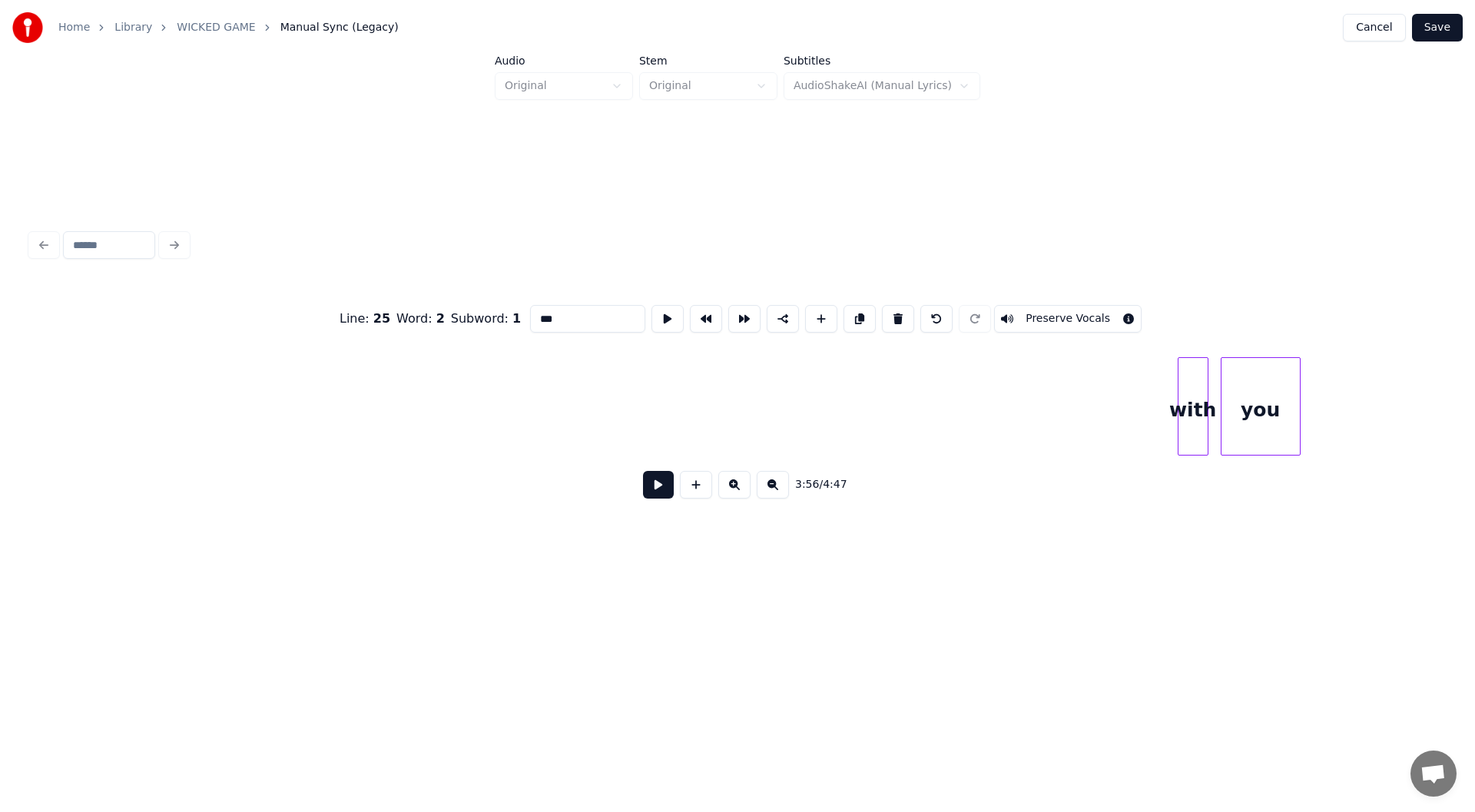
scroll to position [0, 36304]
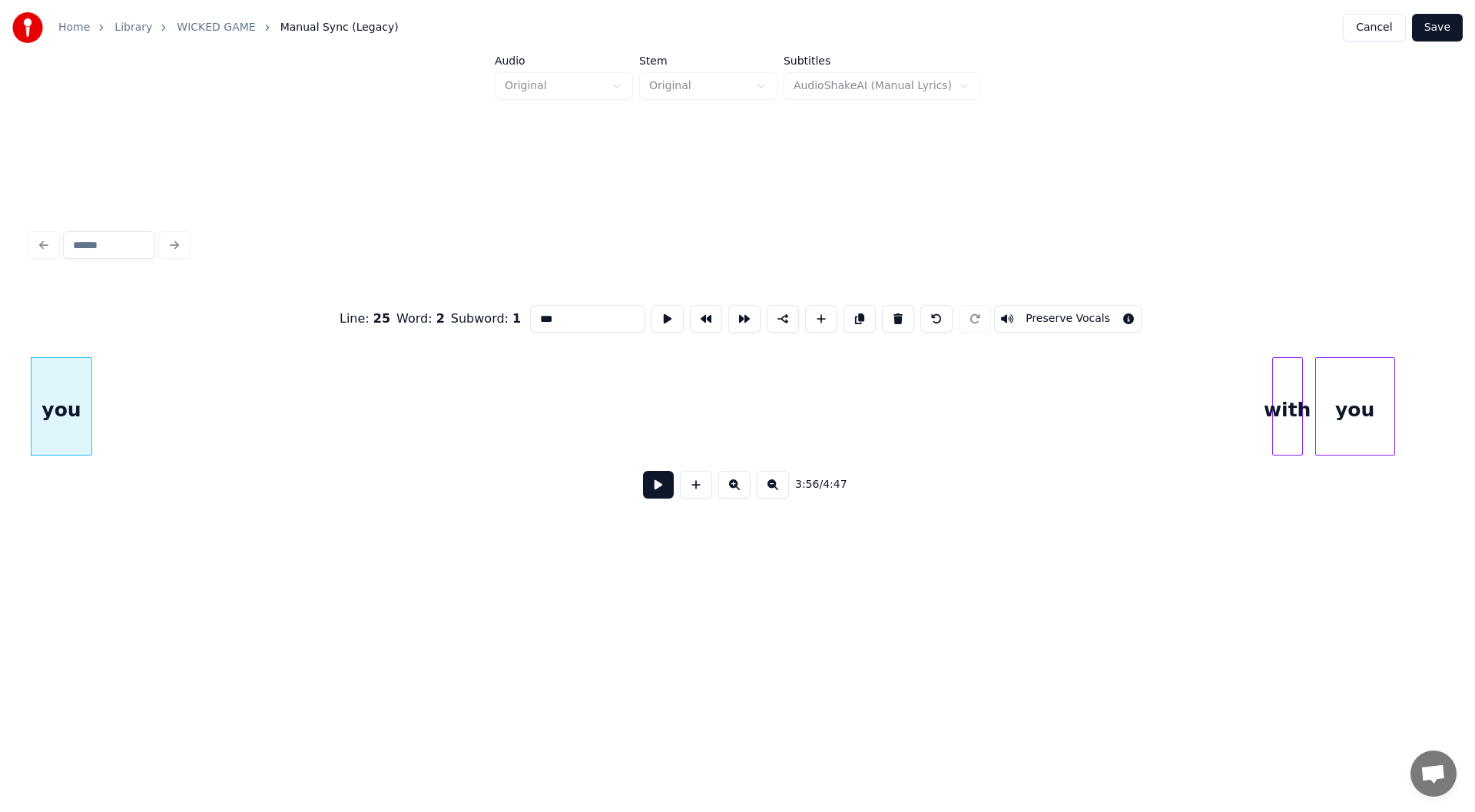
click at [49, 412] on div "you" at bounding box center [62, 410] width 60 height 104
click at [656, 488] on button at bounding box center [659, 484] width 31 height 27
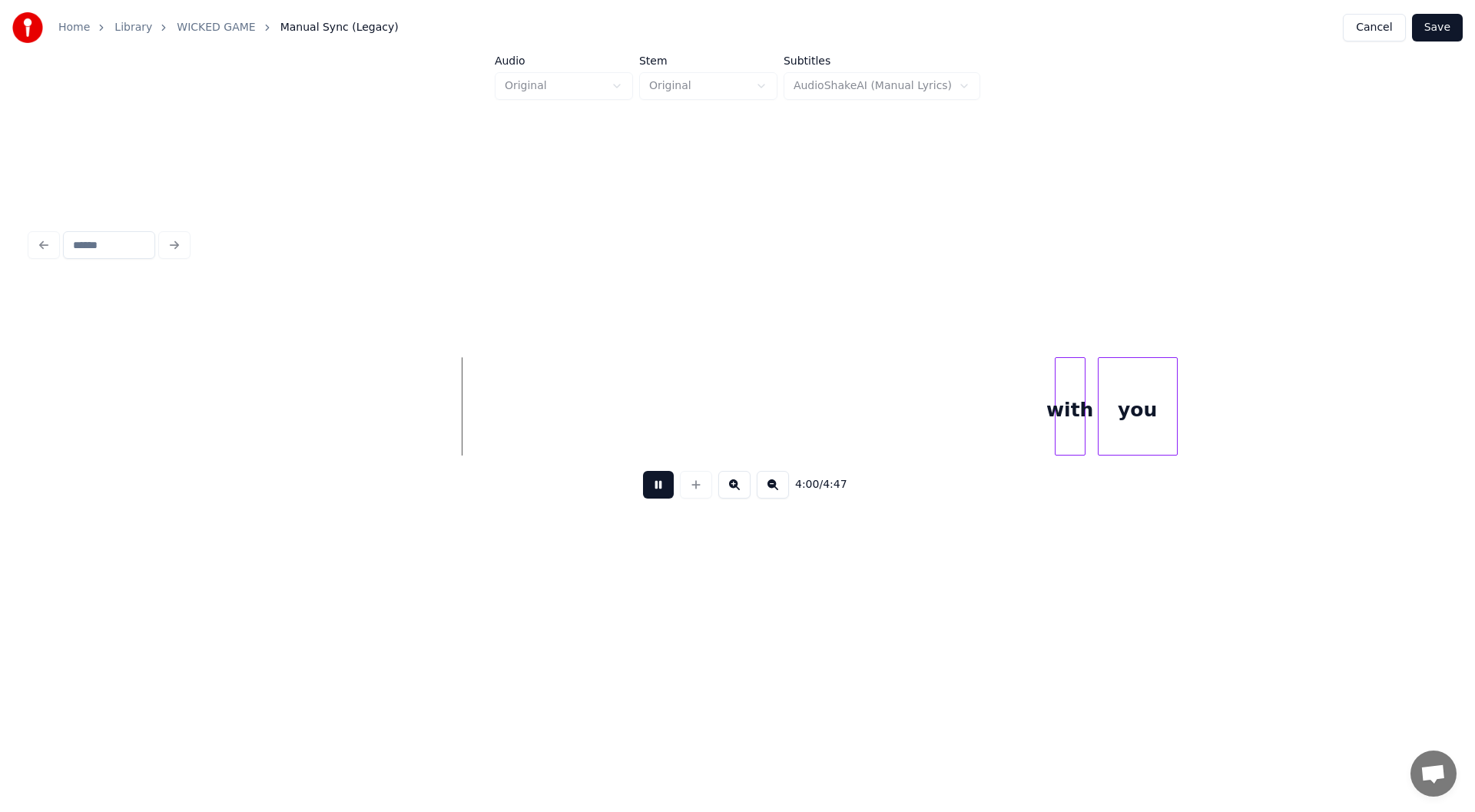
scroll to position [0, 36888]
click at [658, 487] on button at bounding box center [659, 484] width 31 height 27
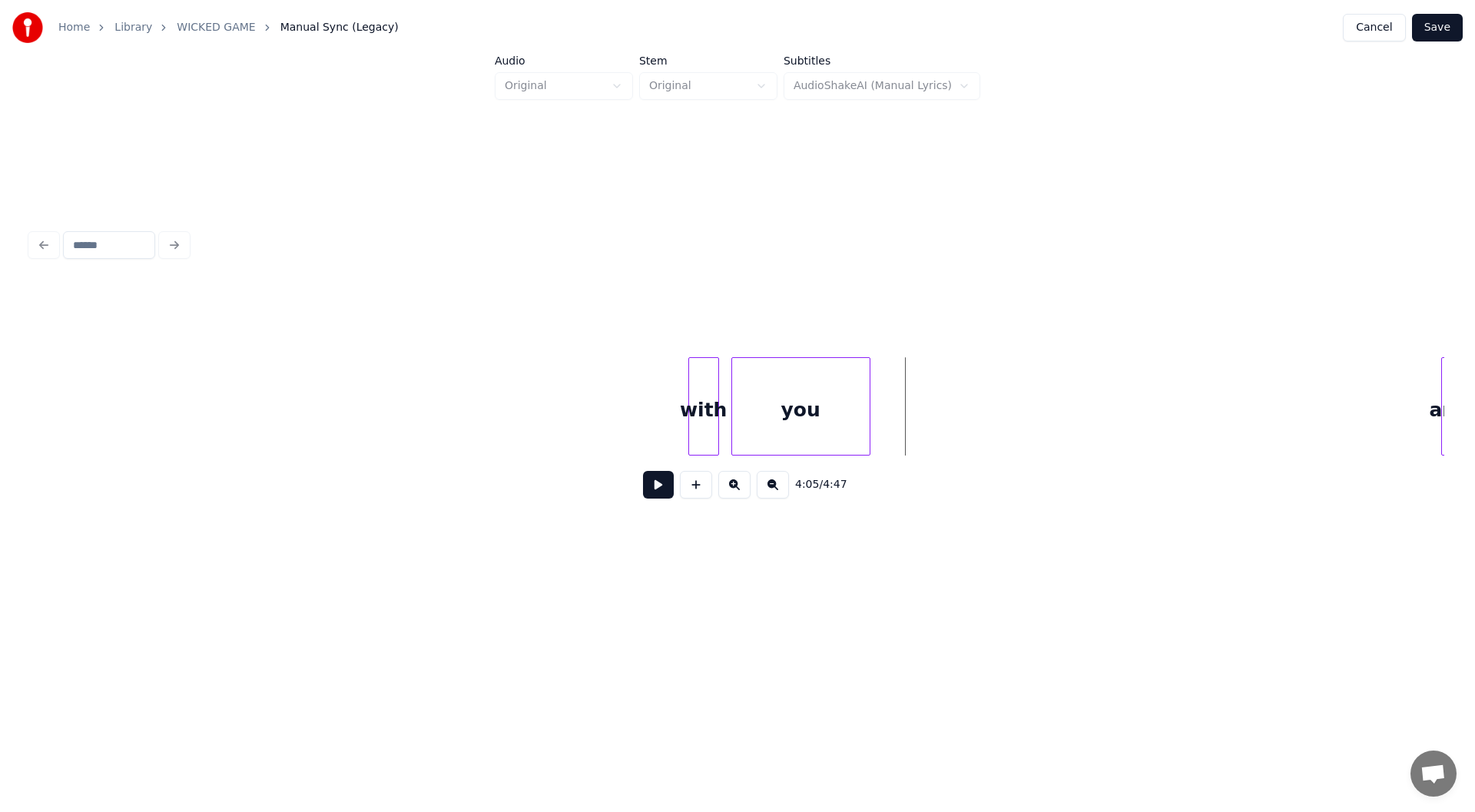
click at [867, 405] on div at bounding box center [867, 406] width 5 height 97
click at [654, 490] on button at bounding box center [659, 484] width 31 height 27
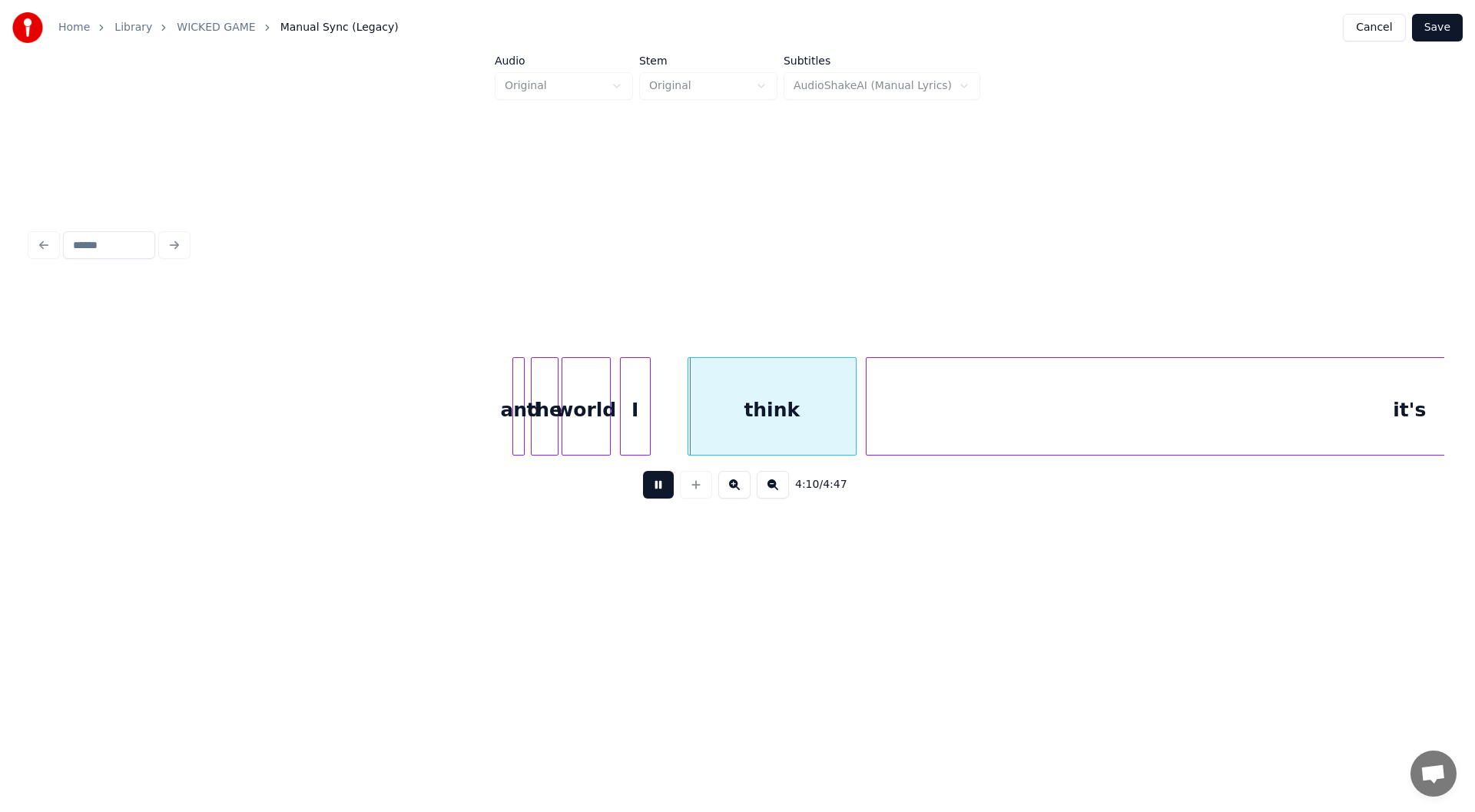
scroll to position [0, 37792]
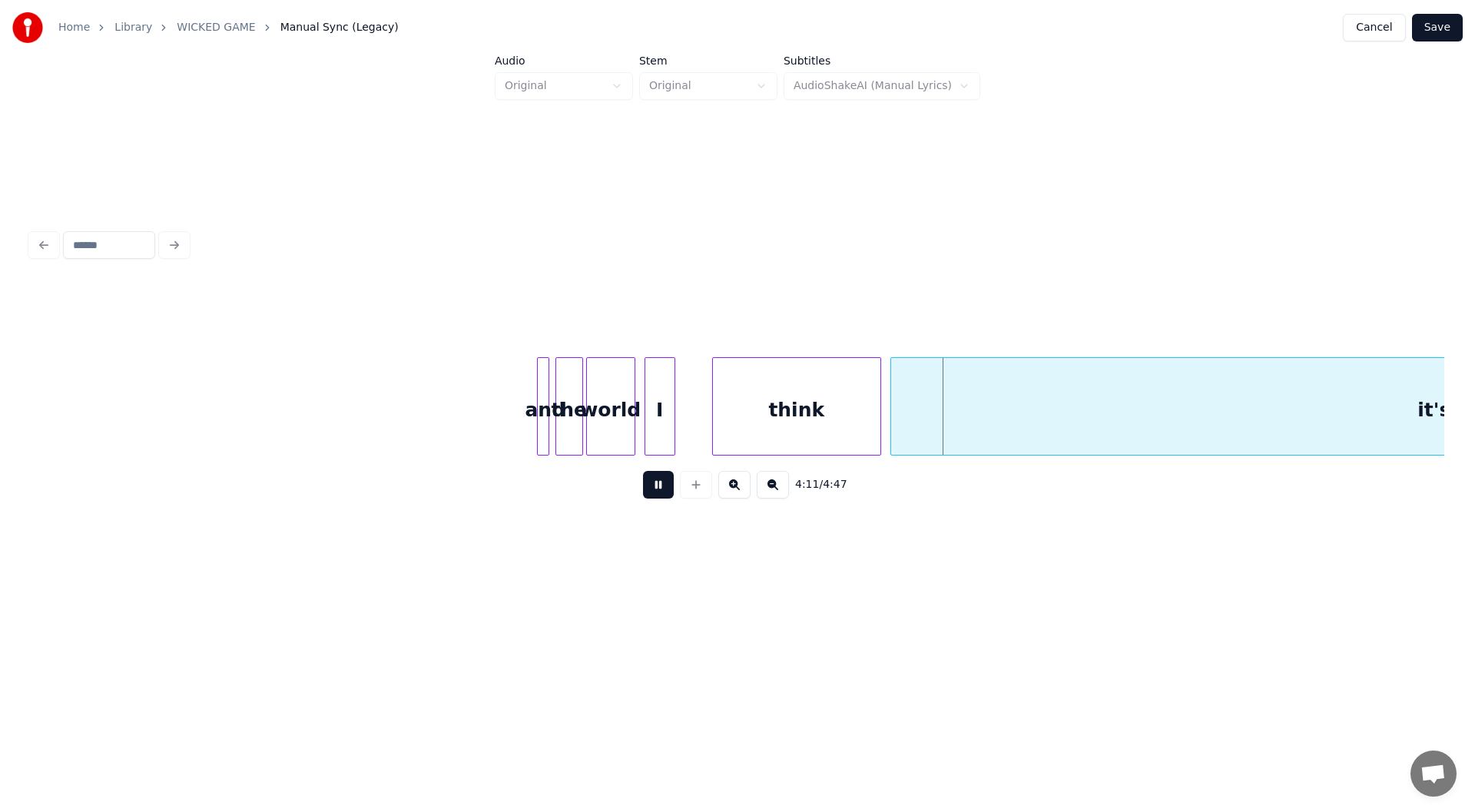
click at [658, 489] on button at bounding box center [659, 484] width 31 height 27
click at [793, 412] on div "think" at bounding box center [796, 410] width 167 height 104
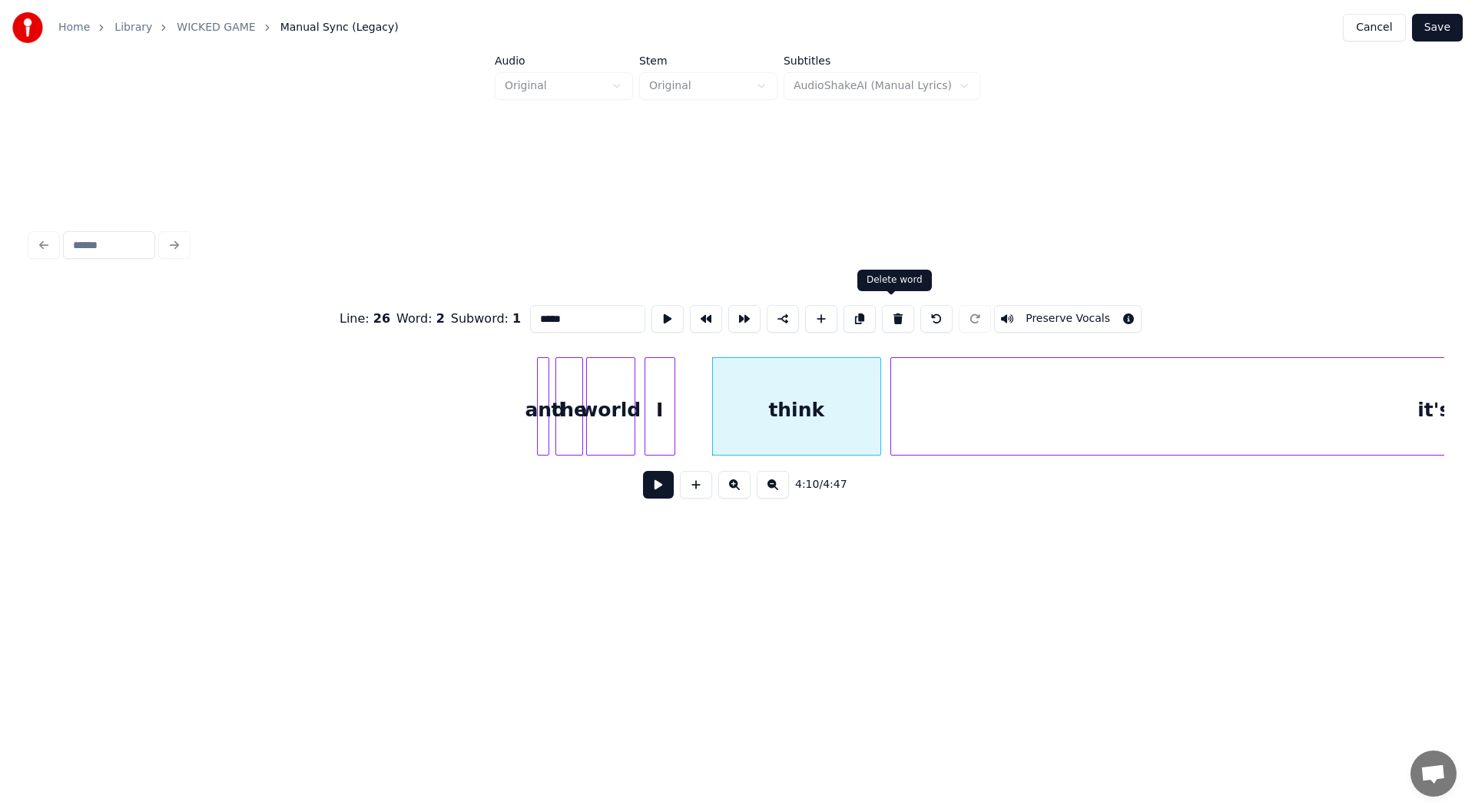
click at [884, 308] on button at bounding box center [897, 318] width 32 height 27
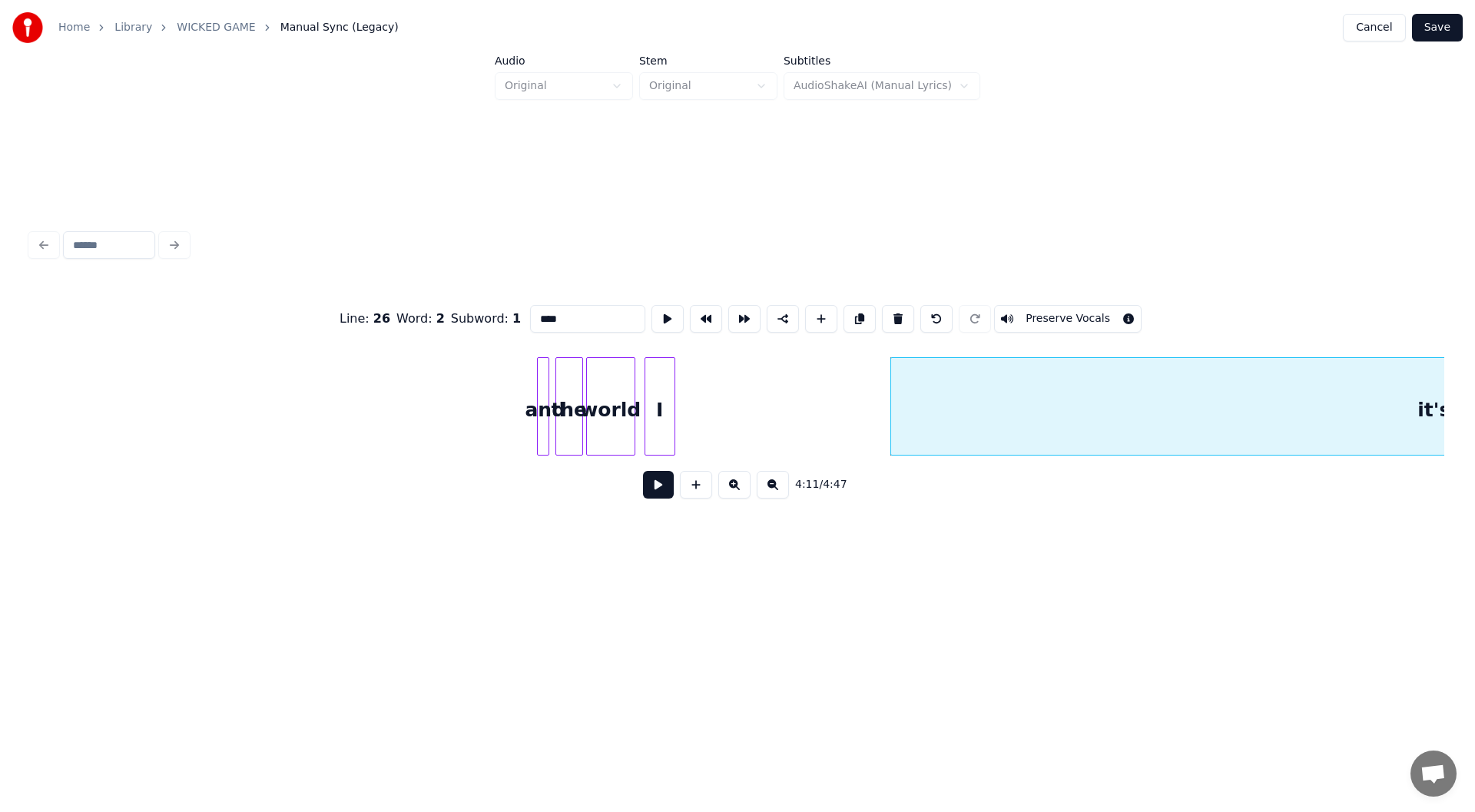
click at [884, 308] on button at bounding box center [897, 318] width 32 height 27
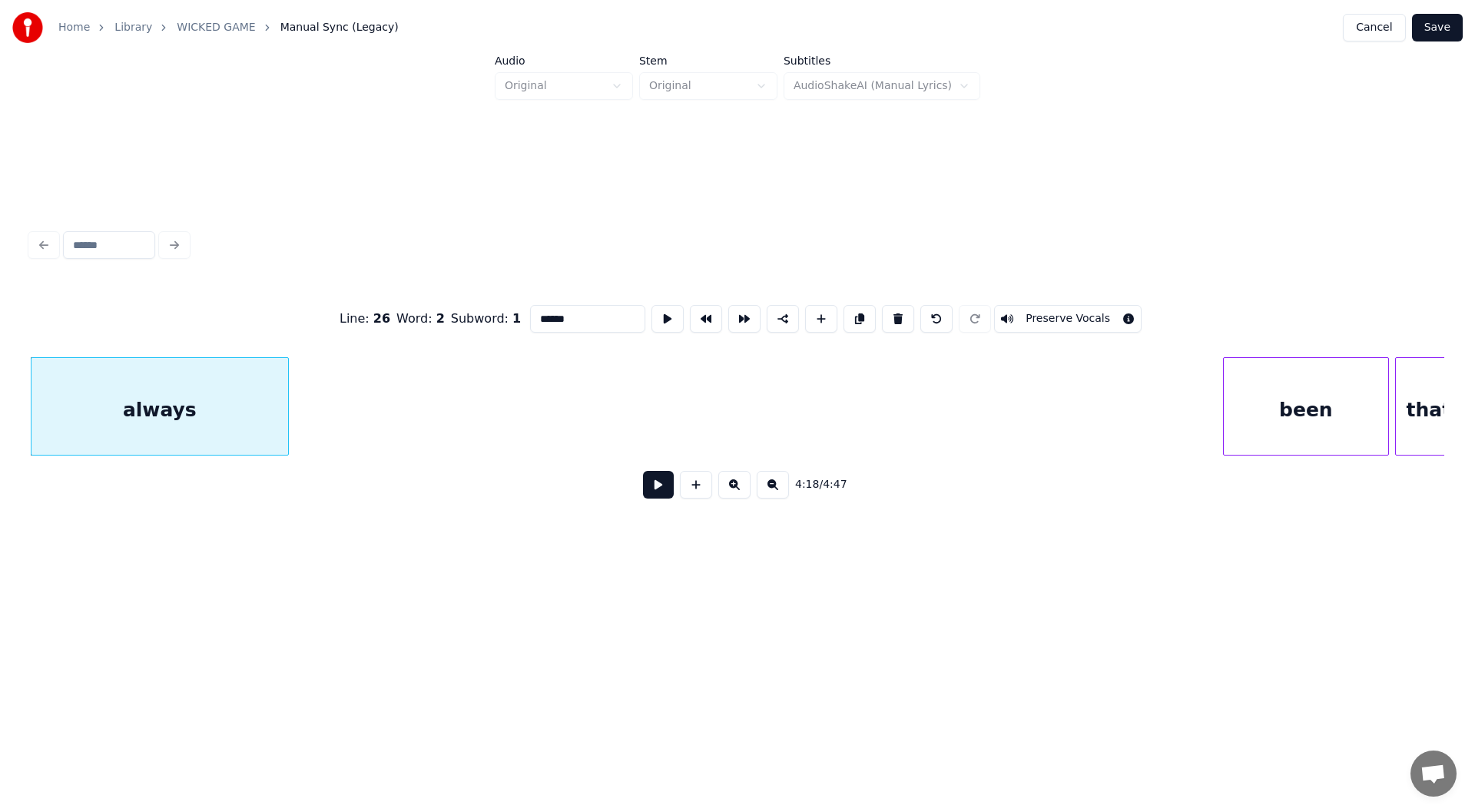
click at [884, 308] on button at bounding box center [897, 318] width 32 height 27
type input "****"
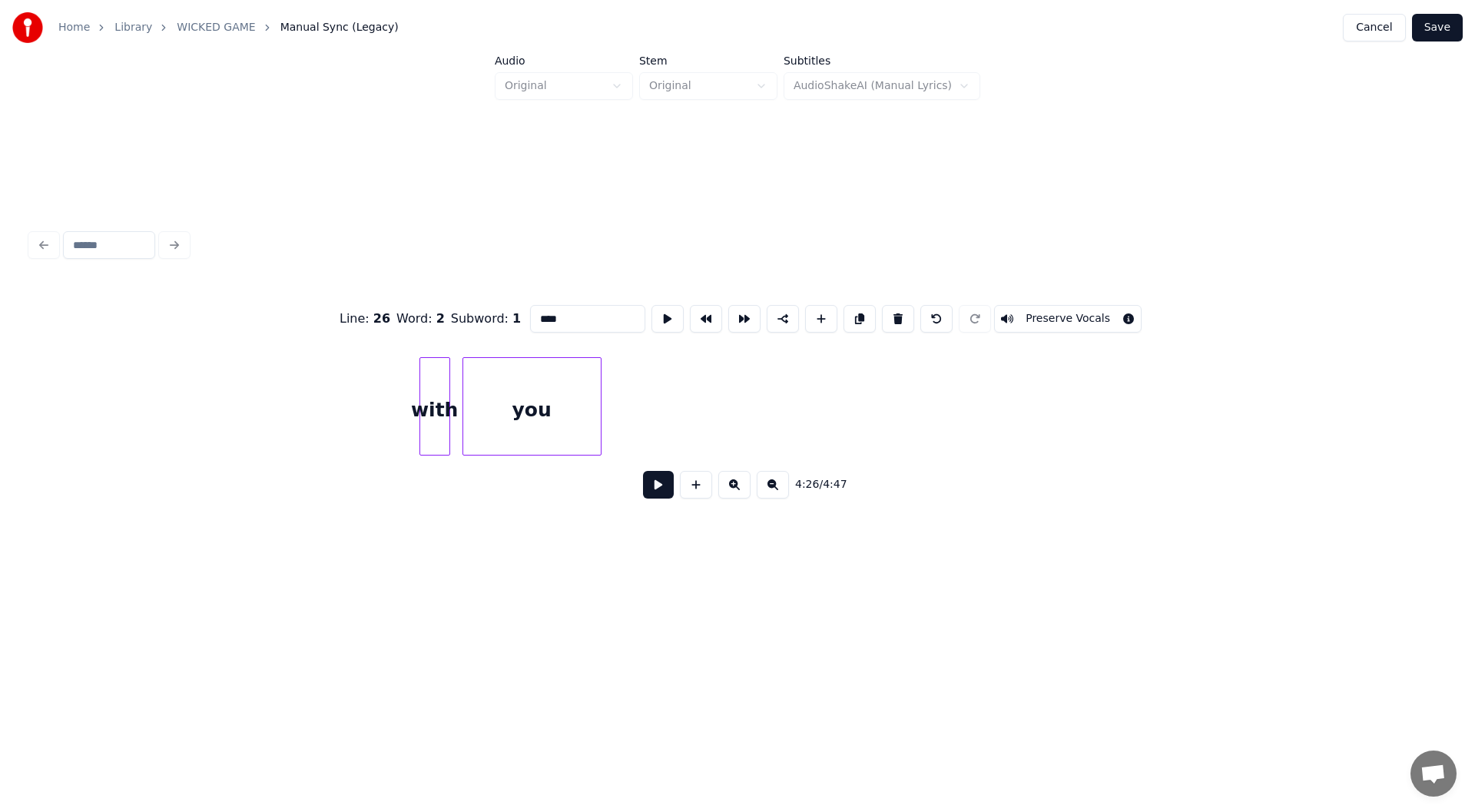
scroll to position [0, 36472]
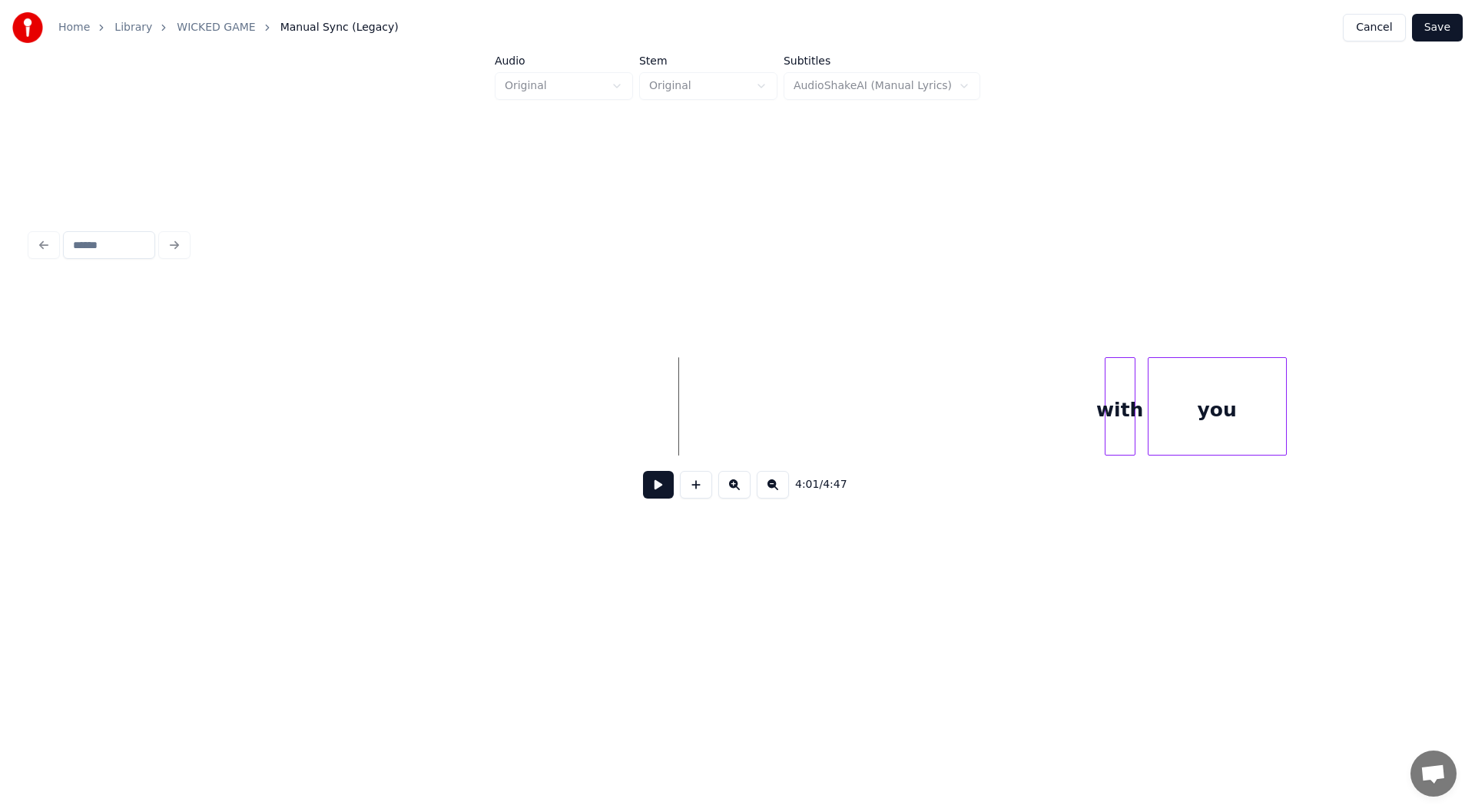
click at [651, 493] on button at bounding box center [659, 484] width 31 height 27
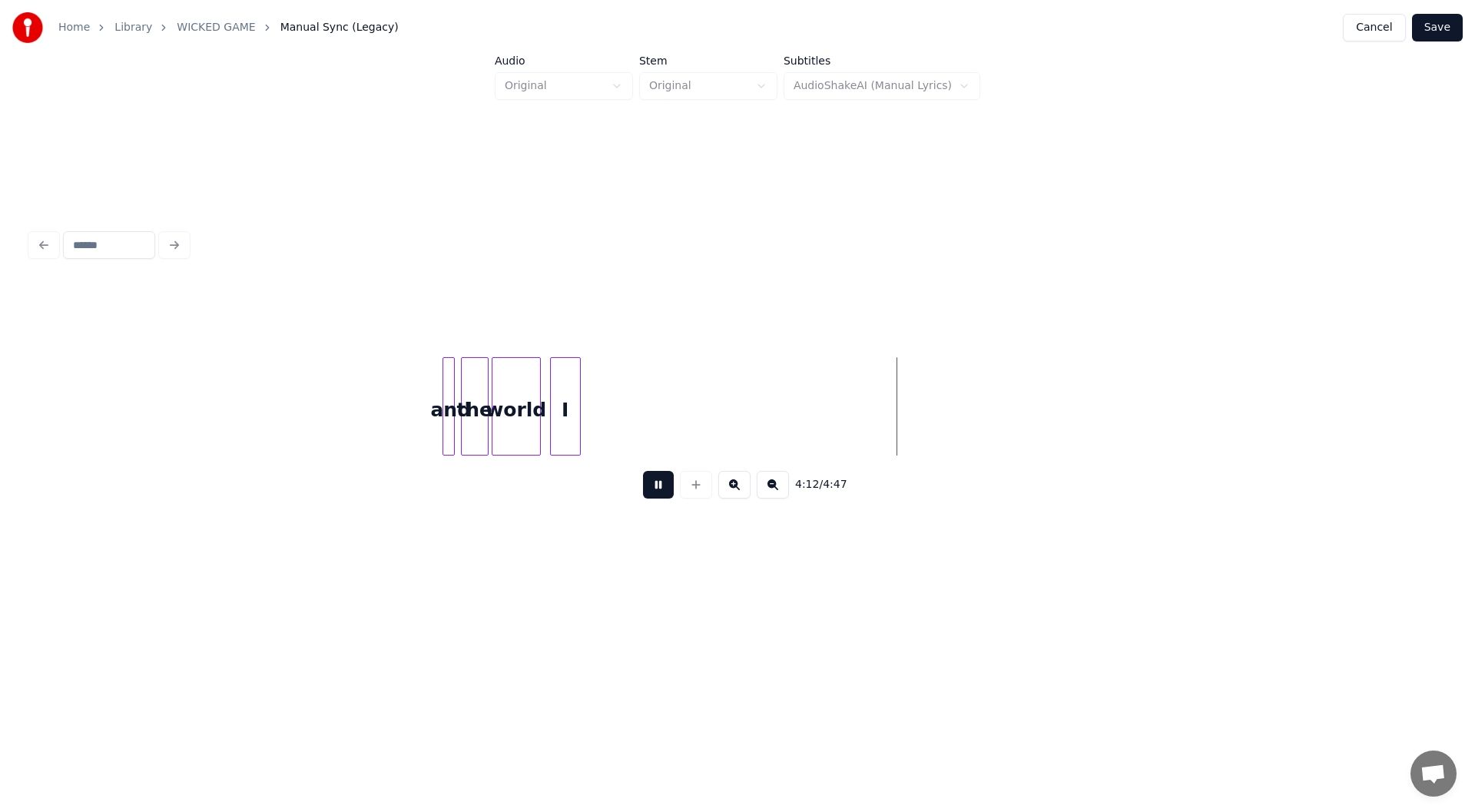
click at [654, 490] on button at bounding box center [659, 484] width 31 height 27
click at [568, 402] on div "I" at bounding box center [566, 410] width 29 height 104
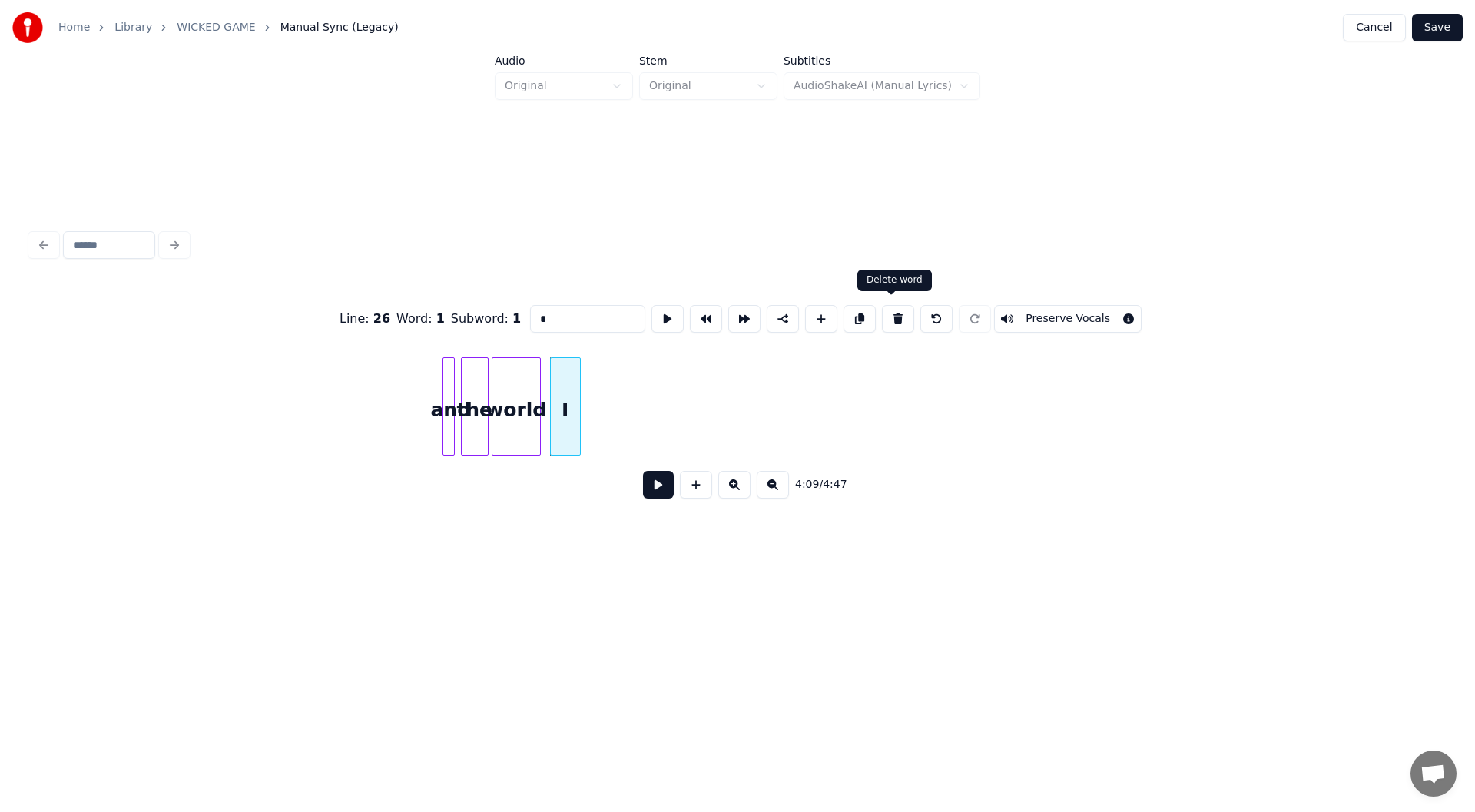
click at [893, 308] on button at bounding box center [897, 318] width 32 height 27
type input "***"
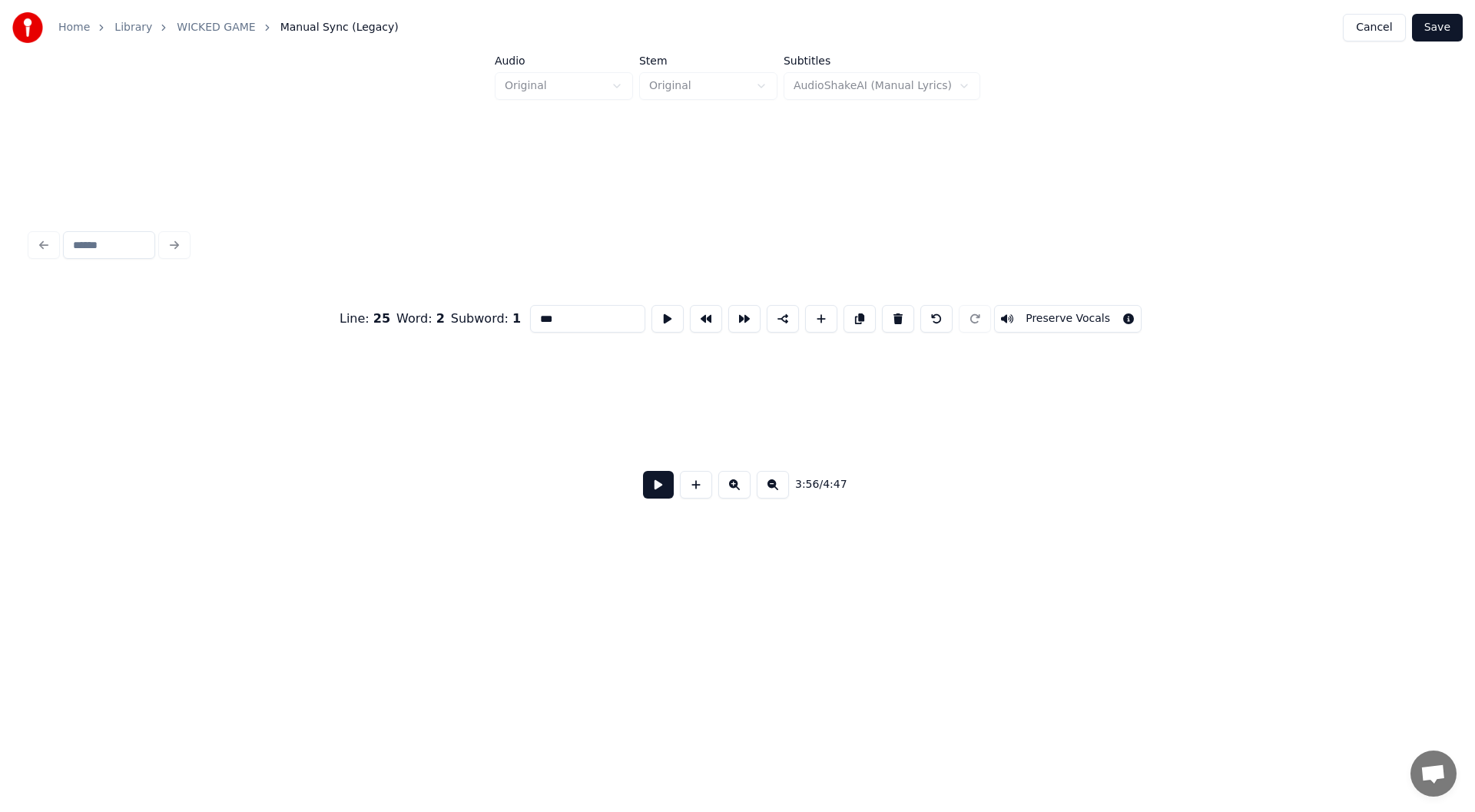
scroll to position [0, 36304]
click at [652, 494] on button at bounding box center [659, 484] width 31 height 27
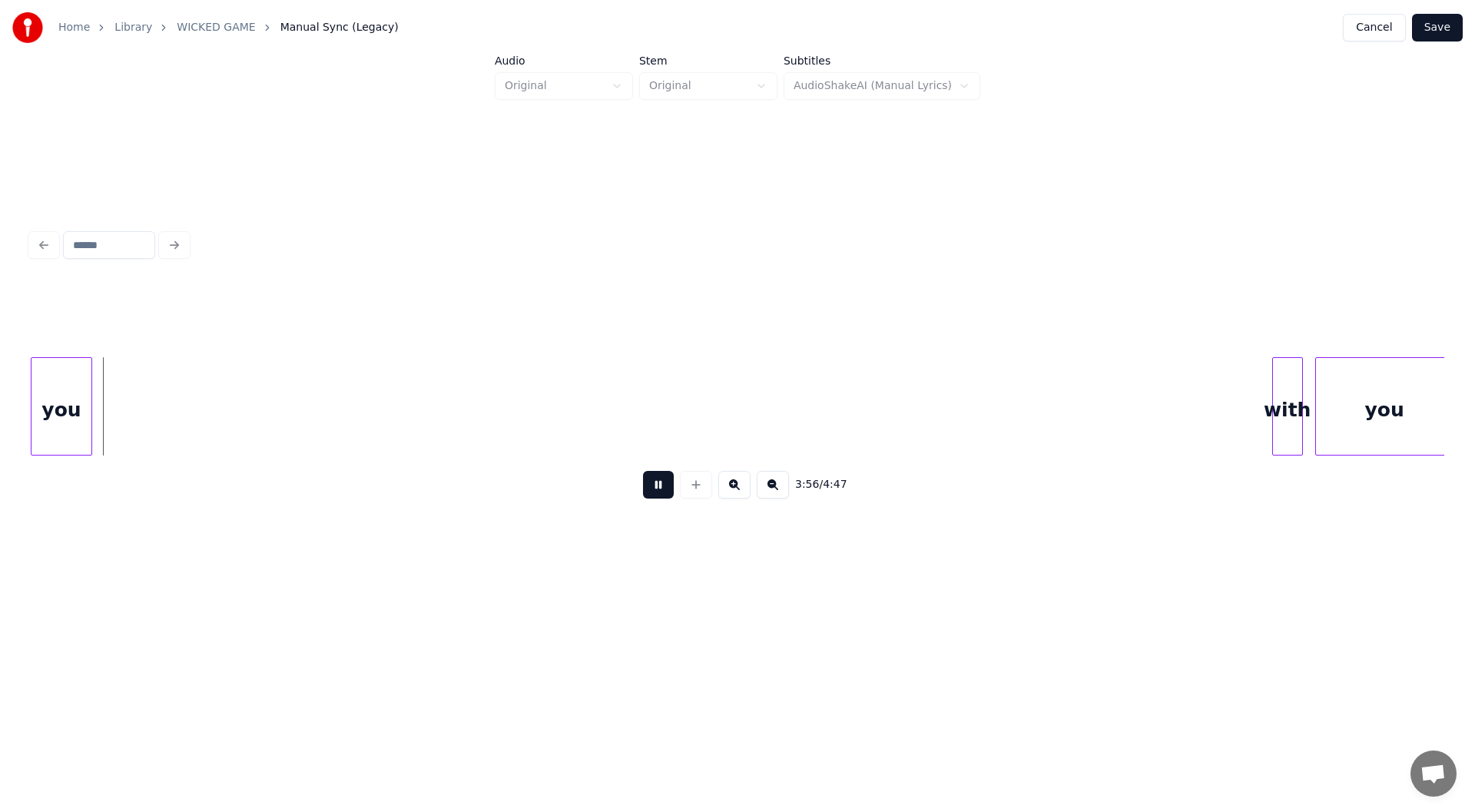
click at [657, 493] on button at bounding box center [659, 484] width 31 height 27
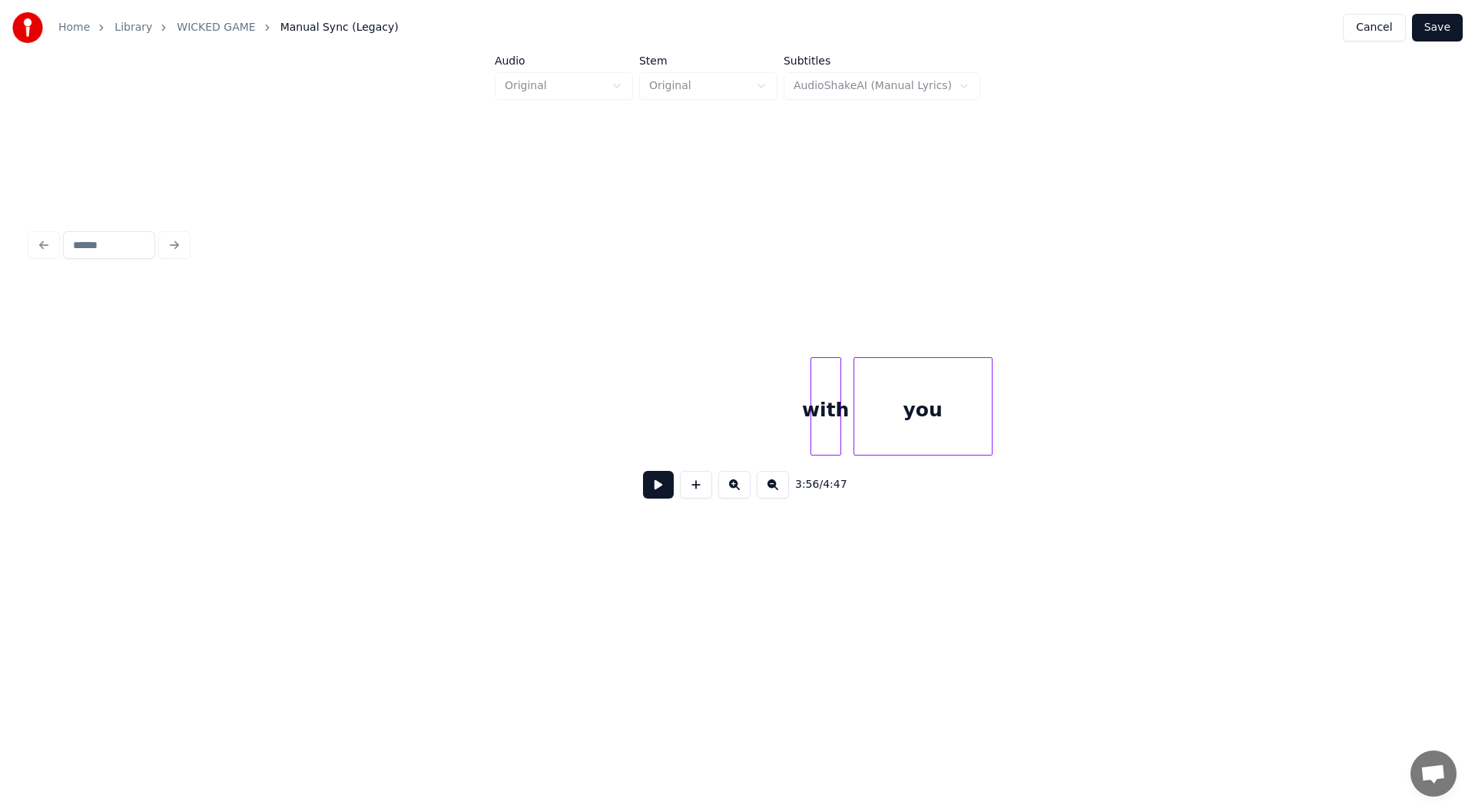
scroll to position [0, 37108]
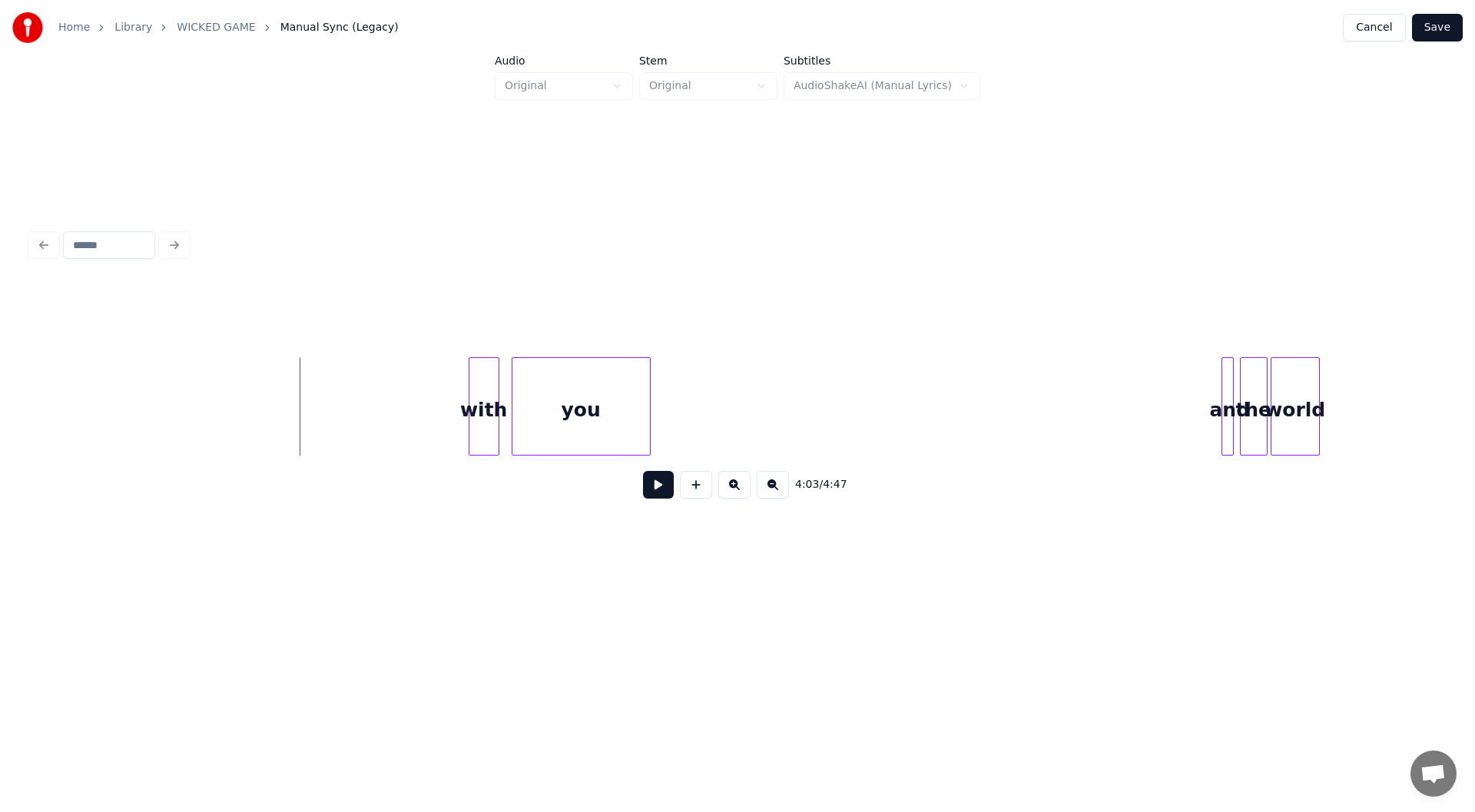
click at [658, 491] on button at bounding box center [659, 484] width 31 height 27
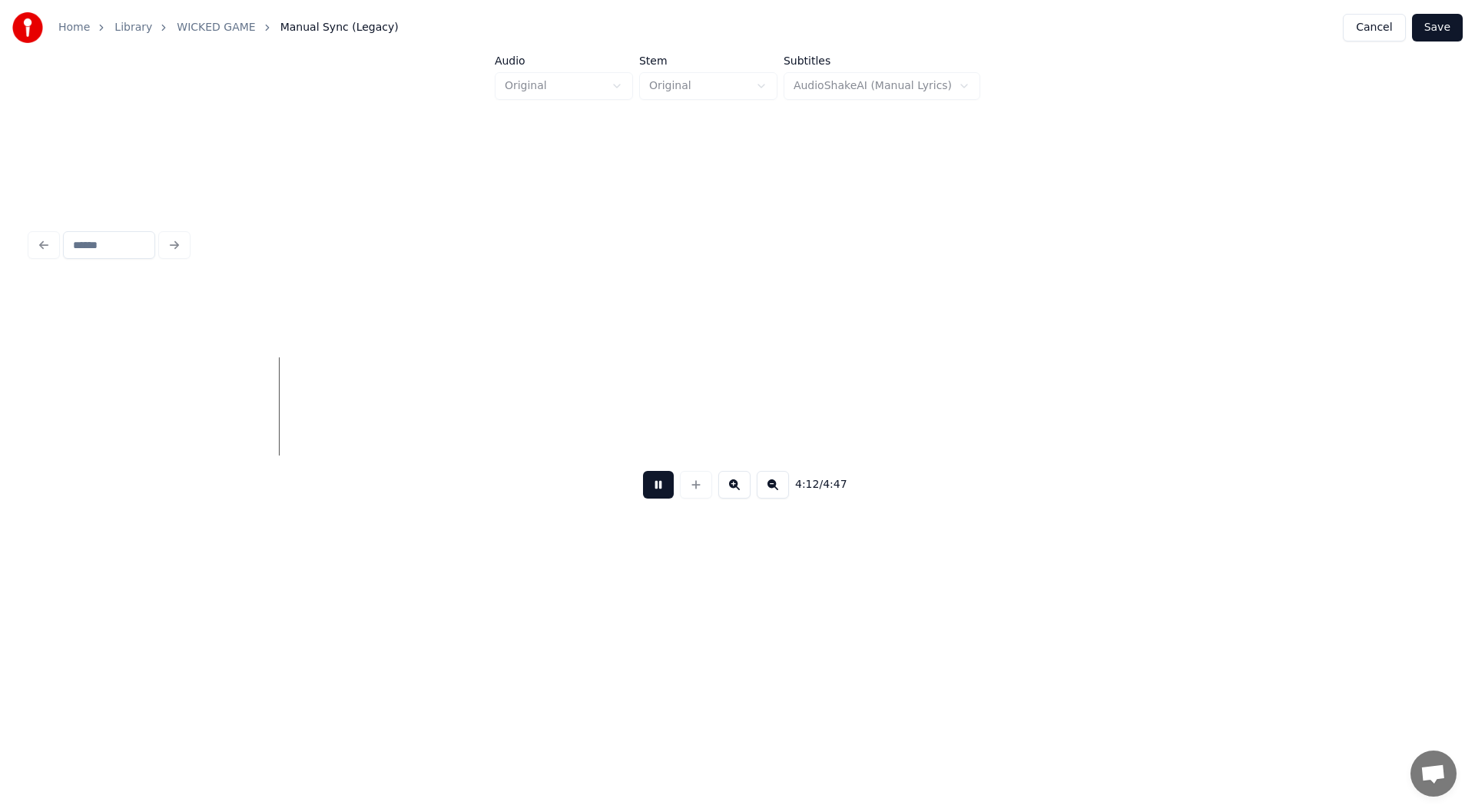
click at [667, 487] on button at bounding box center [659, 484] width 31 height 27
drag, startPoint x: 481, startPoint y: 359, endPoint x: 701, endPoint y: 384, distance: 221.4
click at [590, 406] on div "world" at bounding box center [587, 410] width 47 height 104
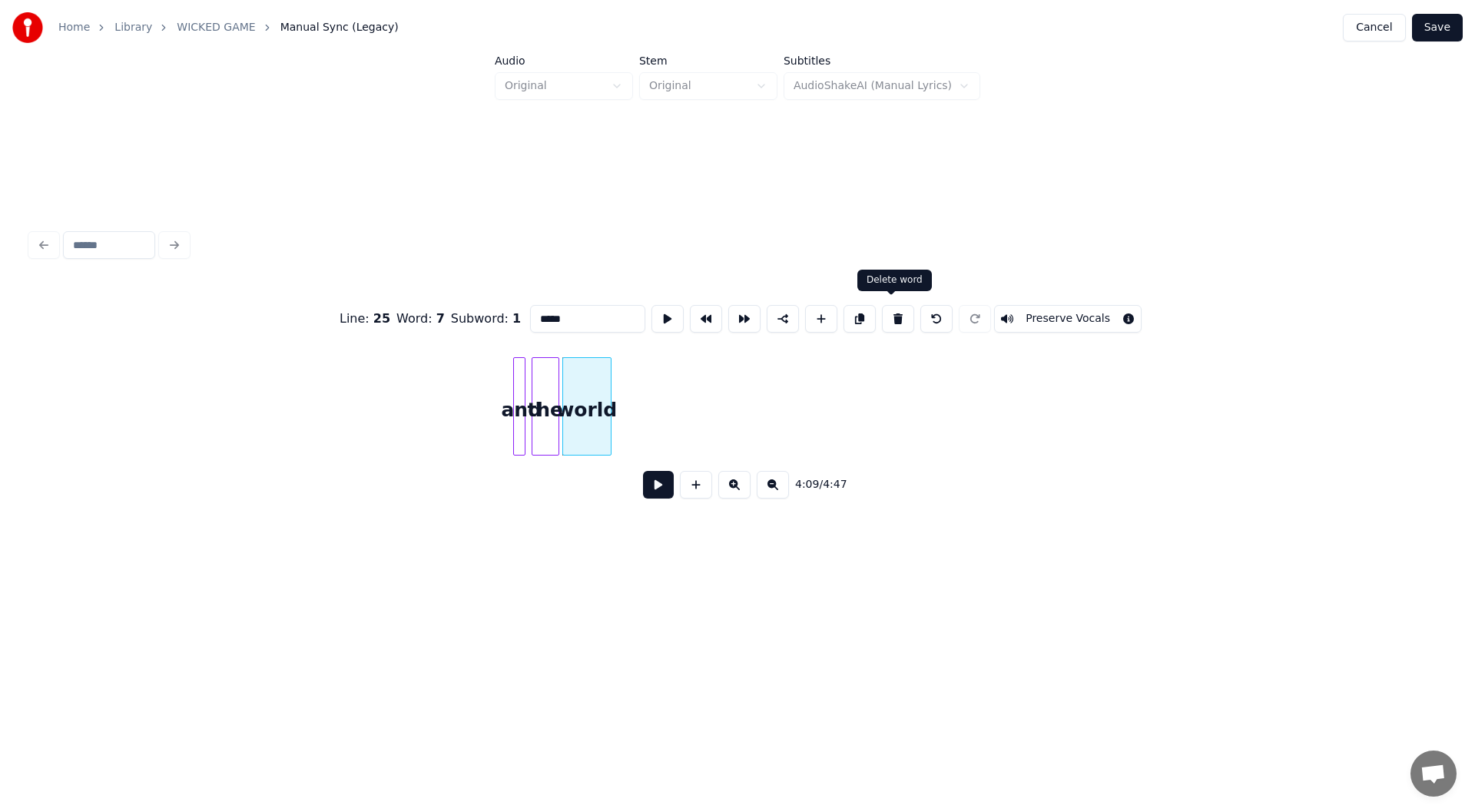
click at [888, 309] on button at bounding box center [897, 318] width 32 height 27
type input "***"
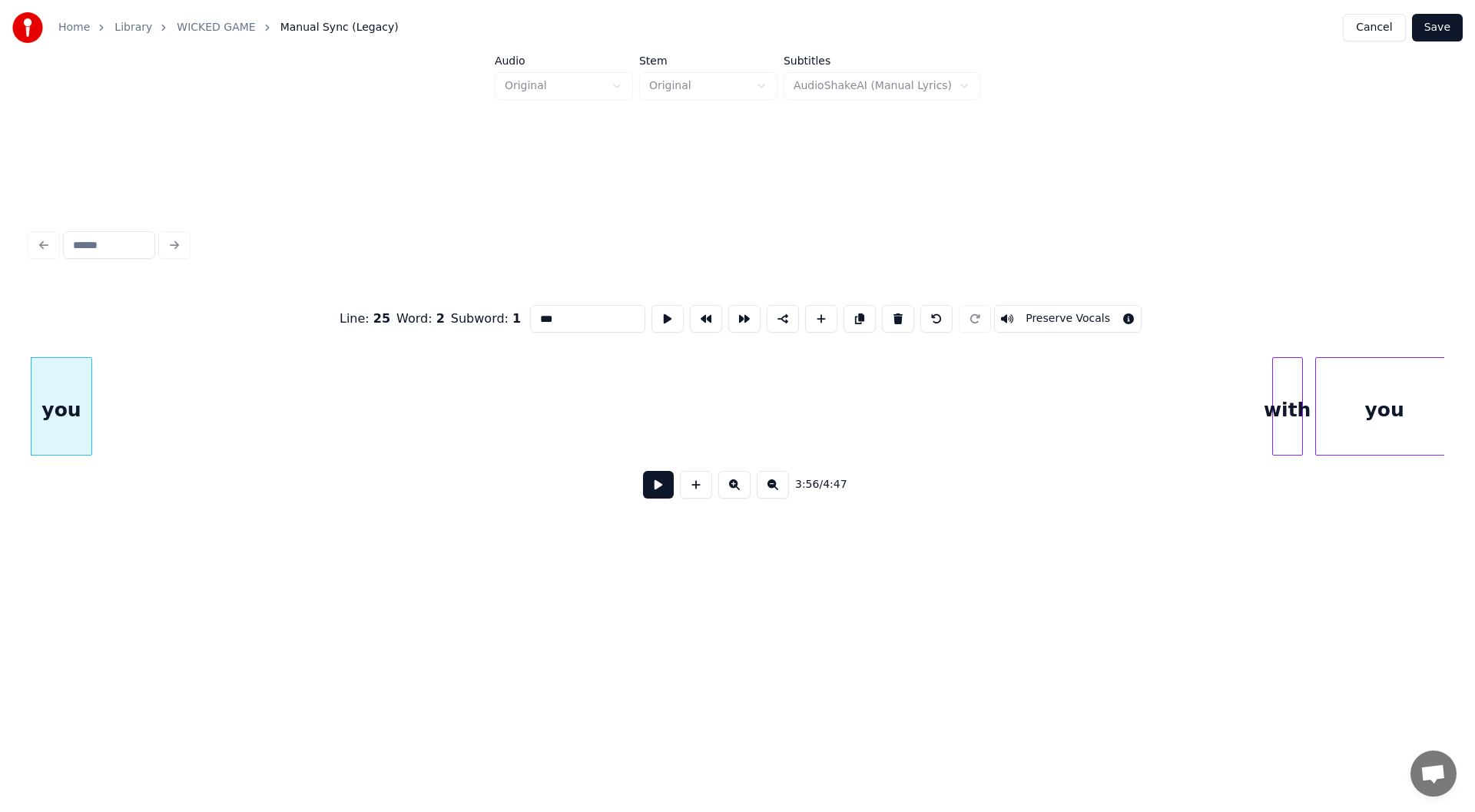
click at [656, 489] on button at bounding box center [659, 484] width 31 height 27
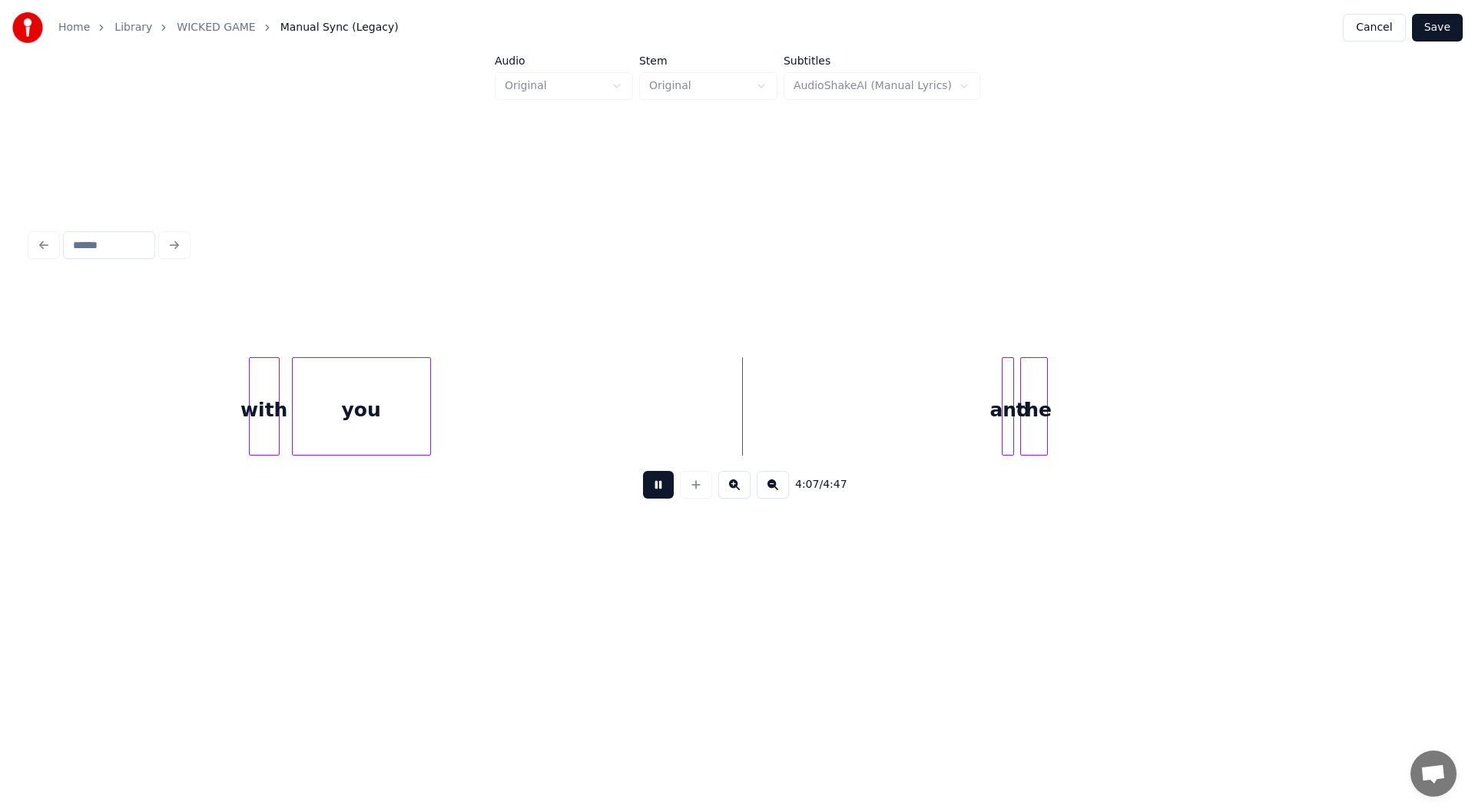
scroll to position [0, 37474]
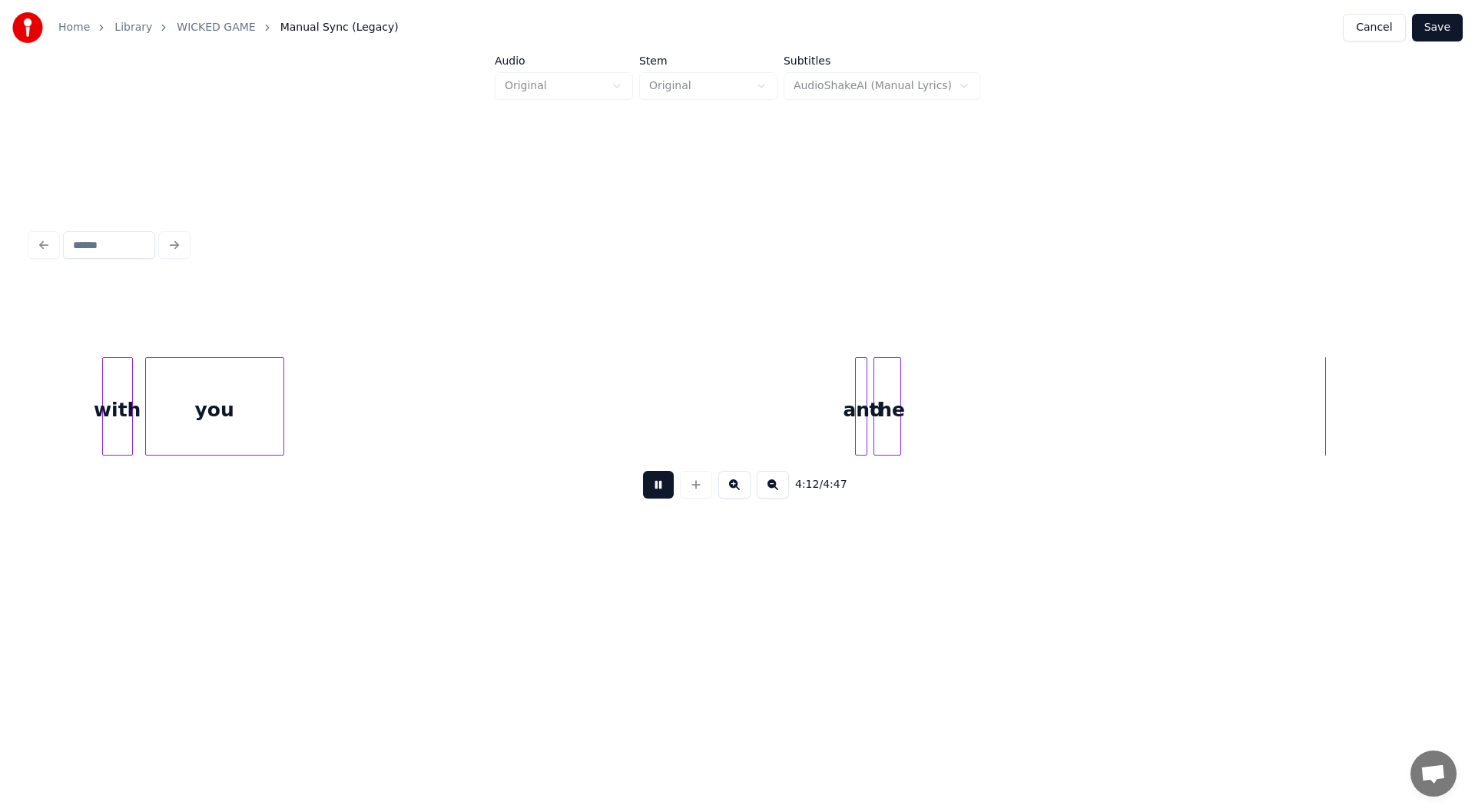
click at [654, 487] on button at bounding box center [659, 484] width 31 height 27
click at [892, 416] on div "the" at bounding box center [887, 410] width 26 height 104
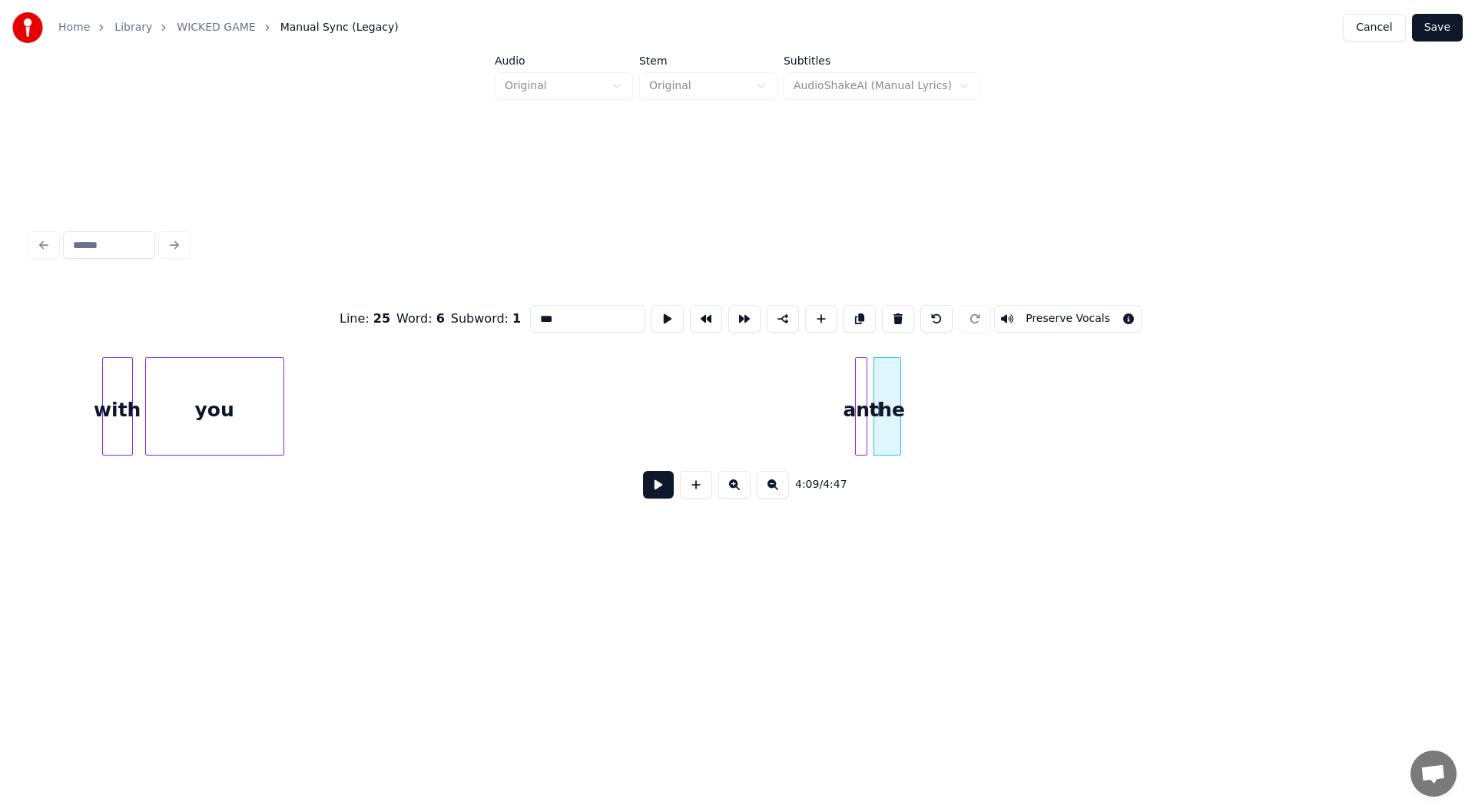
drag, startPoint x: 553, startPoint y: 312, endPoint x: 464, endPoint y: 320, distance: 89.4
click at [464, 320] on div "Line : 25 Word : 6 Subword : 1 *** Preserve Vocals" at bounding box center [738, 318] width 1414 height 77
click at [862, 420] on div at bounding box center [863, 406] width 5 height 97
type input "***"
drag, startPoint x: 561, startPoint y: 306, endPoint x: 497, endPoint y: 318, distance: 65.1
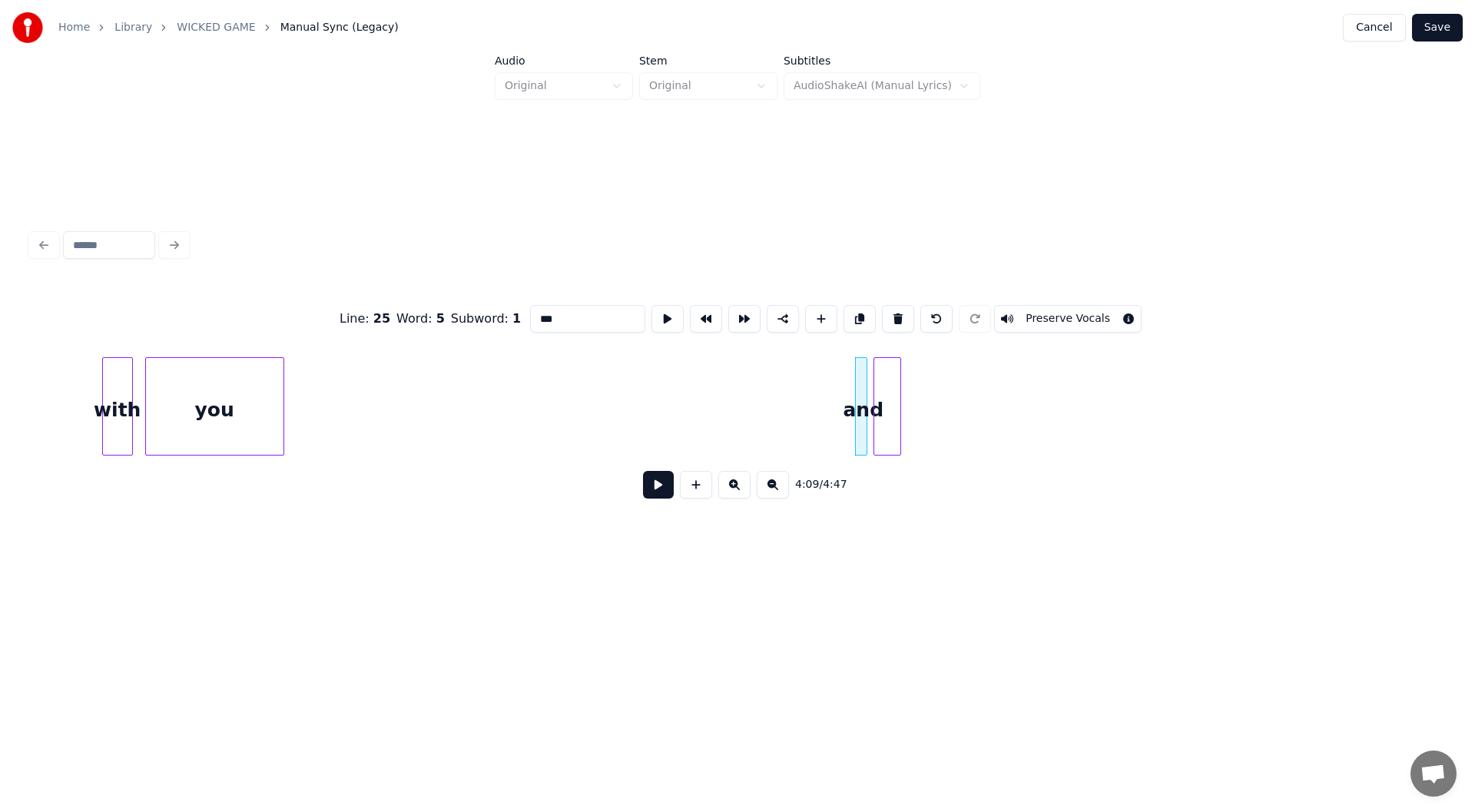
click at [497, 318] on div "Line : 25 Word : 5 Subword : 1 *** Preserve Vocals" at bounding box center [738, 318] width 1414 height 77
click at [889, 405] on div at bounding box center [887, 410] width 26 height 104
click at [891, 313] on button at bounding box center [897, 318] width 32 height 27
type input "***"
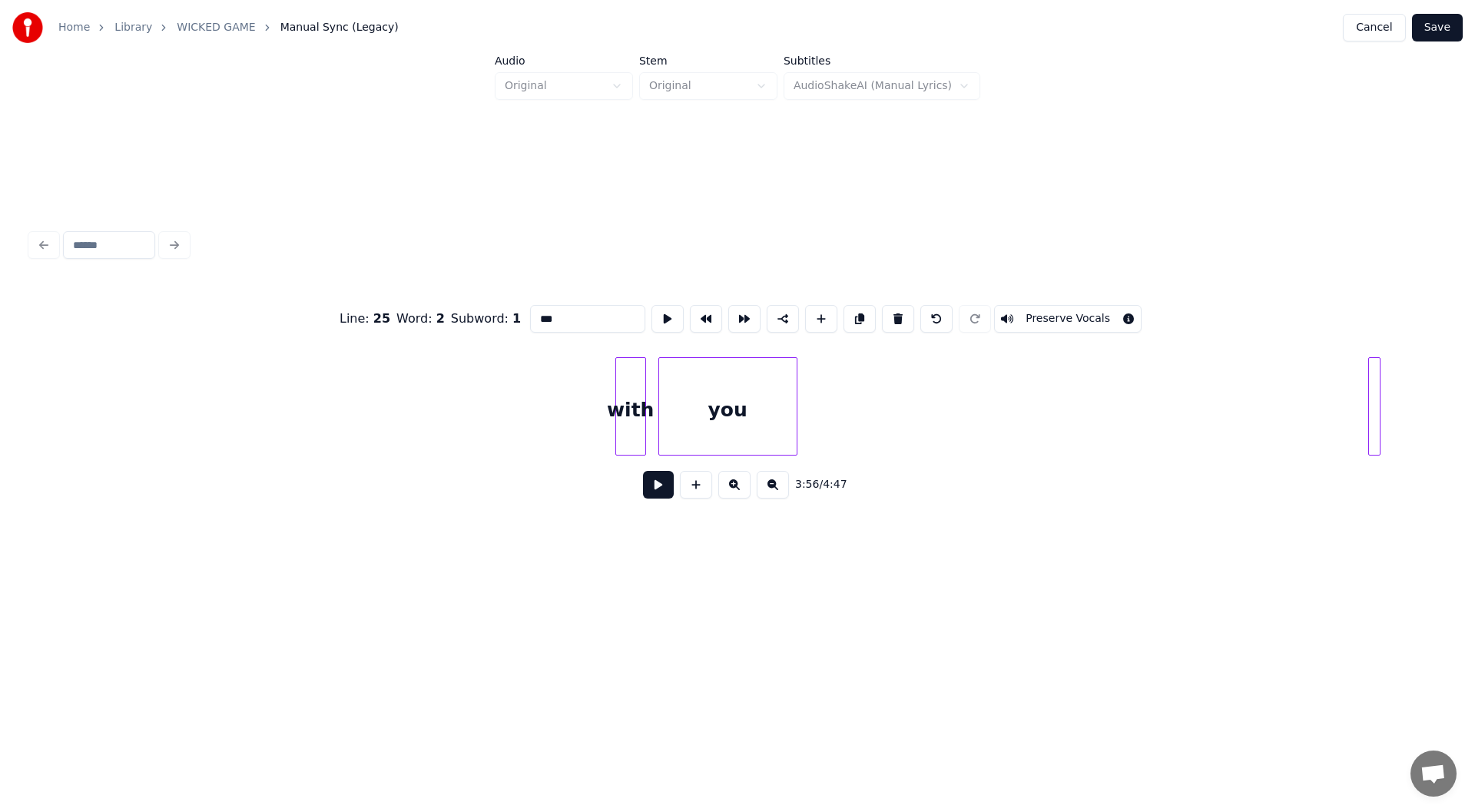
scroll to position [0, 37278]
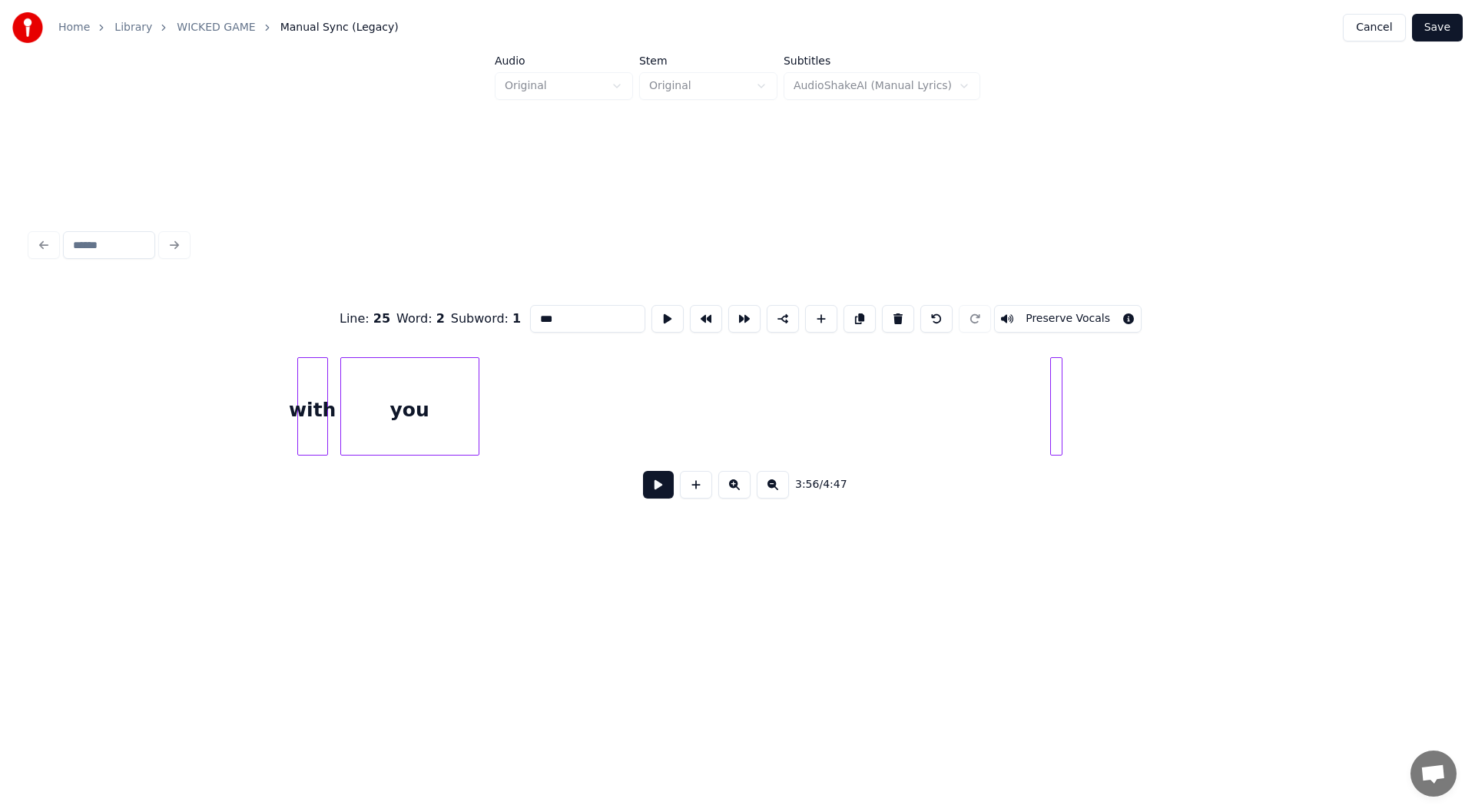
click at [1057, 399] on div at bounding box center [1059, 406] width 5 height 97
click at [888, 307] on button at bounding box center [897, 318] width 32 height 27
type input "***"
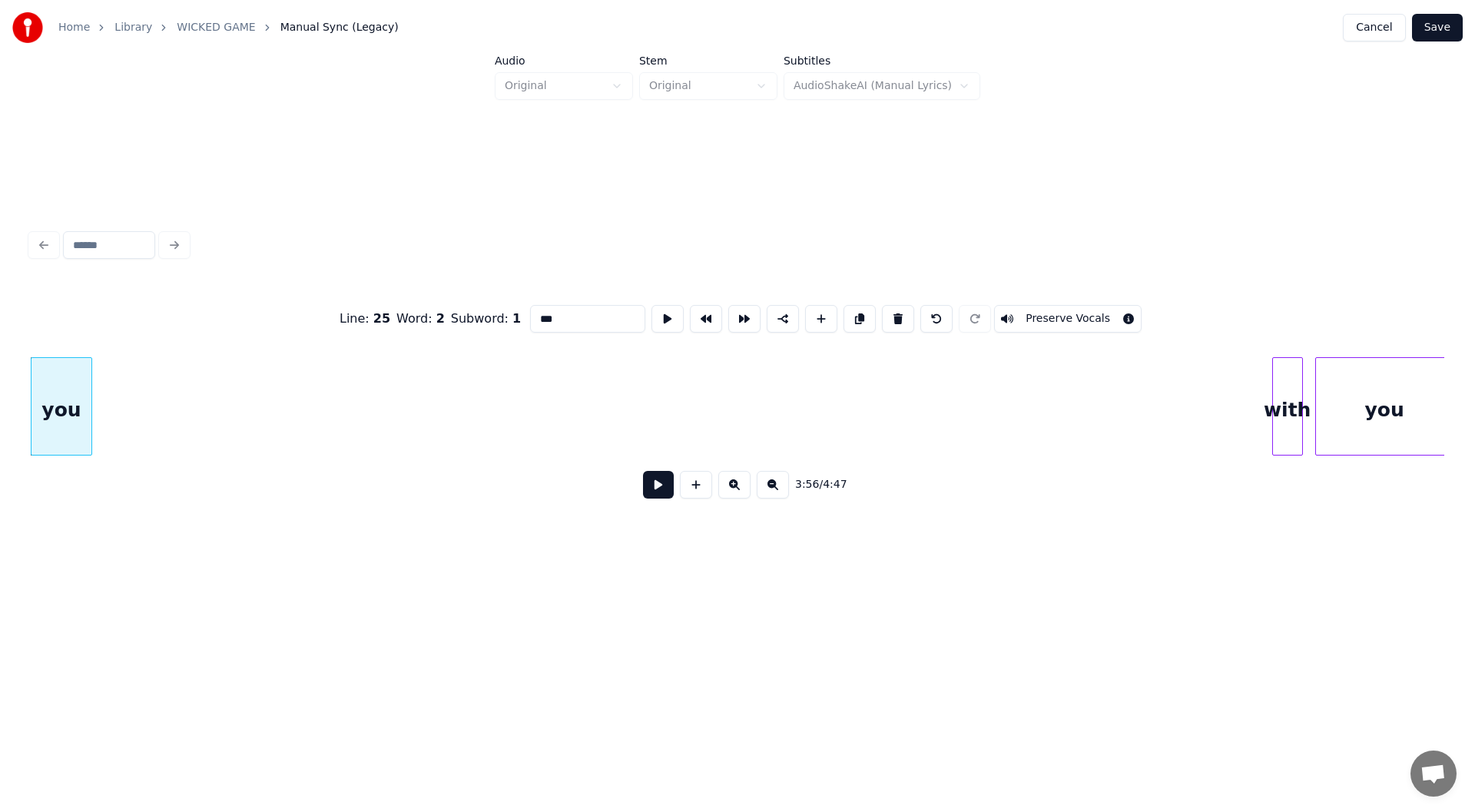
click at [66, 398] on div "you" at bounding box center [62, 410] width 60 height 104
click at [653, 479] on button at bounding box center [659, 484] width 31 height 27
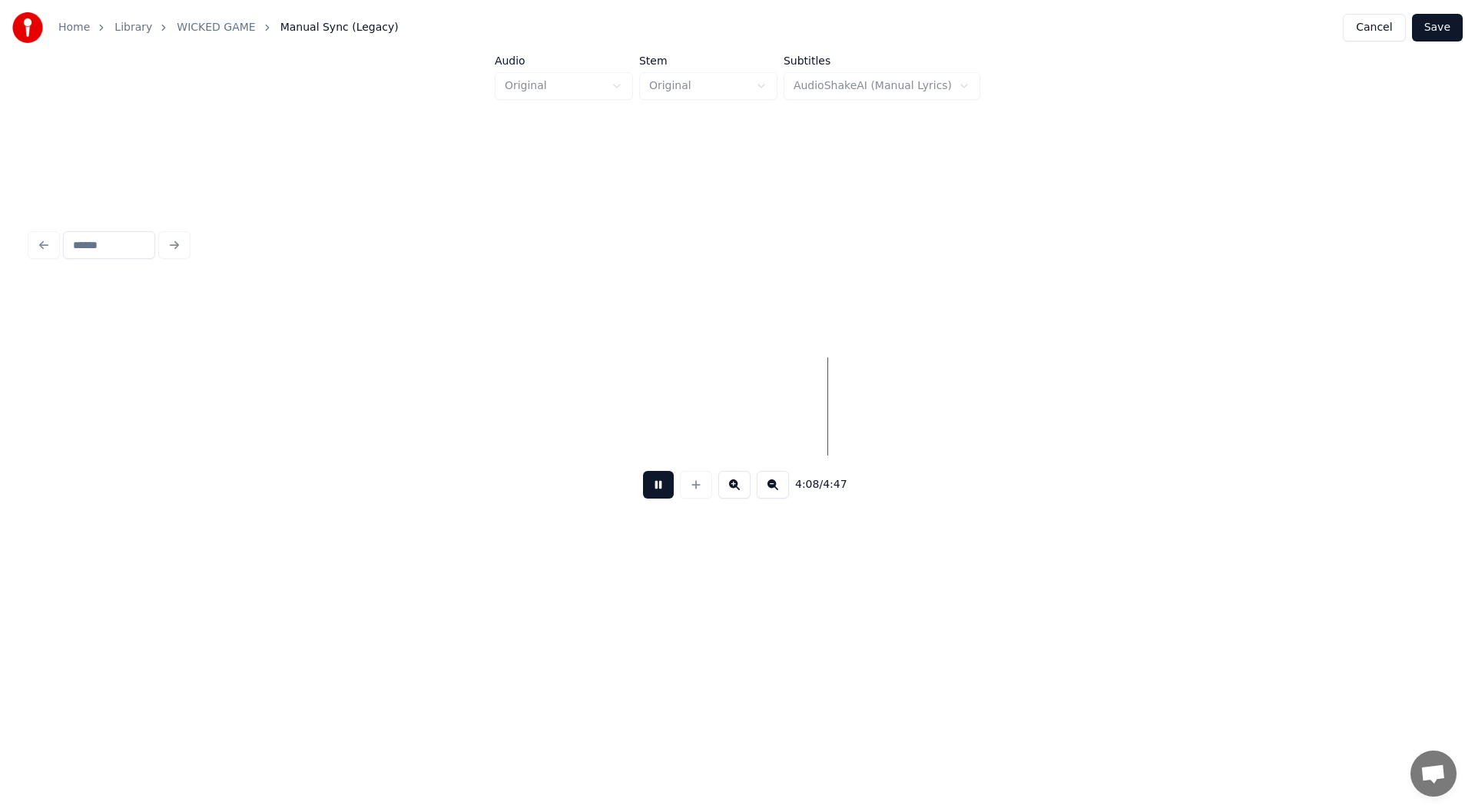
scroll to position [0, 37842]
click at [654, 487] on button at bounding box center [659, 484] width 31 height 27
click at [691, 492] on button at bounding box center [696, 484] width 32 height 27
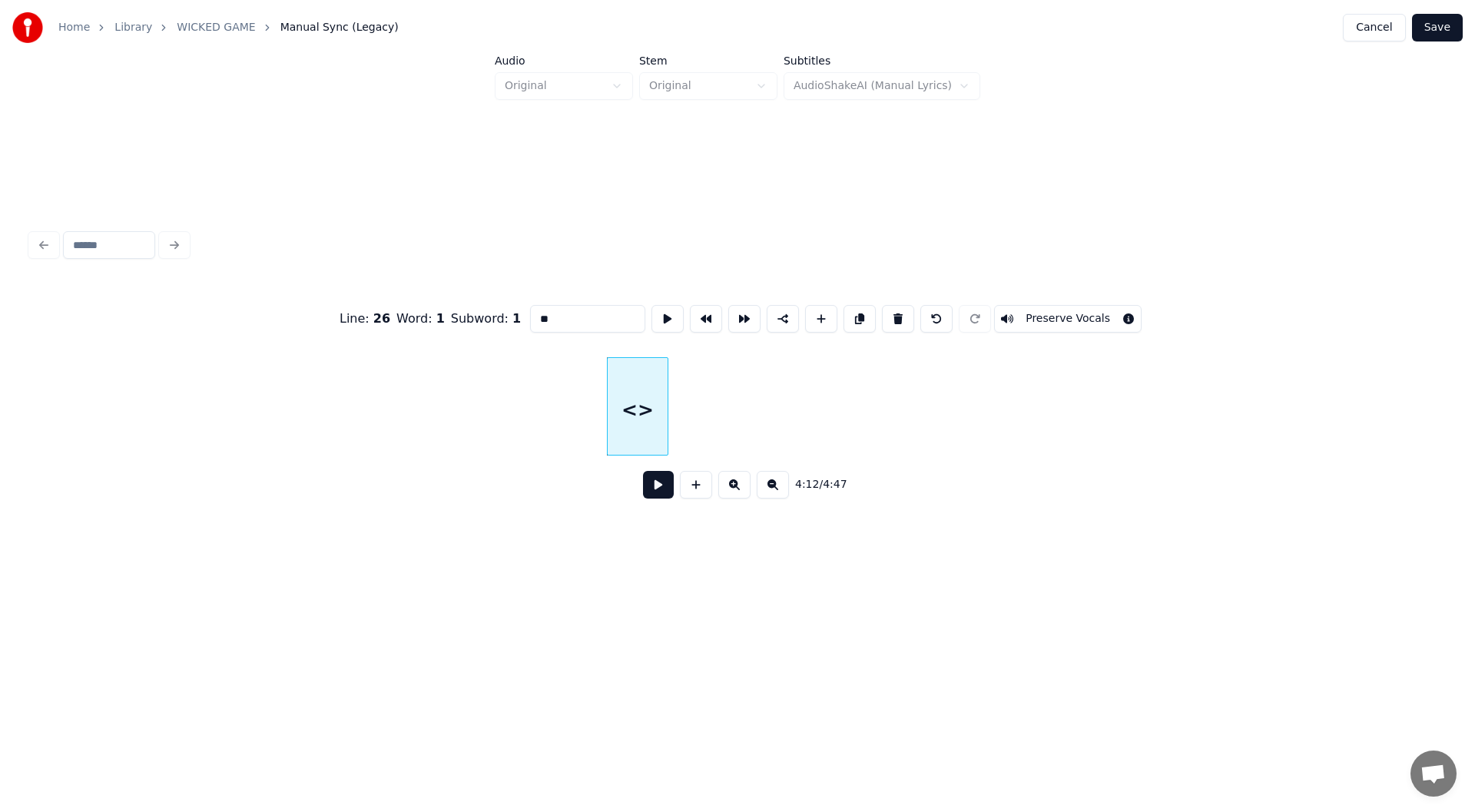
drag, startPoint x: 555, startPoint y: 309, endPoint x: 519, endPoint y: 318, distance: 37.1
click at [522, 318] on div "Line : 26 Word : 1 Subword : 1 ** Preserve Vocals" at bounding box center [738, 318] width 1414 height 77
type input "**"
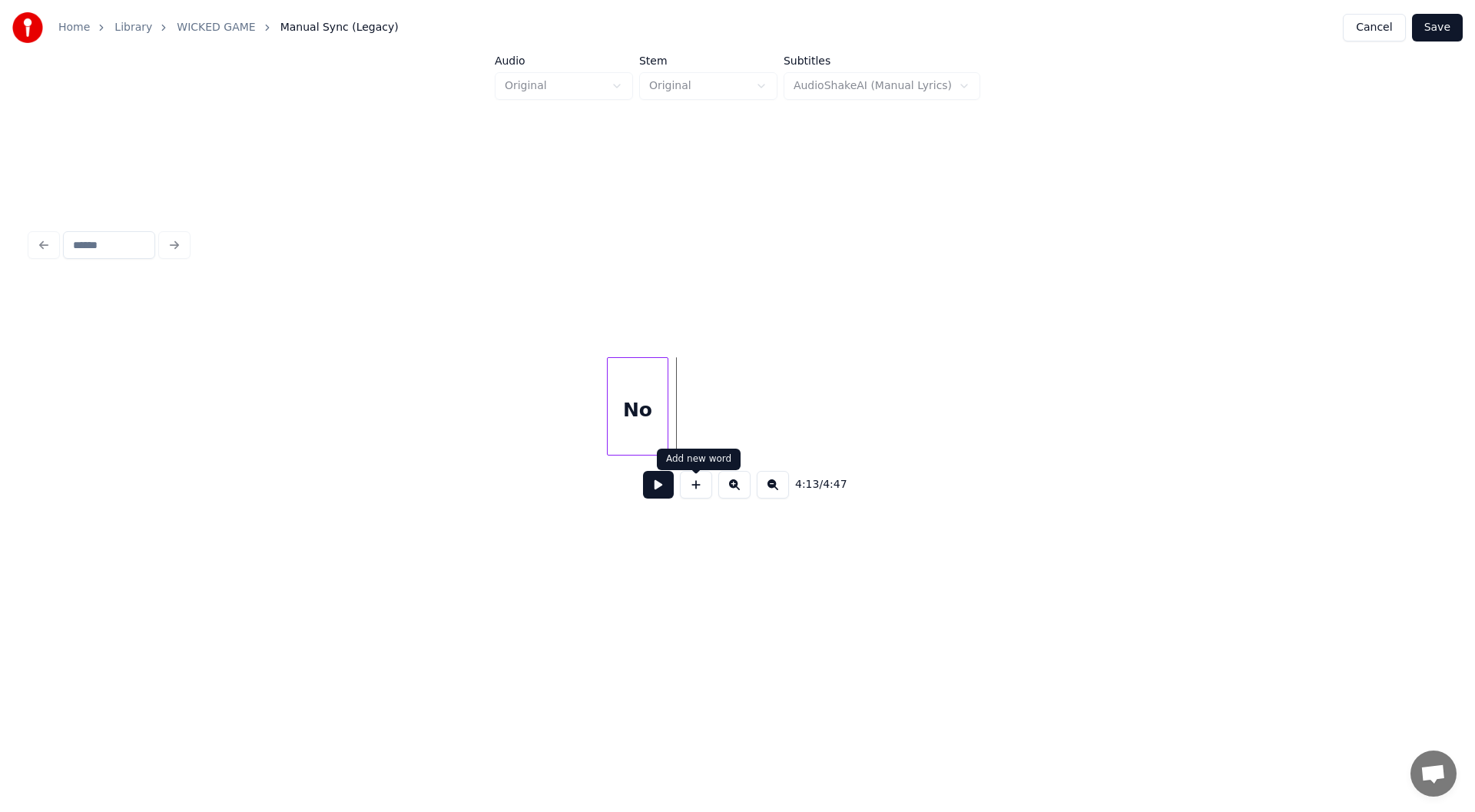
click at [695, 498] on button at bounding box center [696, 484] width 32 height 27
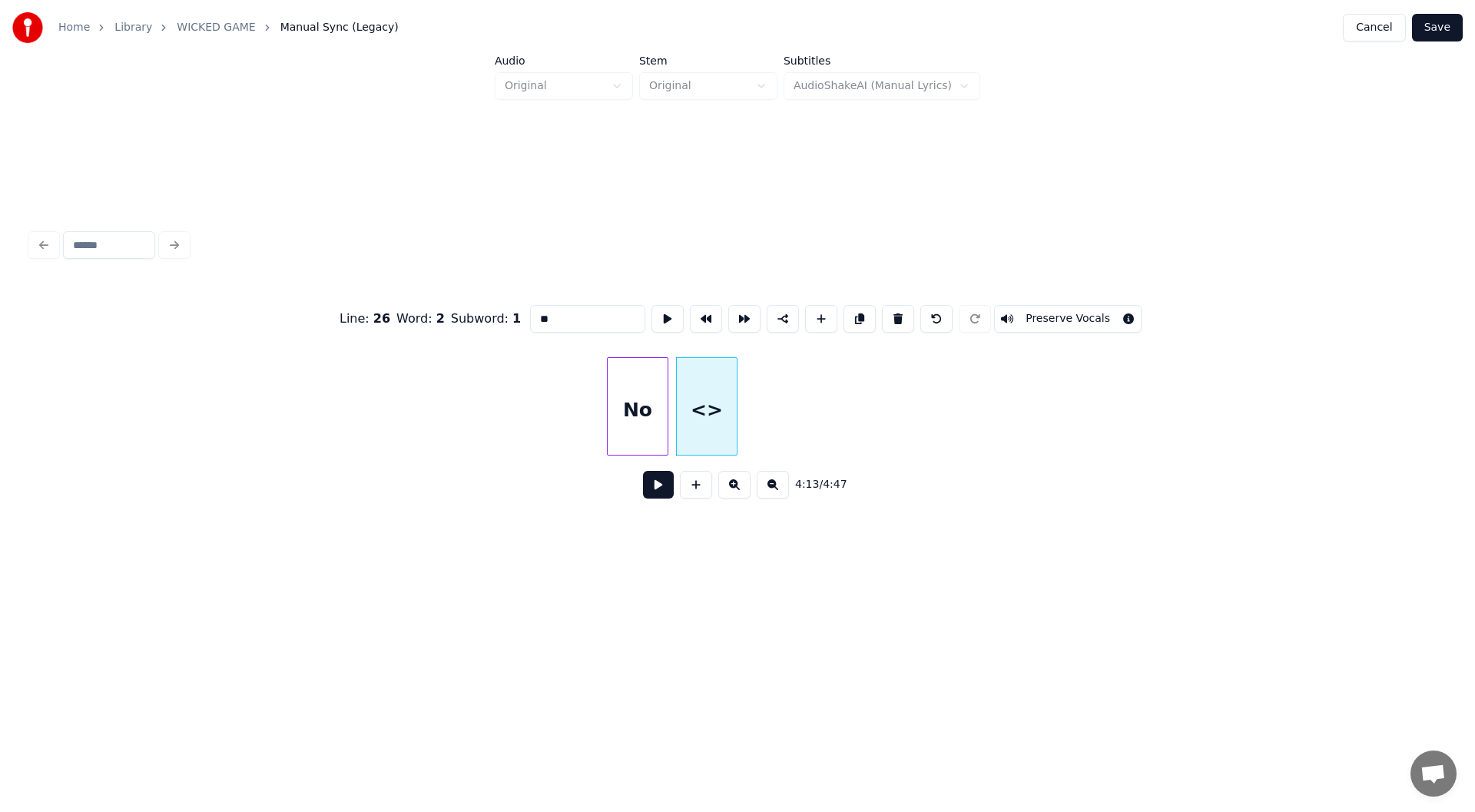
drag, startPoint x: 551, startPoint y: 308, endPoint x: 511, endPoint y: 316, distance: 40.8
click at [511, 316] on div "Line : 26 Word : 2 Subword : 1 ** Preserve Vocals" at bounding box center [738, 318] width 1414 height 77
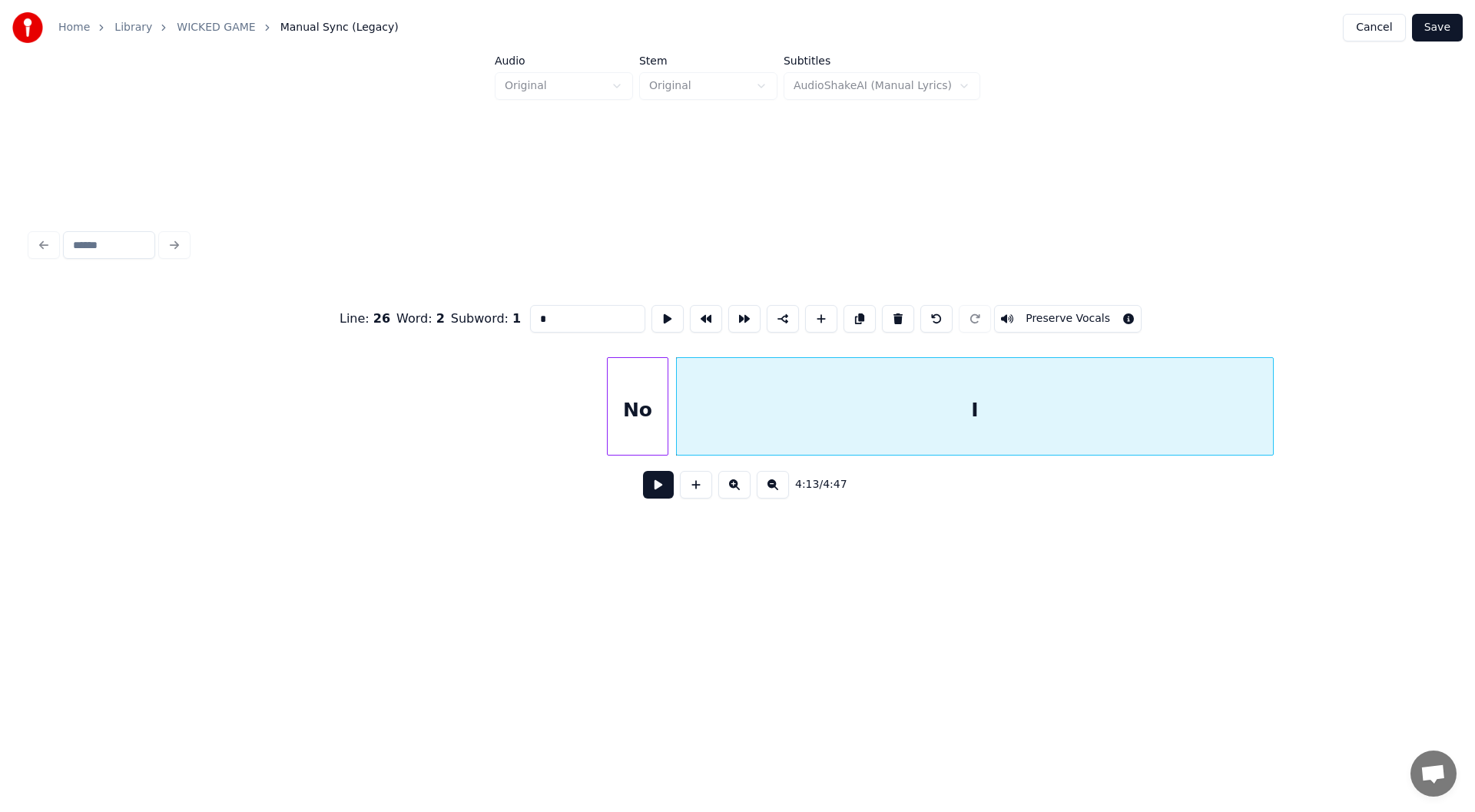
click at [1272, 409] on div at bounding box center [1271, 406] width 5 height 97
type input "*"
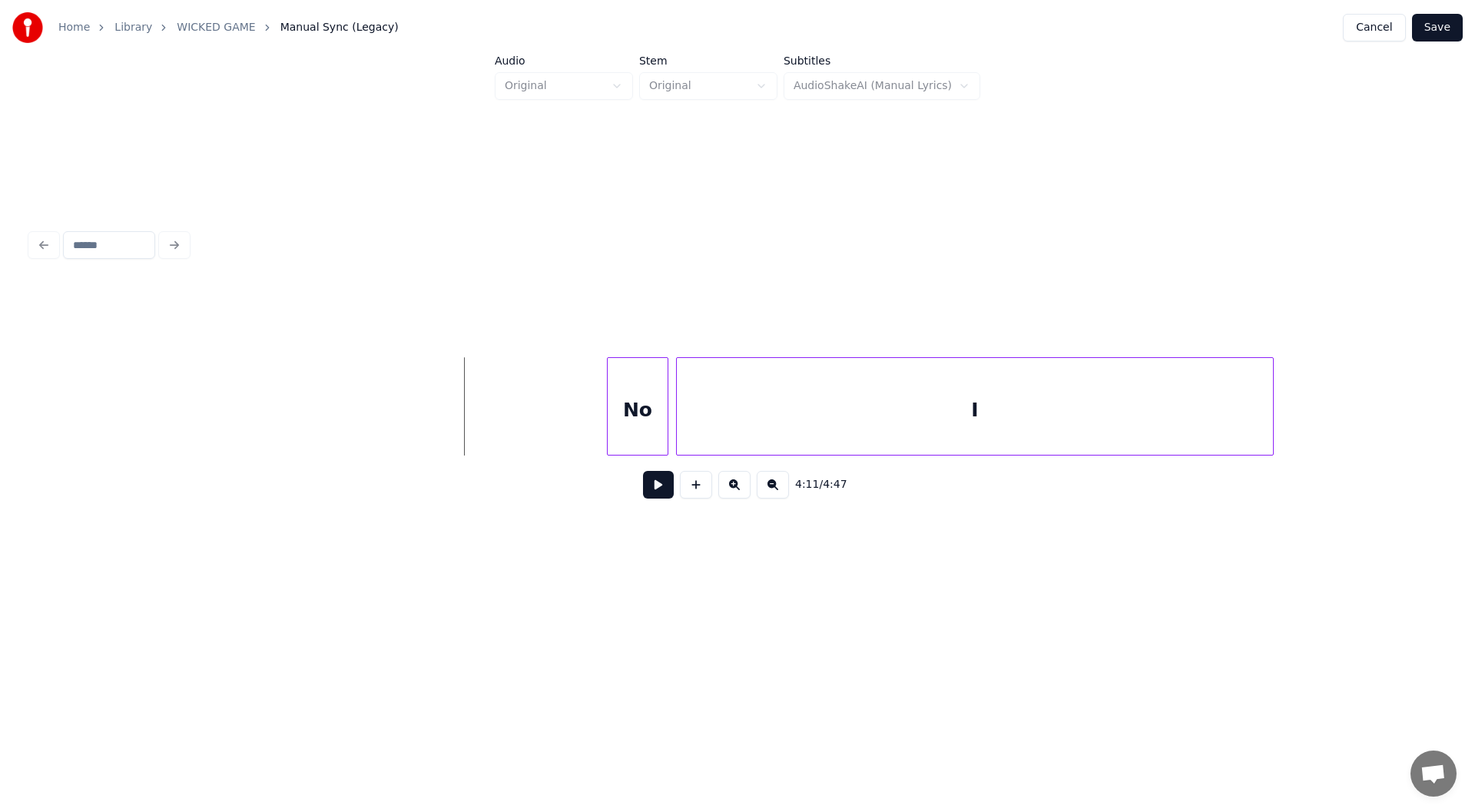
click at [659, 488] on button at bounding box center [659, 484] width 31 height 27
click at [655, 487] on button at bounding box center [659, 484] width 31 height 27
click at [1104, 412] on div at bounding box center [1101, 406] width 5 height 97
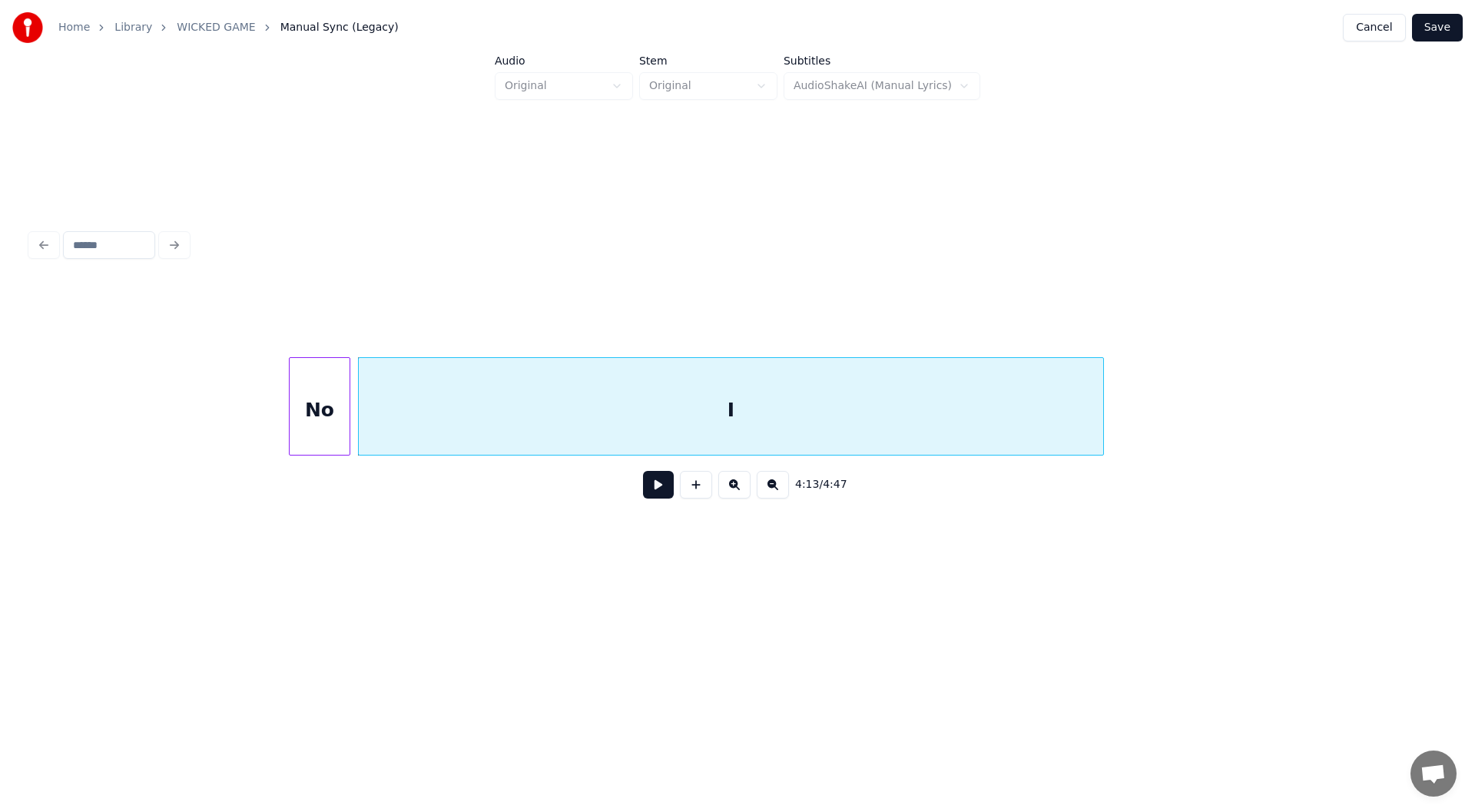
click at [322, 382] on div "No" at bounding box center [319, 410] width 60 height 104
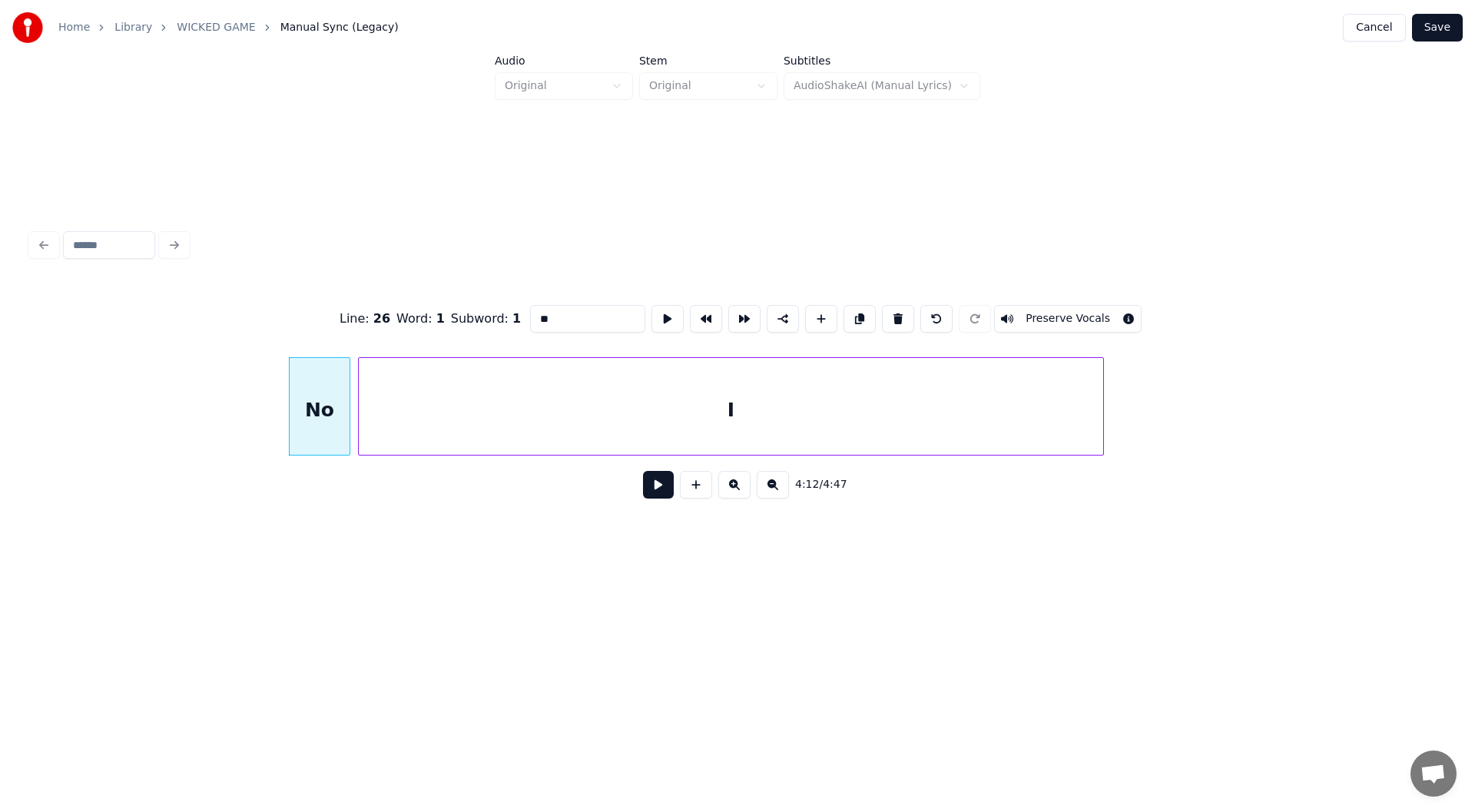
click at [663, 487] on button at bounding box center [659, 484] width 31 height 27
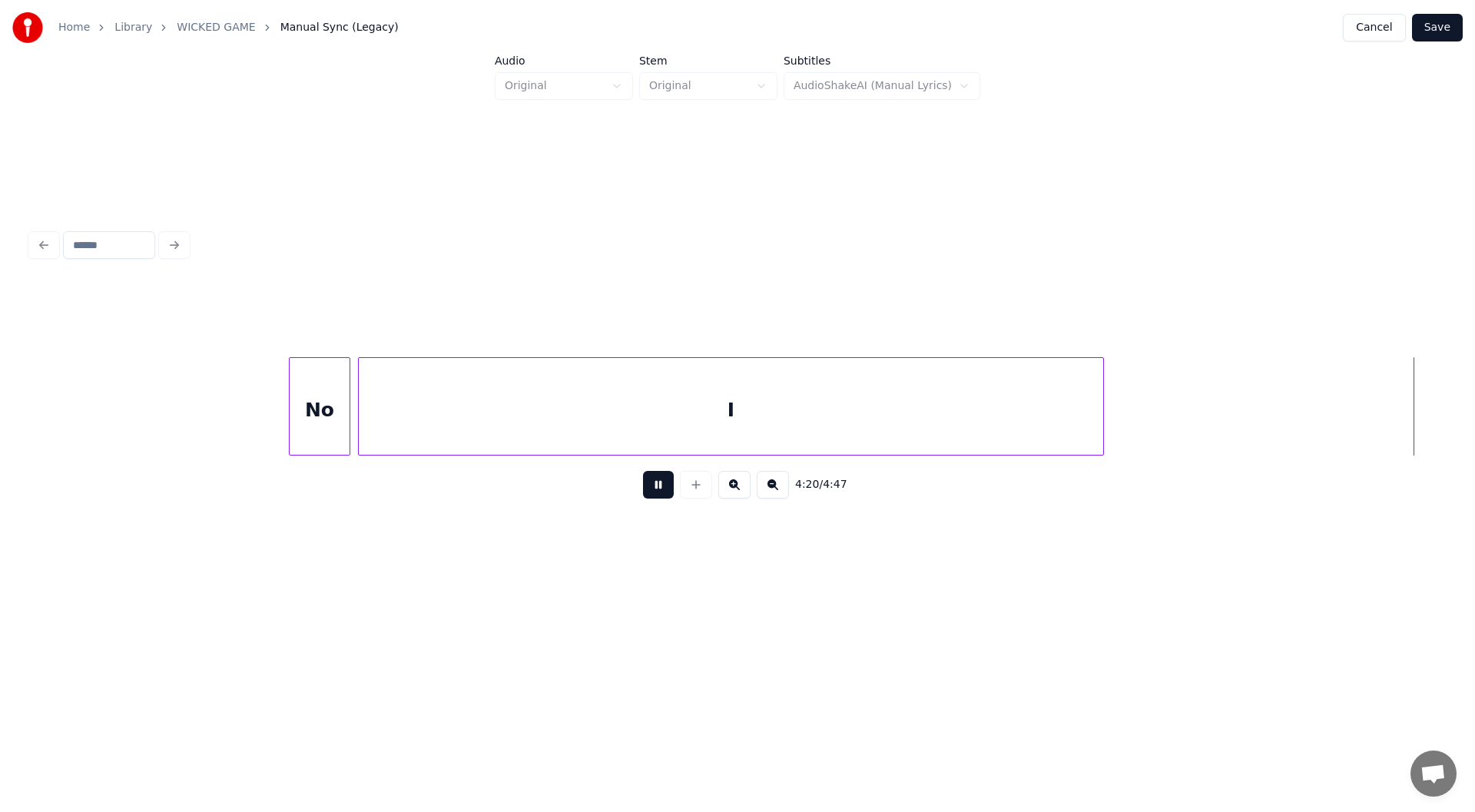
click at [650, 490] on button at bounding box center [659, 484] width 31 height 27
click at [765, 429] on div at bounding box center [763, 406] width 5 height 97
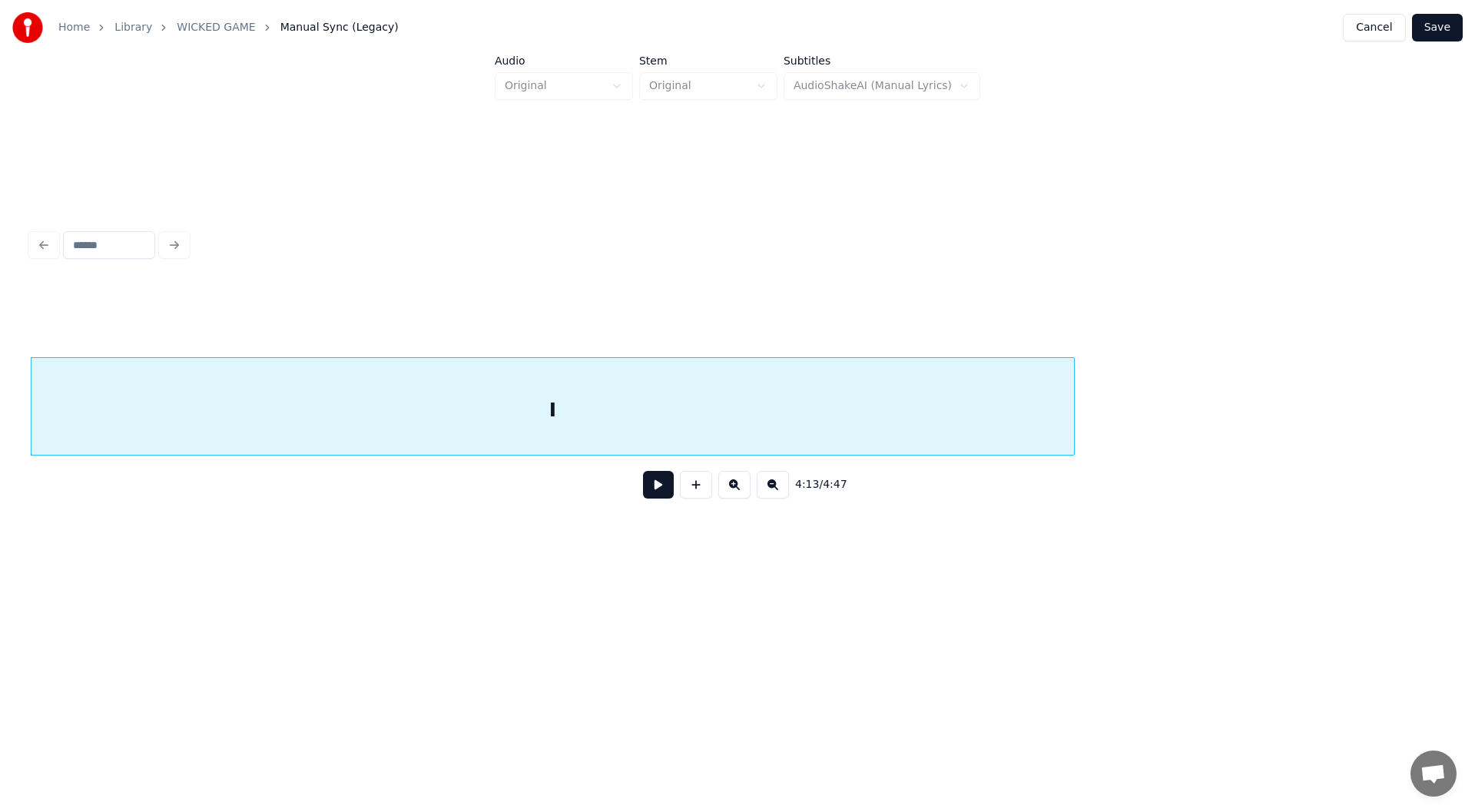
click at [645, 485] on button at bounding box center [659, 484] width 31 height 27
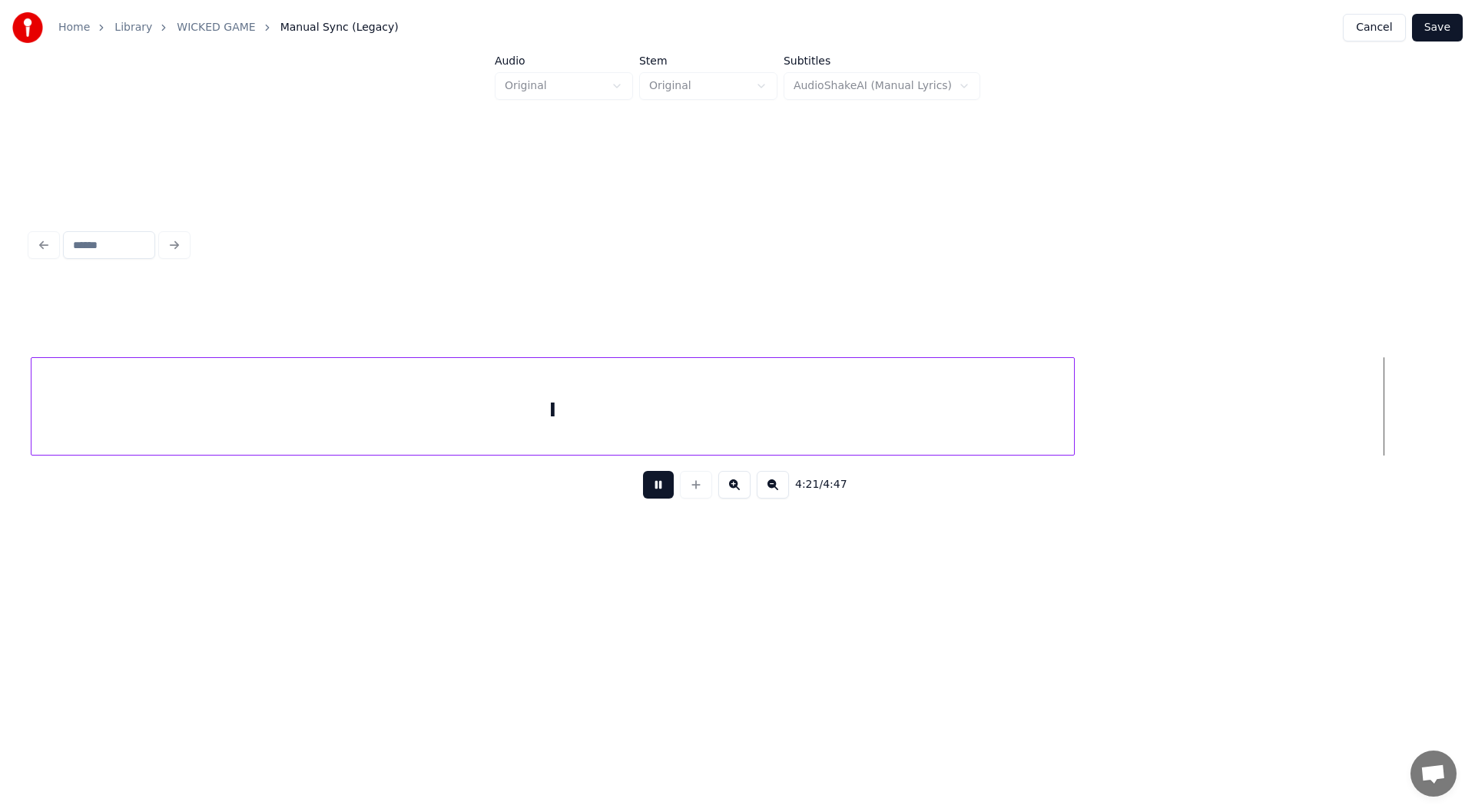
click at [654, 491] on button at bounding box center [659, 484] width 31 height 27
click at [1405, 412] on div at bounding box center [1403, 406] width 5 height 97
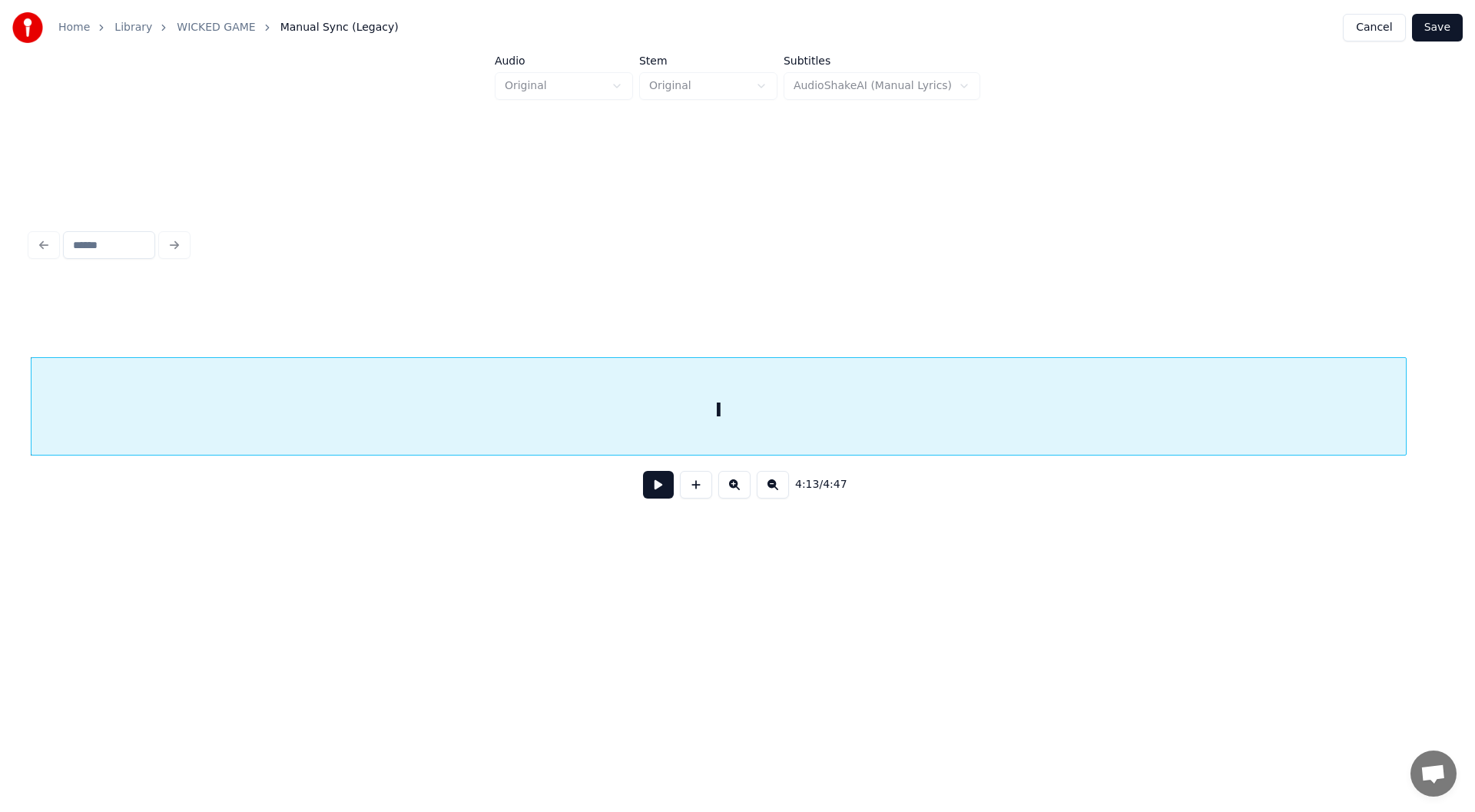
click at [656, 481] on button at bounding box center [659, 484] width 31 height 27
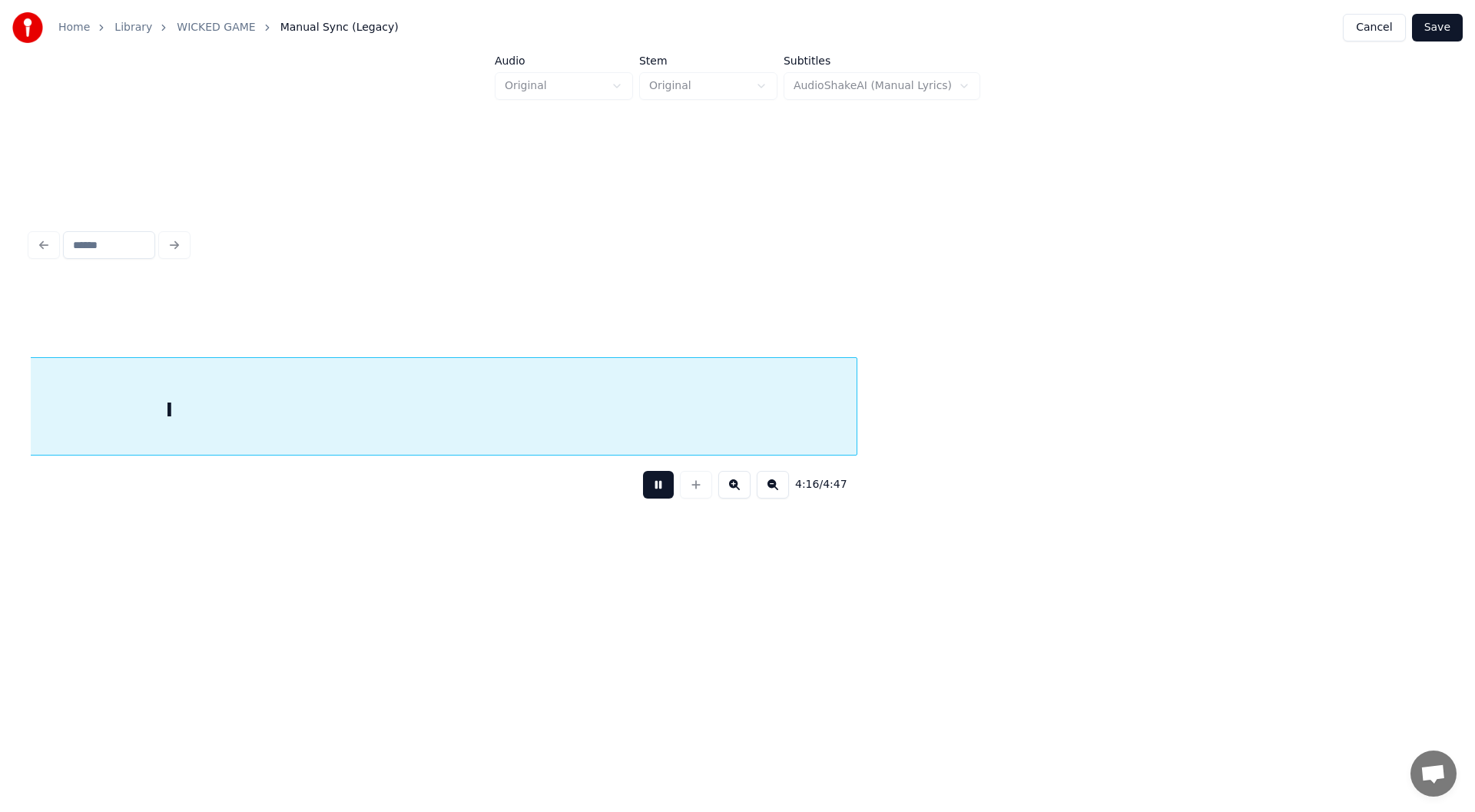
scroll to position [0, 39463]
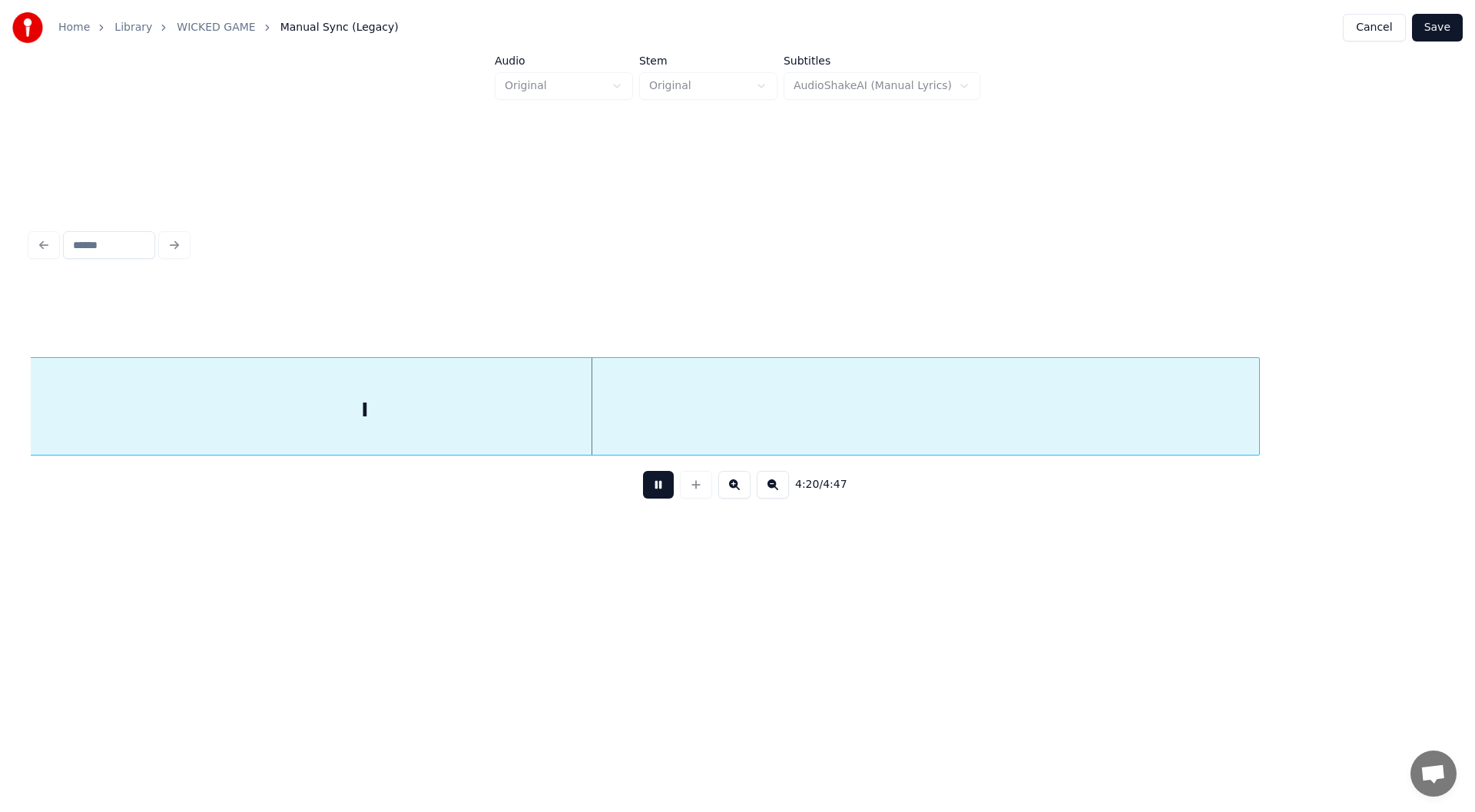
click at [1259, 426] on div at bounding box center [1257, 406] width 5 height 97
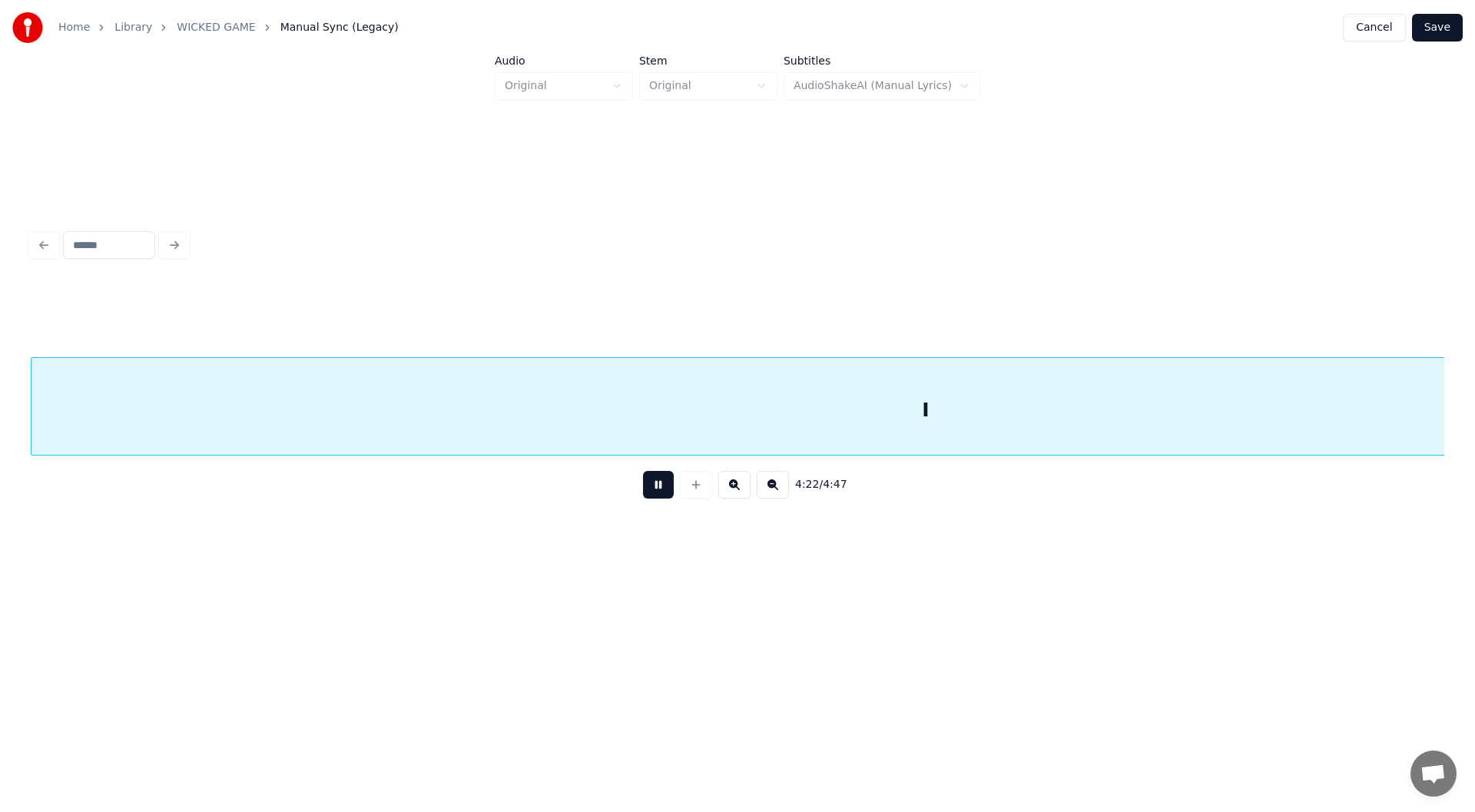
scroll to position [0, 40317]
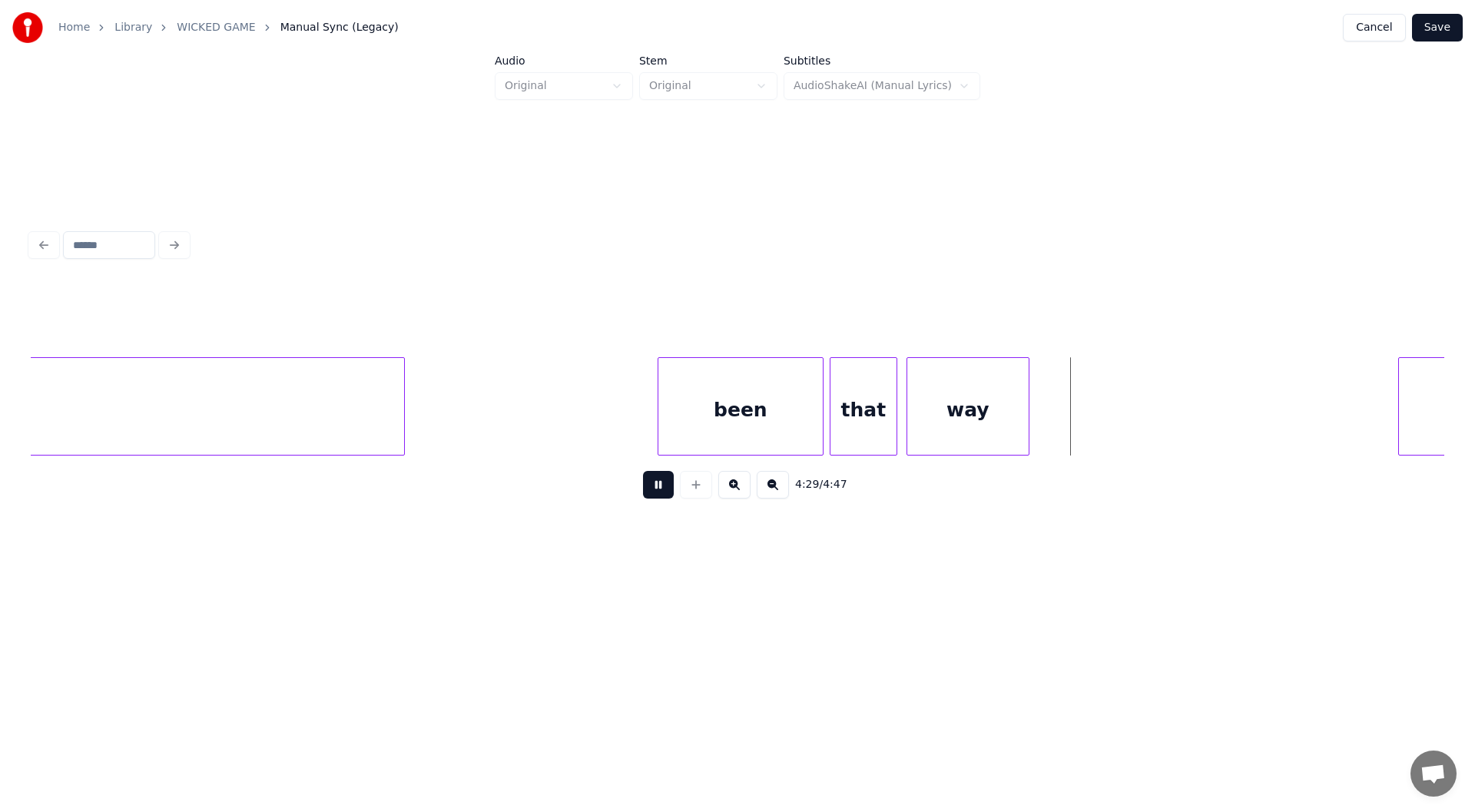
click at [656, 488] on button at bounding box center [659, 484] width 31 height 27
click at [988, 411] on div "way" at bounding box center [968, 410] width 121 height 104
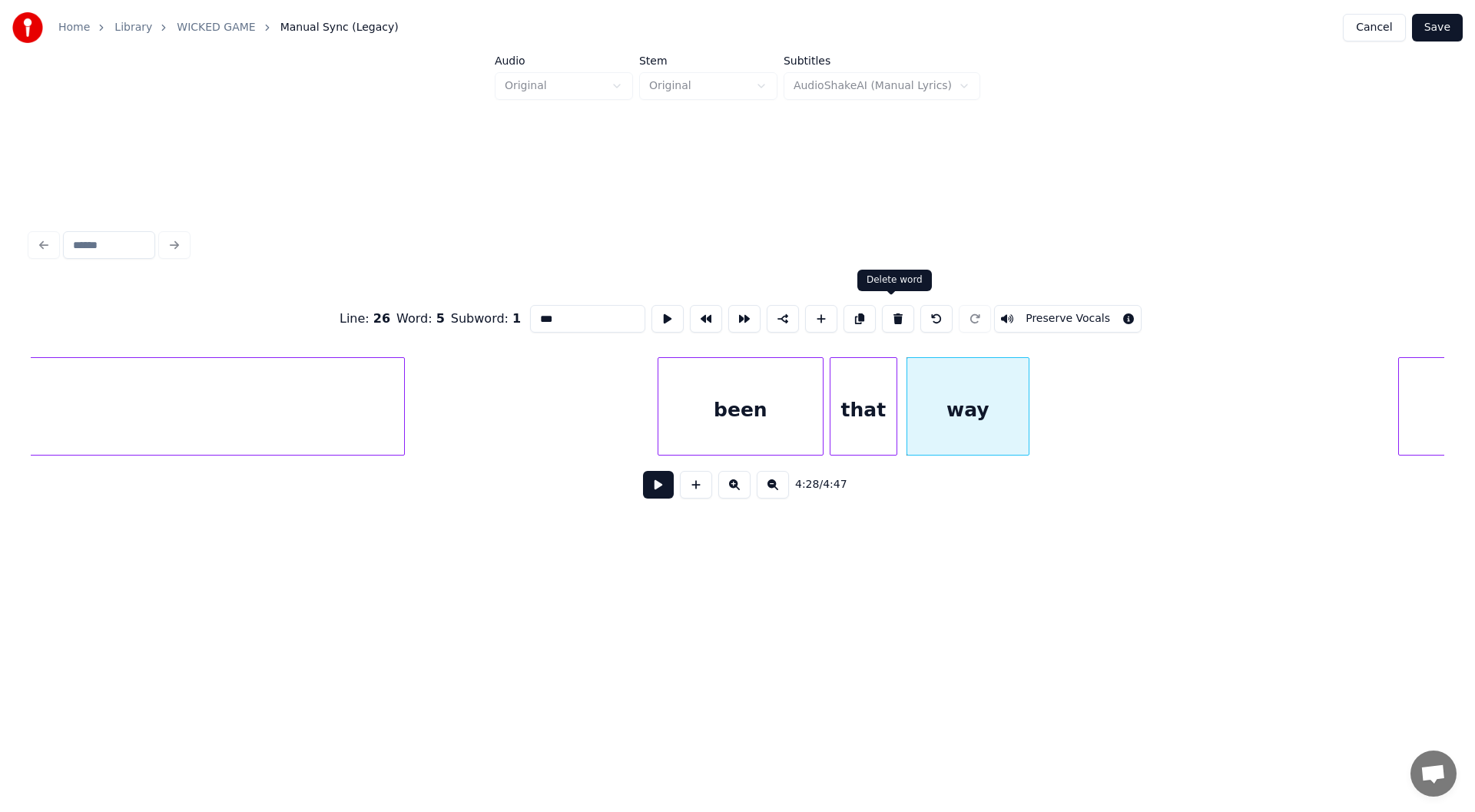
click at [894, 308] on button at bounding box center [897, 318] width 32 height 27
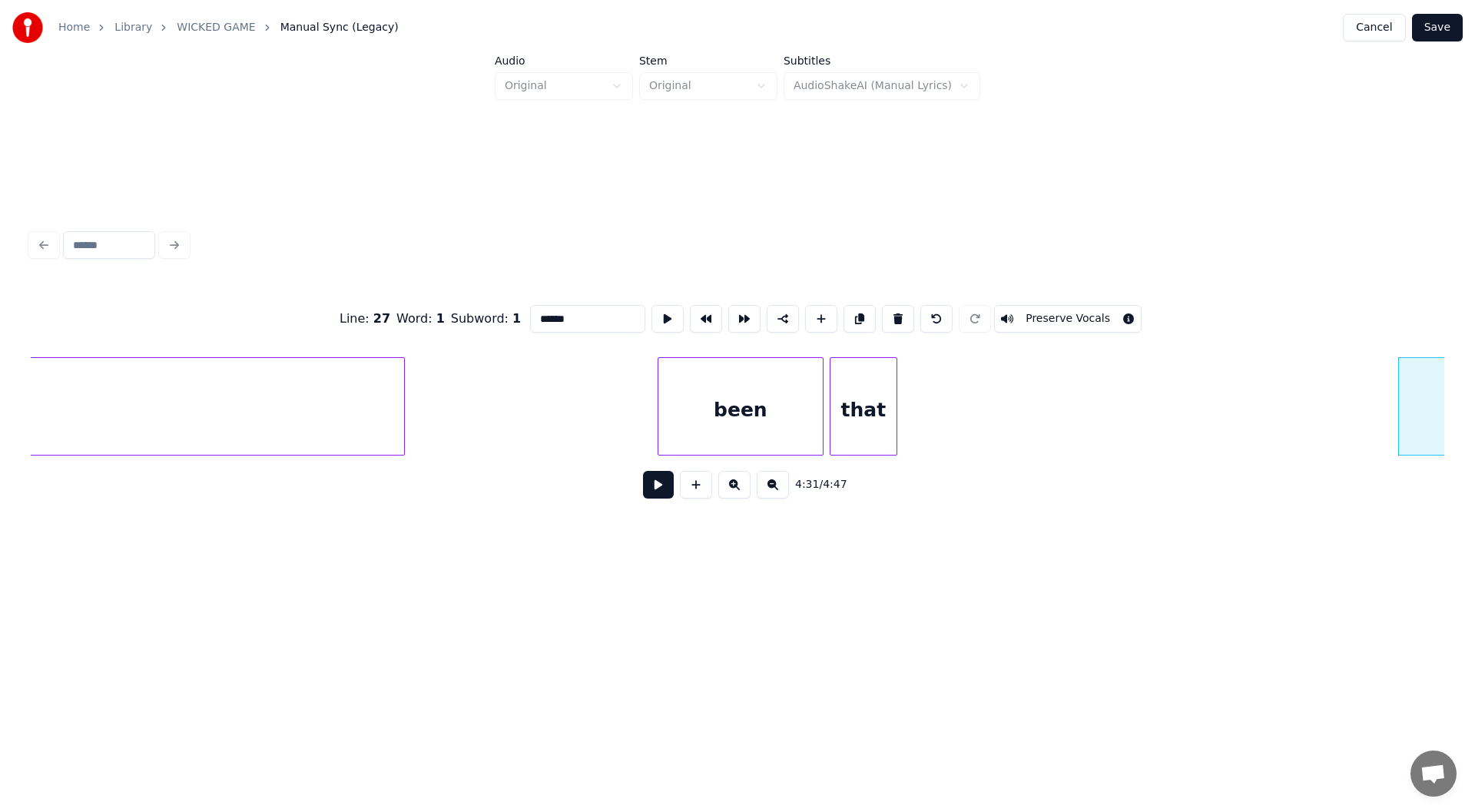
click at [876, 422] on div "that" at bounding box center [863, 410] width 66 height 104
click at [889, 311] on button at bounding box center [897, 318] width 32 height 27
type input "*"
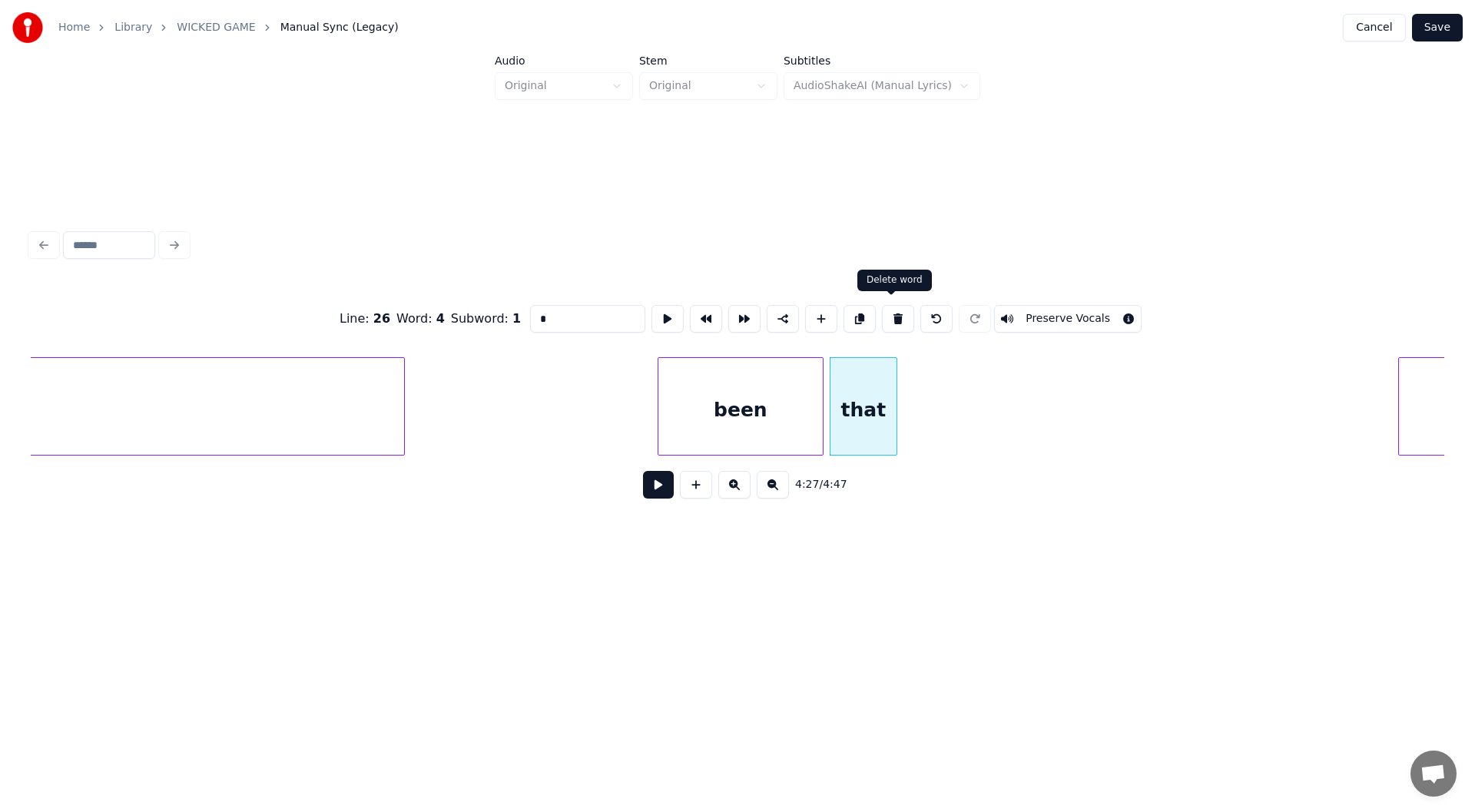
scroll to position [0, 38901]
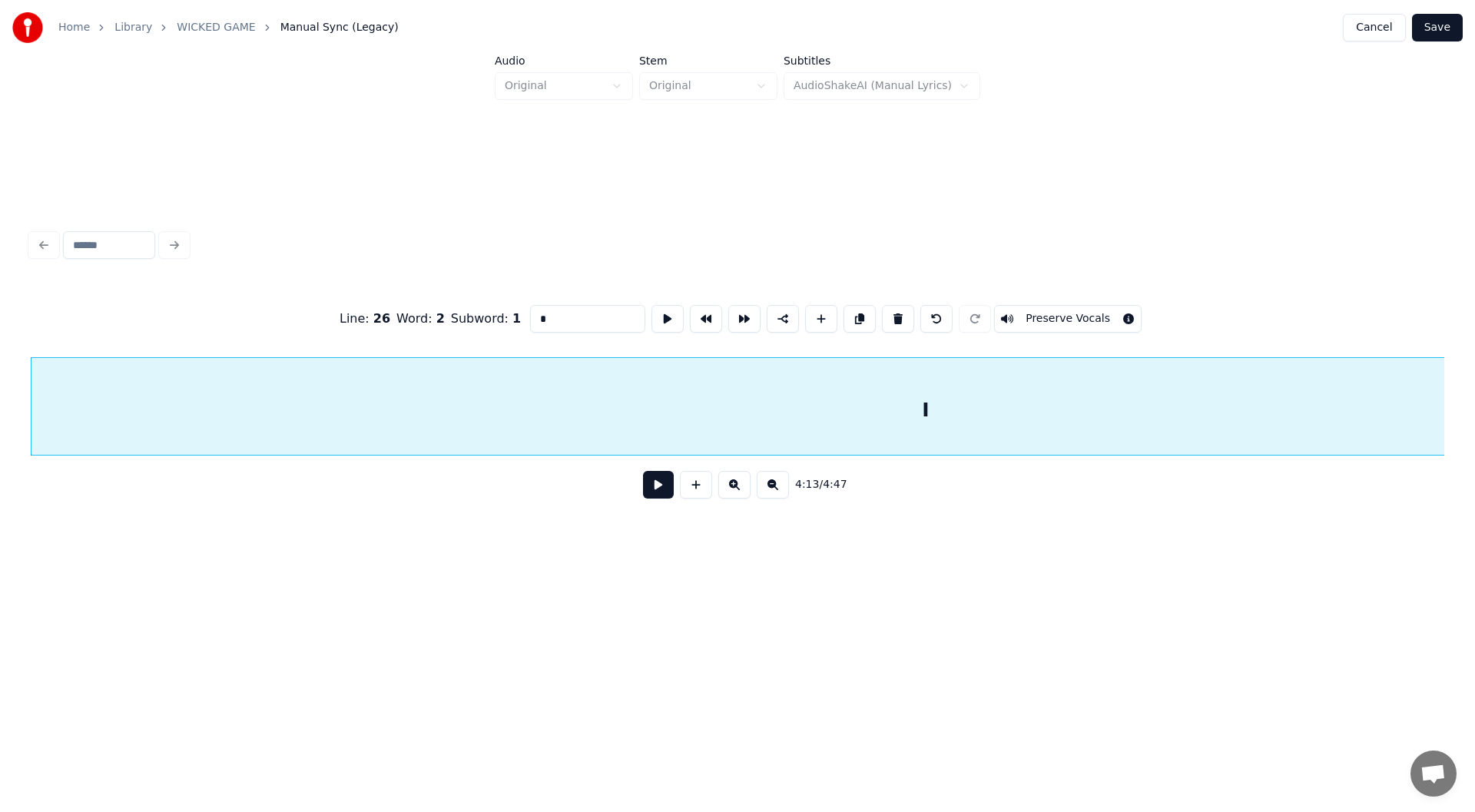
click at [662, 482] on button at bounding box center [659, 484] width 31 height 27
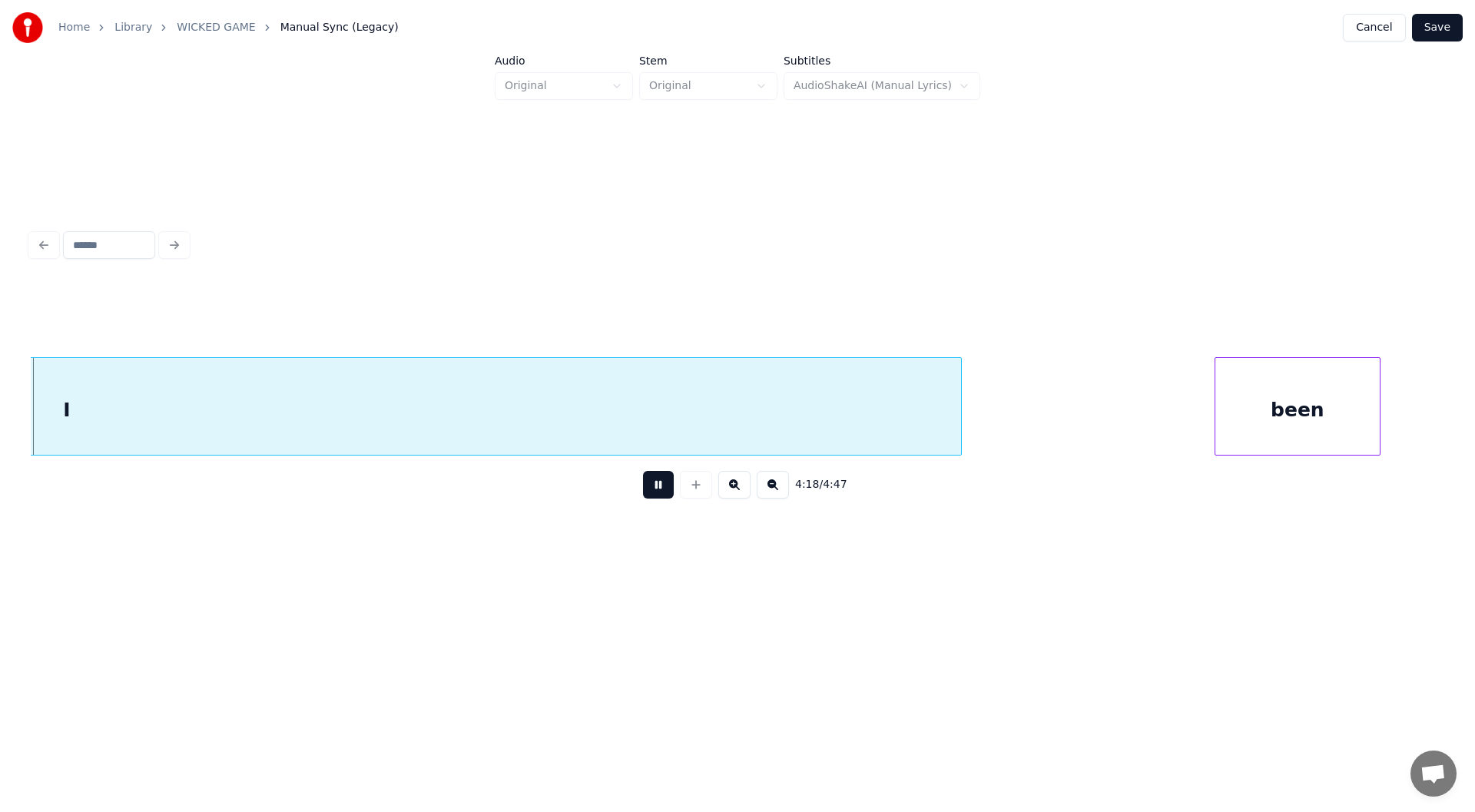
scroll to position [0, 39778]
click at [1264, 401] on div "been" at bounding box center [1280, 410] width 164 height 104
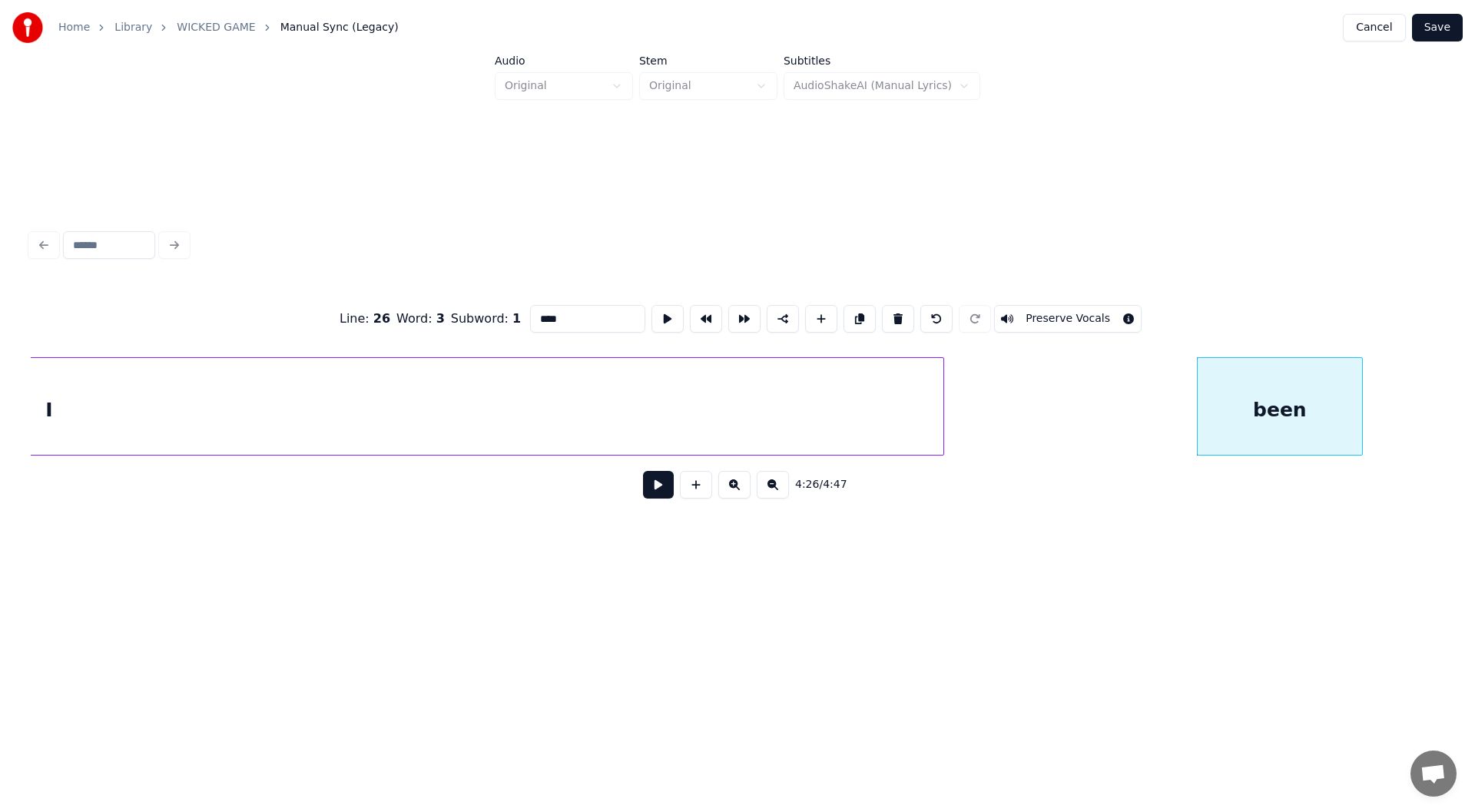
click at [1266, 401] on div "been" at bounding box center [1280, 410] width 164 height 104
click at [891, 312] on button at bounding box center [897, 318] width 32 height 27
type input "*"
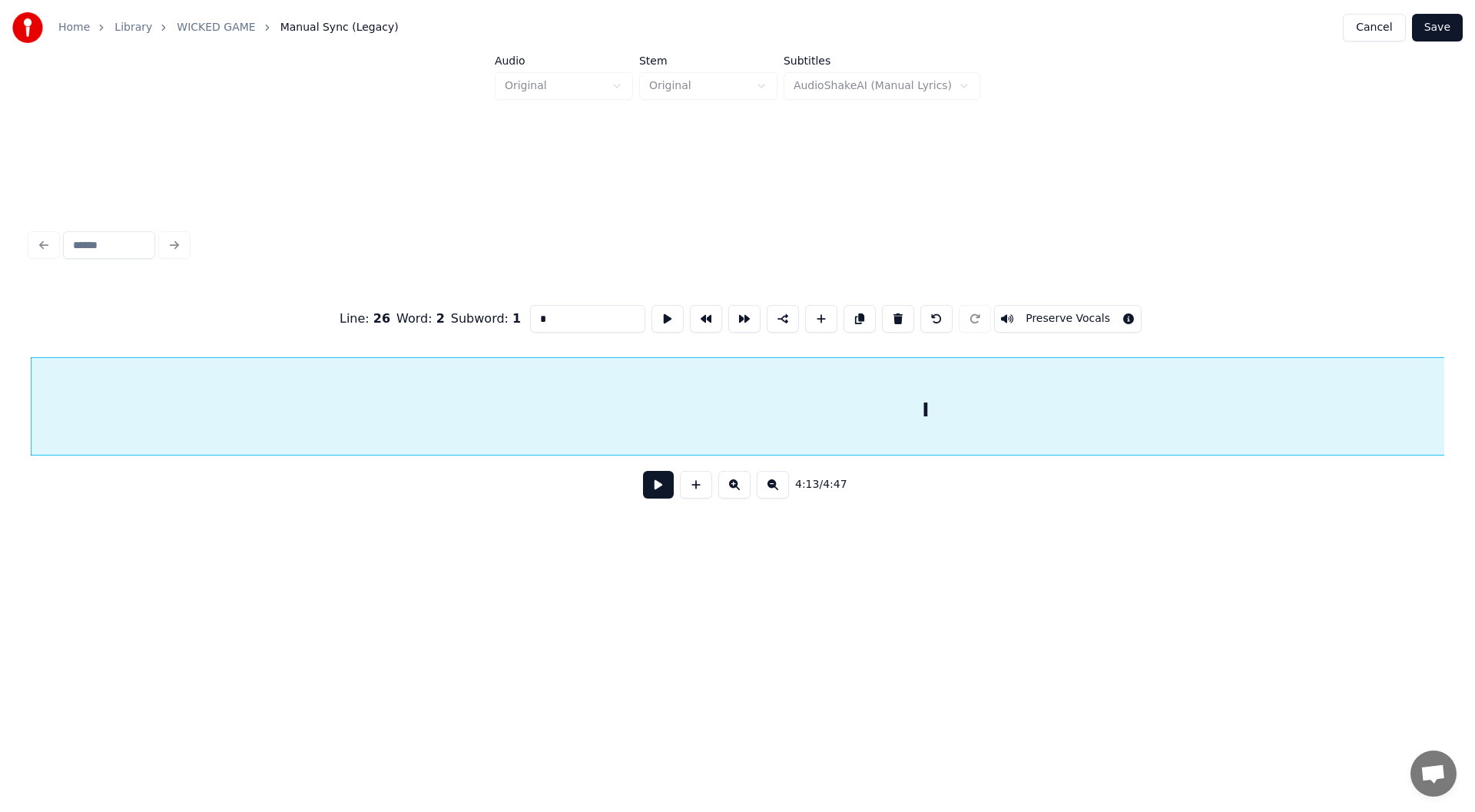
click at [653, 493] on button at bounding box center [659, 484] width 31 height 27
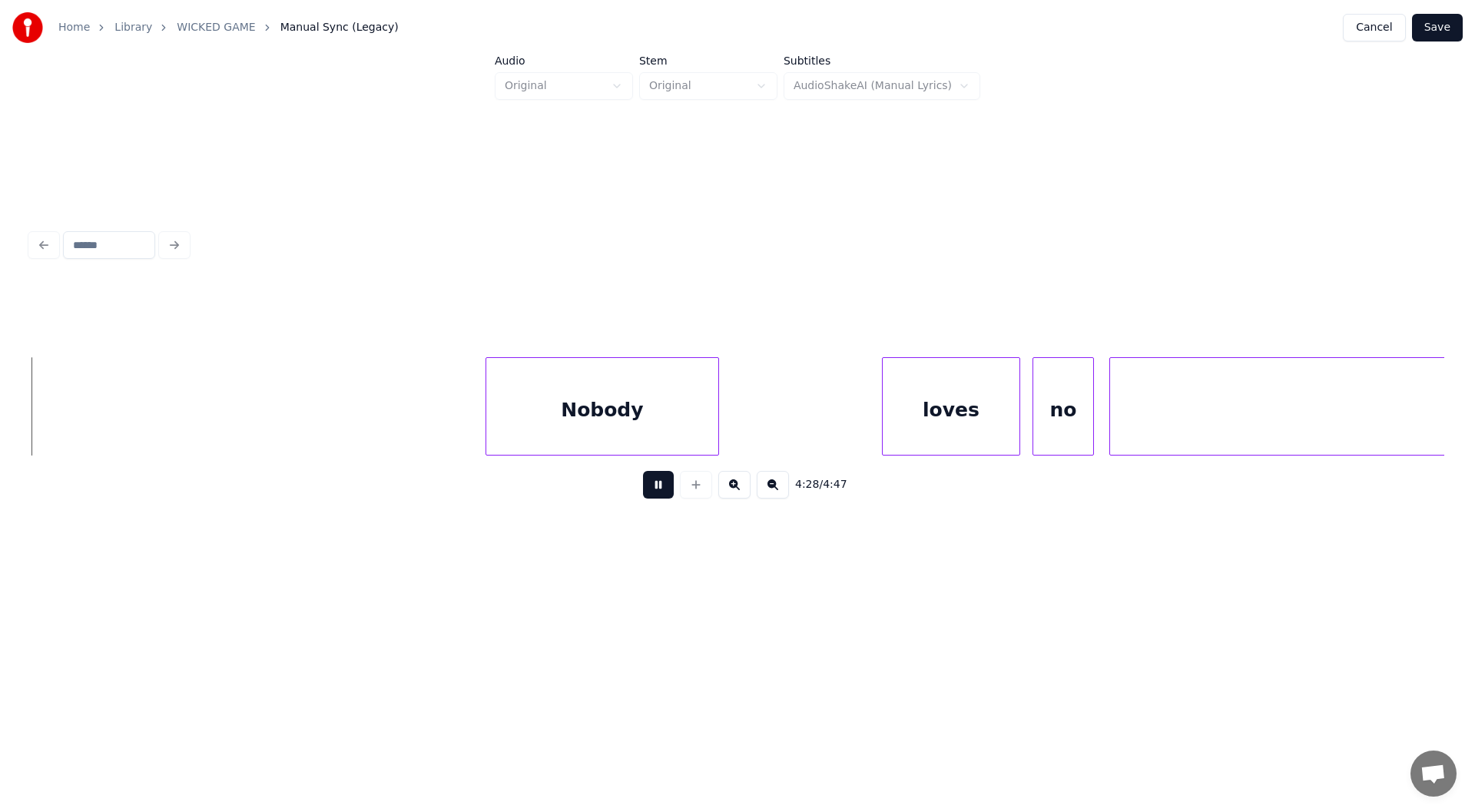
scroll to position [0, 41244]
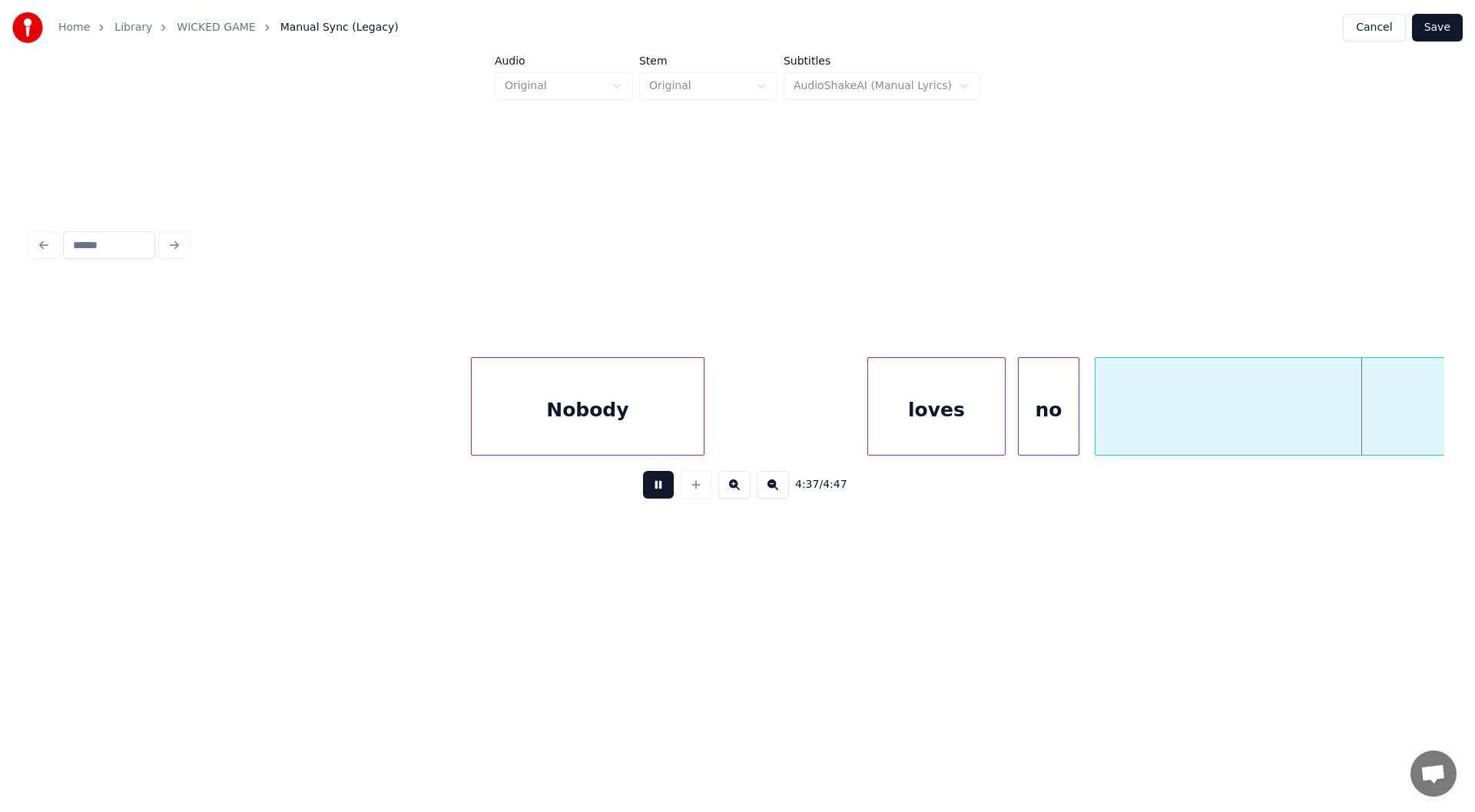
click at [654, 485] on button at bounding box center [659, 484] width 31 height 27
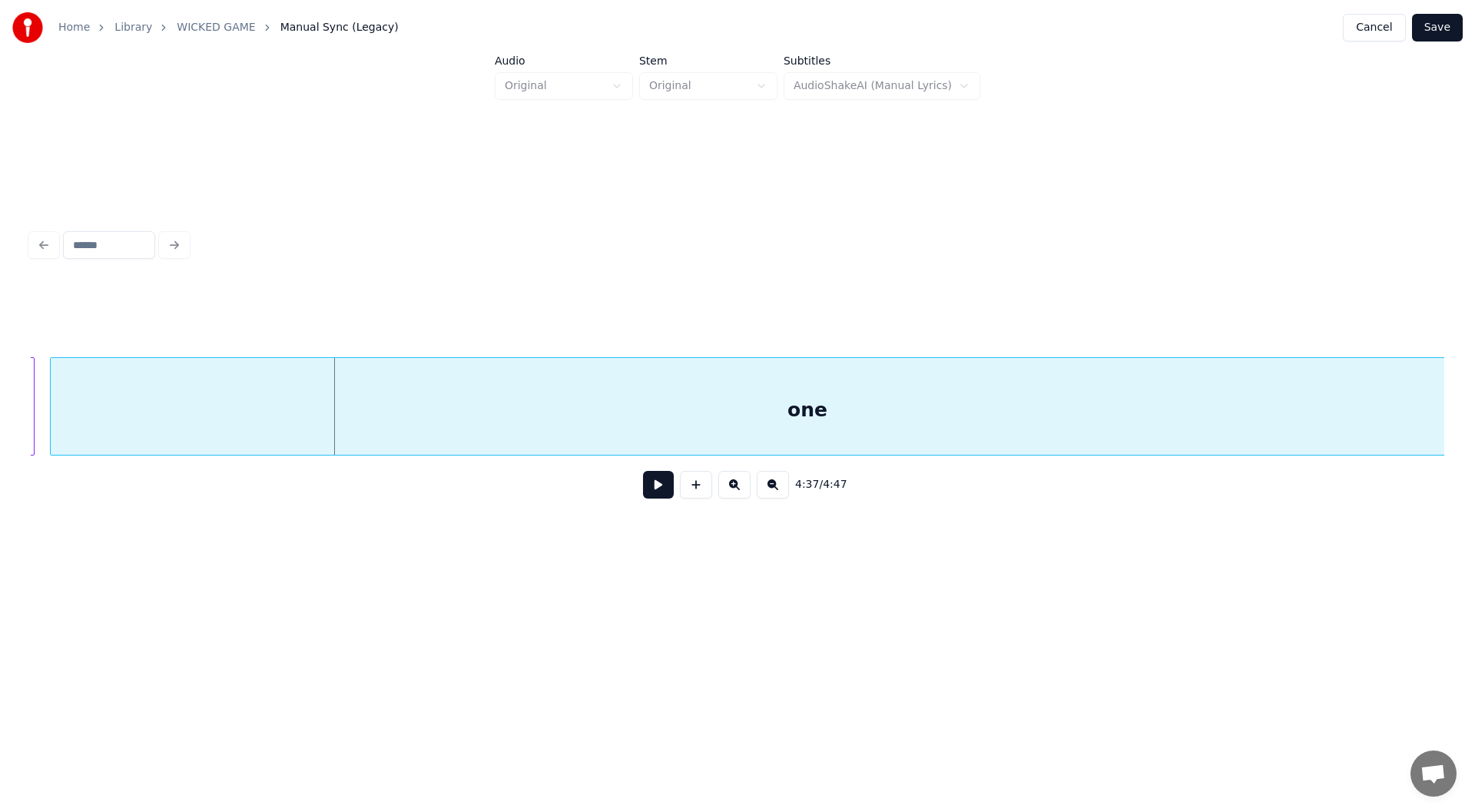
scroll to position [0, 42729]
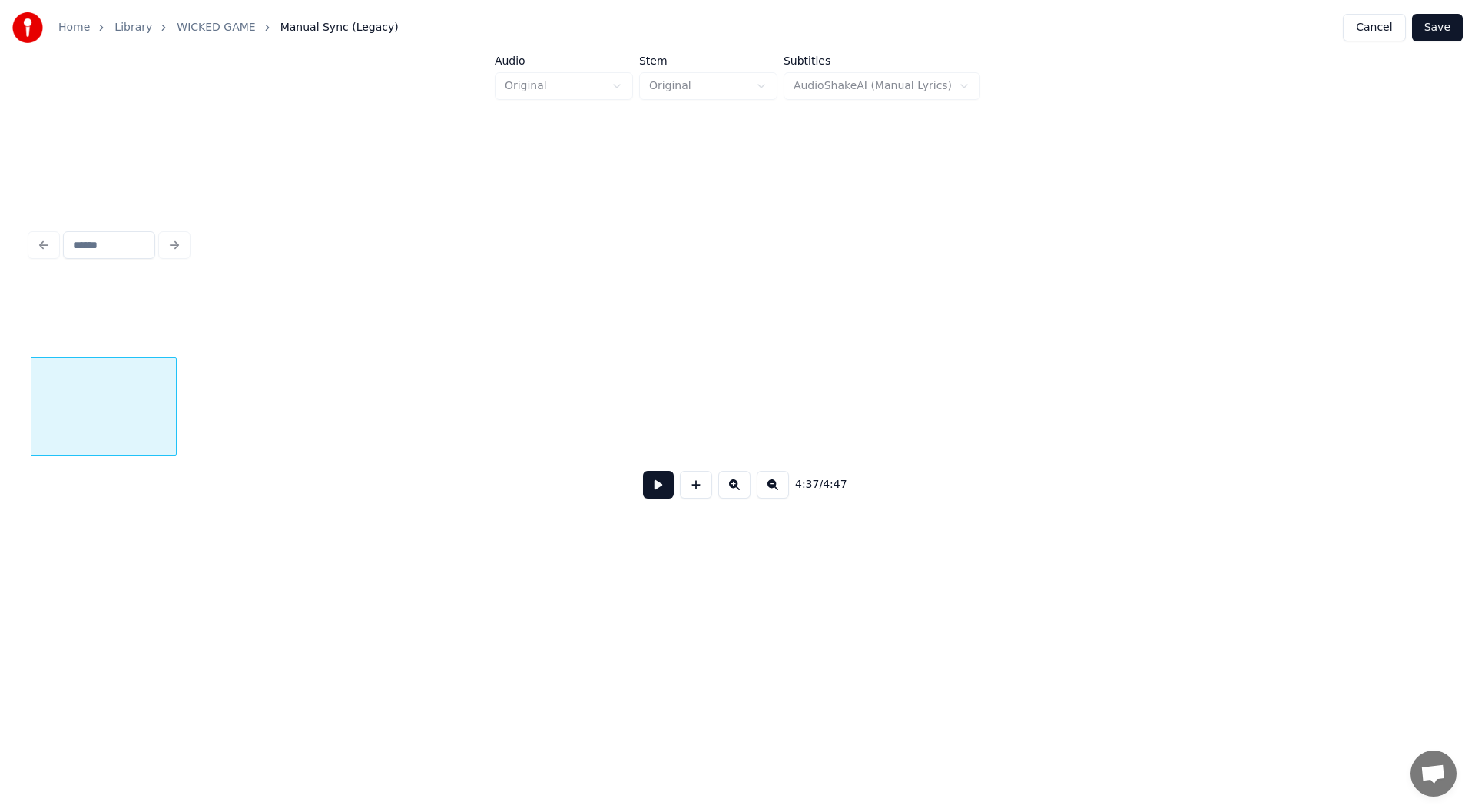
click at [172, 418] on div at bounding box center [173, 406] width 5 height 97
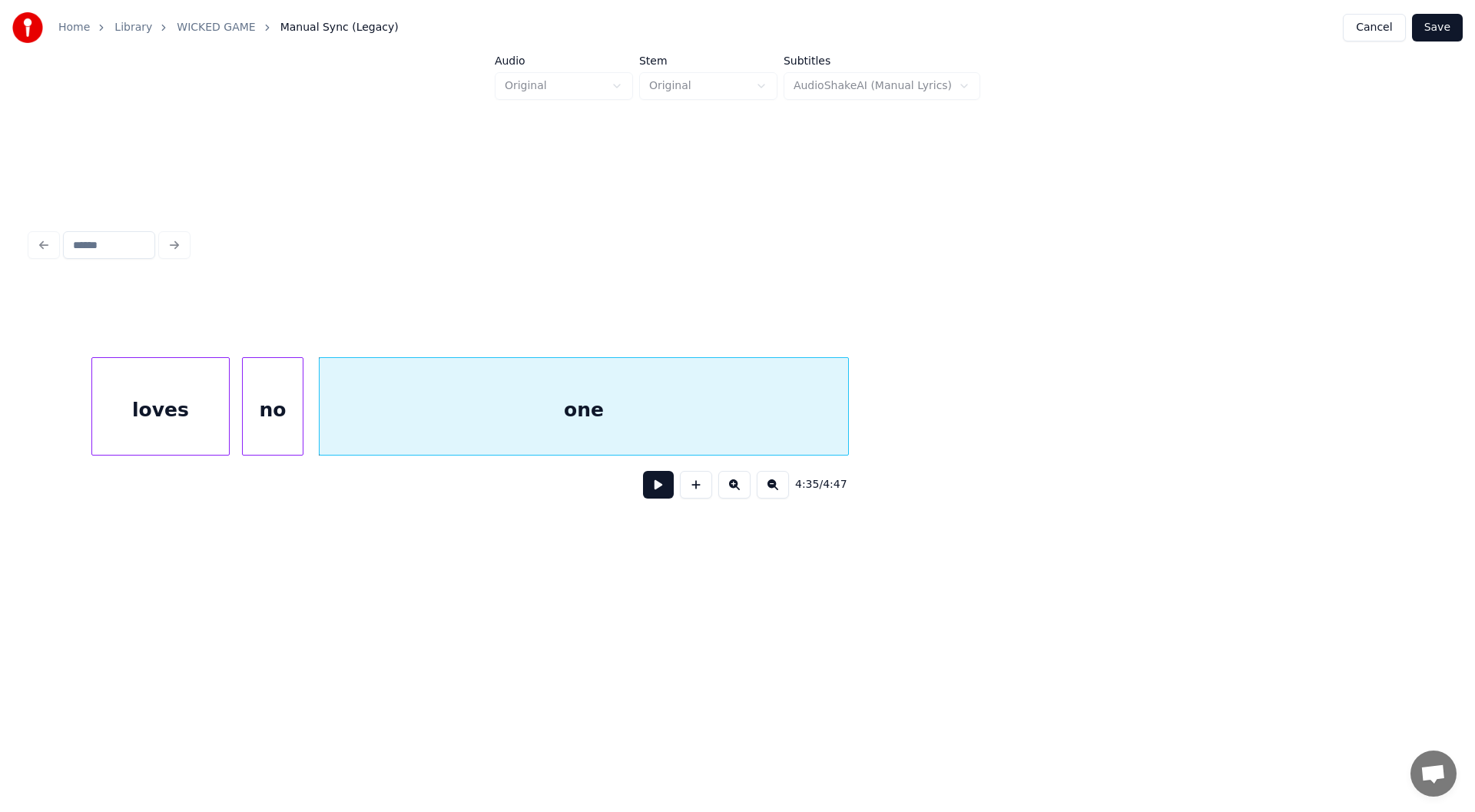
scroll to position [0, 41776]
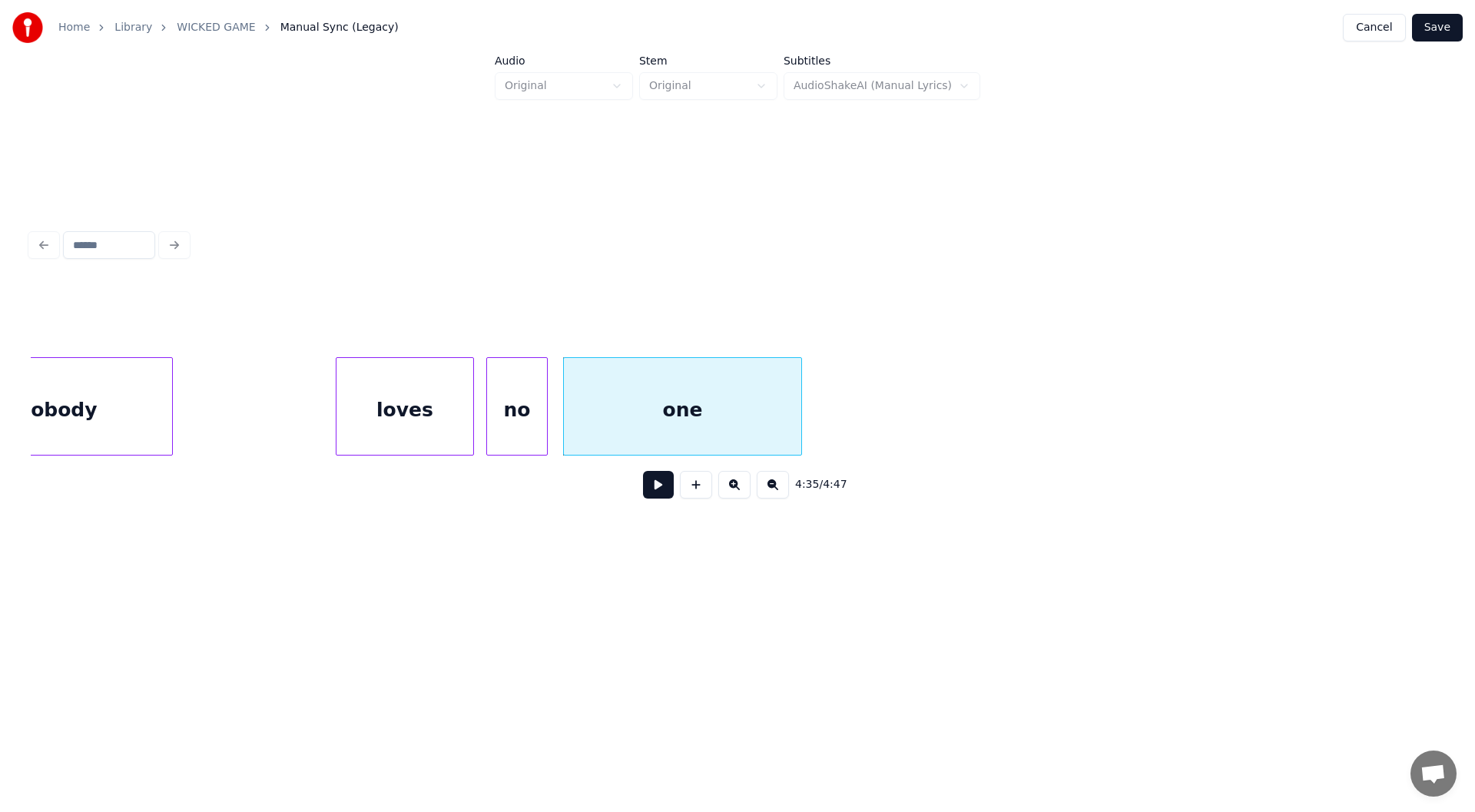
click at [800, 407] on div at bounding box center [799, 406] width 5 height 97
click at [391, 393] on div "loves" at bounding box center [405, 410] width 137 height 104
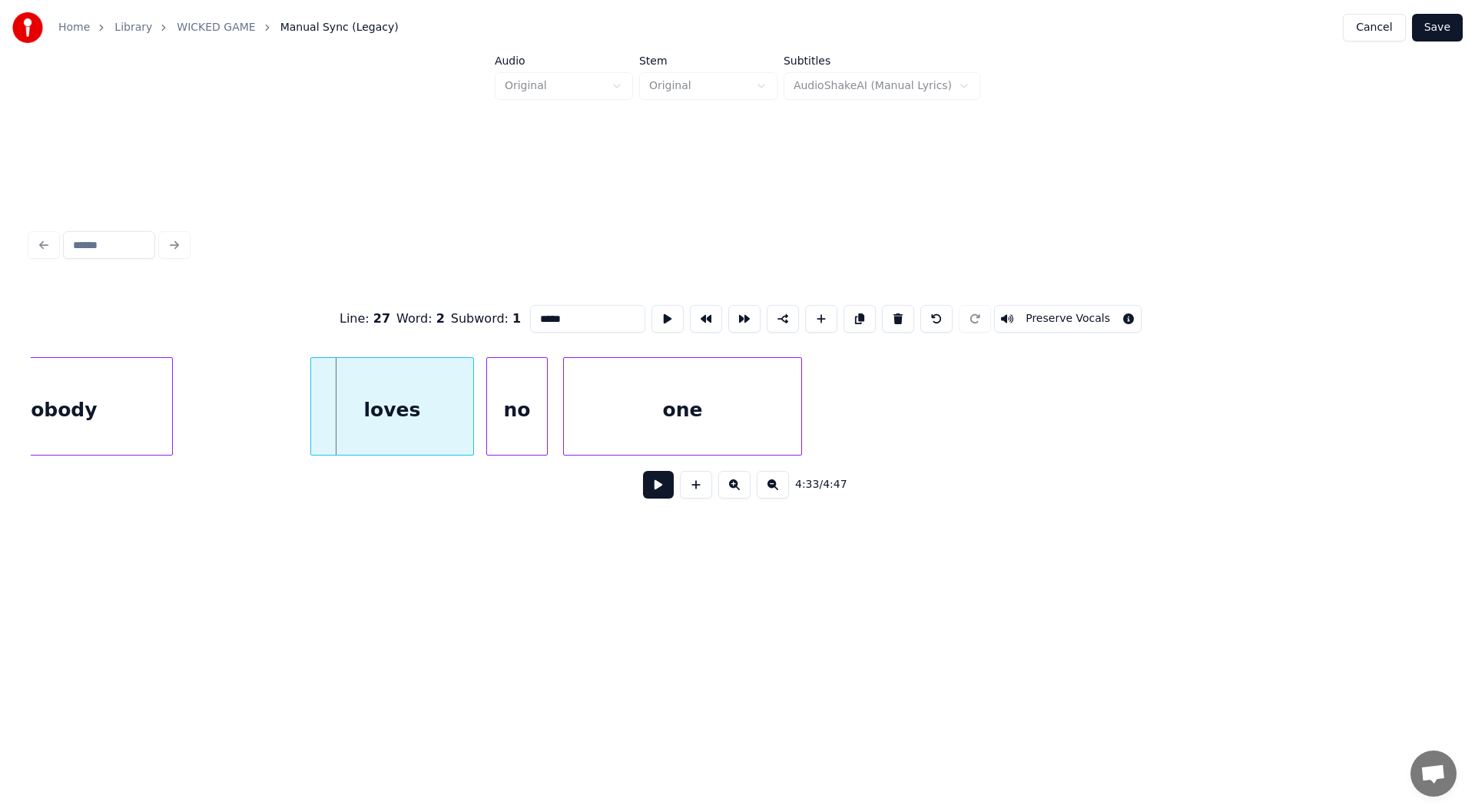
click at [312, 413] on div at bounding box center [313, 406] width 5 height 97
click at [667, 485] on button at bounding box center [659, 484] width 31 height 27
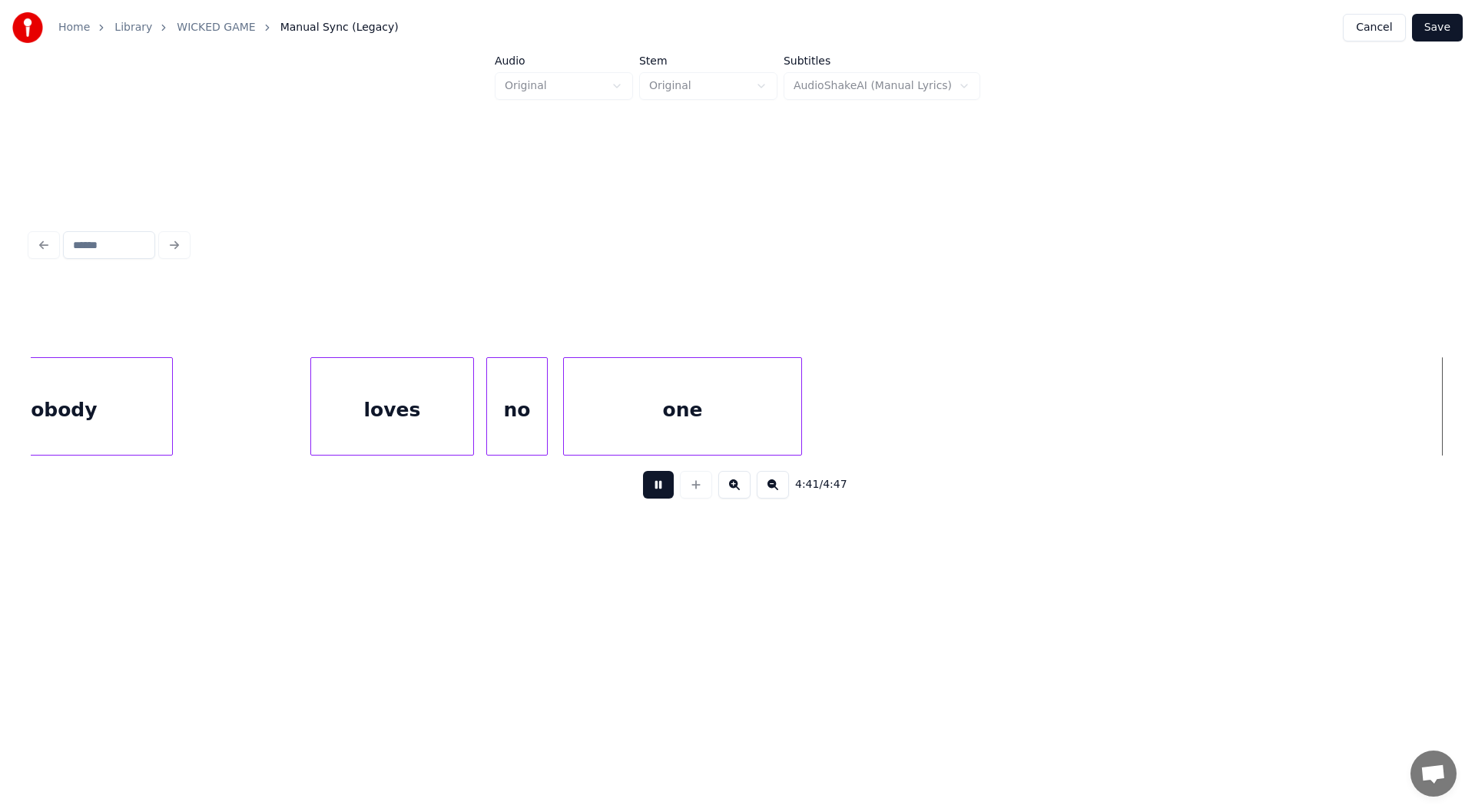
scroll to position [0, 42729]
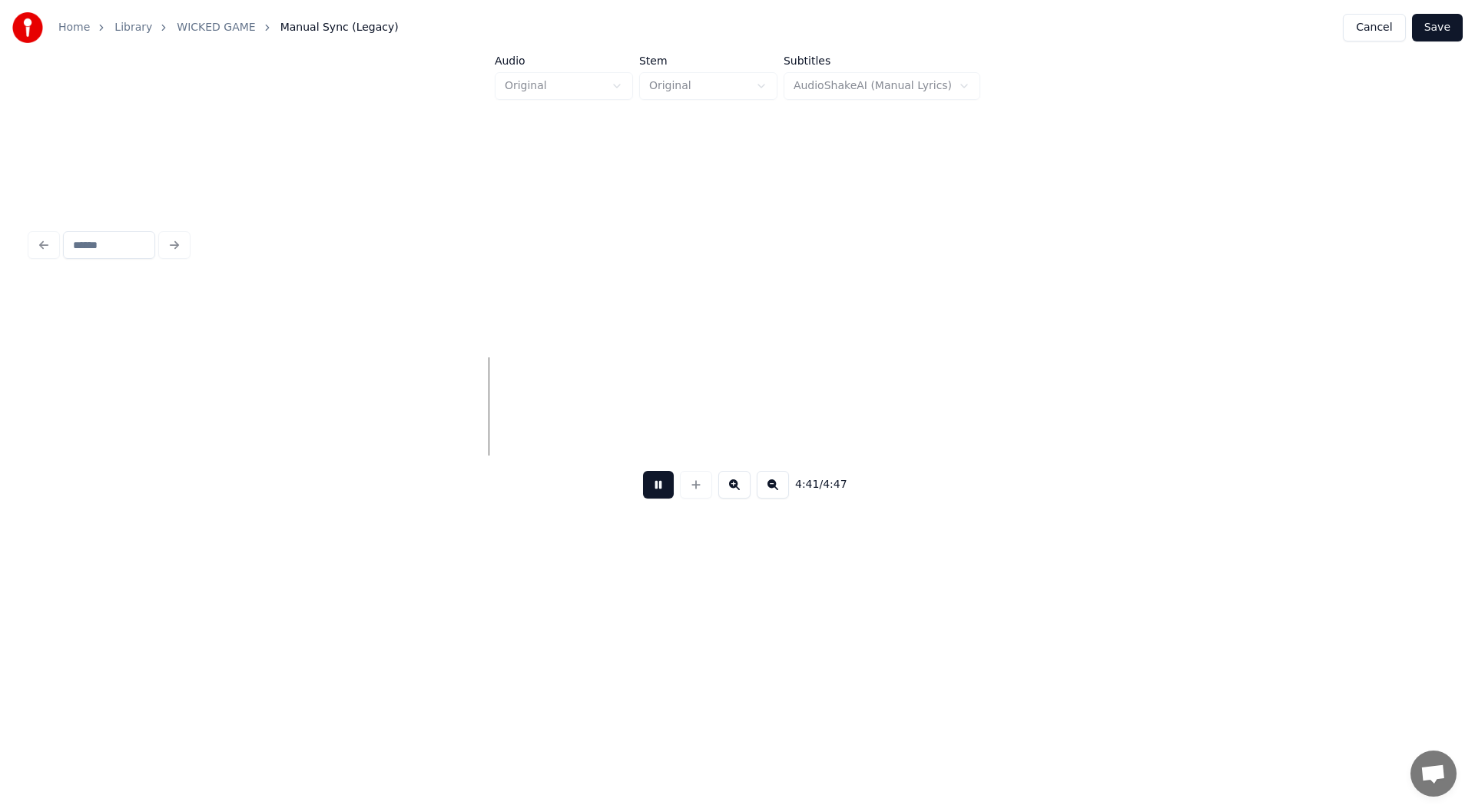
click at [654, 491] on button at bounding box center [659, 484] width 31 height 27
click at [1422, 22] on button "Save" at bounding box center [1438, 27] width 51 height 27
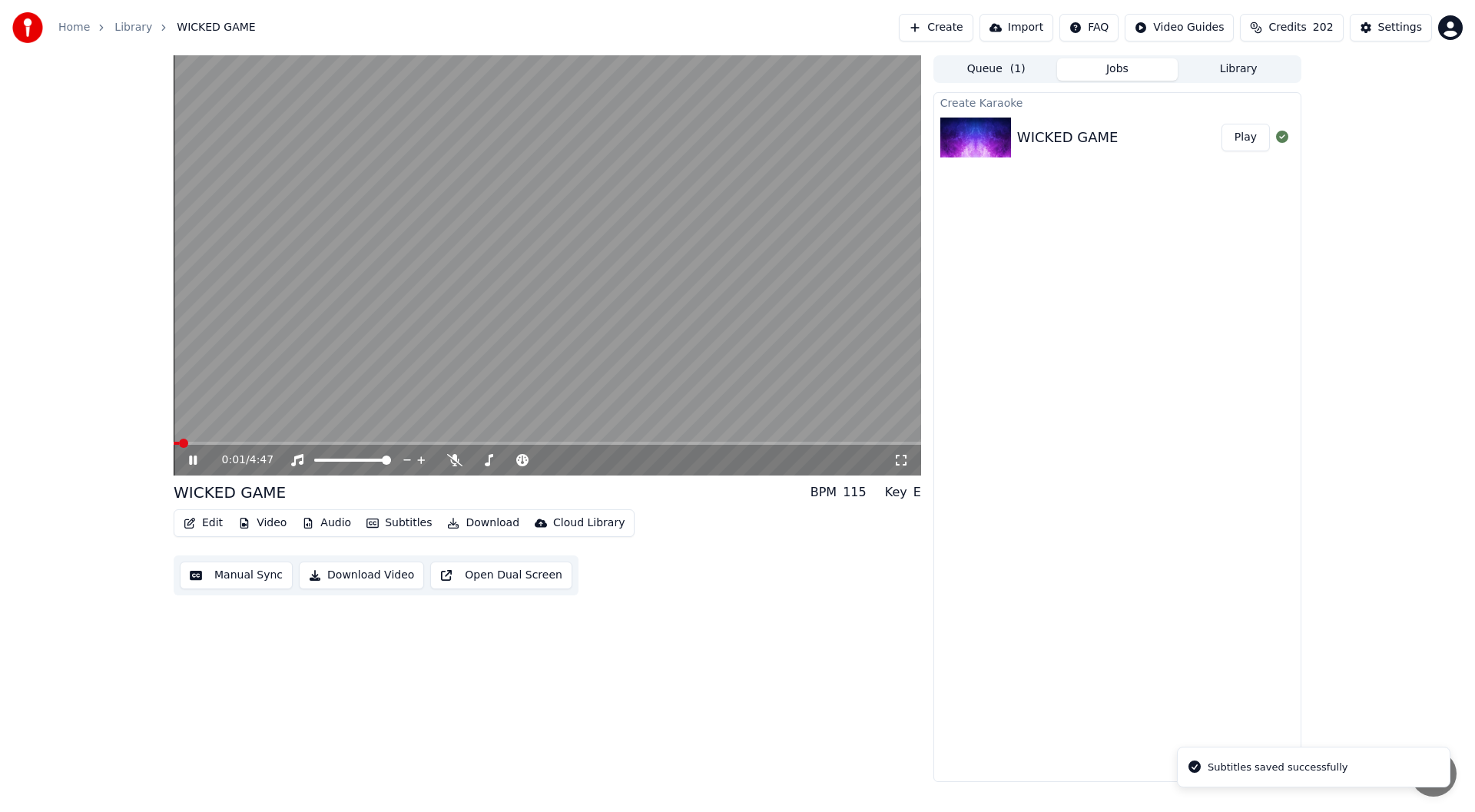
click at [904, 462] on icon at bounding box center [901, 459] width 16 height 12
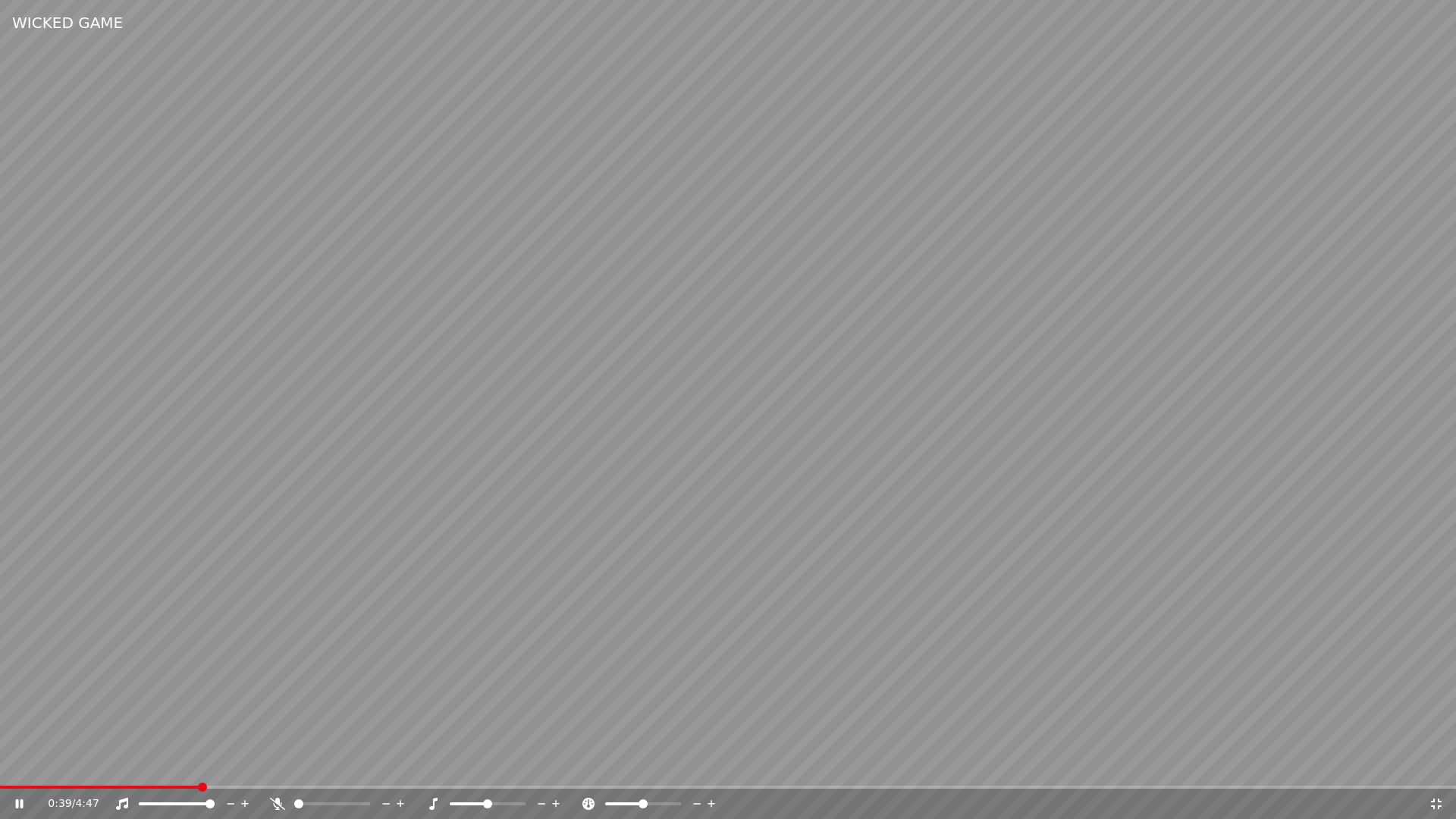
click at [276, 798] on div at bounding box center [339, 804] width 137 height 15
click at [276, 801] on icon at bounding box center [278, 803] width 15 height 12
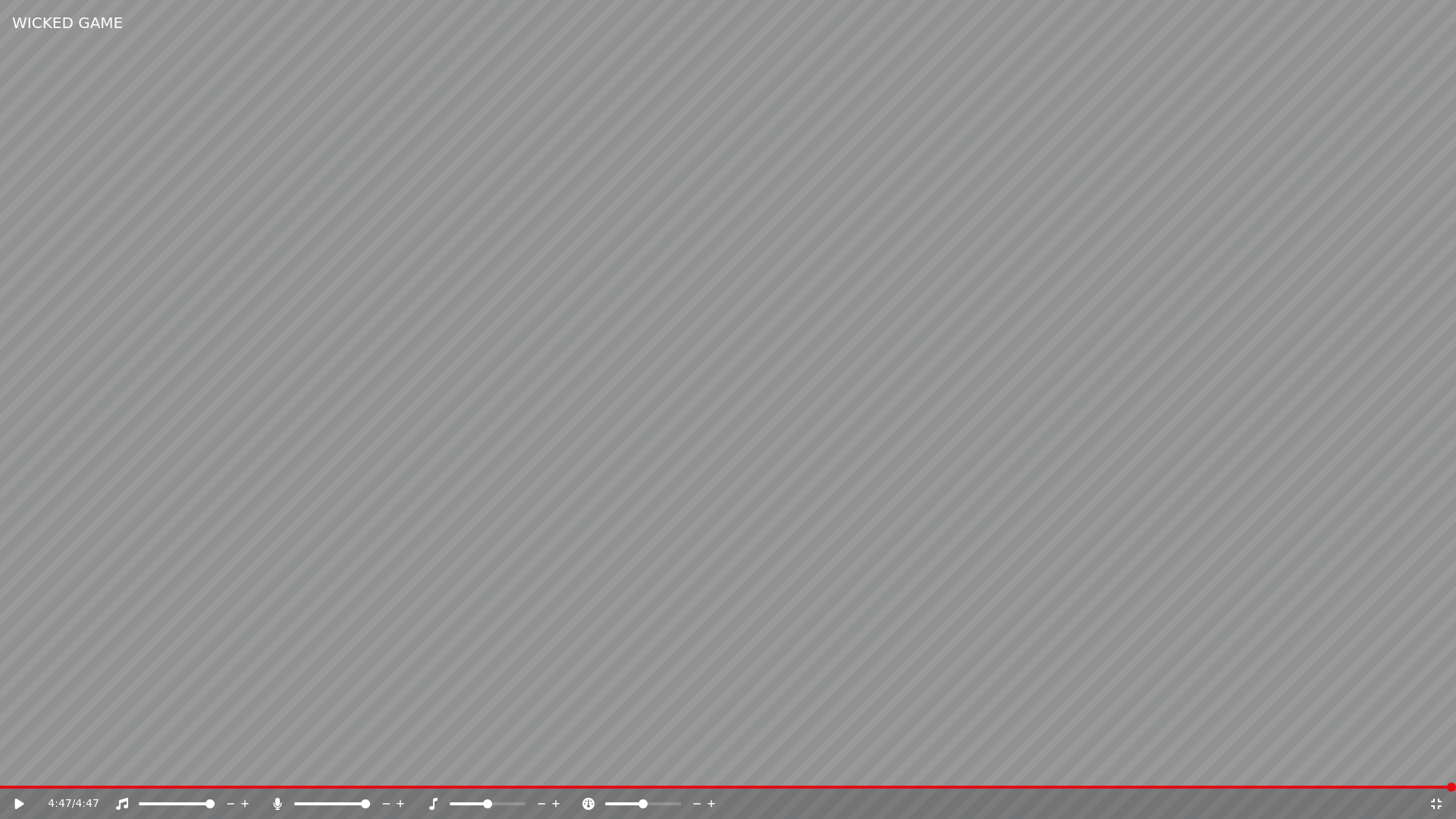
click at [1436, 801] on icon at bounding box center [1436, 803] width 15 height 12
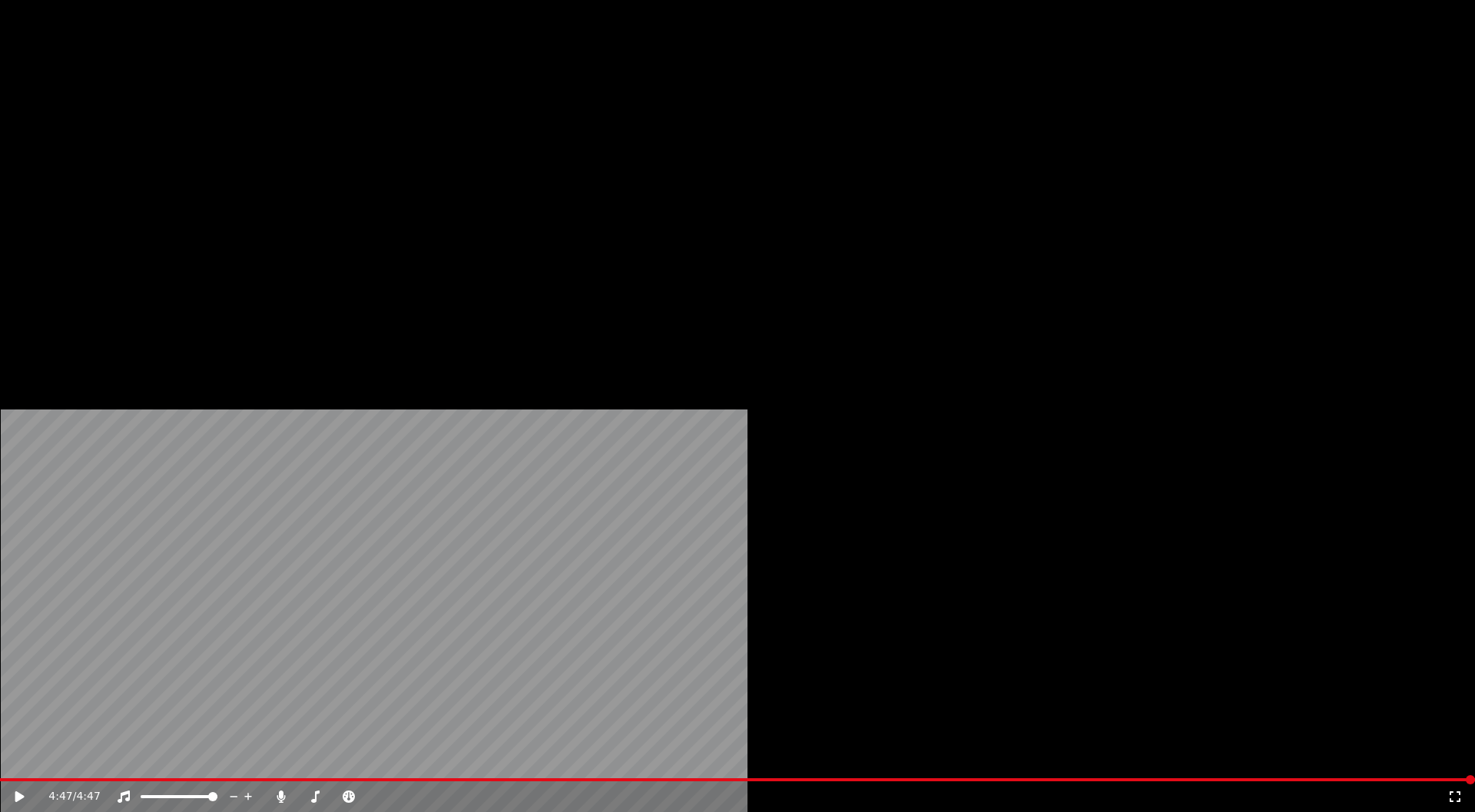
click at [473, 114] on button "Download" at bounding box center [483, 103] width 85 height 22
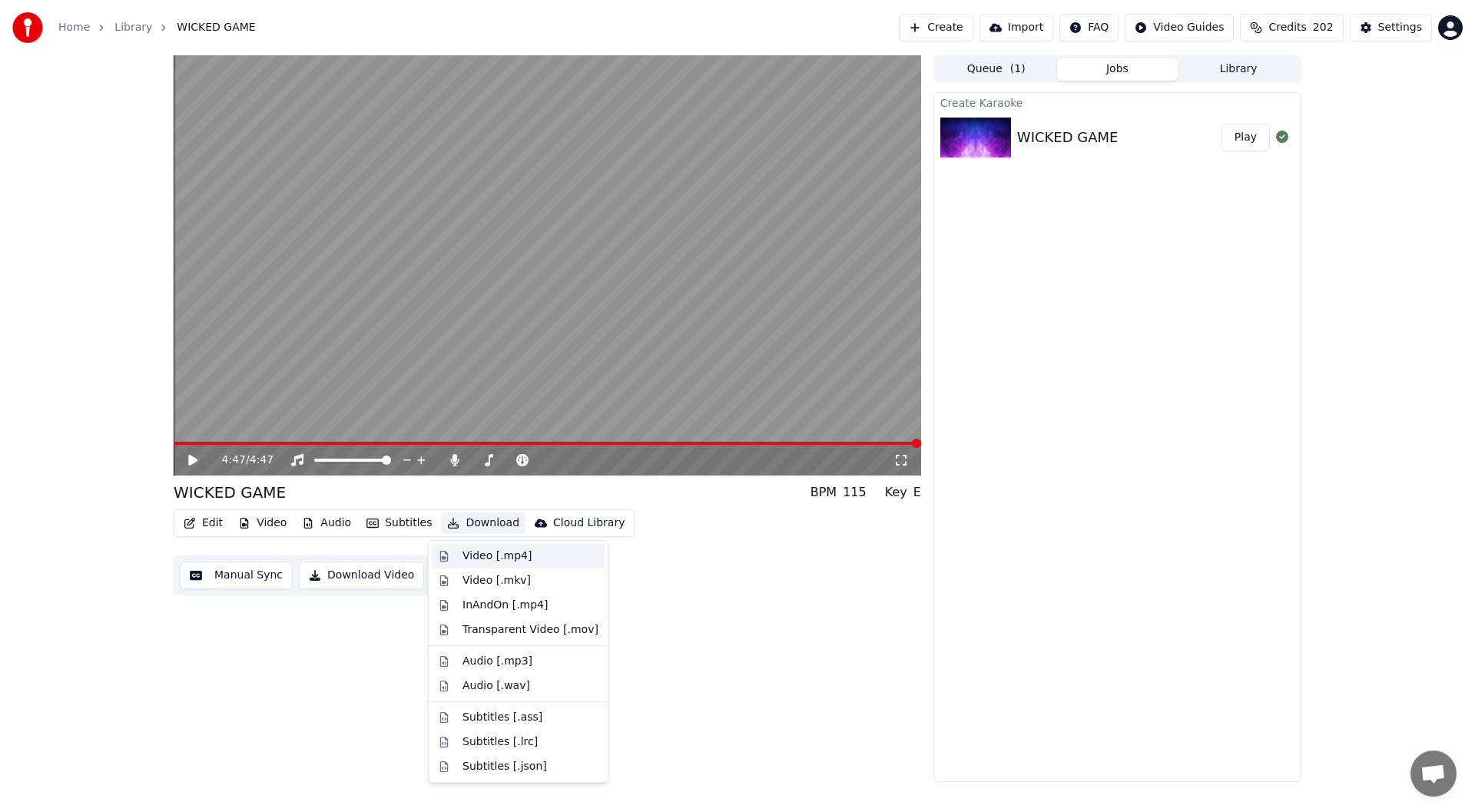
click at [492, 550] on div "Video [.mp4]" at bounding box center [497, 556] width 69 height 16
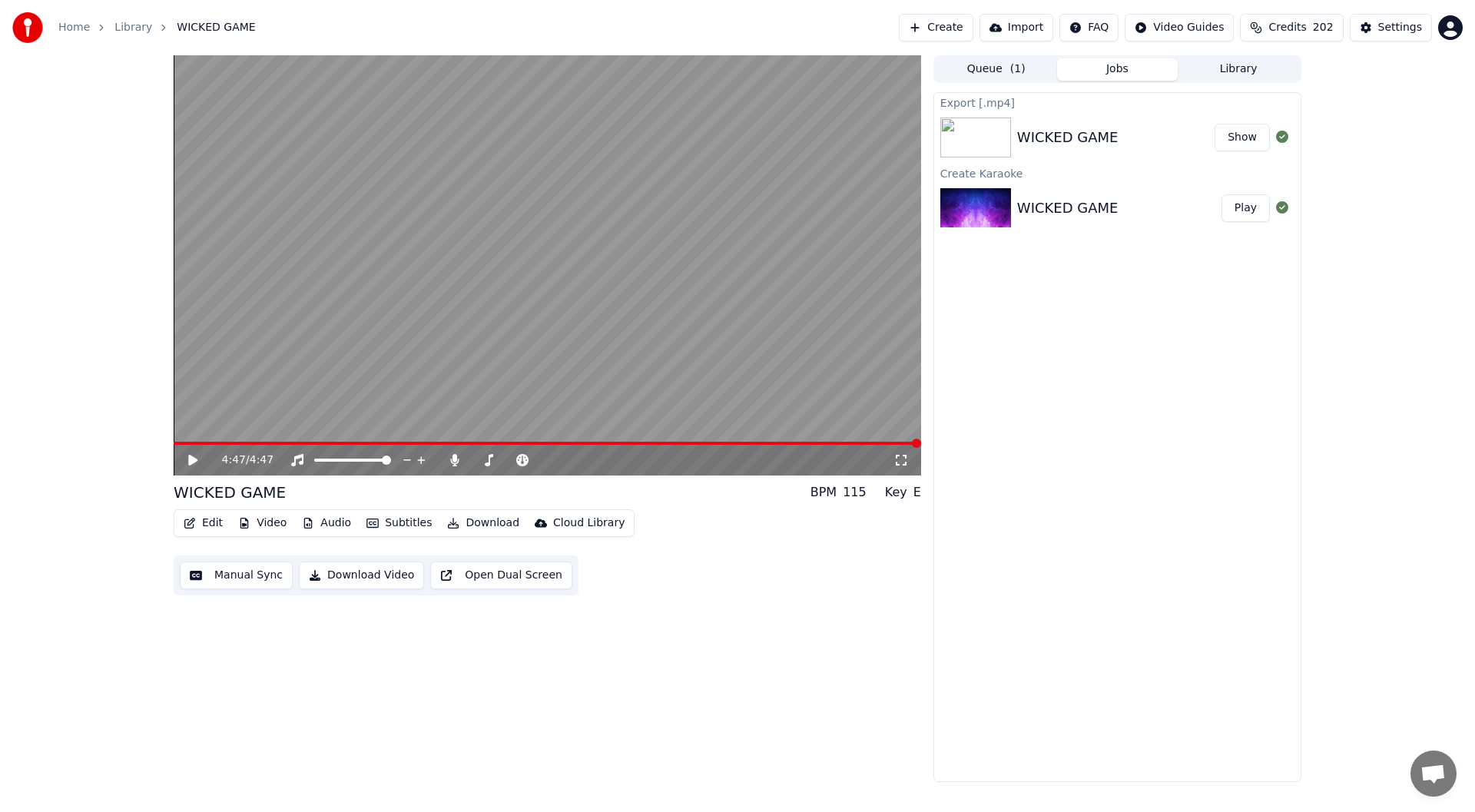
click at [1245, 128] on button "Show" at bounding box center [1242, 138] width 56 height 27
